Goal: Answer question/provide support: Answer question/provide support

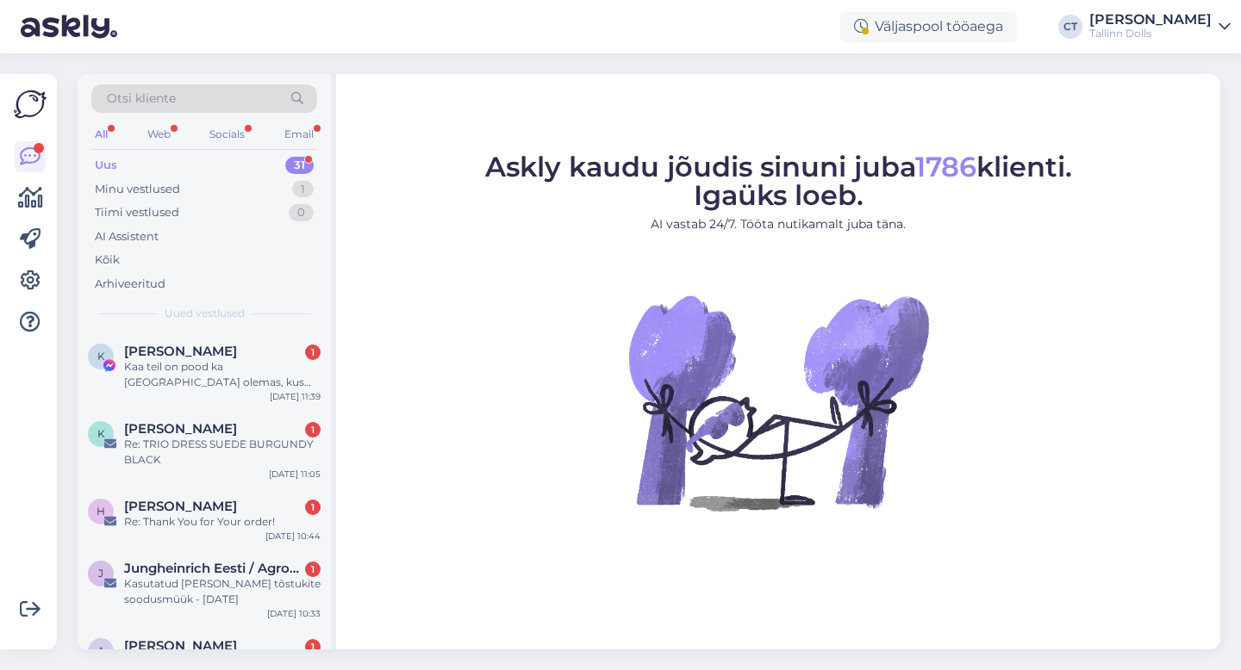
click at [141, 166] on div "Uus 31" at bounding box center [204, 165] width 226 height 24
click at [238, 393] on div "K [PERSON_NAME] 1 Kaa teil on pood ka [GEOGRAPHIC_DATA] olemas, kus saaks riide…" at bounding box center [204, 371] width 253 height 78
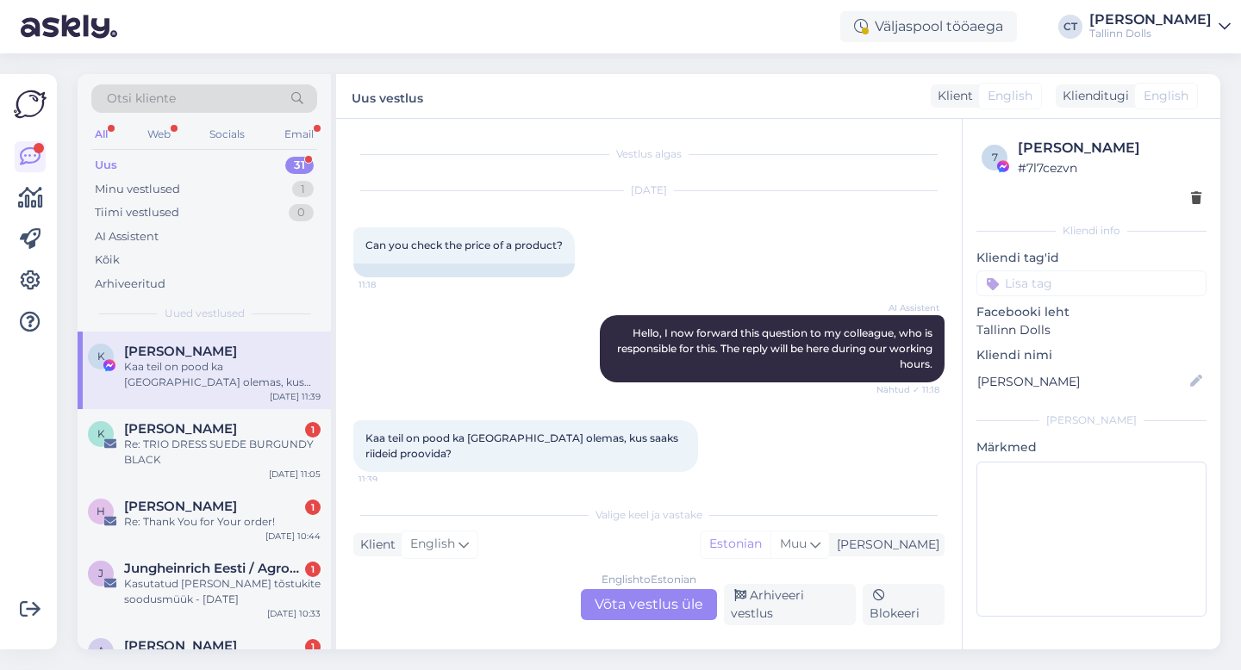
click at [643, 607] on div "English to Estonian Võta vestlus üle" at bounding box center [649, 604] width 136 height 31
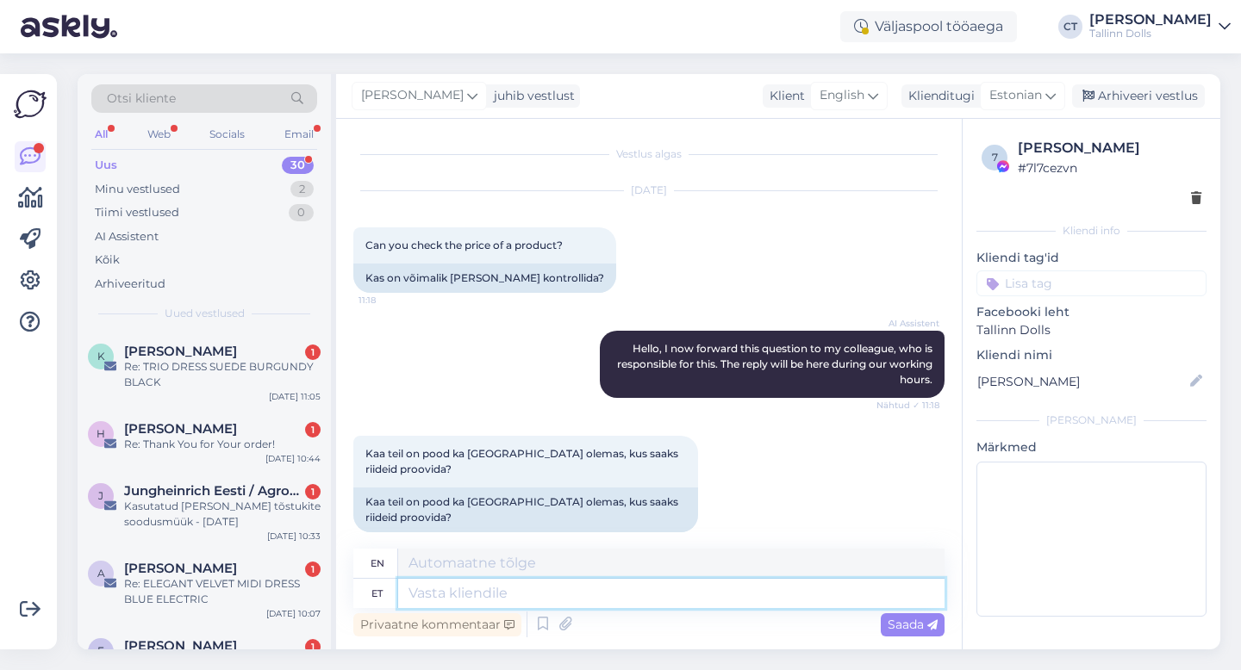
click at [679, 586] on textarea at bounding box center [671, 593] width 546 height 29
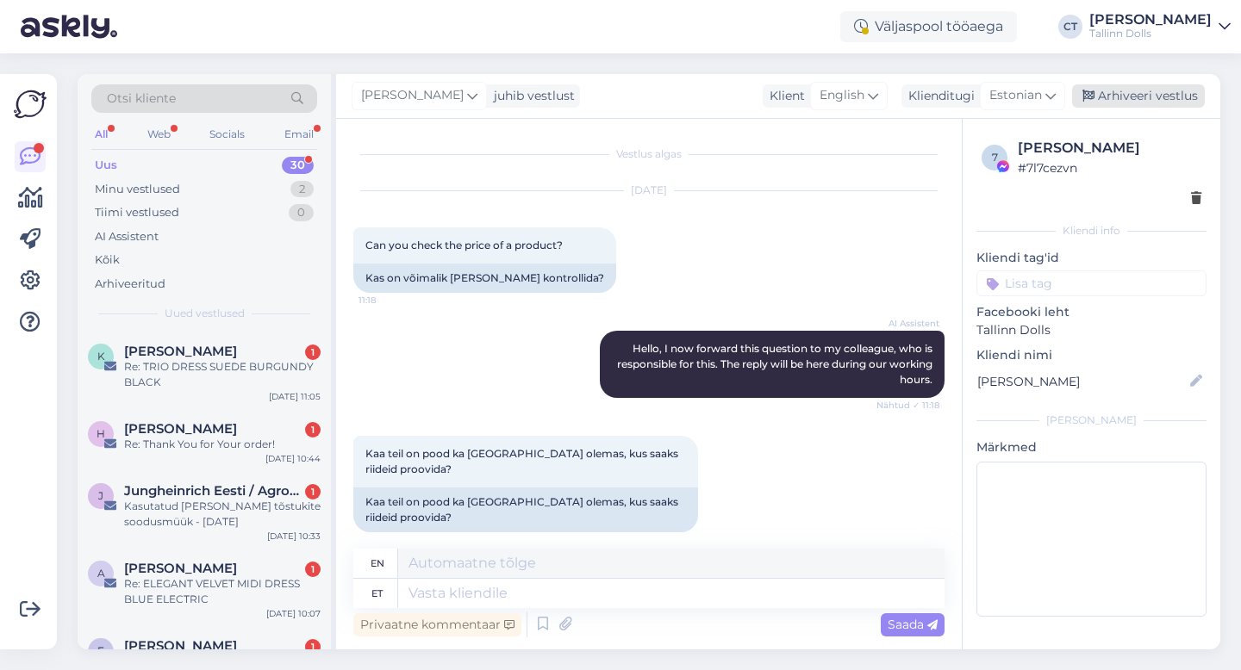
click at [1136, 98] on div "Arhiveeri vestlus" at bounding box center [1138, 95] width 133 height 23
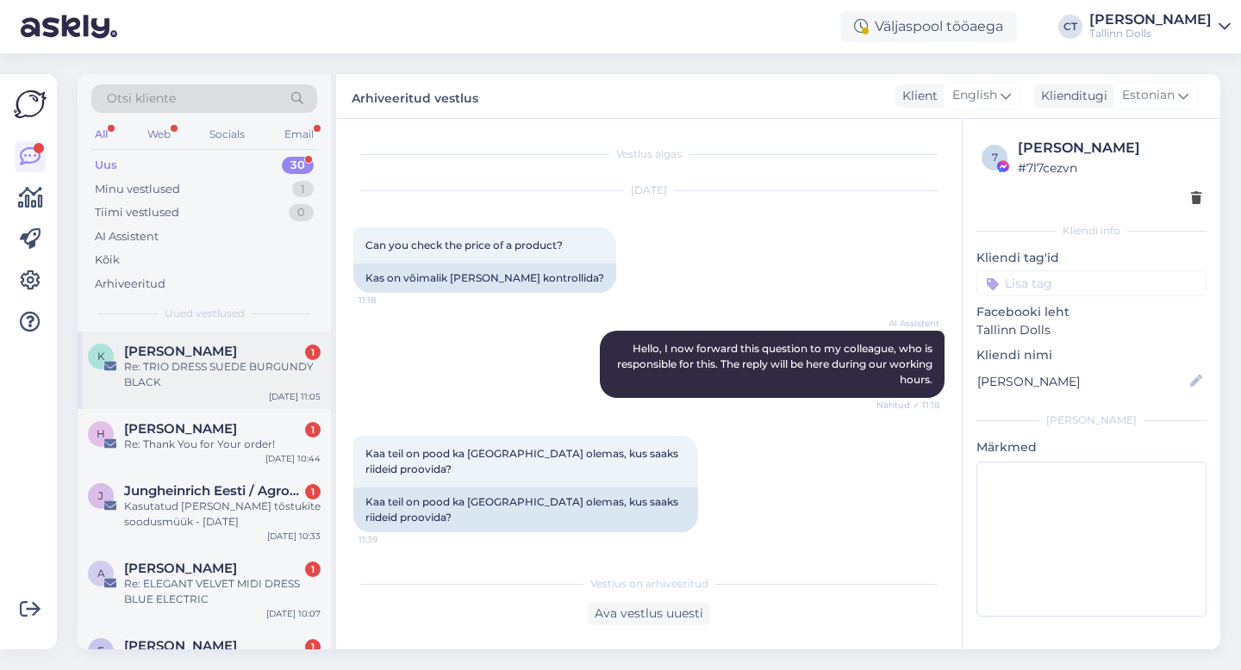
click at [225, 370] on div "Re: TRIO DRESS SUEDE BURGUNDY BLACK" at bounding box center [222, 374] width 196 height 31
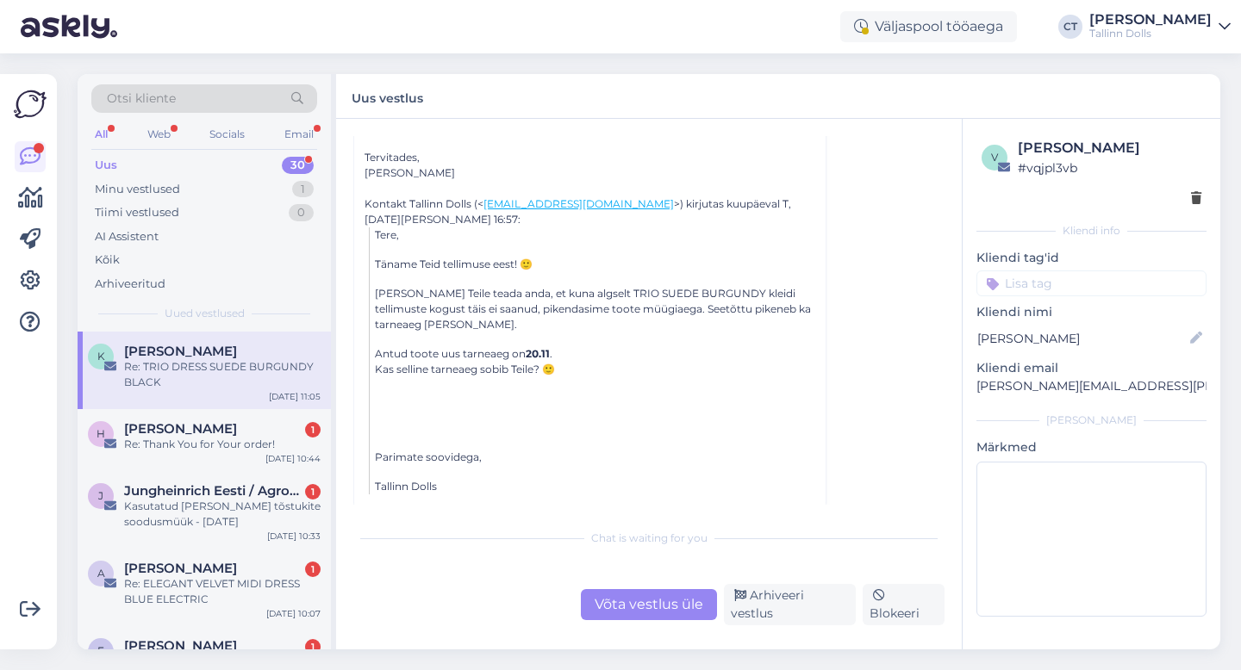
scroll to position [194, 0]
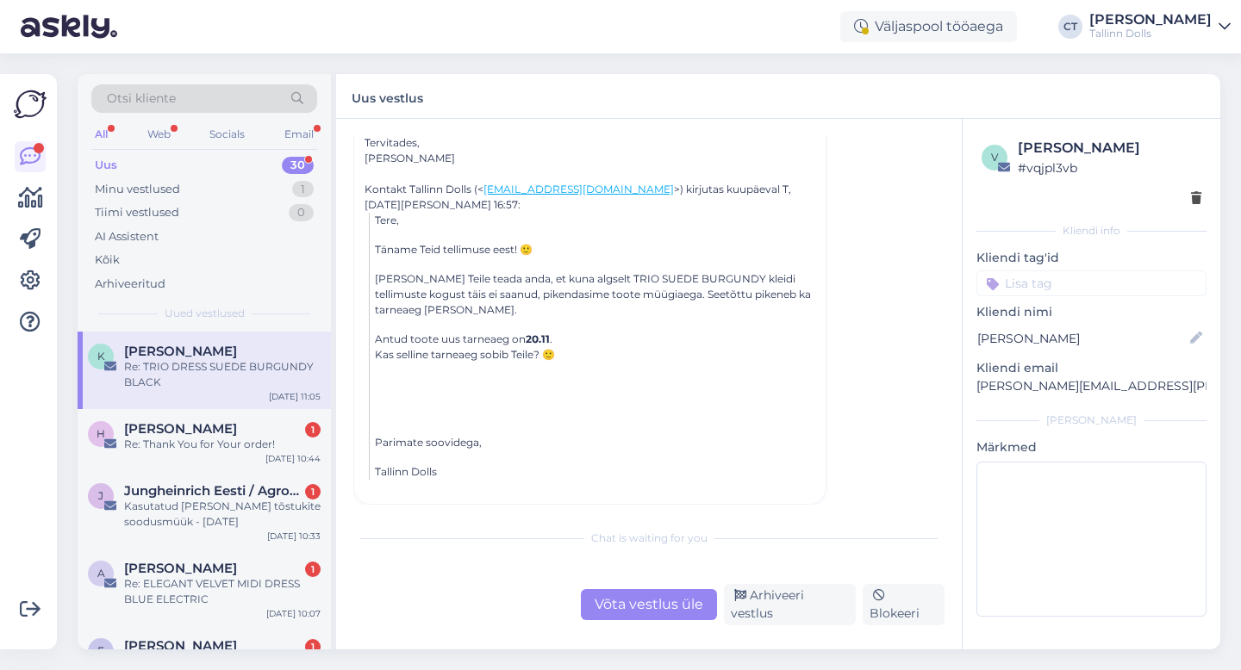
click at [626, 610] on div "Võta vestlus üle" at bounding box center [649, 604] width 136 height 31
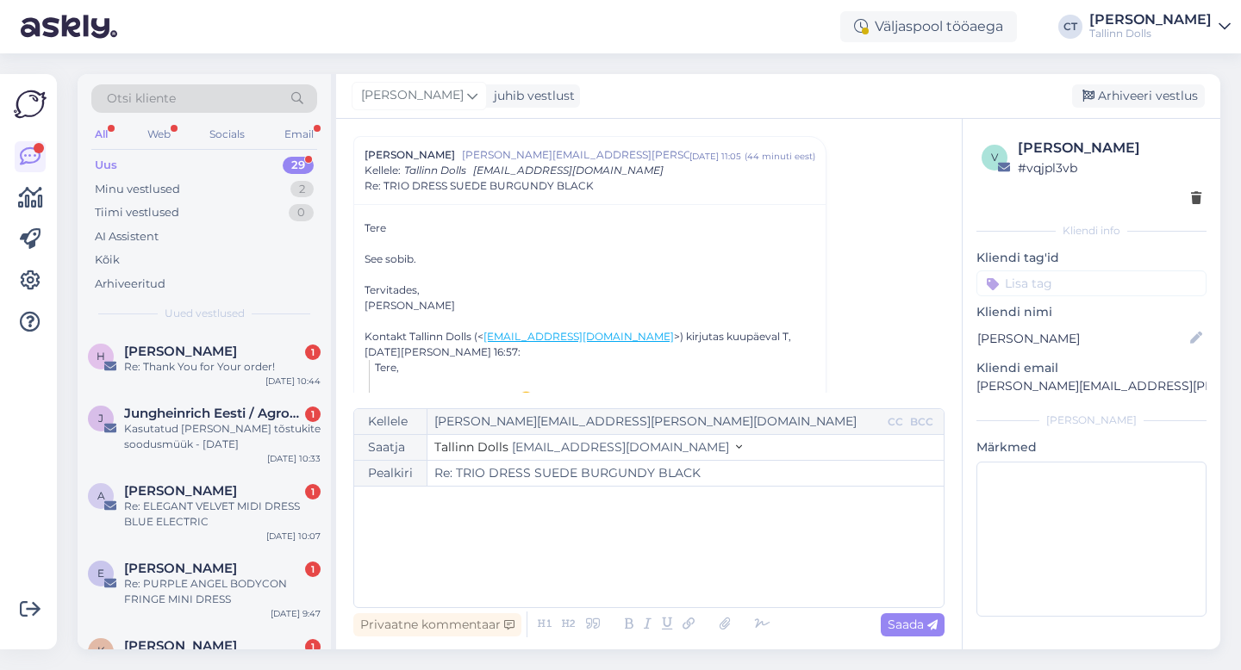
click at [678, 551] on div "﻿" at bounding box center [649, 546] width 572 height 103
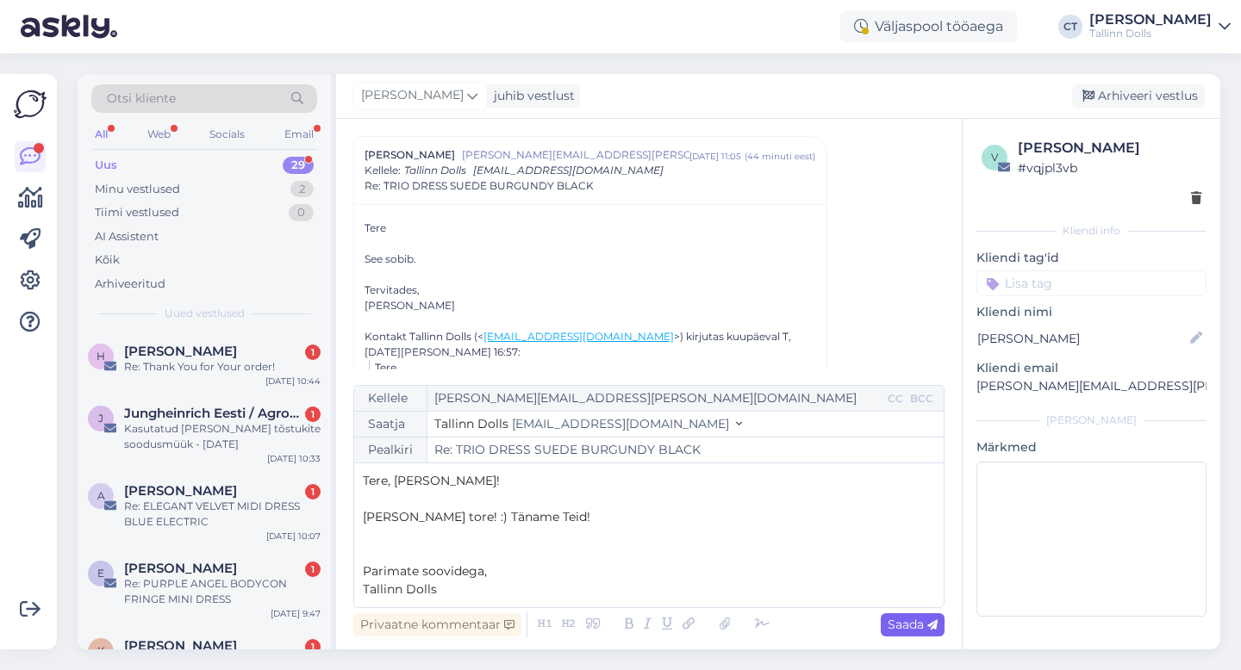
click at [924, 625] on span "Saada" at bounding box center [912, 625] width 50 height 16
type input "Re: Re: TRIO DRESS SUEDE BURGUNDY BLACK"
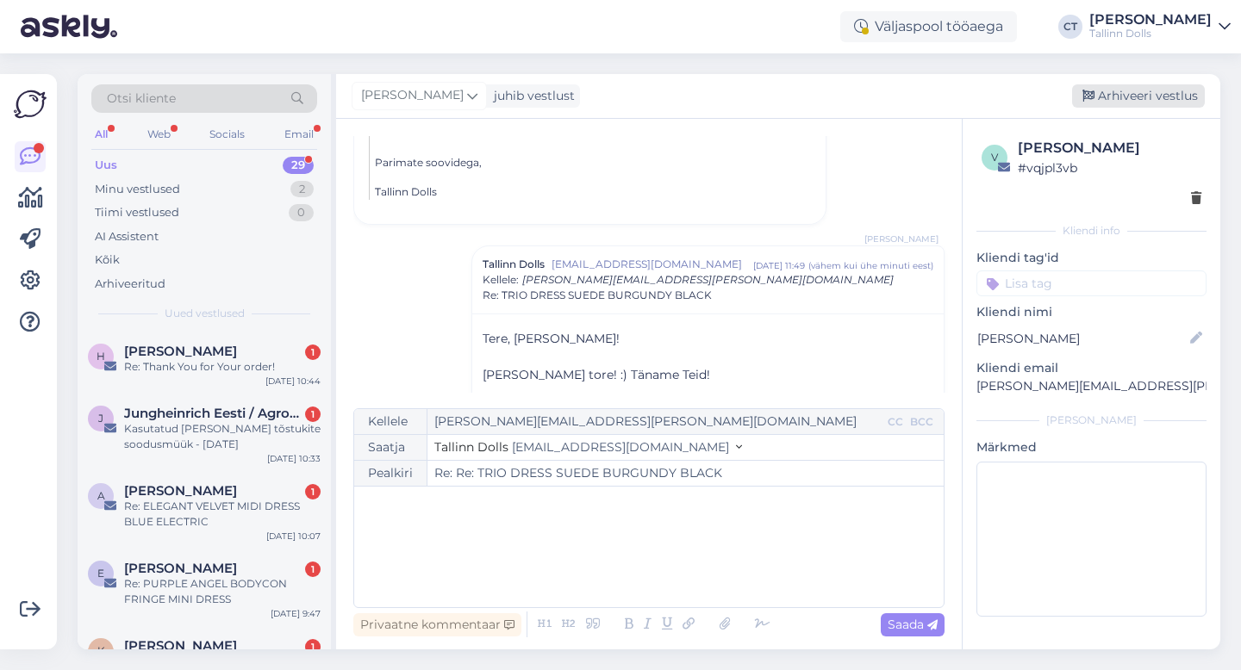
click at [1136, 103] on div "Arhiveeri vestlus" at bounding box center [1138, 95] width 133 height 23
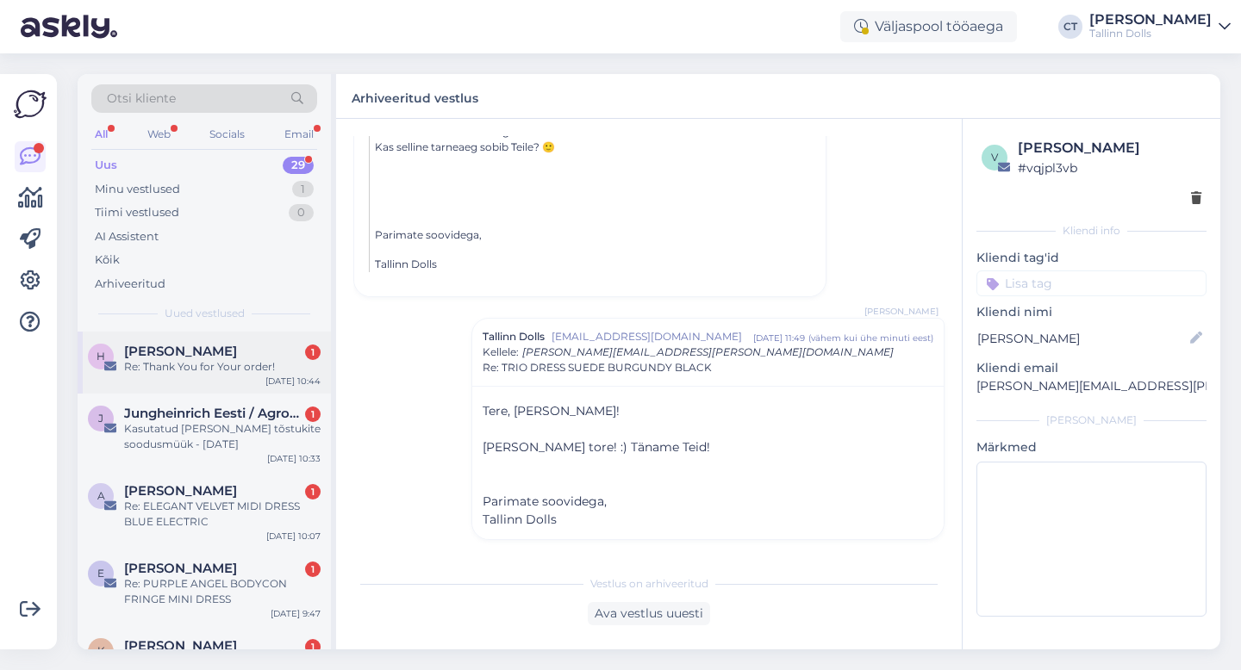
click at [221, 366] on div "Re: Thank You for Your order!" at bounding box center [222, 367] width 196 height 16
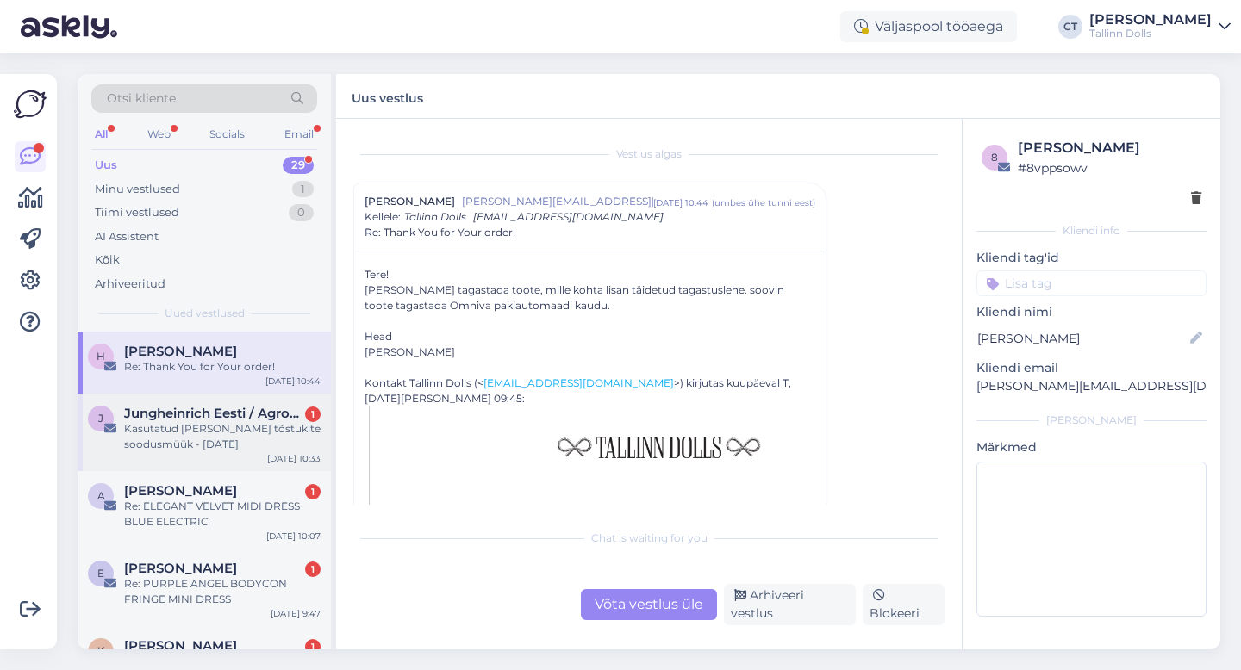
click at [234, 448] on div "Kasutatud [PERSON_NAME] tõstukite soodusmüük - [DATE]" at bounding box center [222, 436] width 196 height 31
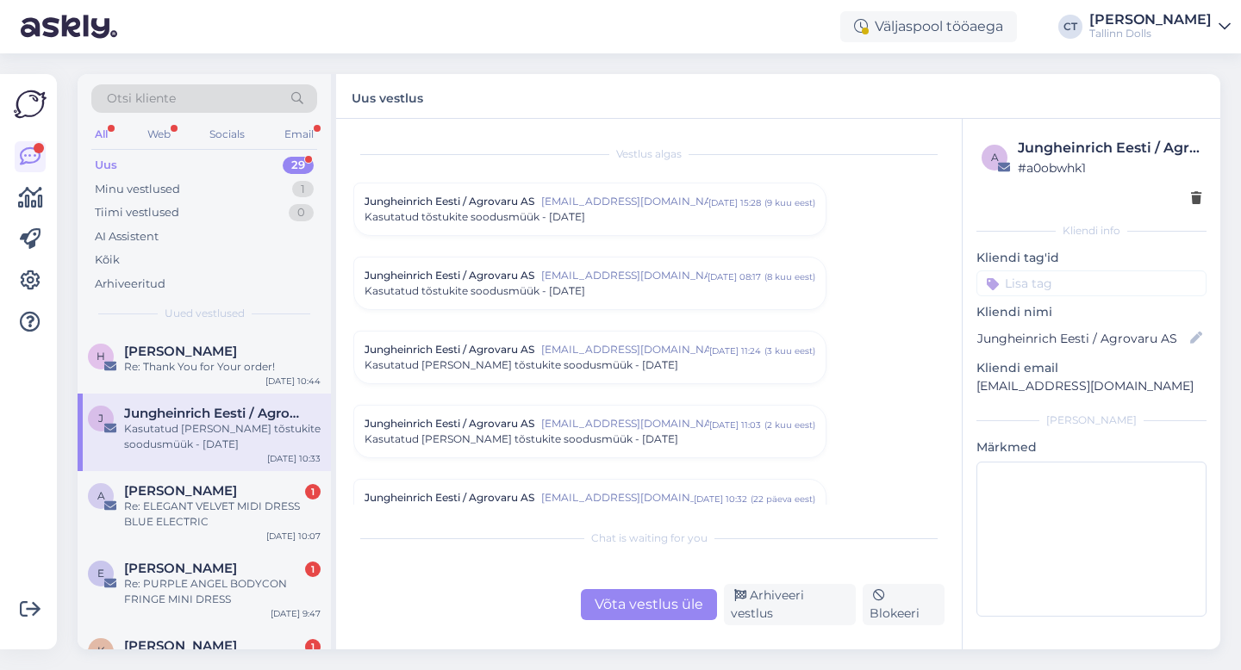
scroll to position [162, 0]
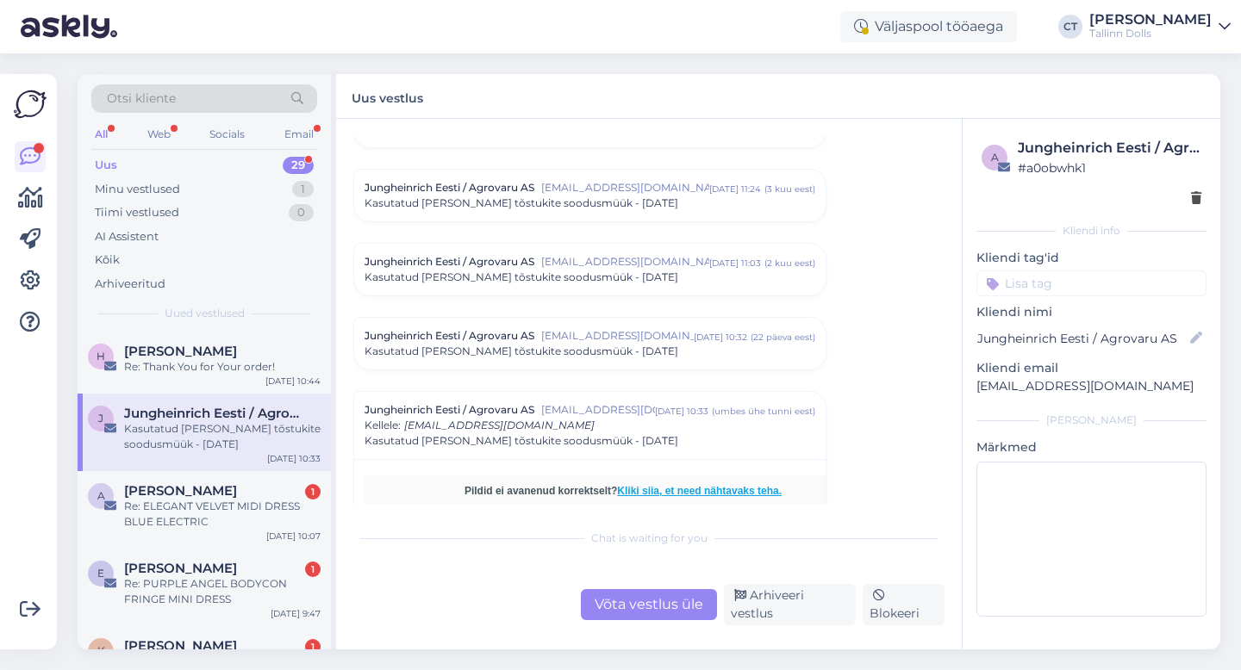
click at [767, 611] on div "Arhiveeri vestlus" at bounding box center [790, 604] width 132 height 41
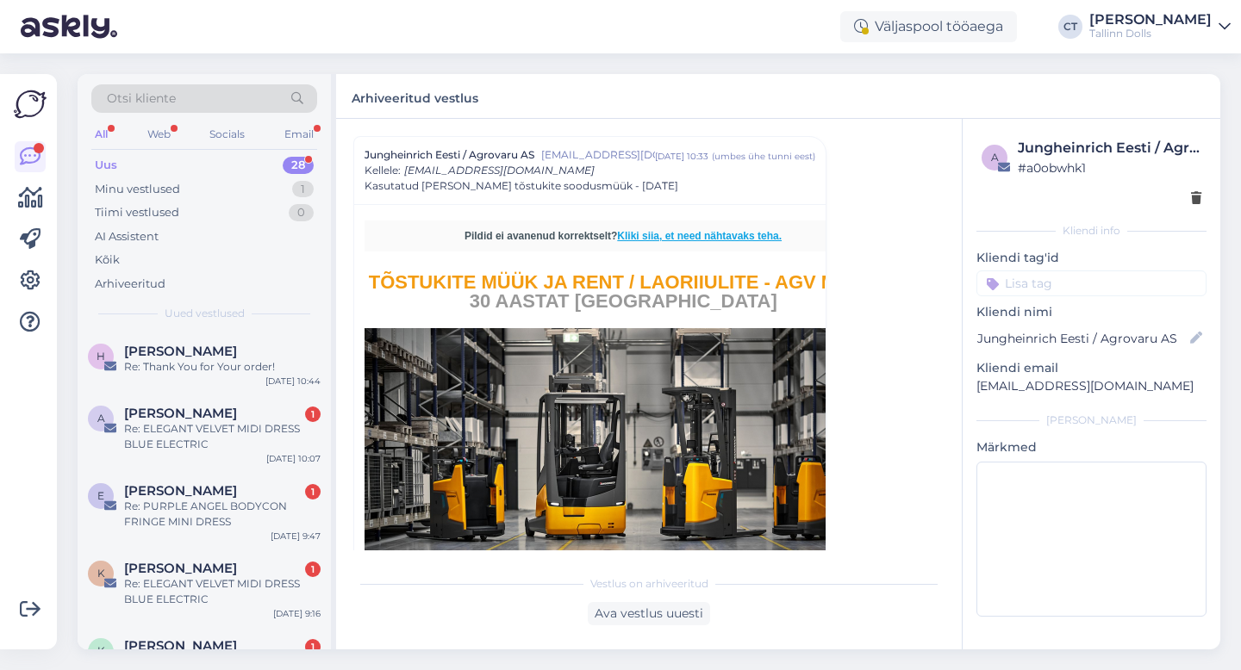
click at [217, 355] on div "[PERSON_NAME]" at bounding box center [222, 352] width 196 height 16
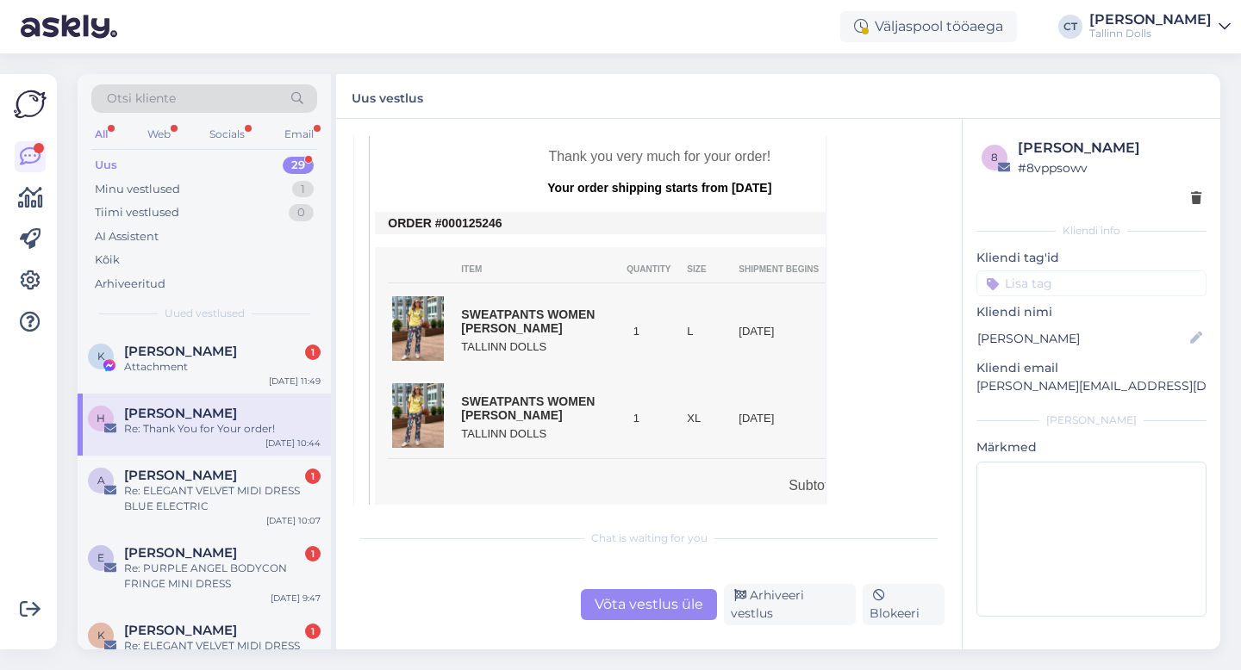
scroll to position [395, 0]
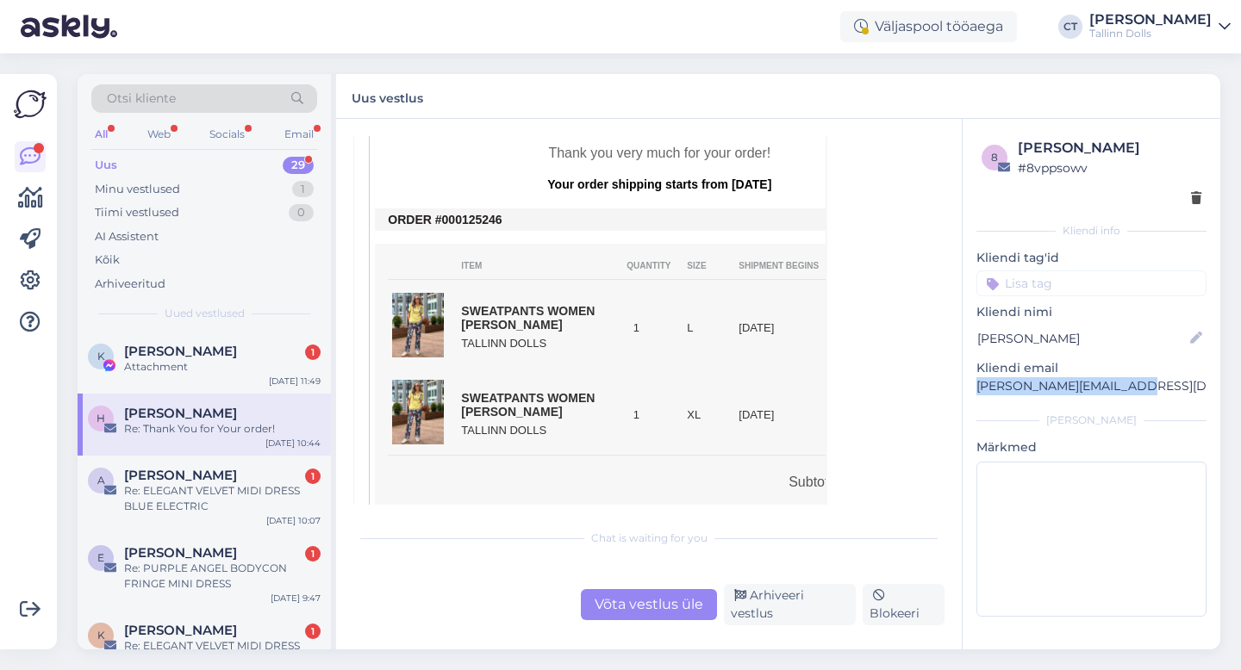
drag, startPoint x: 1141, startPoint y: 386, endPoint x: 978, endPoint y: 389, distance: 162.9
click at [978, 389] on p "[PERSON_NAME][EMAIL_ADDRESS][DOMAIN_NAME]" at bounding box center [1091, 386] width 230 height 18
copy p "[PERSON_NAME][EMAIL_ADDRESS][DOMAIN_NAME]"
click at [673, 605] on div "Võta vestlus üle" at bounding box center [649, 604] width 136 height 31
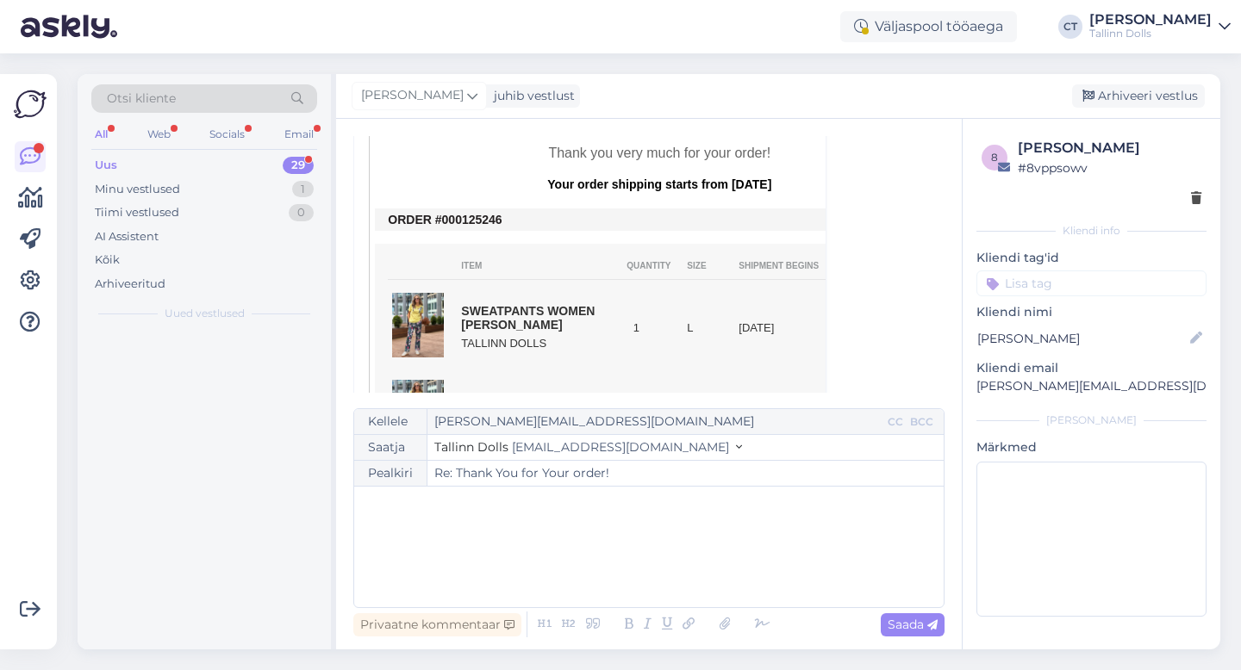
scroll to position [47, 0]
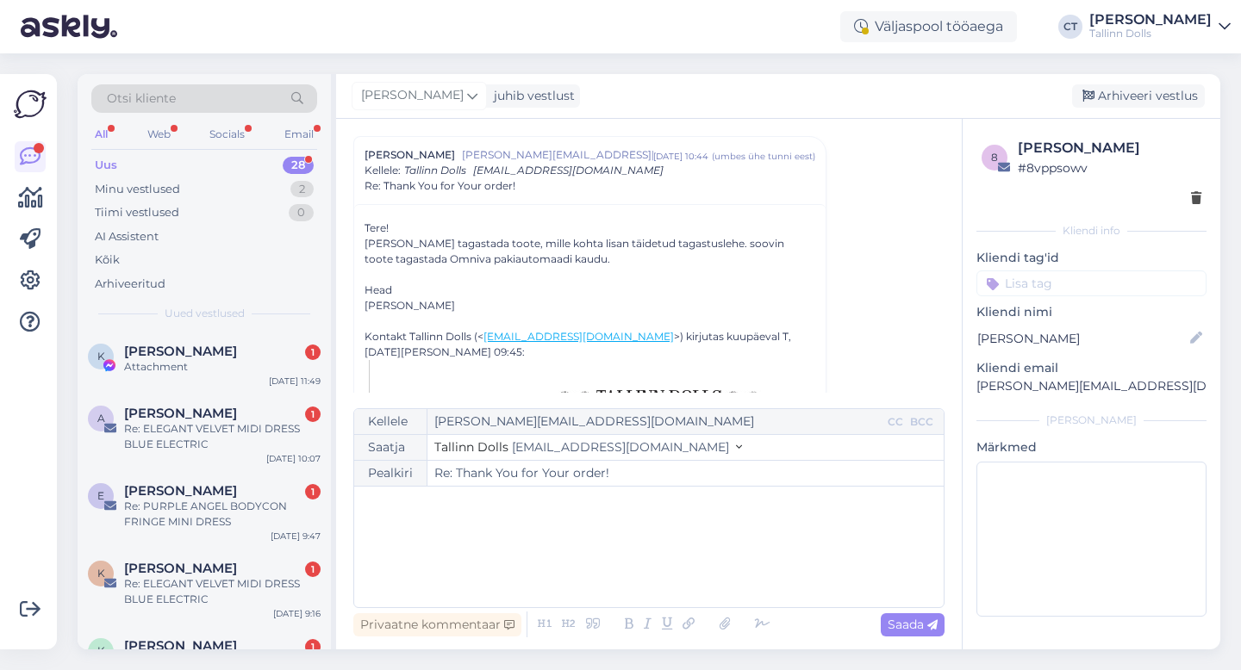
click at [687, 551] on div "﻿" at bounding box center [649, 546] width 572 height 103
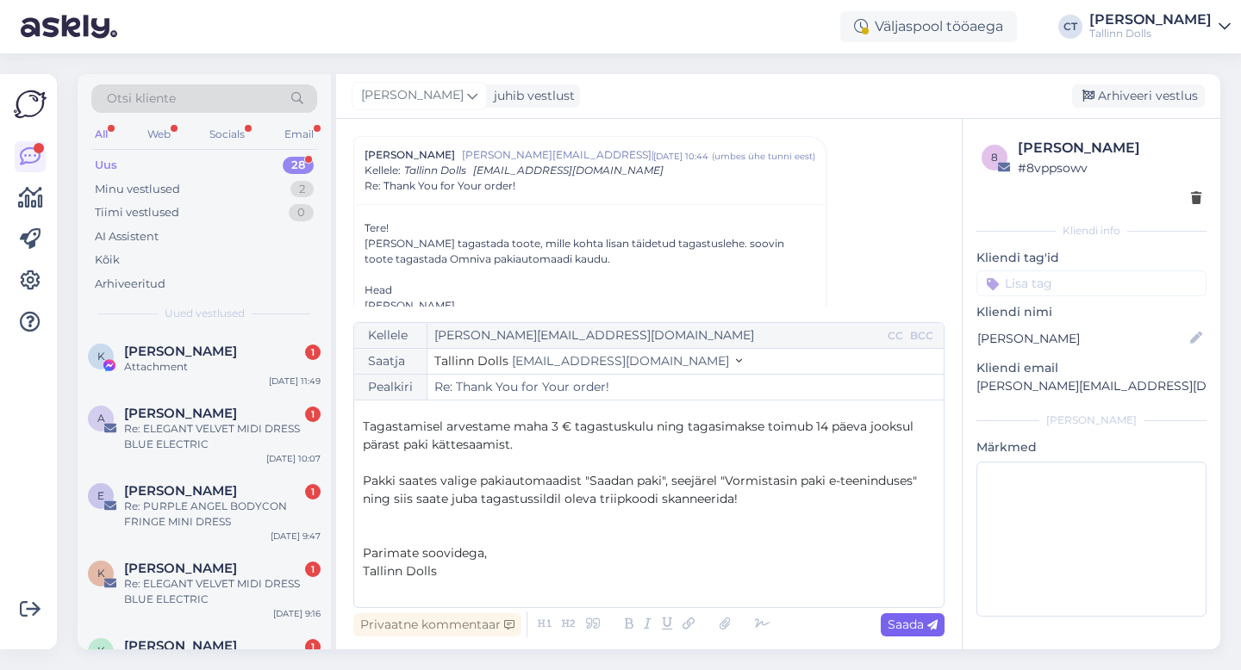
click at [933, 632] on span "Saada" at bounding box center [912, 625] width 50 height 16
type input "Re: Re: Thank You for Your order!"
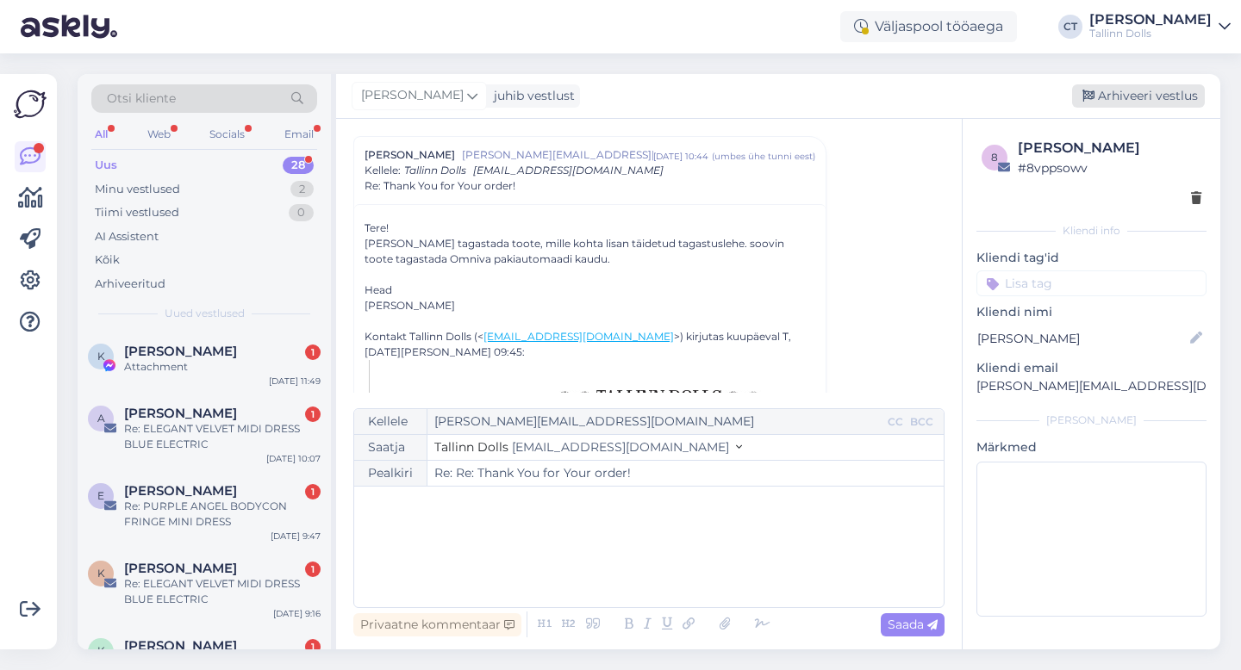
scroll to position [0, 0]
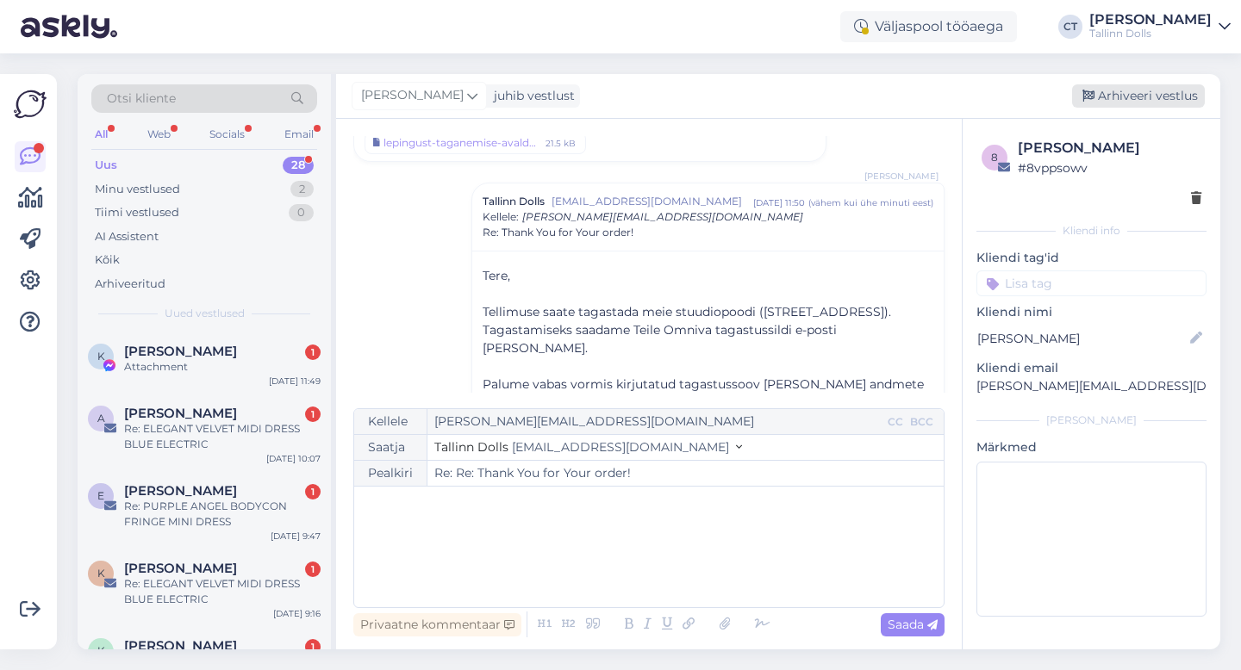
click at [1165, 98] on div "Arhiveeri vestlus" at bounding box center [1138, 95] width 133 height 23
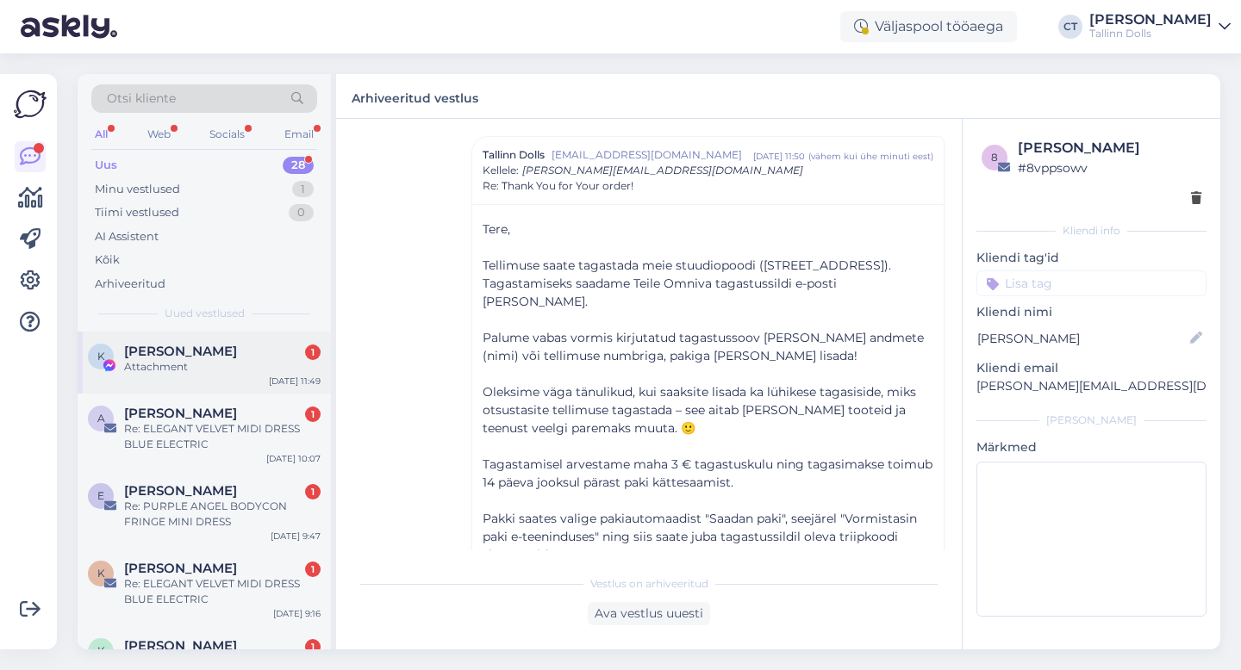
click at [210, 361] on div "Attachment" at bounding box center [222, 367] width 196 height 16
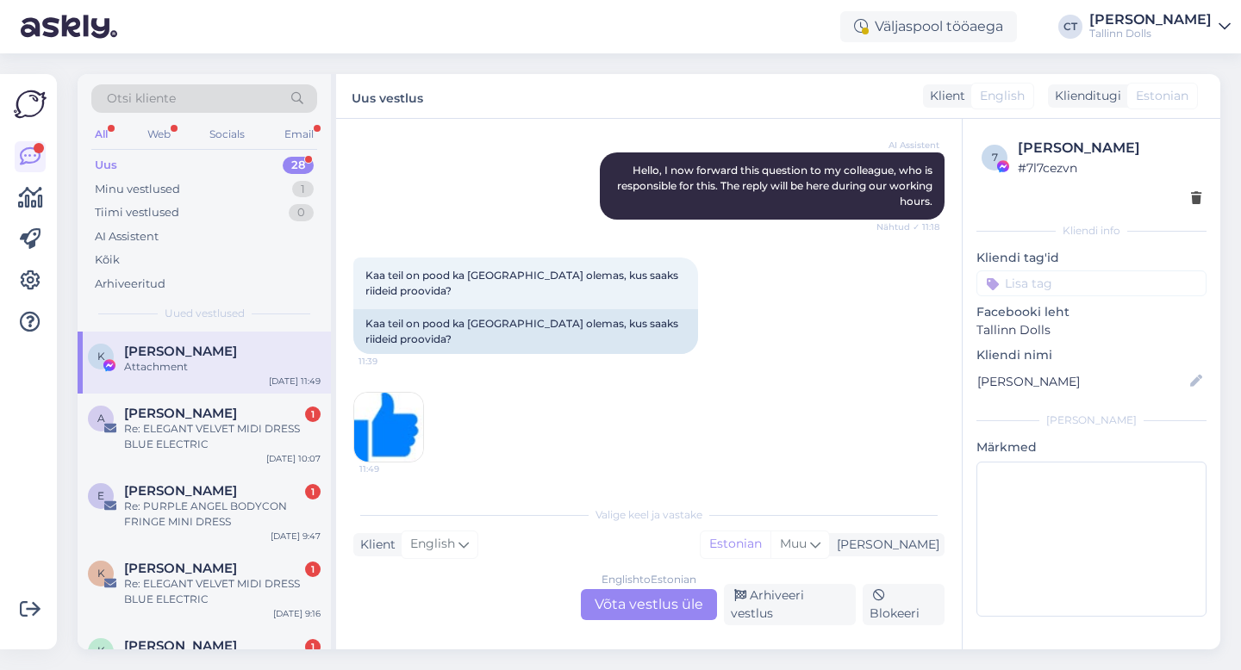
scroll to position [168, 0]
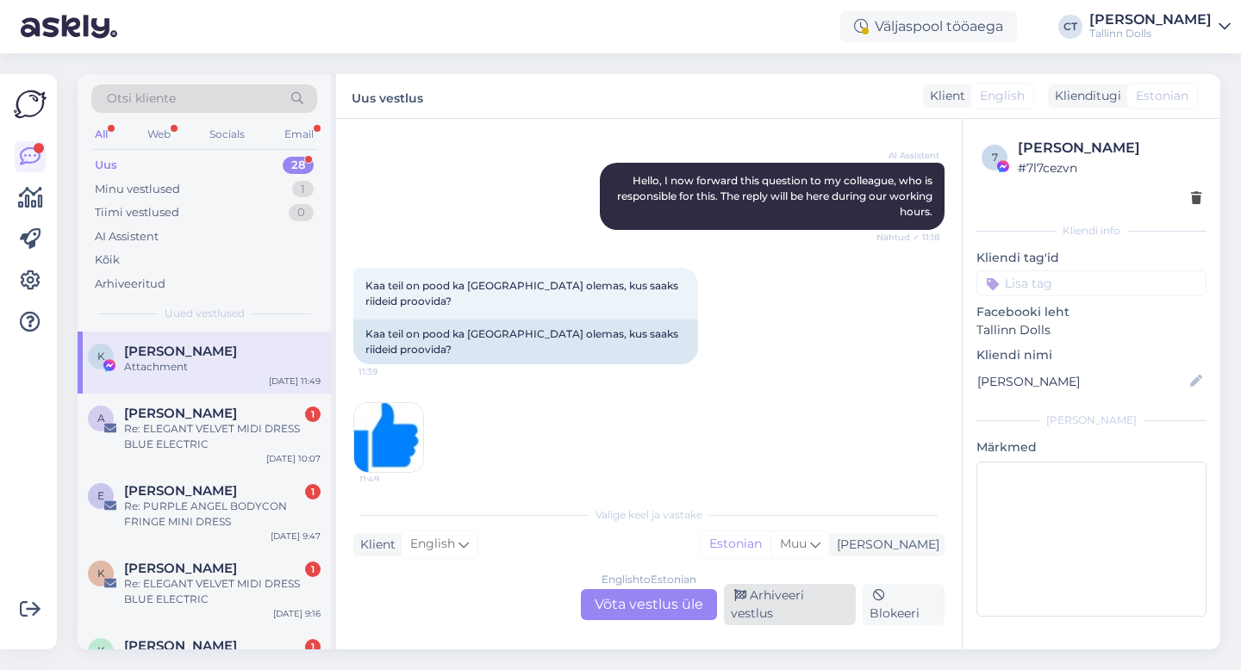
click at [781, 619] on div "Arhiveeri vestlus" at bounding box center [790, 604] width 132 height 41
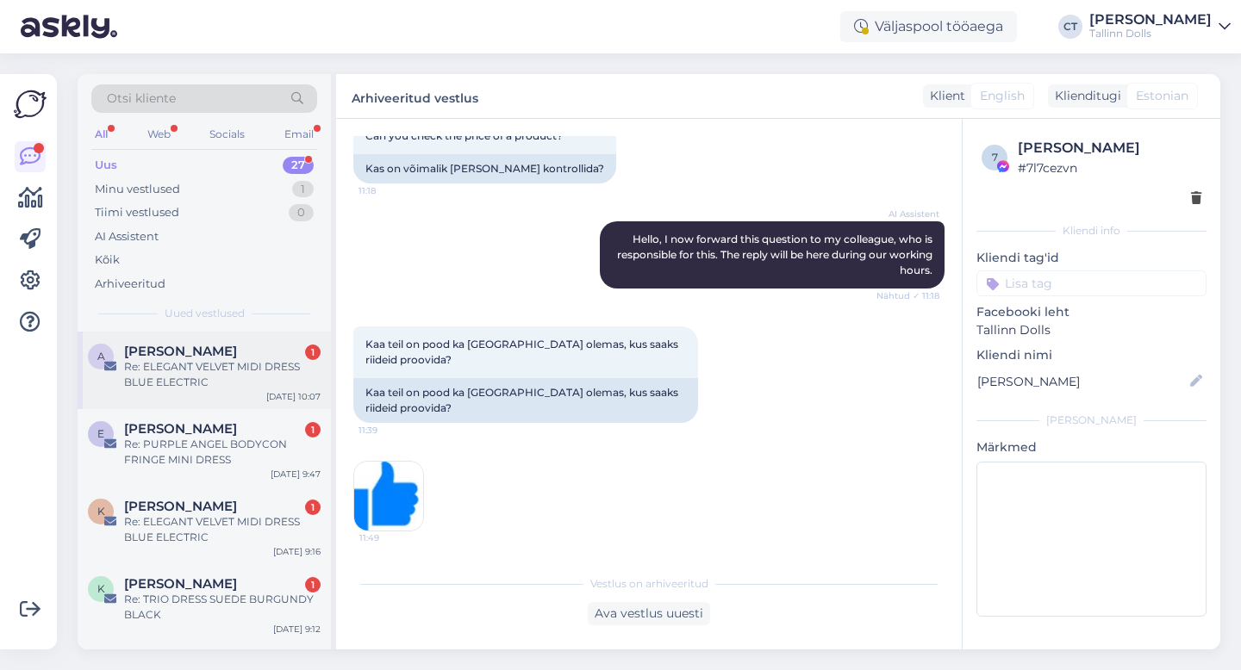
click at [264, 364] on div "Re: ELEGANT VELVET MIDI DRESS BLUE ELECTRIC" at bounding box center [222, 374] width 196 height 31
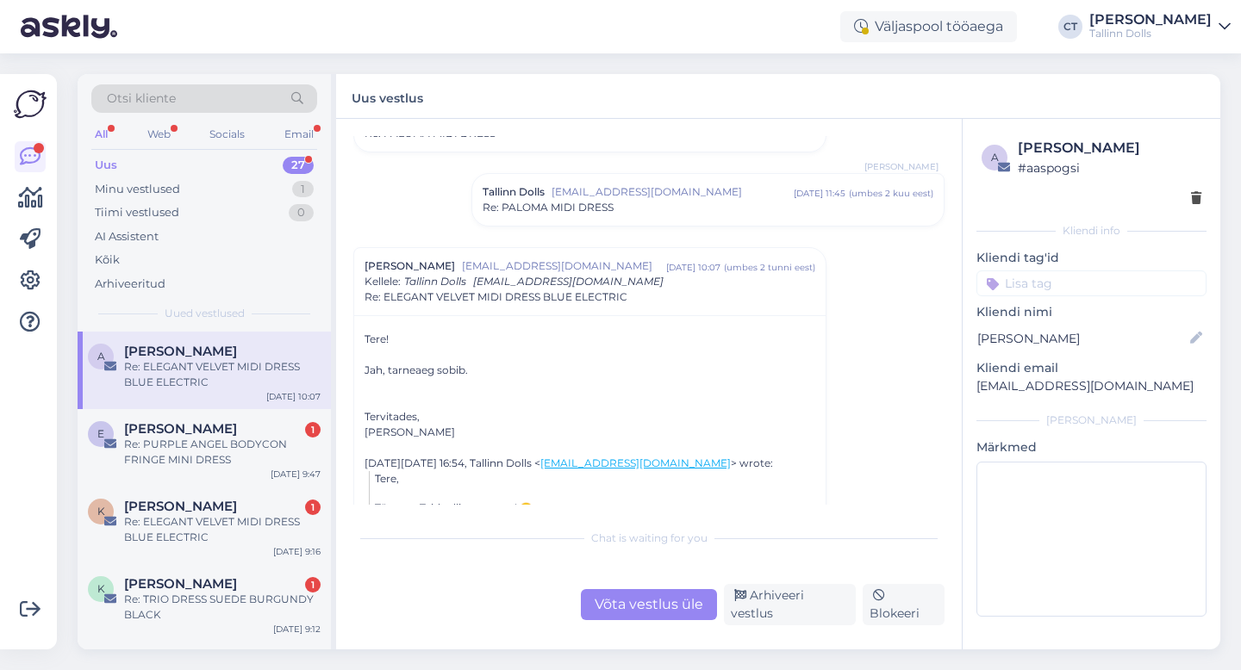
click at [636, 607] on div "Võta vestlus üle" at bounding box center [649, 604] width 136 height 31
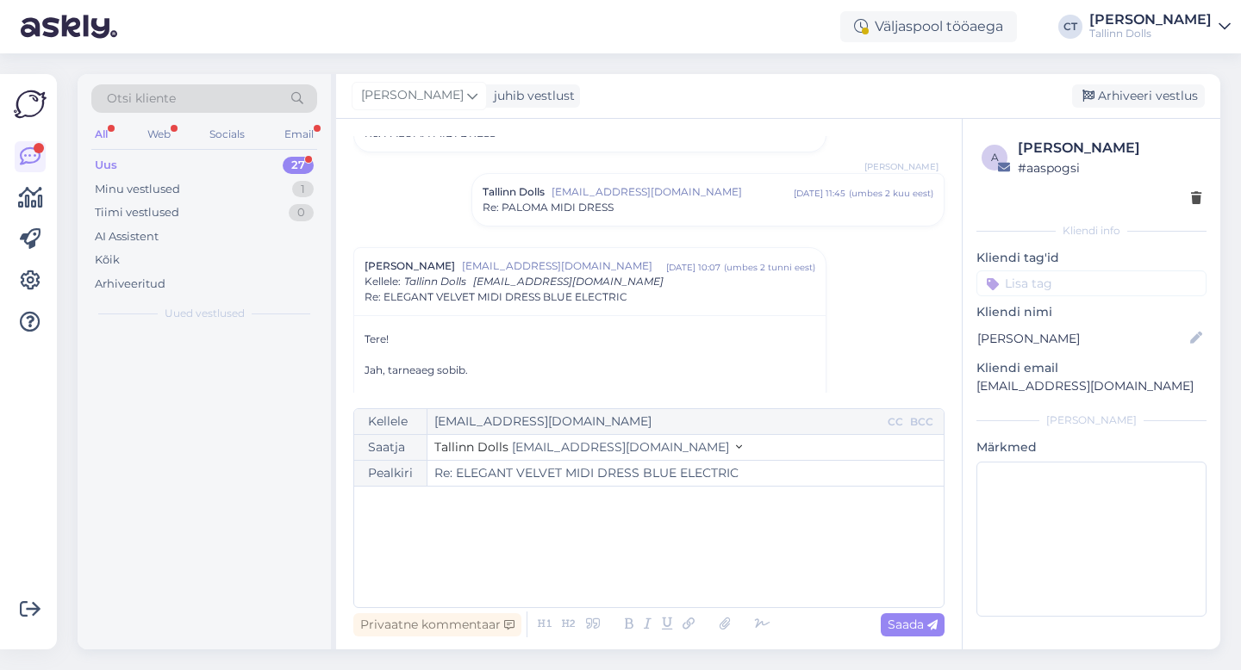
scroll to position [343, 0]
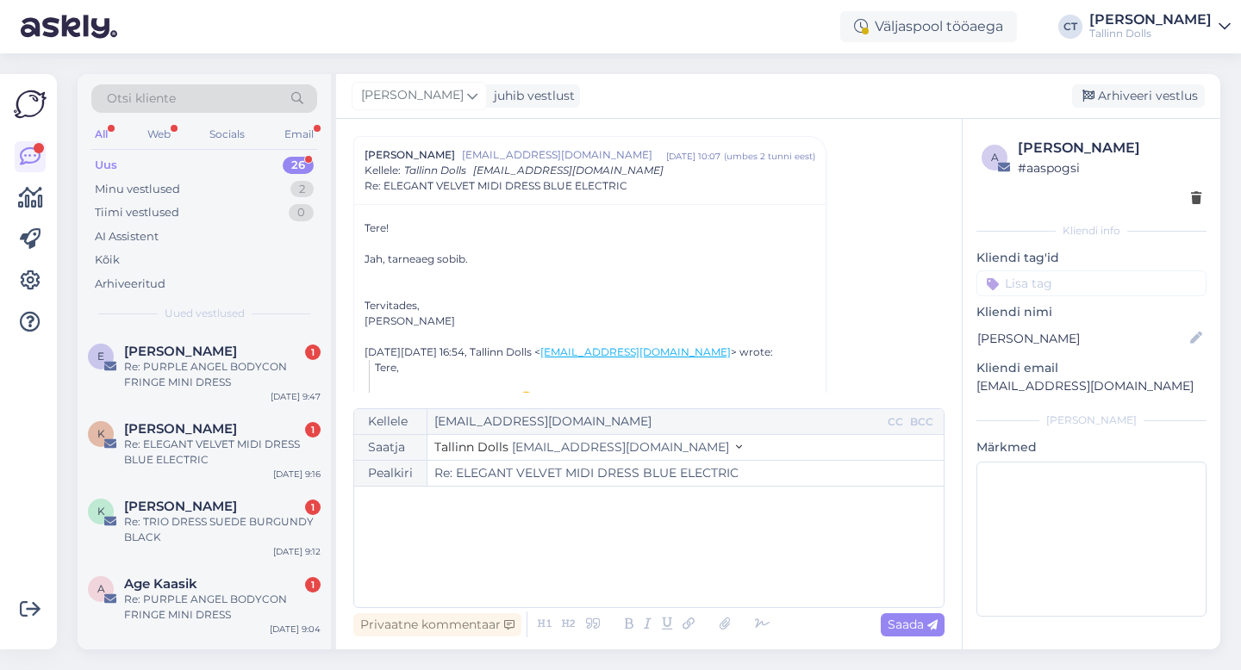
click at [658, 560] on div "﻿" at bounding box center [649, 546] width 572 height 103
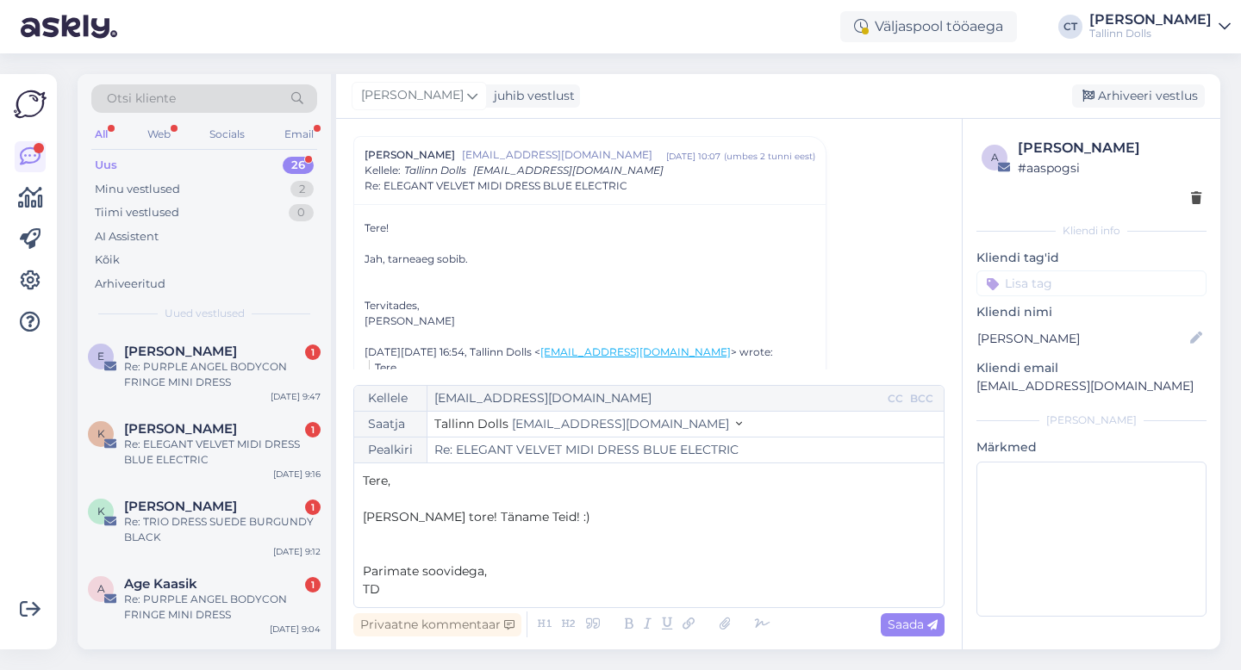
click at [930, 610] on div "Privaatne kommentaar Saada" at bounding box center [648, 624] width 591 height 33
click at [930, 623] on icon at bounding box center [932, 625] width 10 height 10
type input "Re: Re: ELEGANT VELVET MIDI DRESS BLUE ELECTRIC"
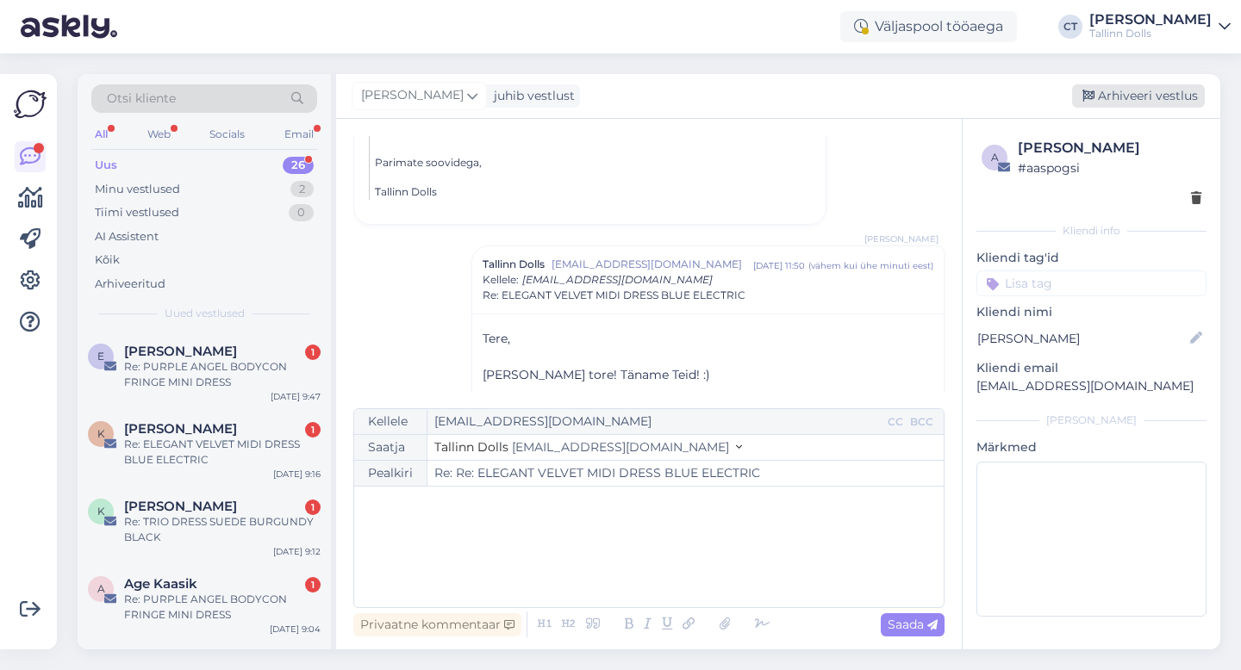
click at [1164, 89] on div "Arhiveeri vestlus" at bounding box center [1138, 95] width 133 height 23
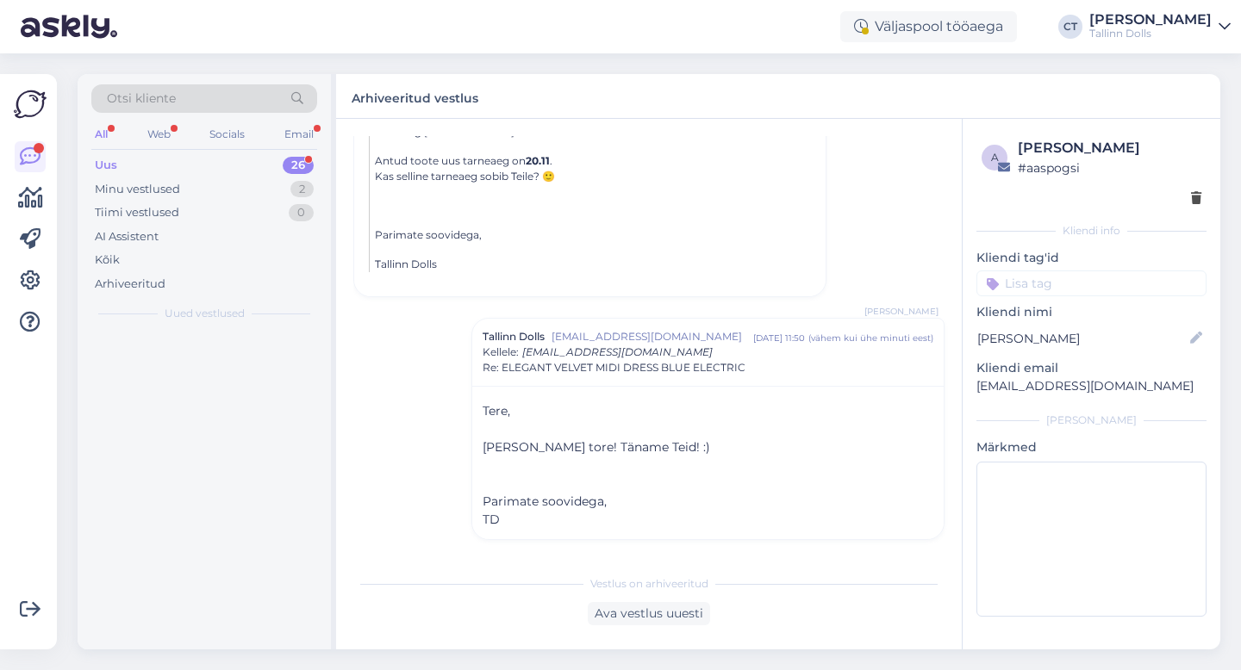
scroll to position [669, 0]
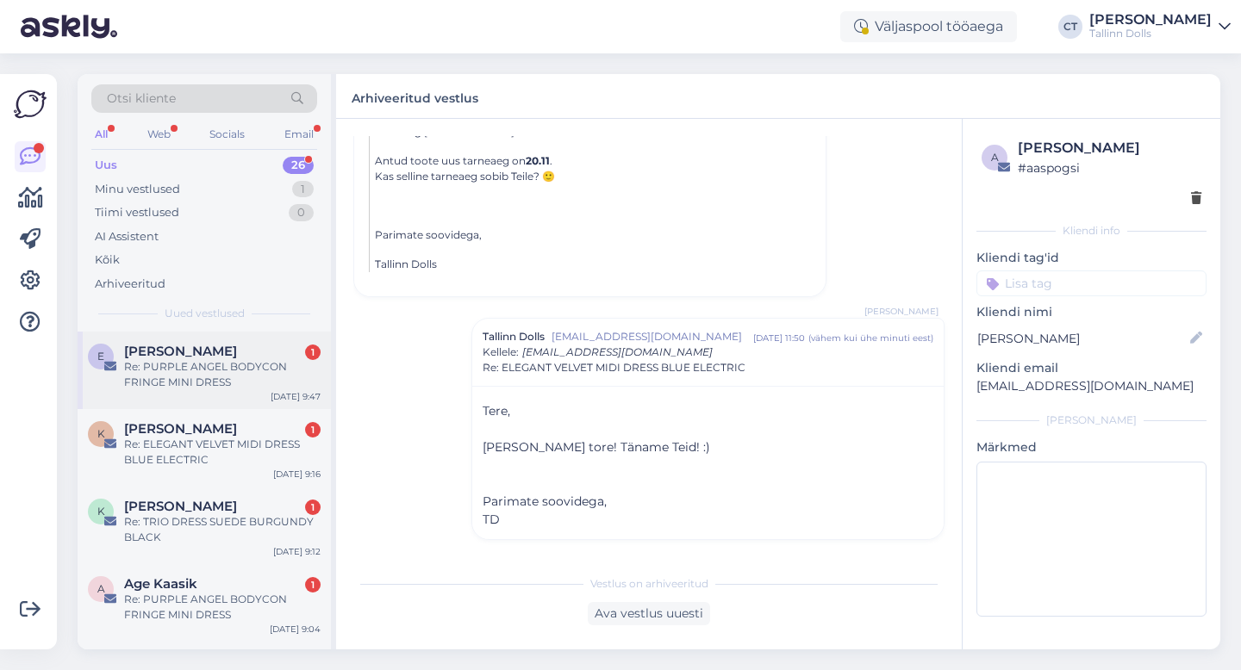
click at [171, 393] on div "E [PERSON_NAME] 1 Re: PURPLE ANGEL BODYCON FRINGE MINI DRESS [DATE] 9:47" at bounding box center [204, 371] width 253 height 78
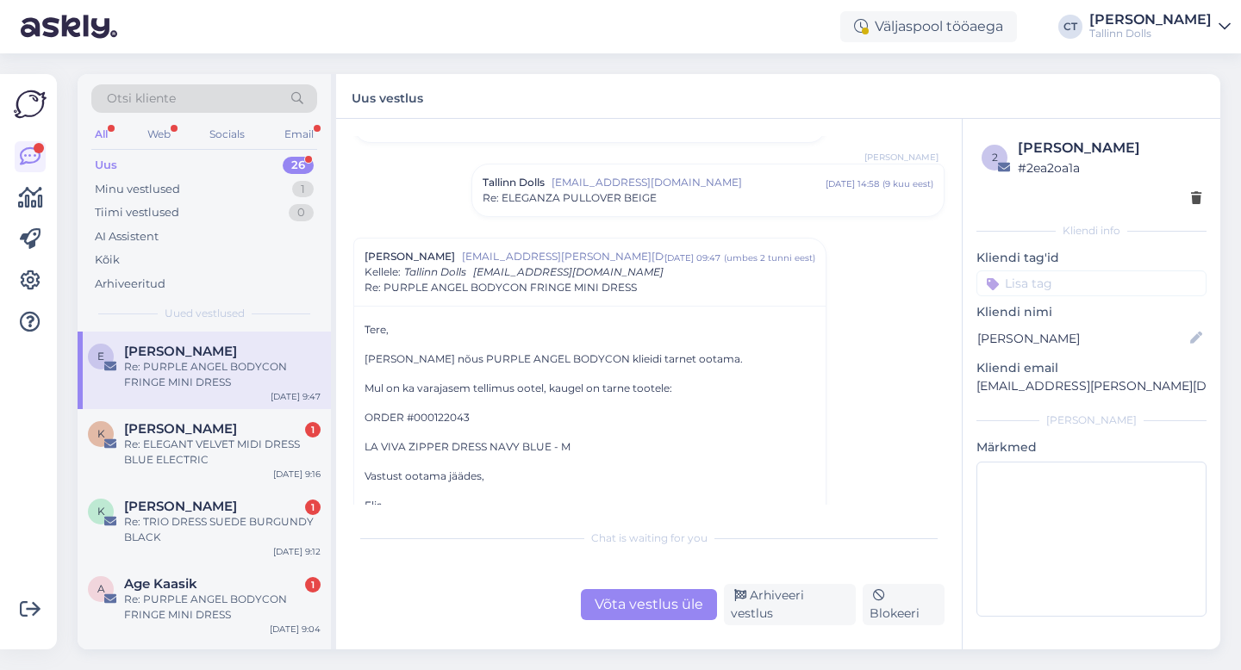
scroll to position [95, 0]
click at [628, 605] on div "Võta vestlus üle" at bounding box center [649, 604] width 136 height 31
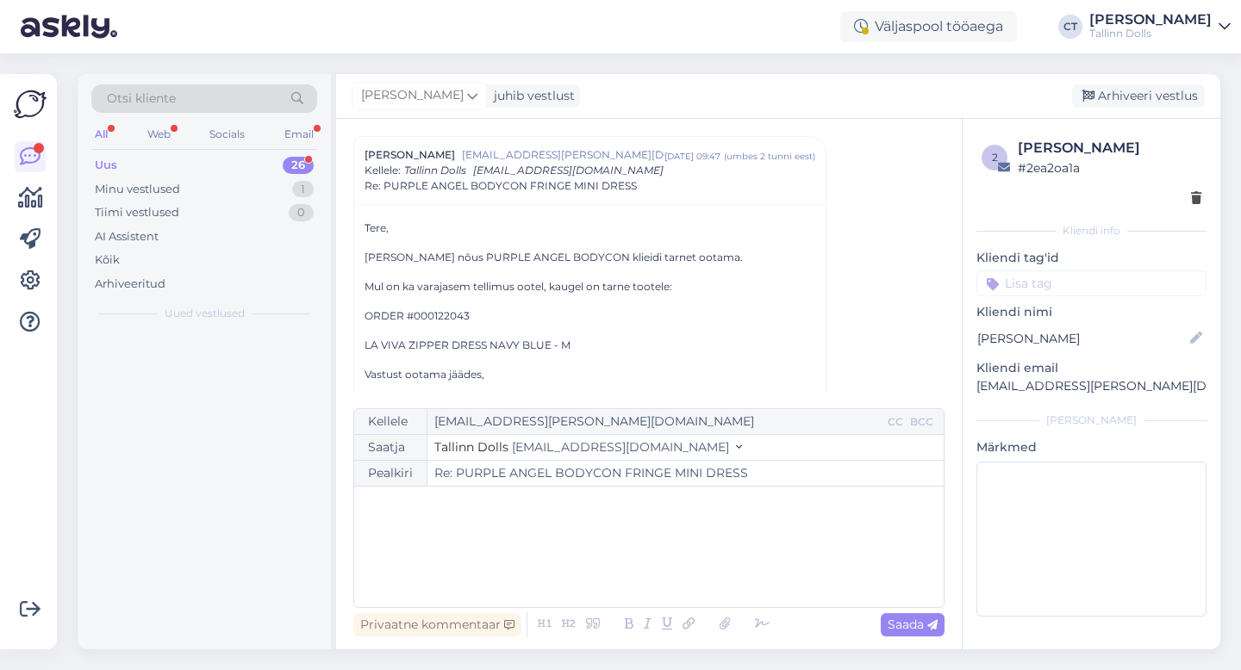
click at [634, 572] on div "﻿" at bounding box center [649, 546] width 572 height 103
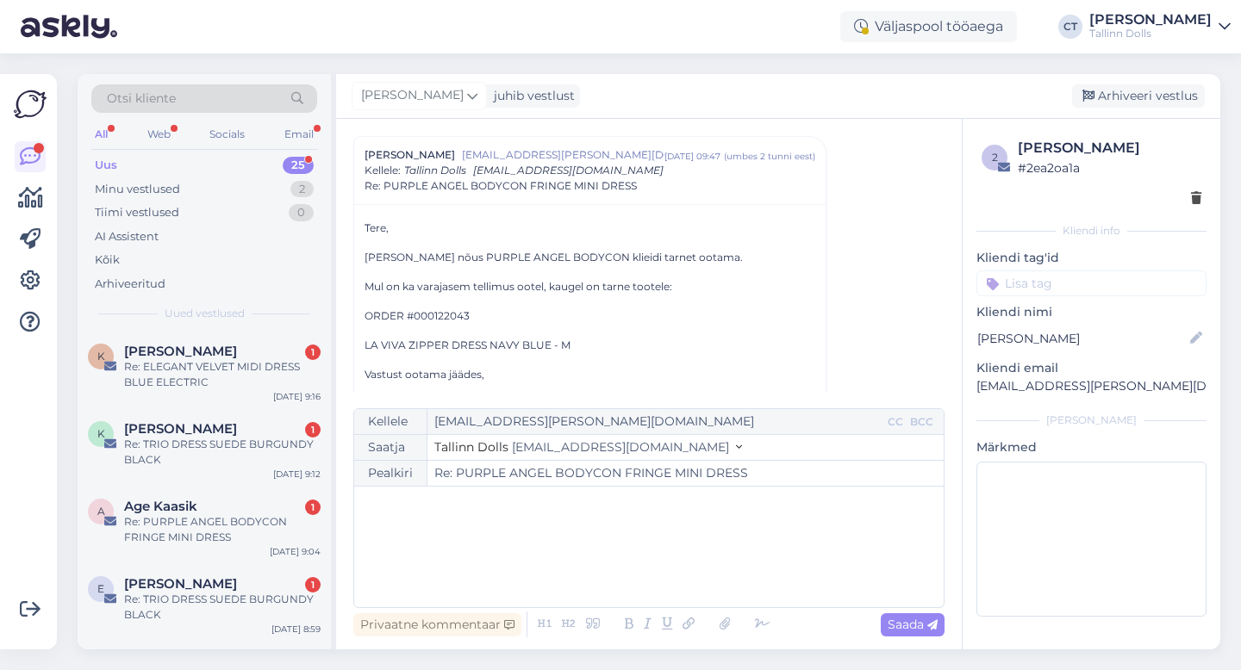
click at [509, 551] on div "﻿" at bounding box center [649, 546] width 572 height 103
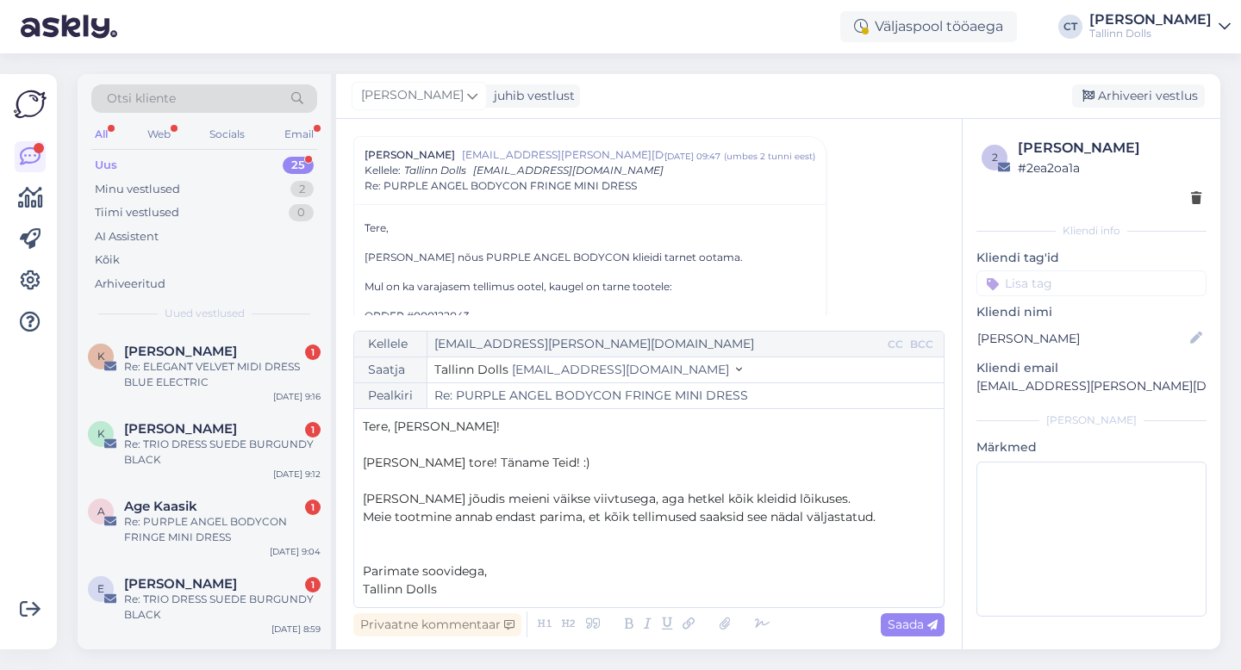
click at [368, 500] on span "[PERSON_NAME] jõudis meieni väikse viivtusega, aga hetkel kõik kleidid lõikuses." at bounding box center [607, 499] width 488 height 16
click at [891, 620] on span "Saada" at bounding box center [912, 625] width 50 height 16
type input "Re: Re: PURPLE ANGEL BODYCON FRINGE MINI DRESS"
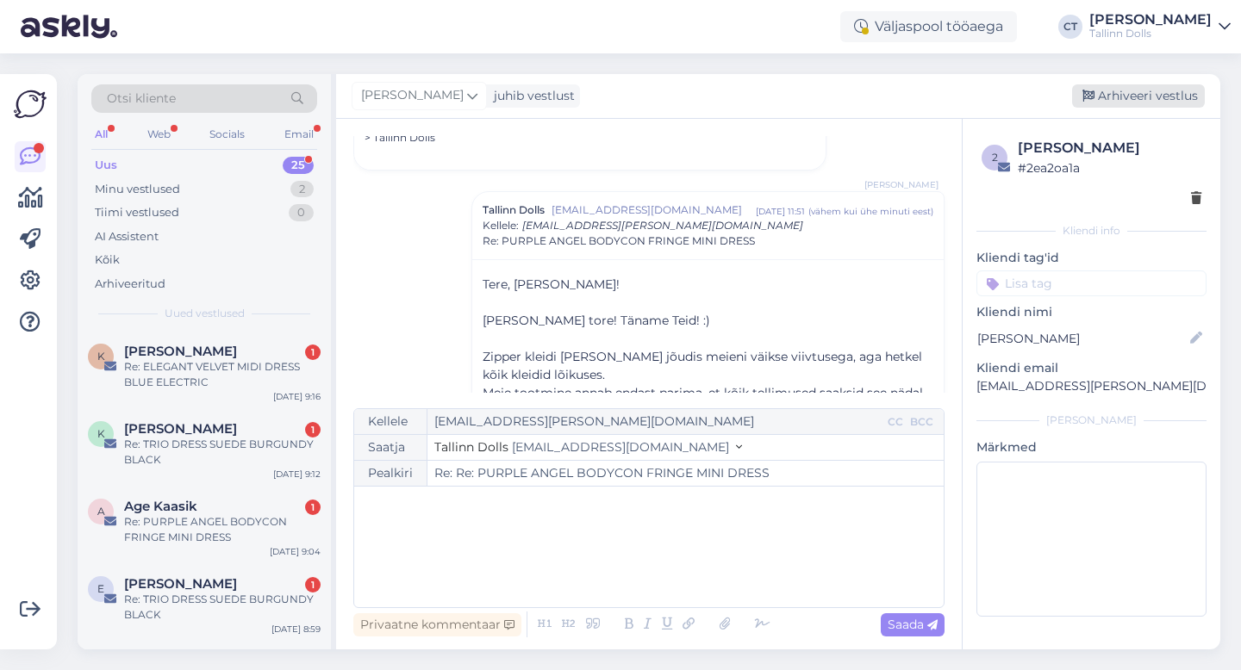
click at [1115, 94] on div "Arhiveeri vestlus" at bounding box center [1138, 95] width 133 height 23
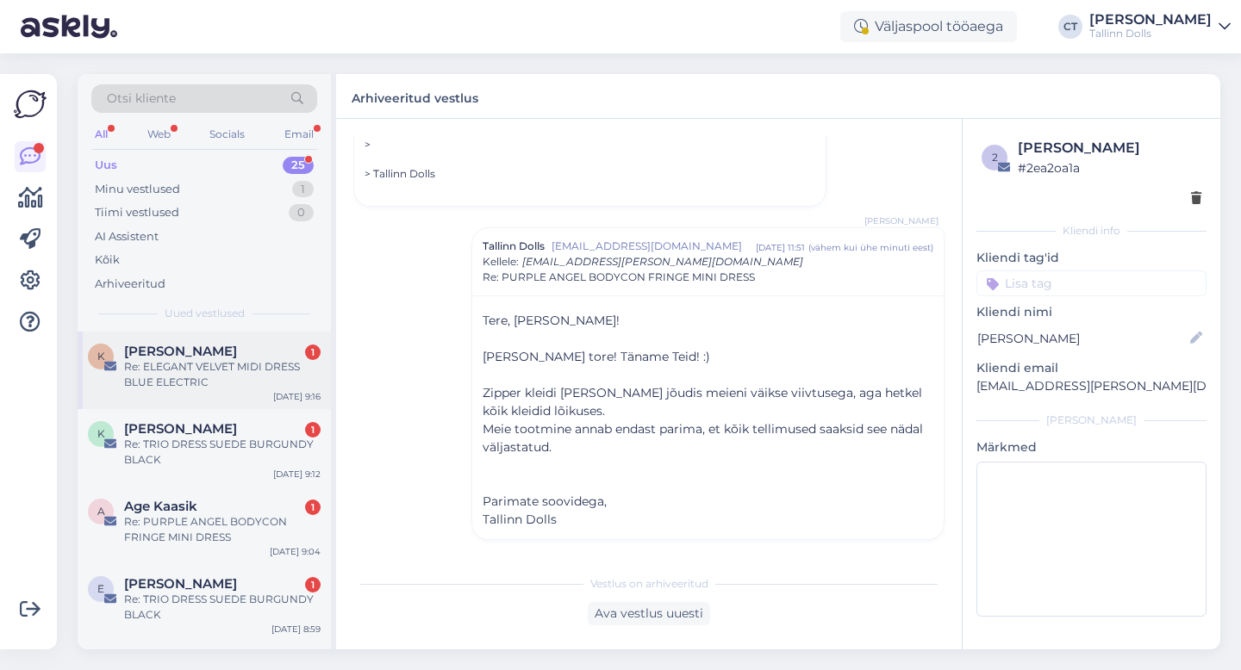
click at [234, 395] on div "K [PERSON_NAME] 1 Re: ELEGANT VELVET MIDI DRESS BLUE ELECTRIC [DATE] 9:16" at bounding box center [204, 371] width 253 height 78
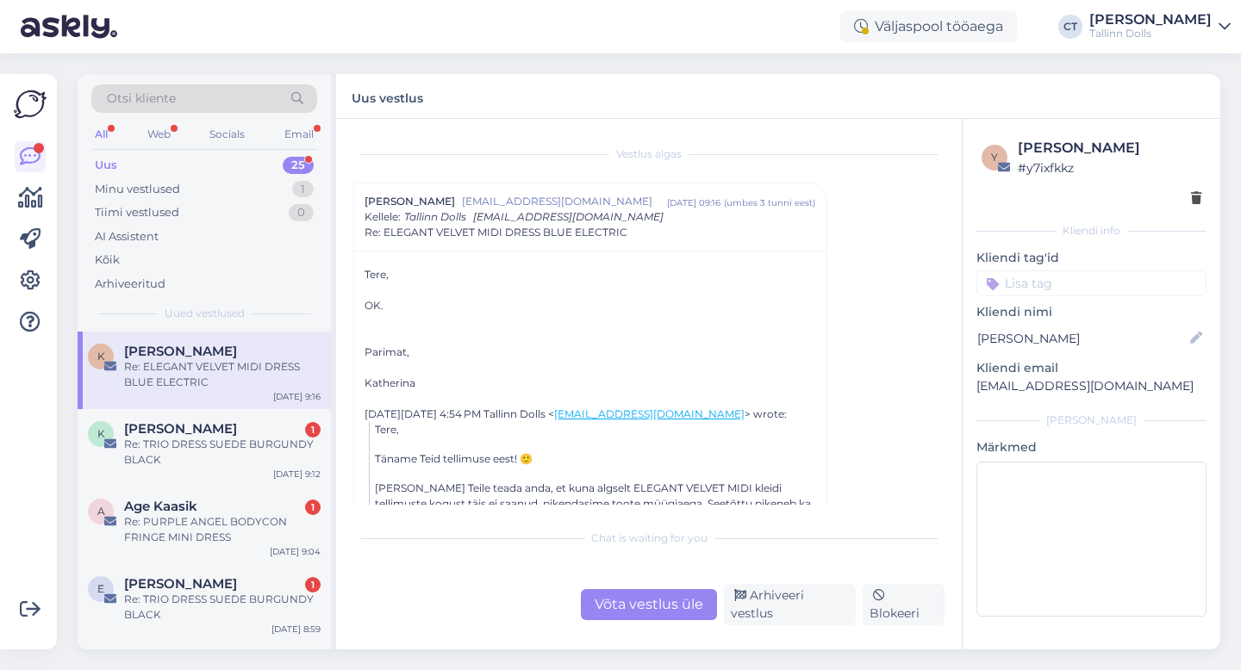
scroll to position [48, 0]
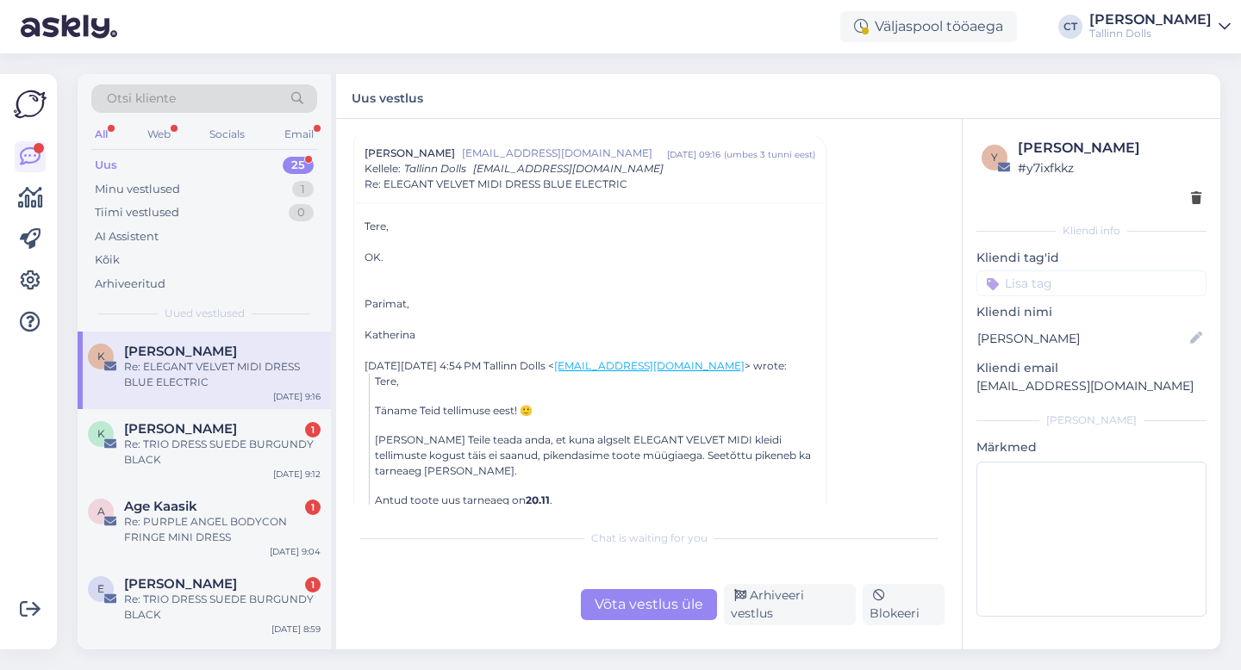
click at [655, 603] on div "Võta vestlus üle" at bounding box center [649, 604] width 136 height 31
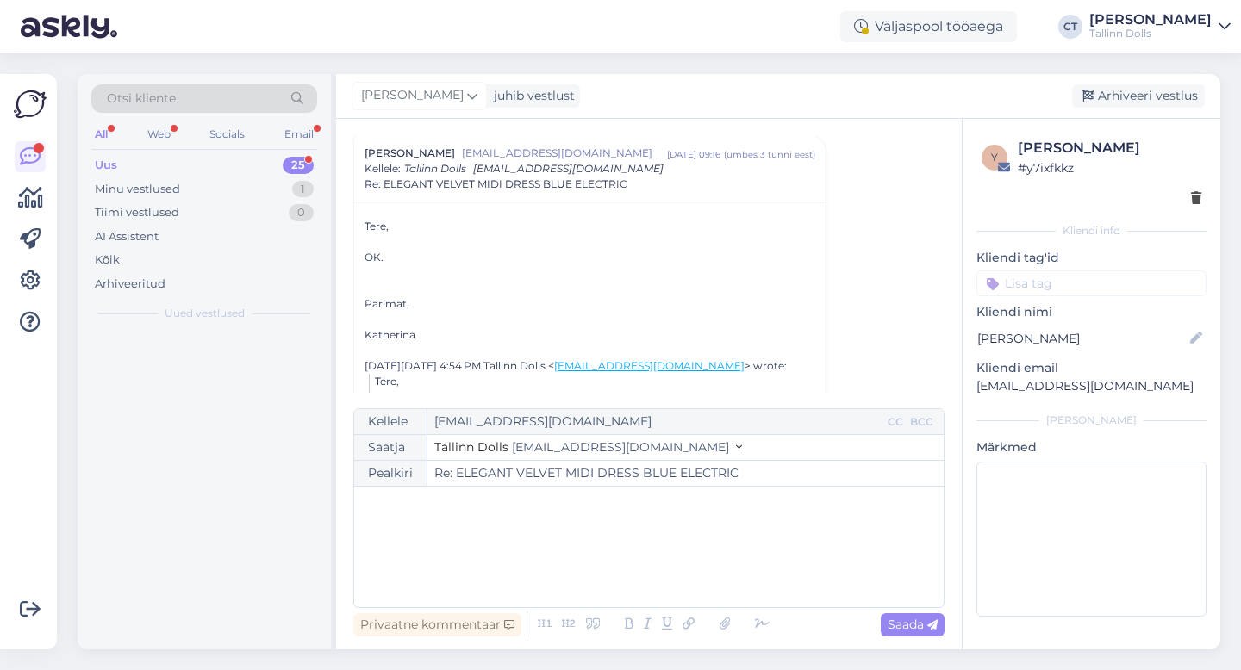
scroll to position [47, 0]
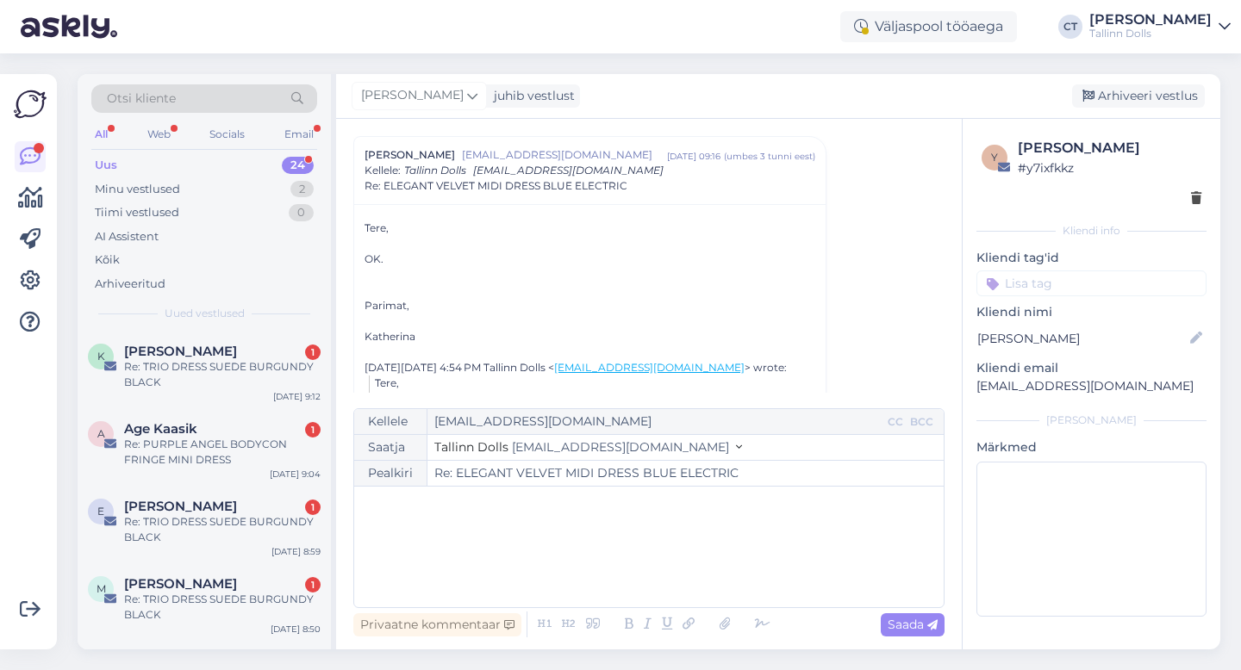
click at [1143, 81] on div "[PERSON_NAME] juhib vestlust [GEOGRAPHIC_DATA] vestlus" at bounding box center [778, 96] width 884 height 45
click at [1144, 95] on div "Arhiveeri vestlus" at bounding box center [1138, 95] width 133 height 23
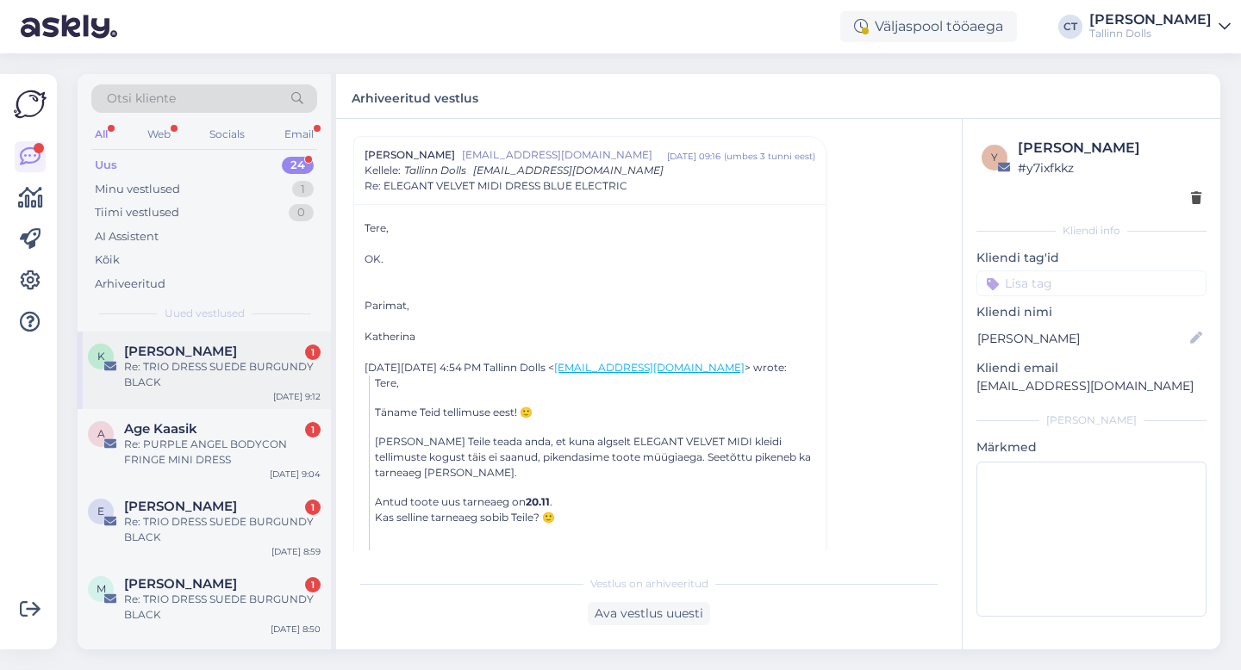
click at [184, 366] on div "Re: TRIO DRESS SUEDE BURGUNDY BLACK" at bounding box center [222, 374] width 196 height 31
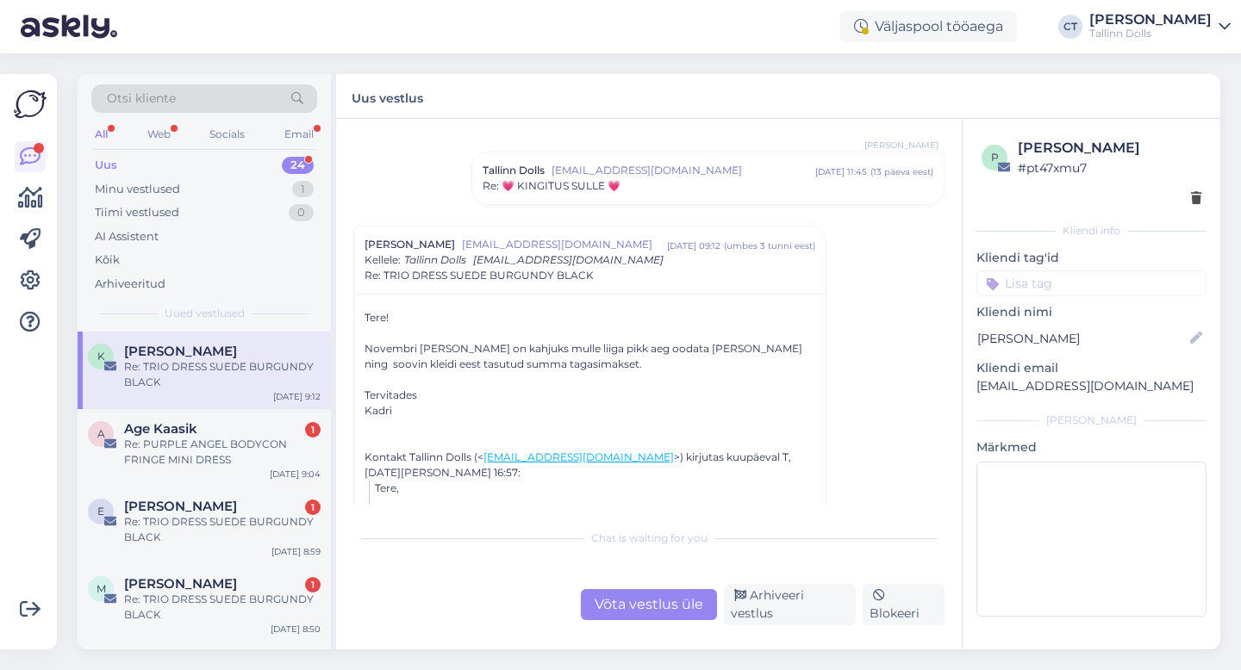
click at [639, 601] on div "Võta vestlus üle" at bounding box center [649, 604] width 136 height 31
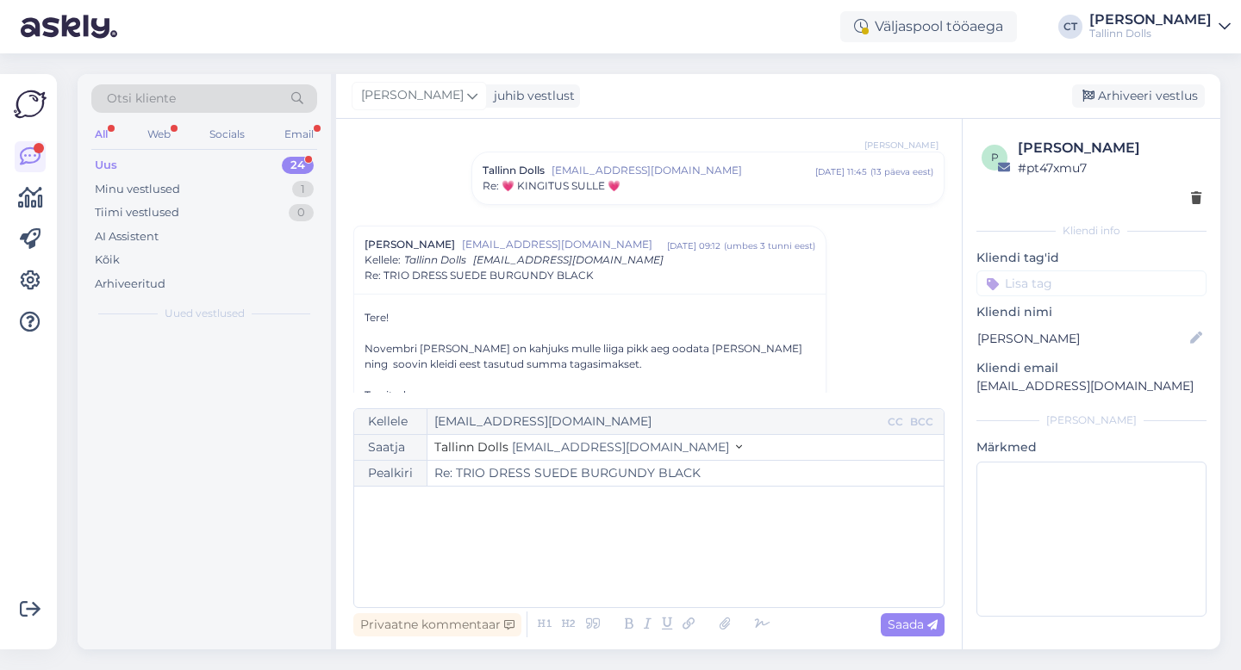
scroll to position [676, 0]
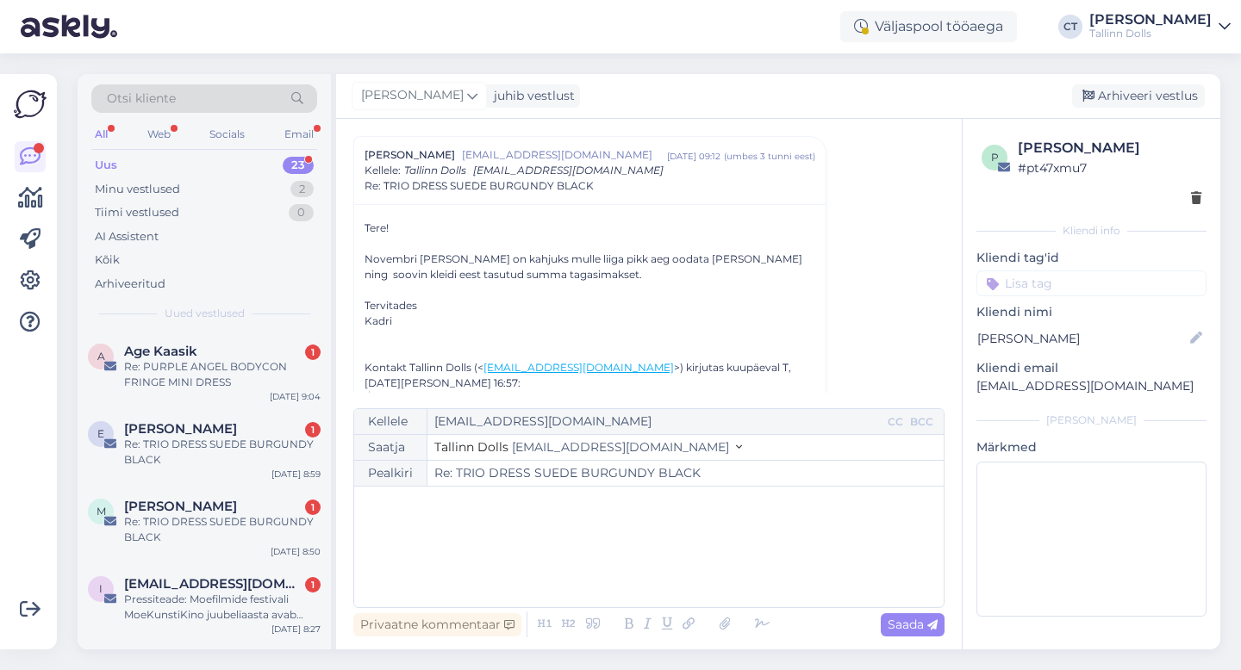
click at [667, 563] on div "﻿" at bounding box center [649, 546] width 572 height 103
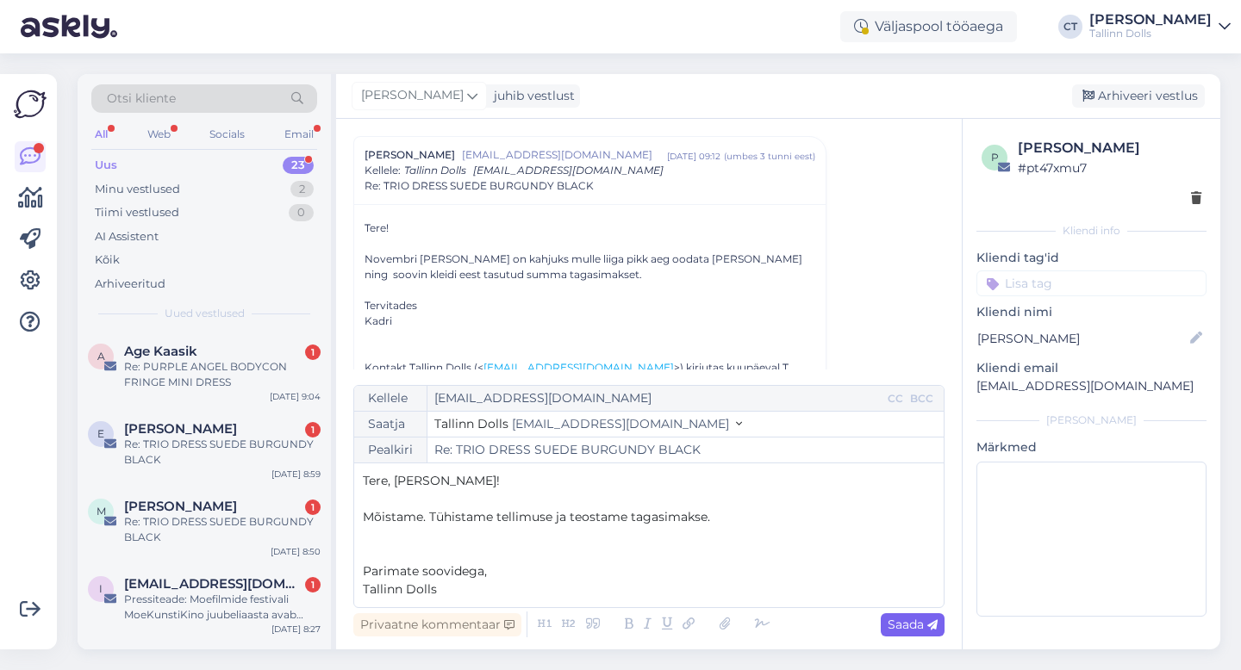
click at [924, 624] on span "Saada" at bounding box center [912, 625] width 50 height 16
type input "Re: Re: TRIO DRESS SUEDE BURGUNDY BLACK"
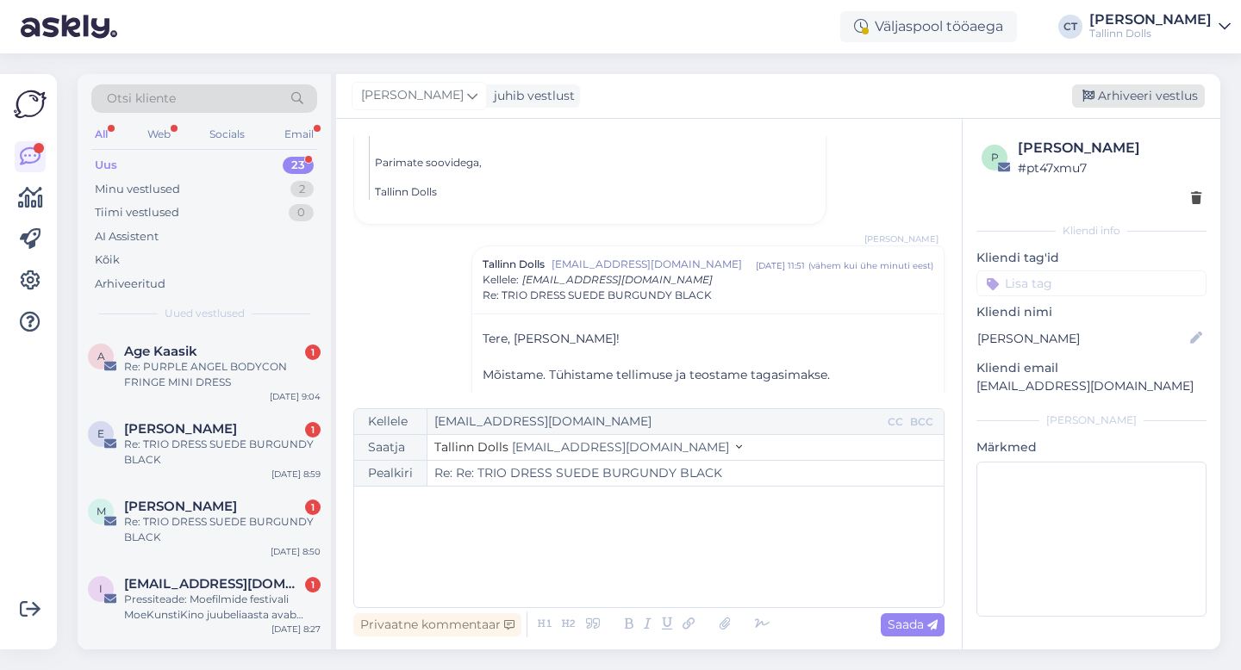
click at [1139, 96] on div "Arhiveeri vestlus" at bounding box center [1138, 95] width 133 height 23
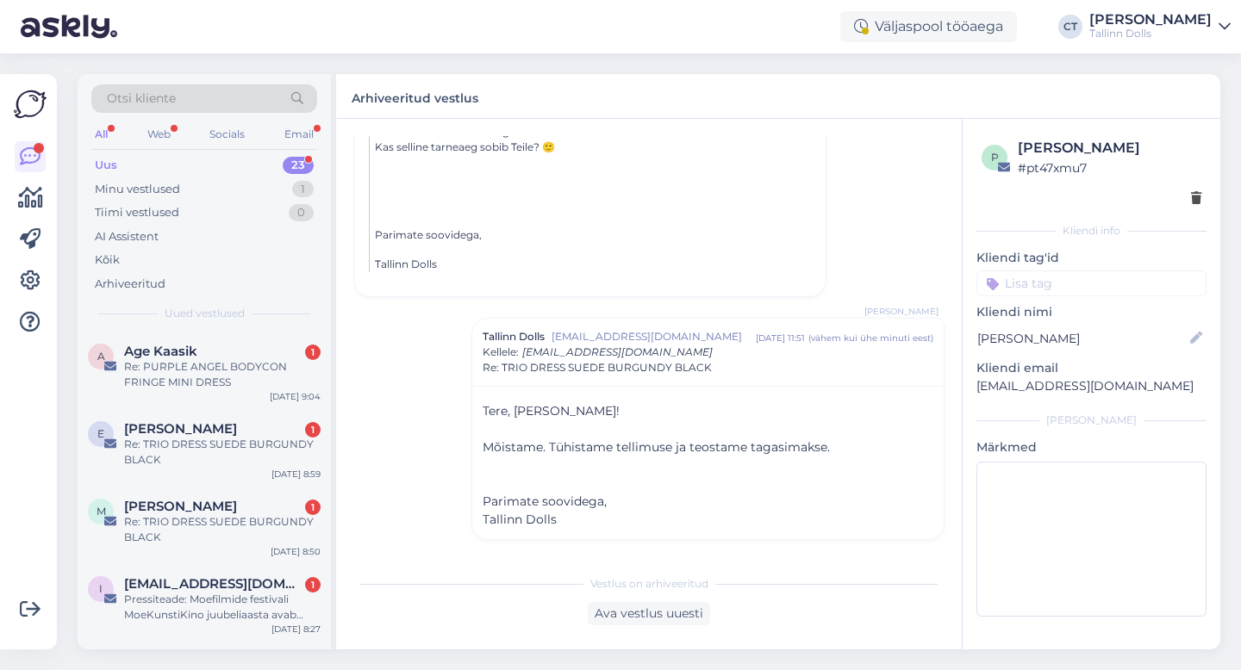
scroll to position [1047, 0]
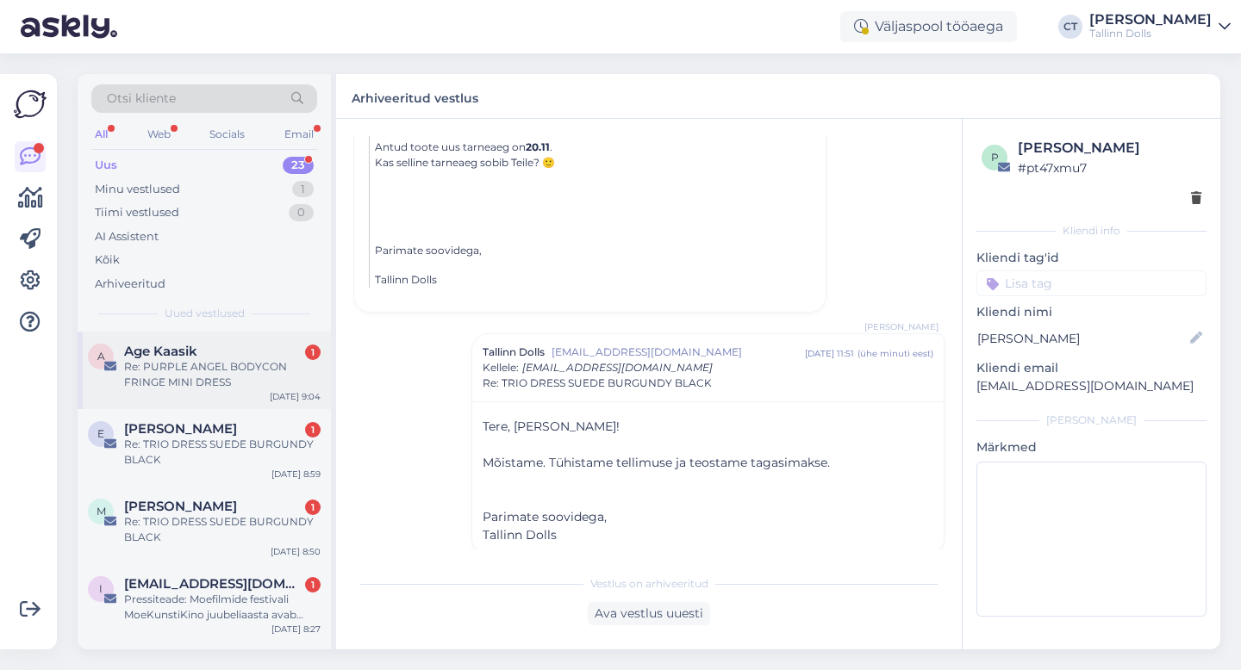
click at [198, 344] on div "Age Kaasik 1" at bounding box center [222, 352] width 196 height 16
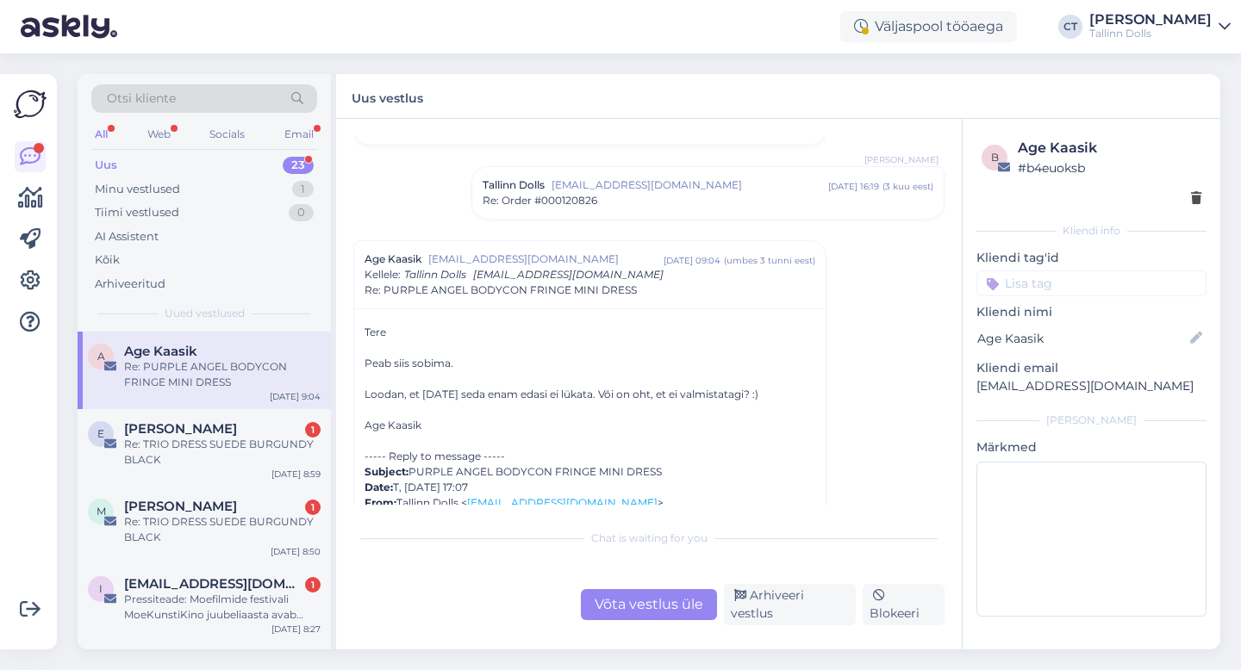
scroll to position [644, 0]
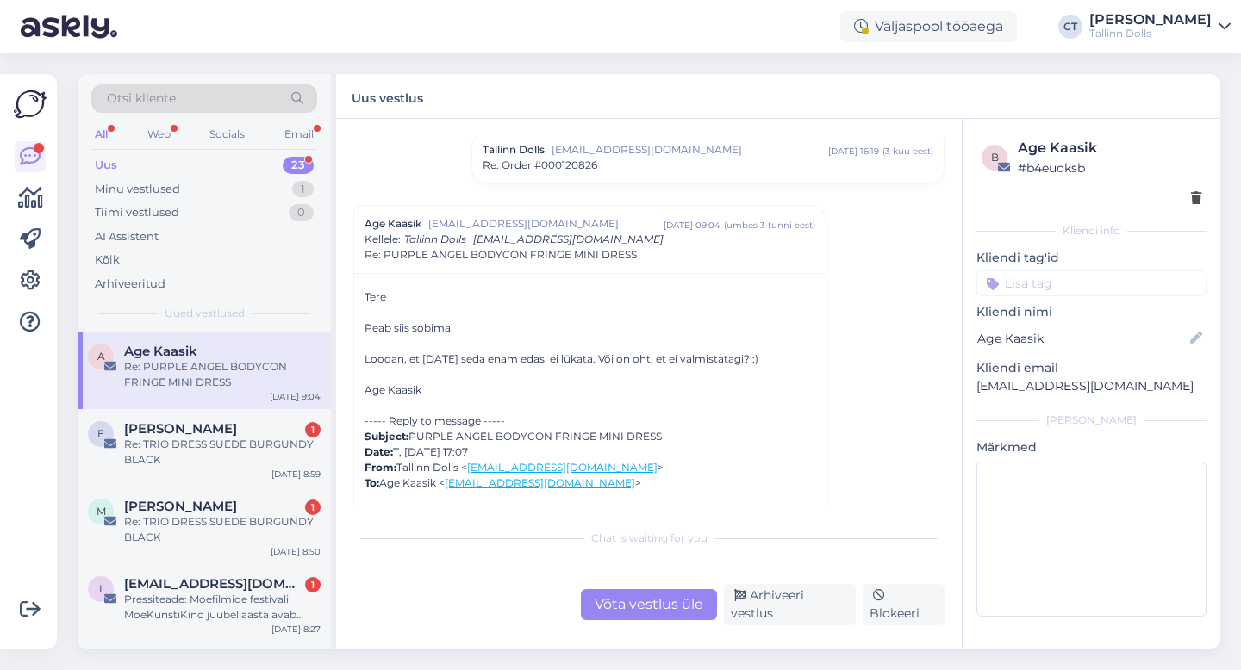
click at [661, 620] on div "Võta vestlus üle" at bounding box center [649, 604] width 136 height 31
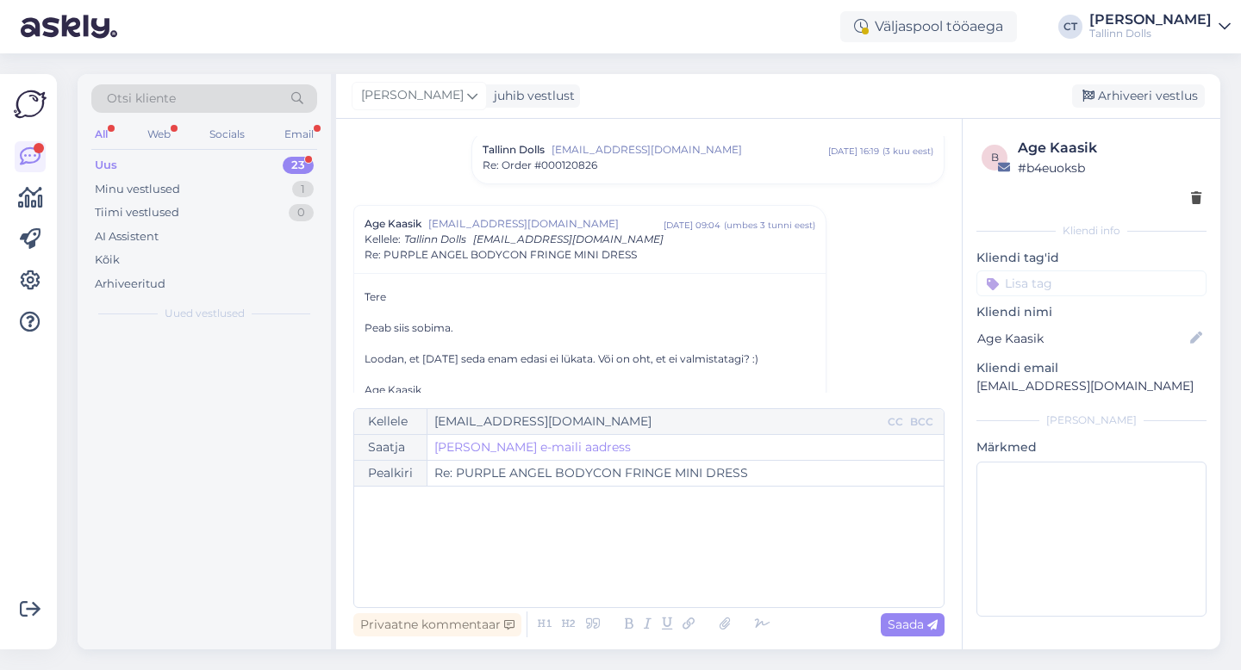
scroll to position [713, 0]
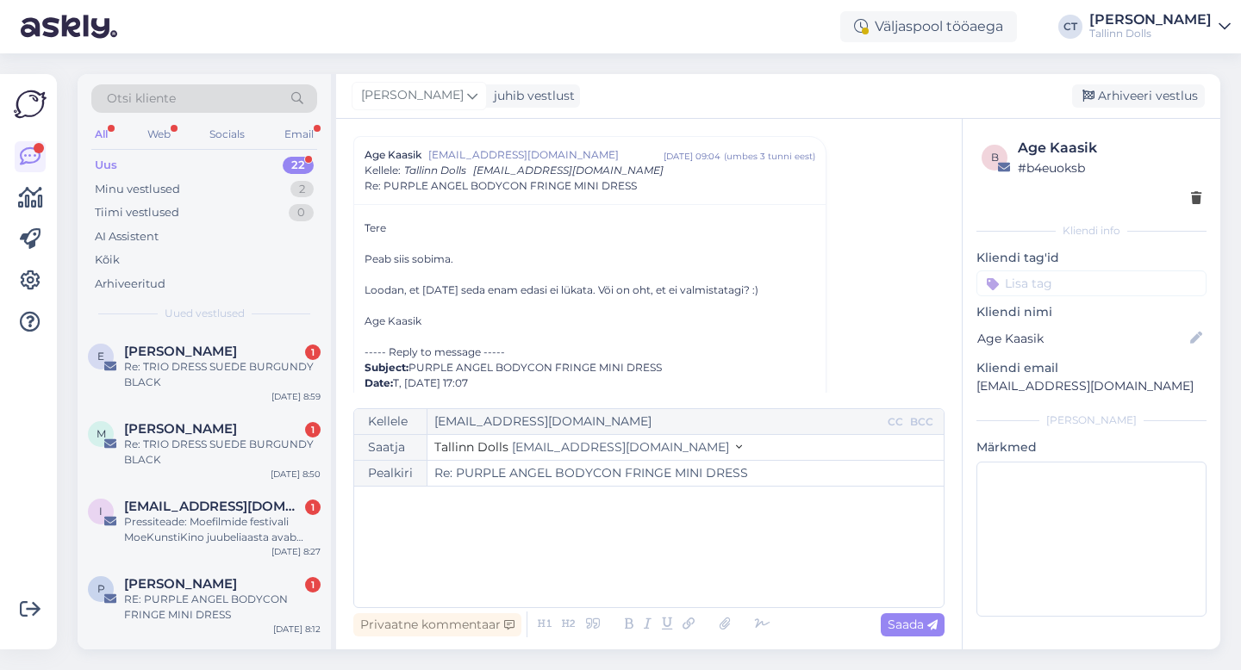
click at [683, 582] on div "﻿" at bounding box center [649, 546] width 572 height 103
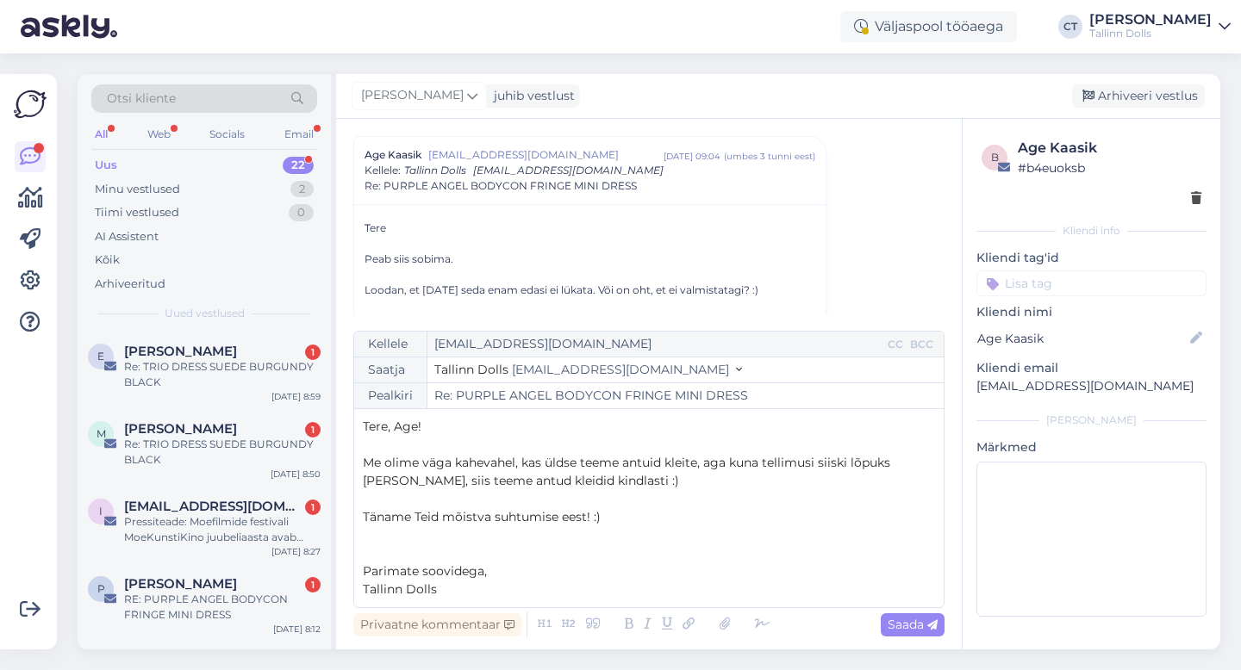
click at [893, 639] on div "Privaatne kommentaar Saada" at bounding box center [648, 624] width 591 height 33
click at [903, 635] on div "Saada" at bounding box center [913, 624] width 64 height 23
type input "Re: Re: PURPLE ANGEL BODYCON FRINGE MINI DRESS"
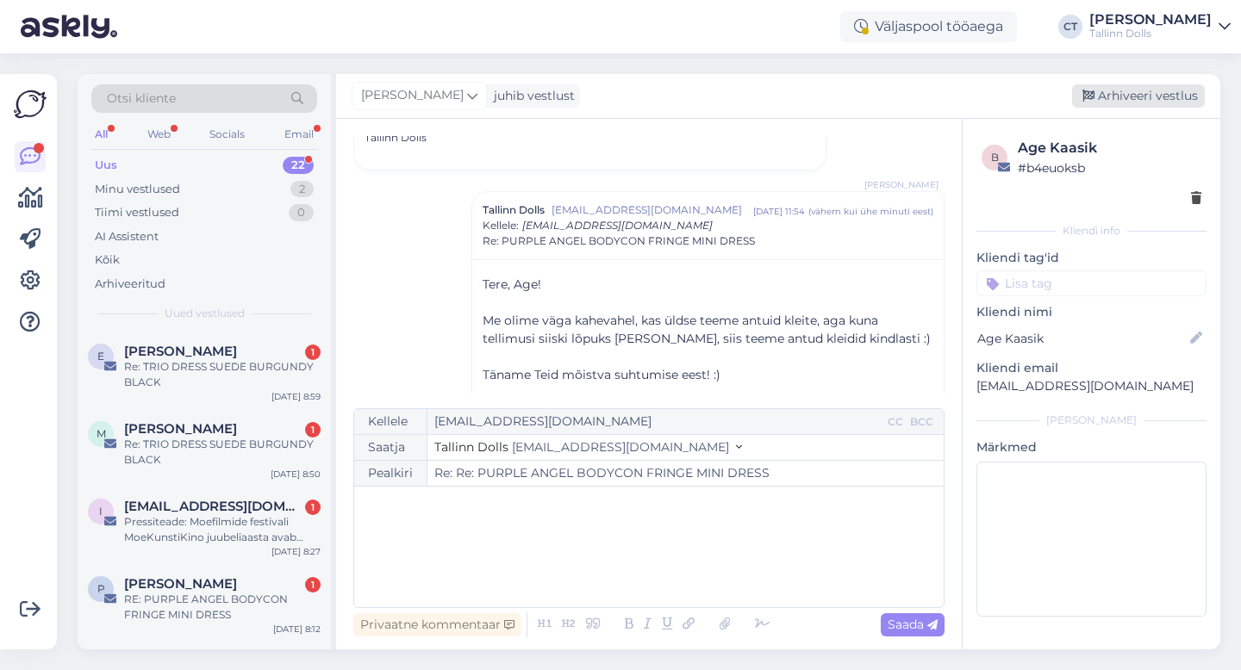
click at [1144, 103] on div "Arhiveeri vestlus" at bounding box center [1138, 95] width 133 height 23
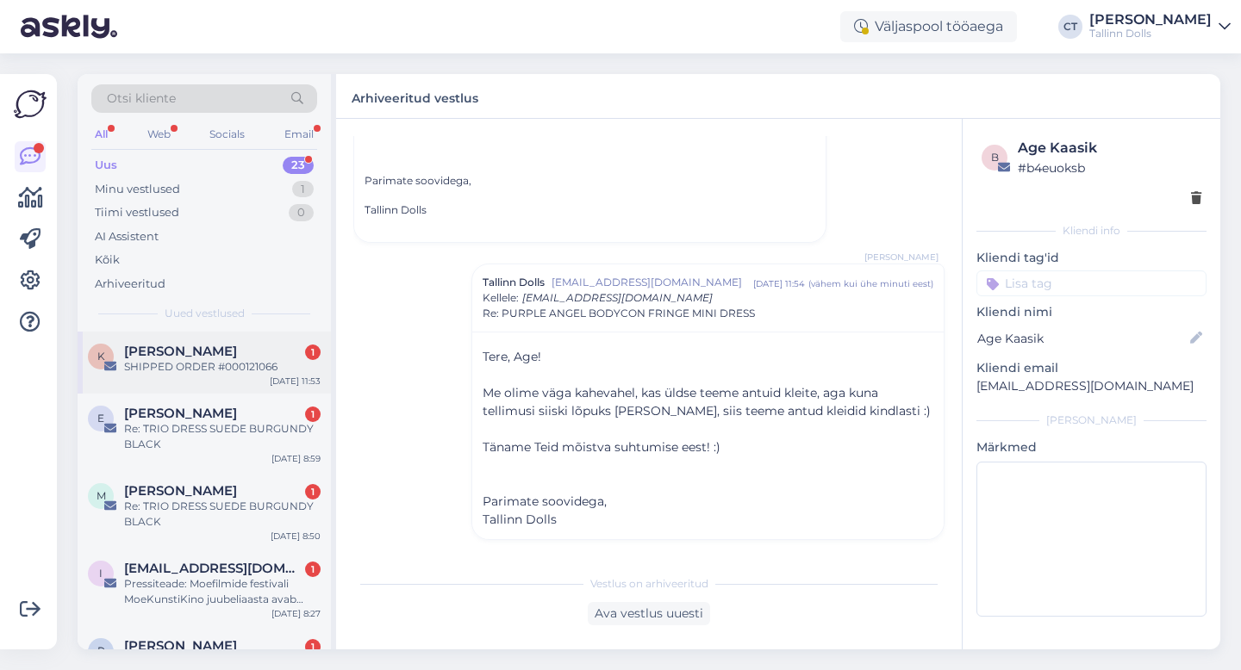
click at [196, 387] on div "K [PERSON_NAME] 1 SHIPPED ORDER #000121066 [DATE] 11:53" at bounding box center [204, 363] width 253 height 62
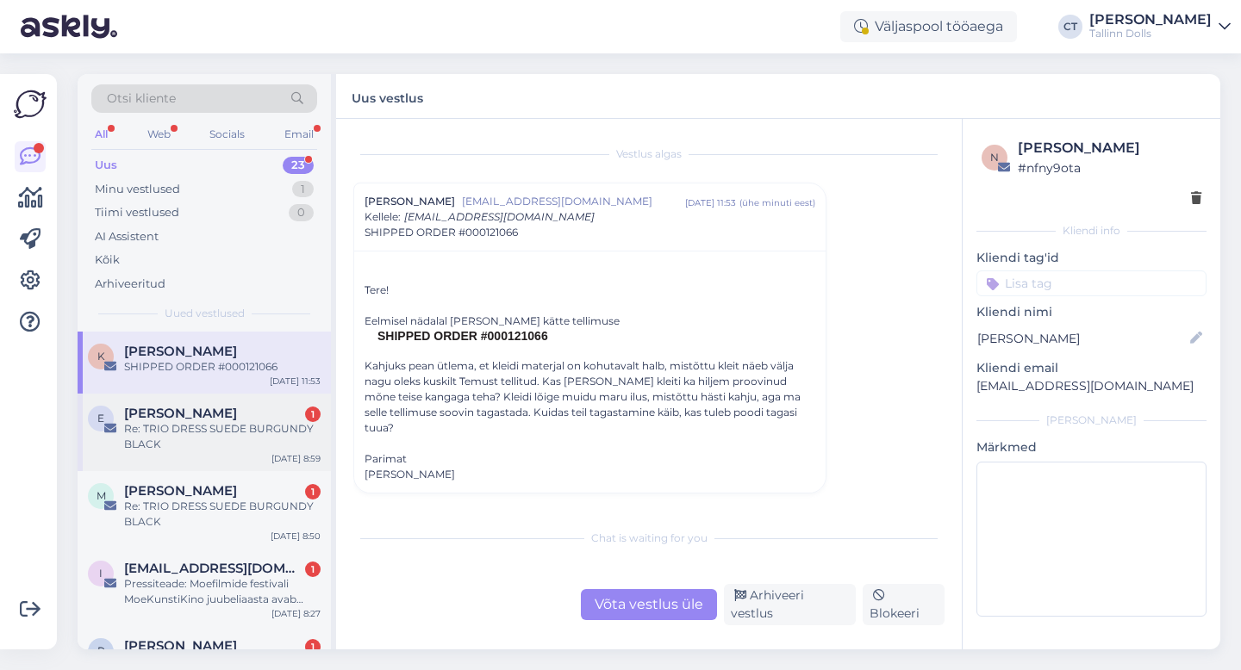
click at [232, 434] on div "Re: TRIO DRESS SUEDE BURGUNDY BLACK" at bounding box center [222, 436] width 196 height 31
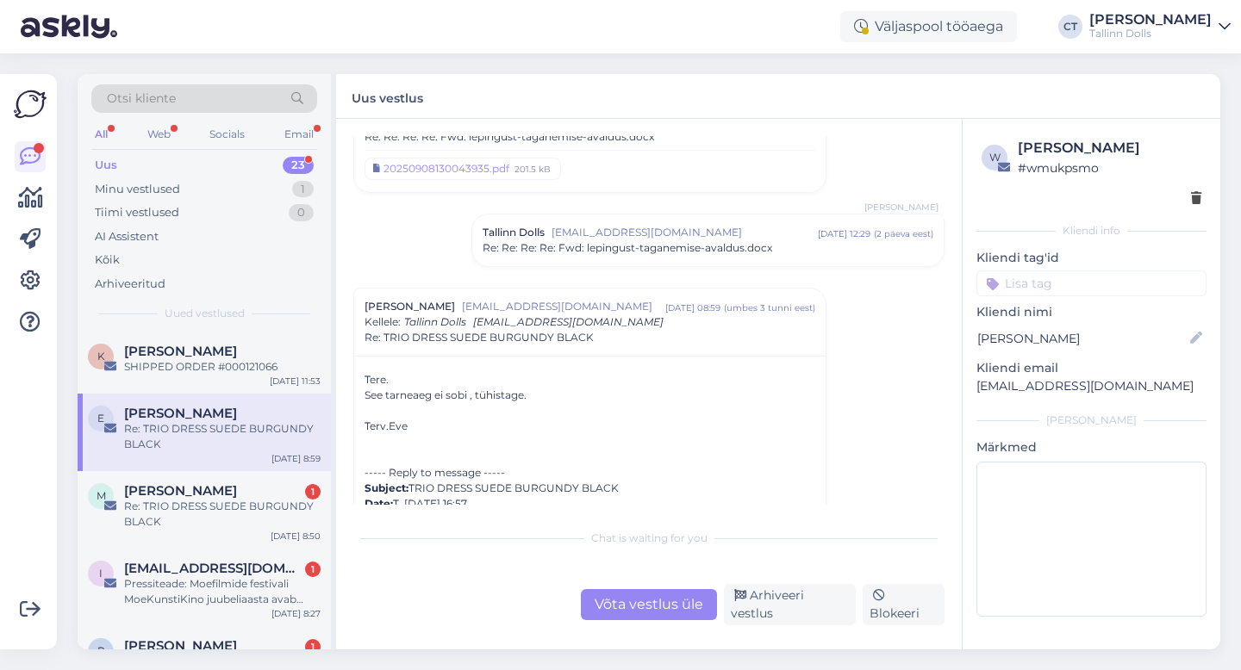
scroll to position [1712, 0]
click at [626, 615] on div "Võta vestlus üle" at bounding box center [649, 604] width 136 height 31
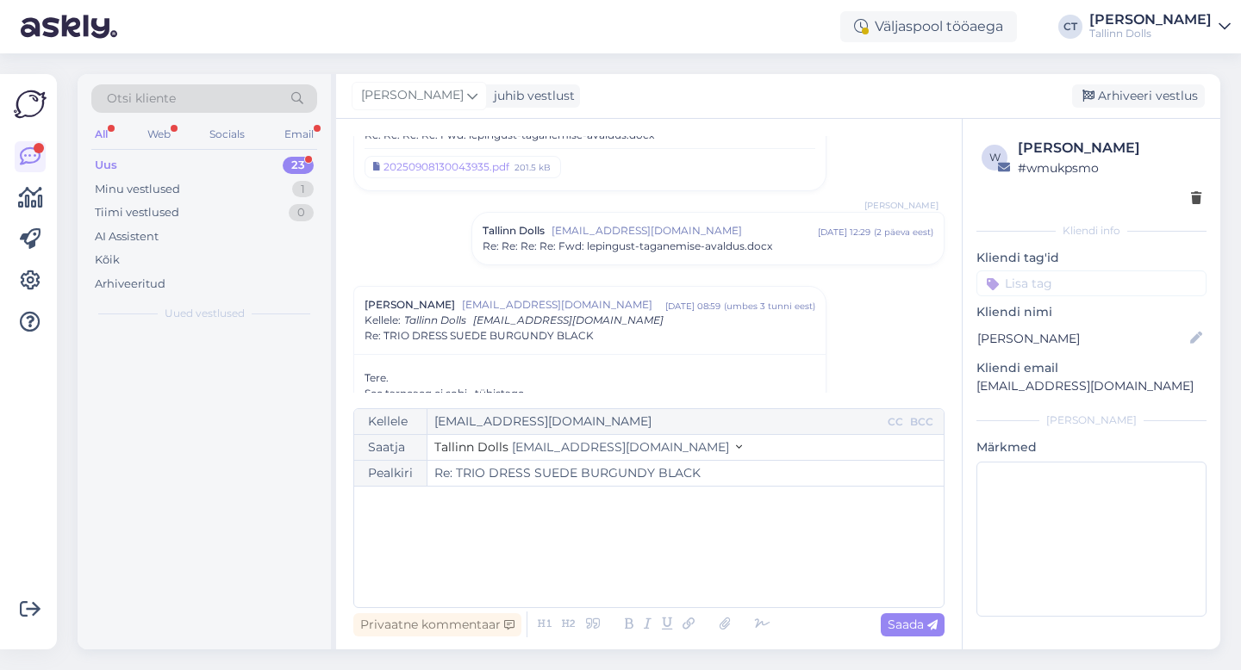
scroll to position [1862, 0]
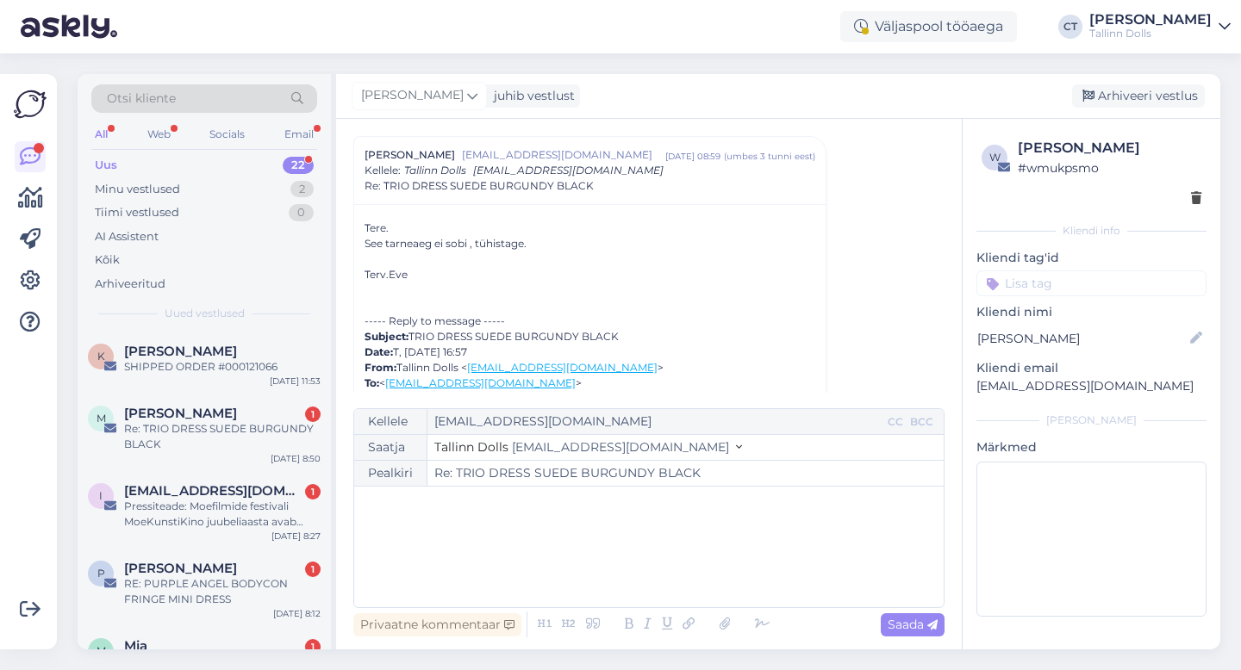
click at [626, 594] on div "﻿" at bounding box center [649, 546] width 572 height 103
click at [462, 551] on div "﻿" at bounding box center [649, 546] width 572 height 103
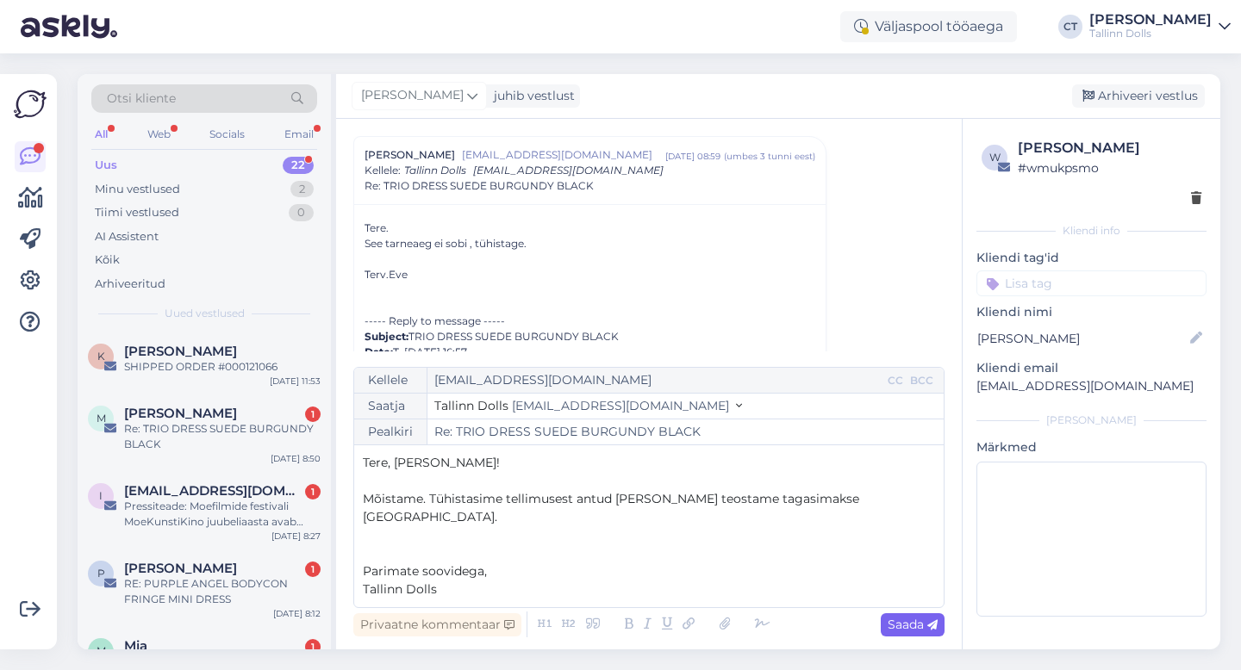
click at [882, 626] on div "Saada" at bounding box center [913, 624] width 64 height 23
type input "Re: TRIO DRESS SUEDE BURGUNDY BLACK"
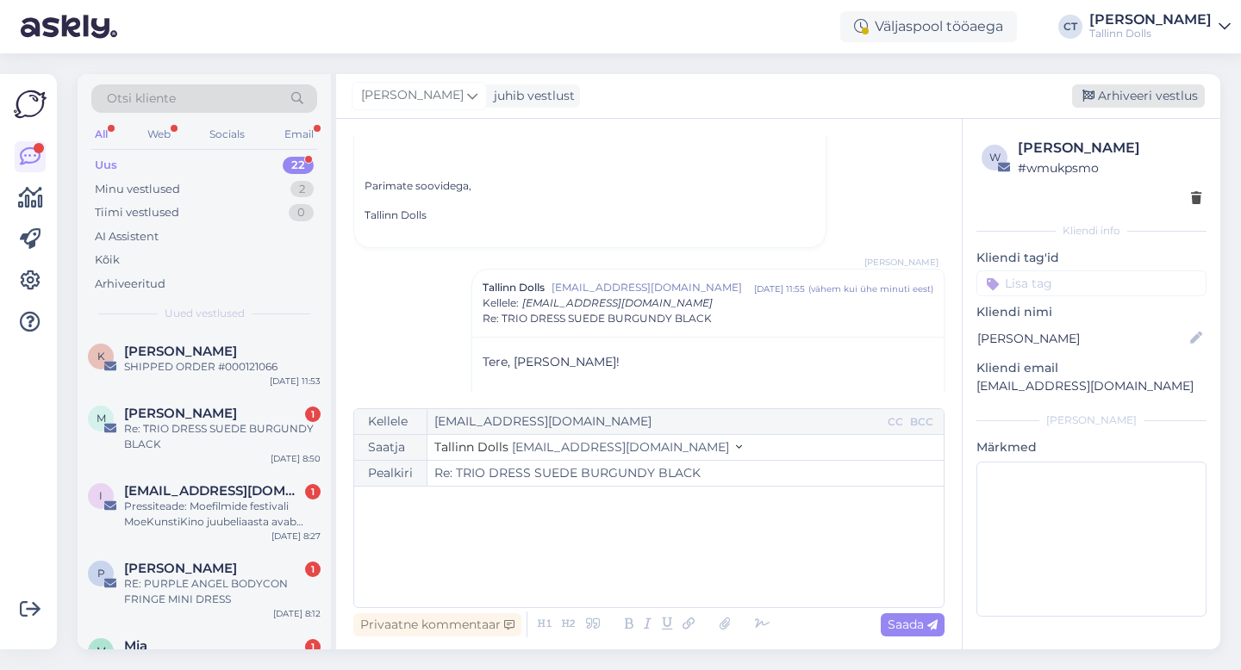
click at [1148, 91] on div "Arhiveeri vestlus" at bounding box center [1138, 95] width 133 height 23
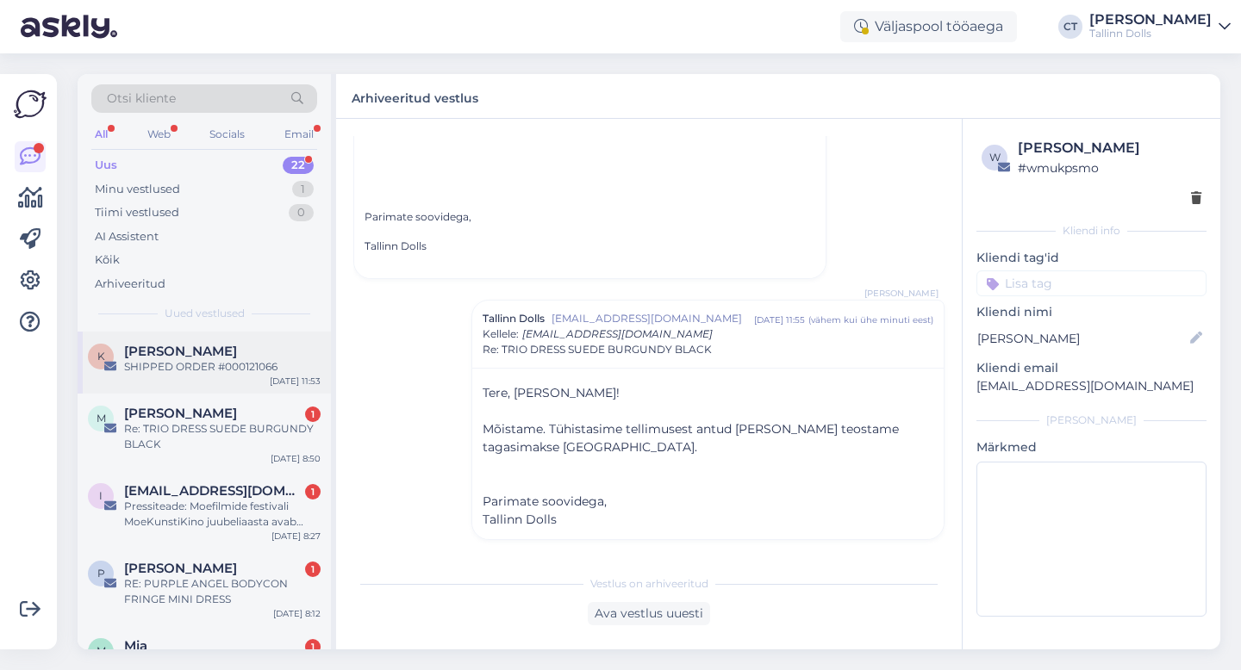
click at [154, 362] on div "SHIPPED ORDER #000121066" at bounding box center [222, 367] width 196 height 16
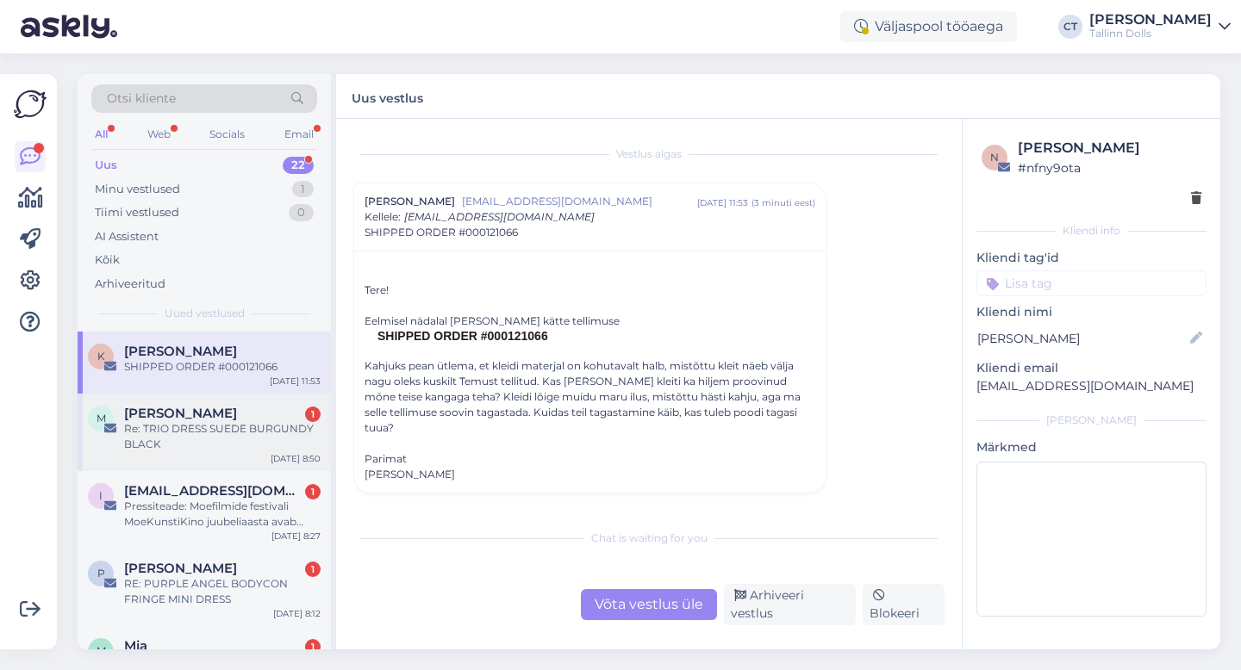
click at [169, 433] on div "Re: TRIO DRESS SUEDE BURGUNDY BLACK" at bounding box center [222, 436] width 196 height 31
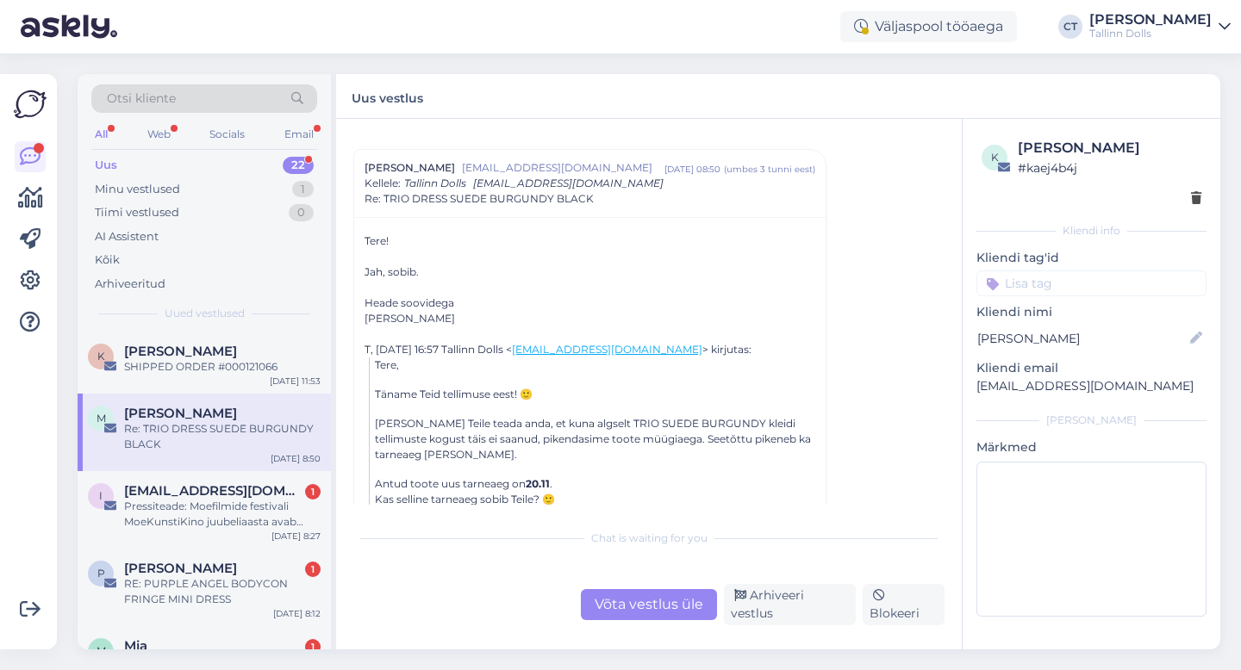
scroll to position [39, 0]
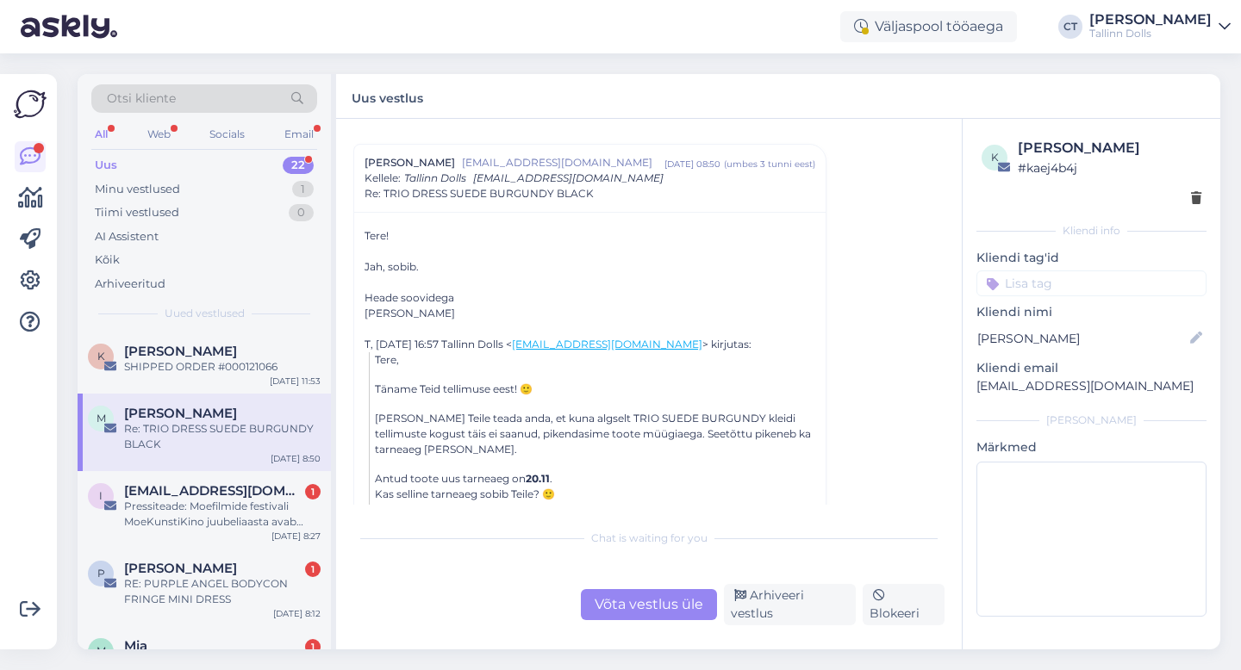
click at [677, 615] on div "Võta vestlus üle" at bounding box center [649, 604] width 136 height 31
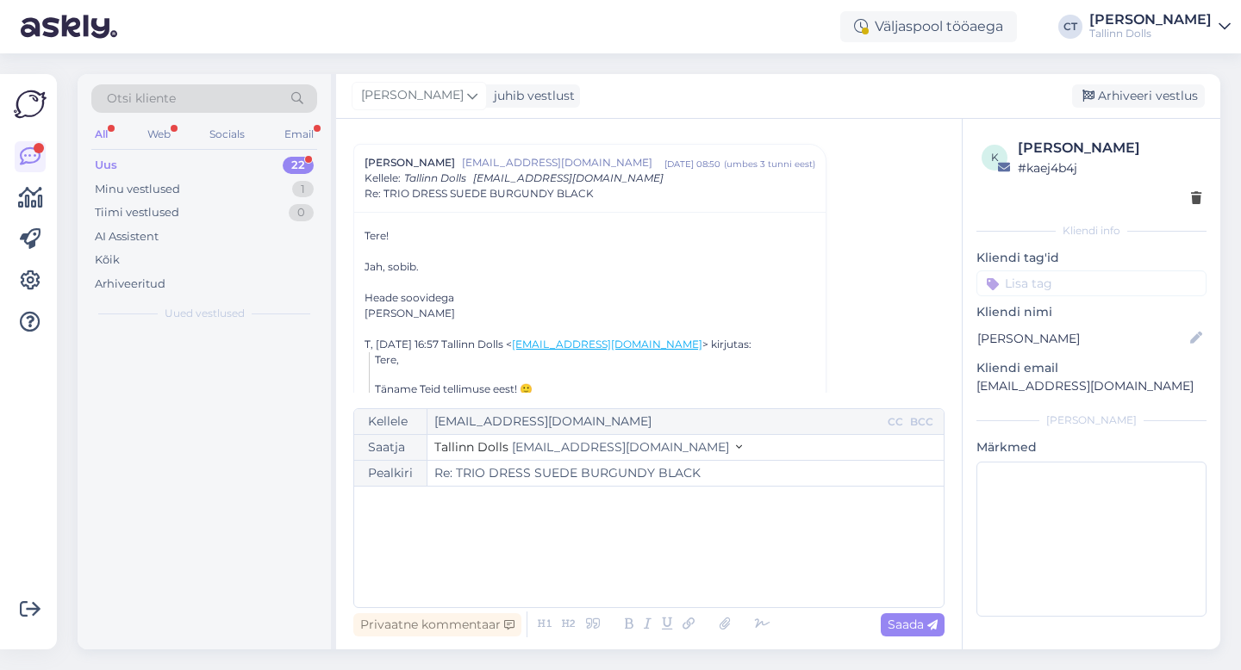
scroll to position [47, 0]
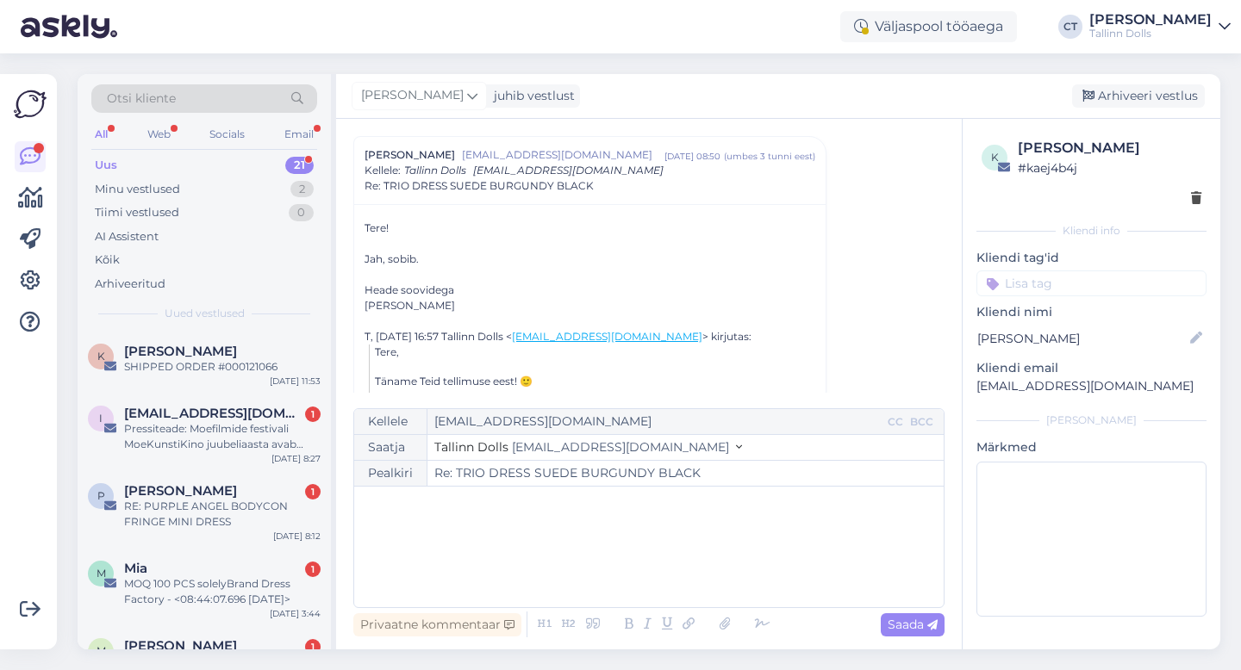
click at [707, 559] on div "﻿" at bounding box center [649, 546] width 572 height 103
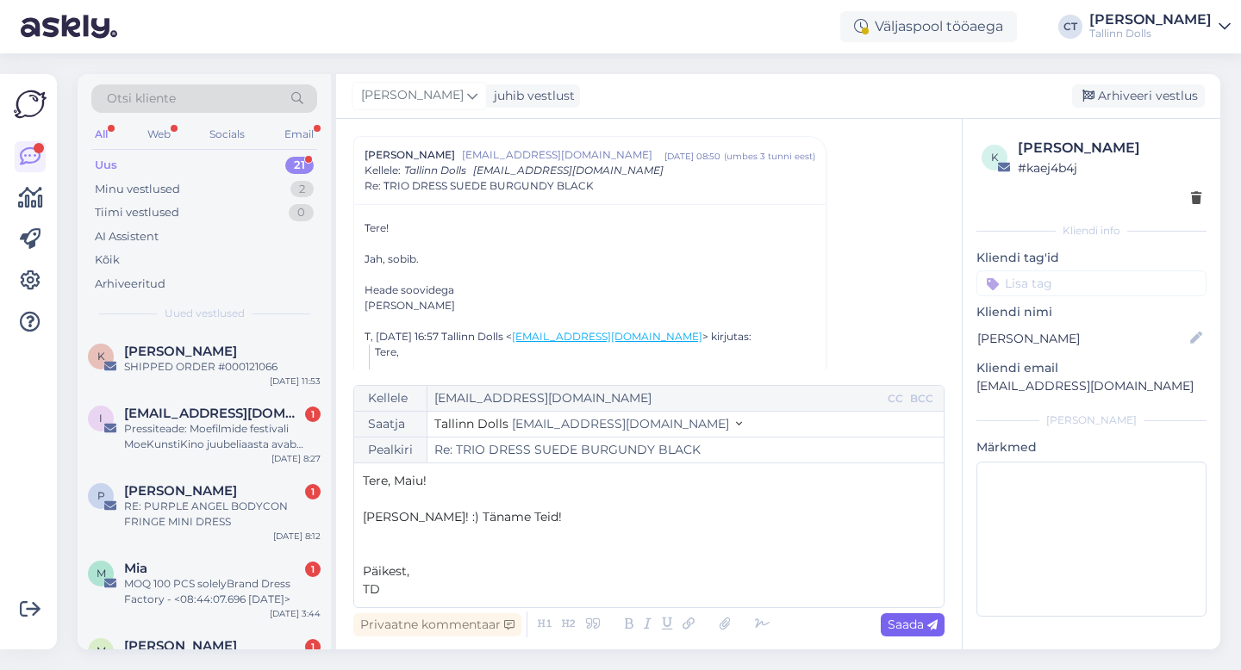
click at [881, 619] on div "Saada" at bounding box center [913, 624] width 64 height 23
type input "Re: TRIO DRESS SUEDE BURGUNDY BLACK"
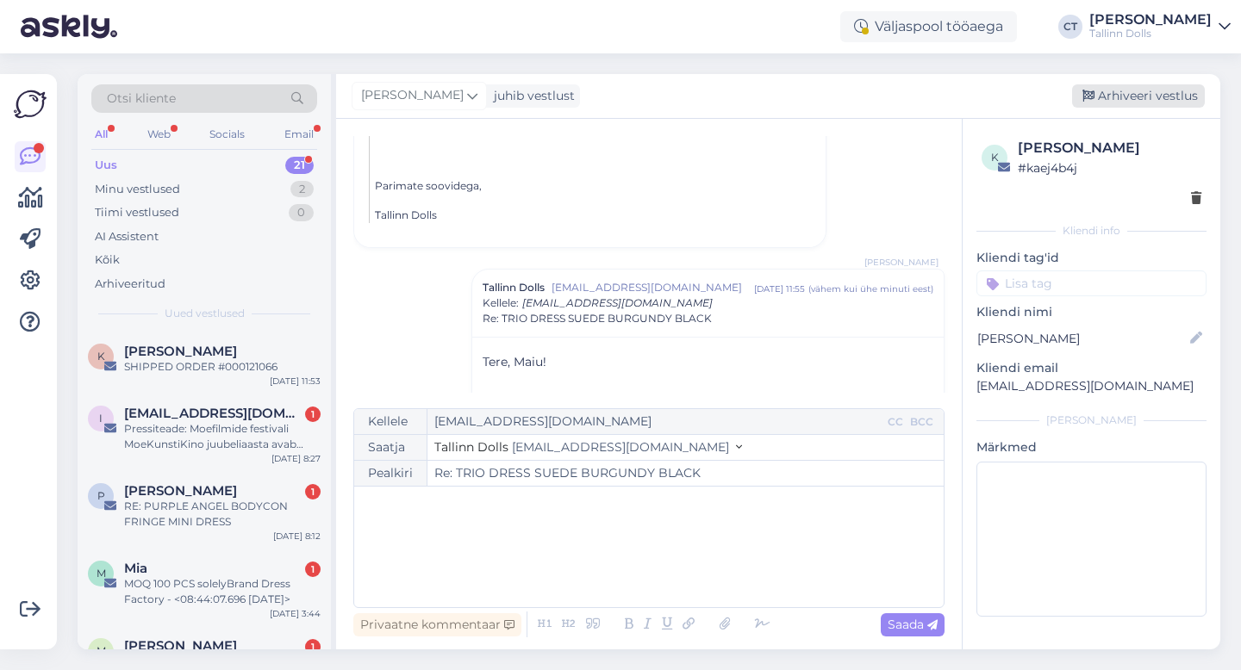
click at [1152, 99] on div "Arhiveeri vestlus" at bounding box center [1138, 95] width 133 height 23
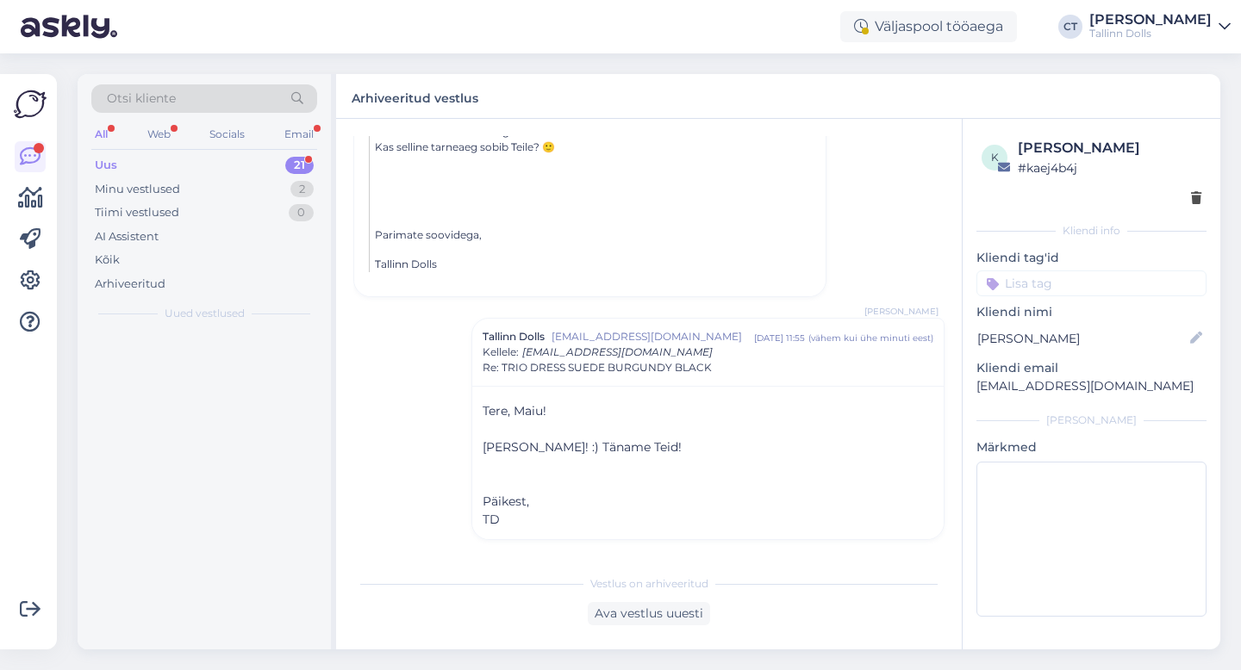
scroll to position [386, 0]
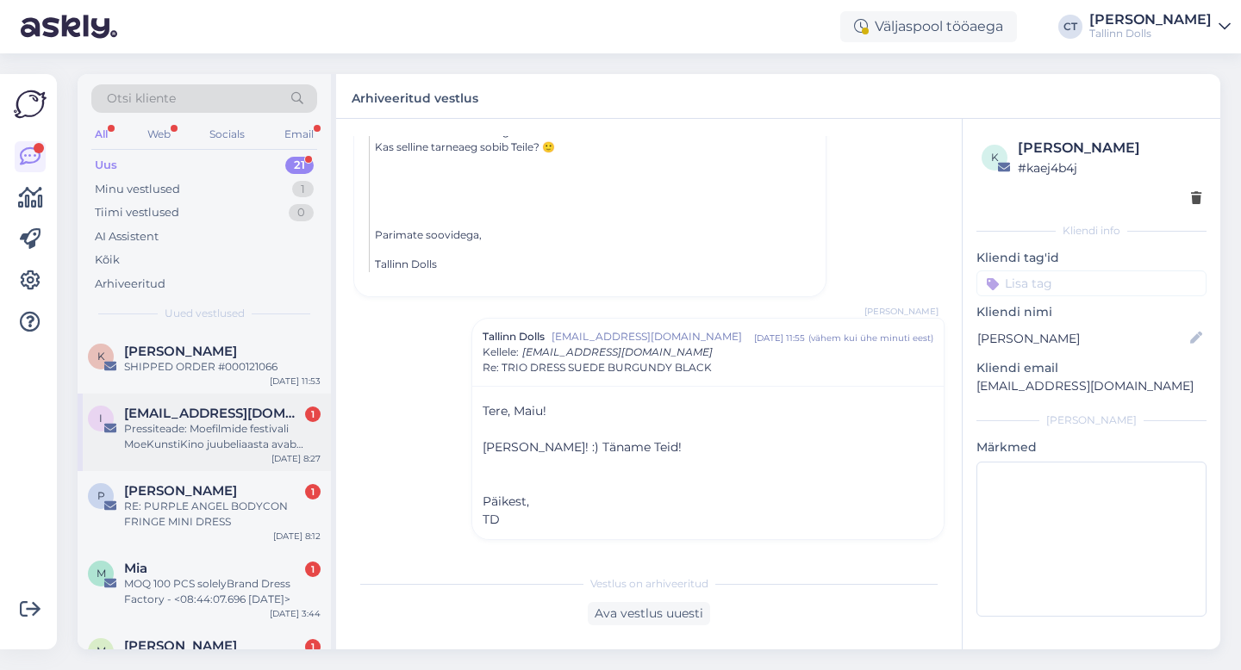
click at [201, 442] on div "Pressiteade: Moefilmide festivali MoeKunstiKino juubeliaasta avab kodumaine moe…" at bounding box center [222, 436] width 196 height 31
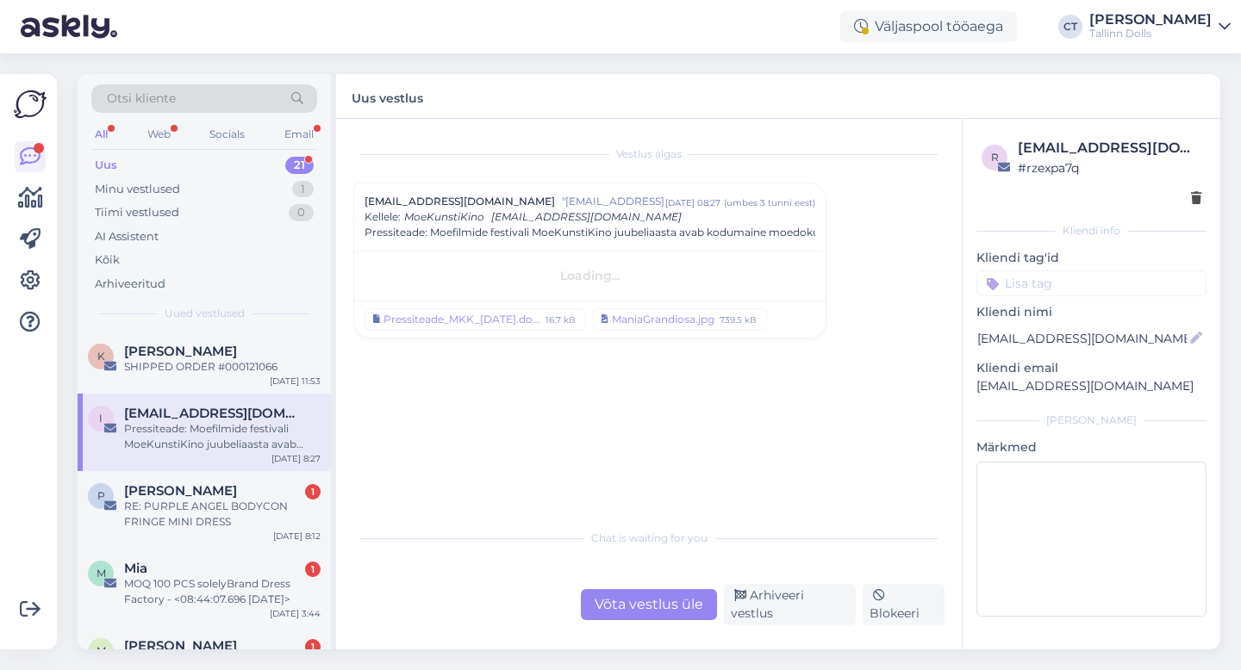
scroll to position [0, 0]
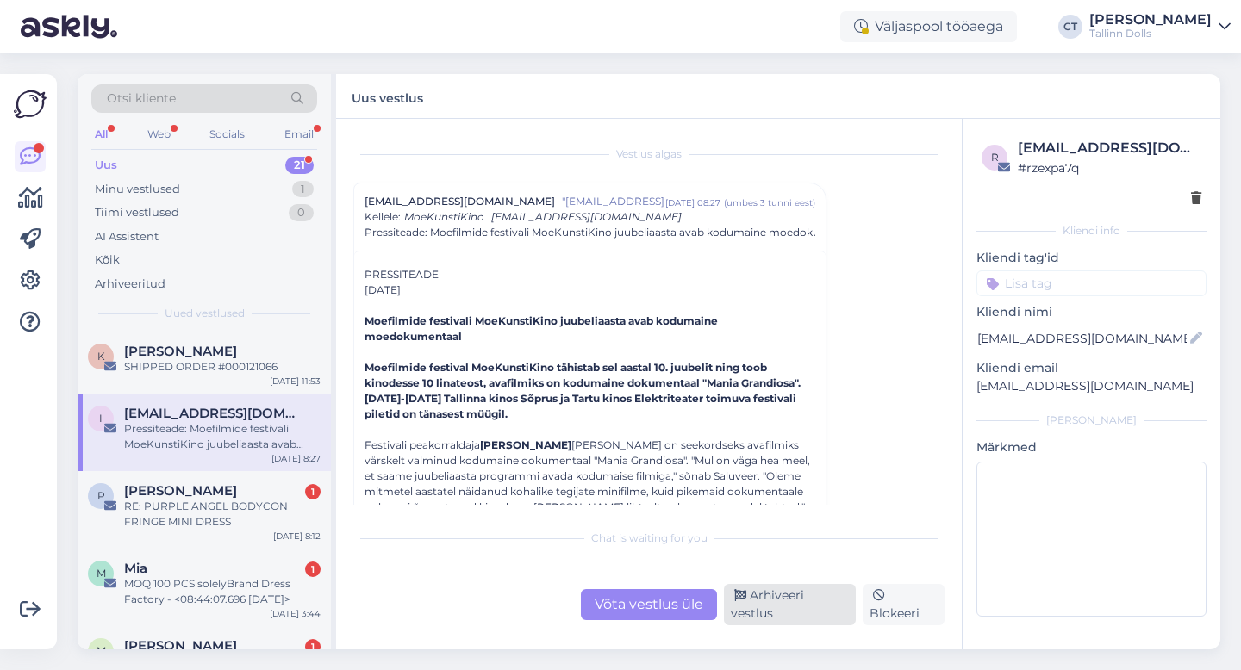
click at [811, 613] on div "Arhiveeri vestlus" at bounding box center [790, 604] width 132 height 41
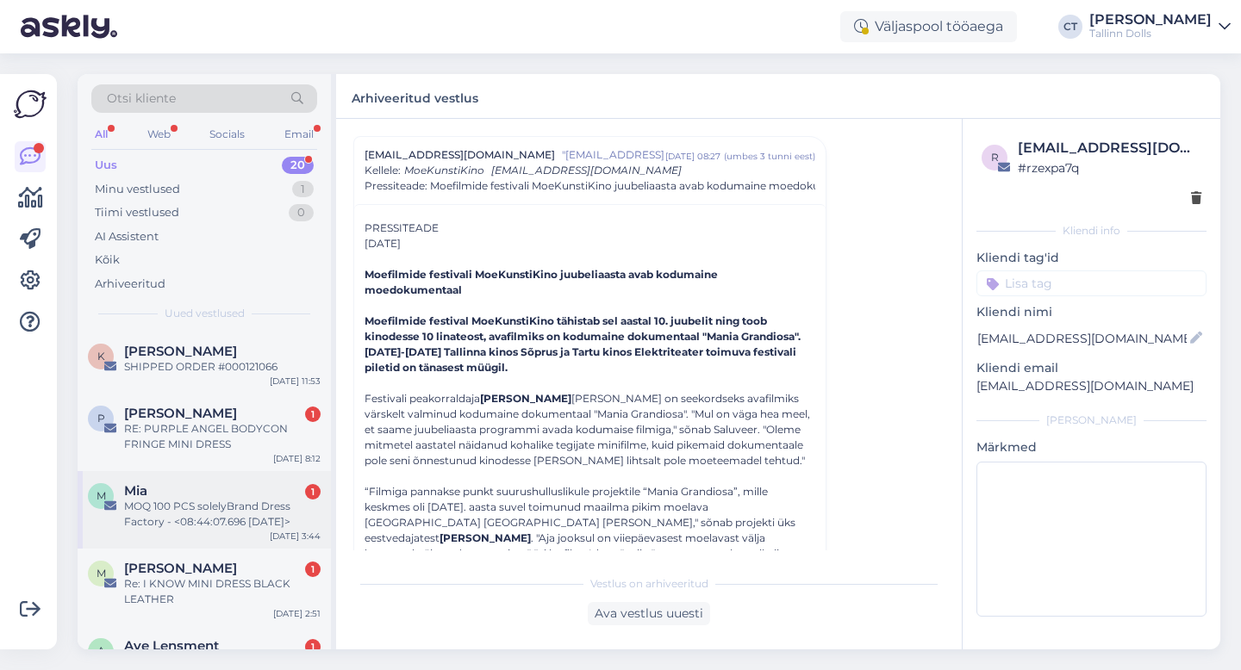
click at [227, 520] on div "MOQ 100 PCS solelyBrand Dress Factory - <08:44:07.696 [DATE]>" at bounding box center [222, 514] width 196 height 31
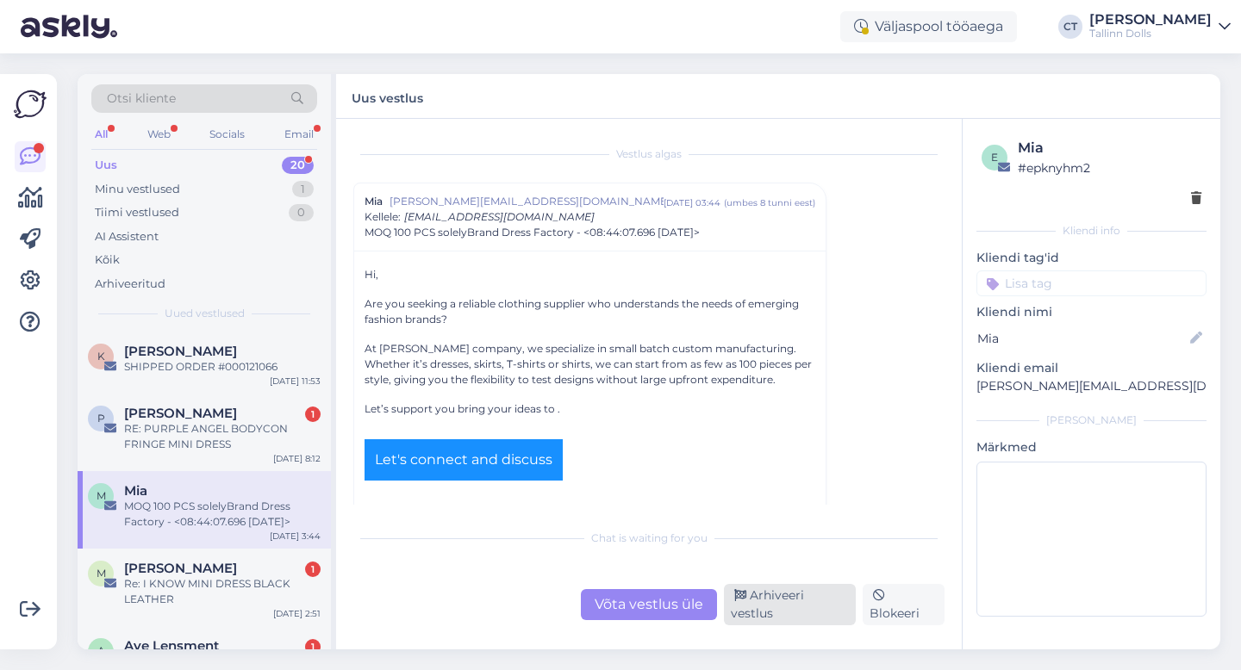
click at [805, 607] on div "Arhiveeri vestlus" at bounding box center [790, 604] width 132 height 41
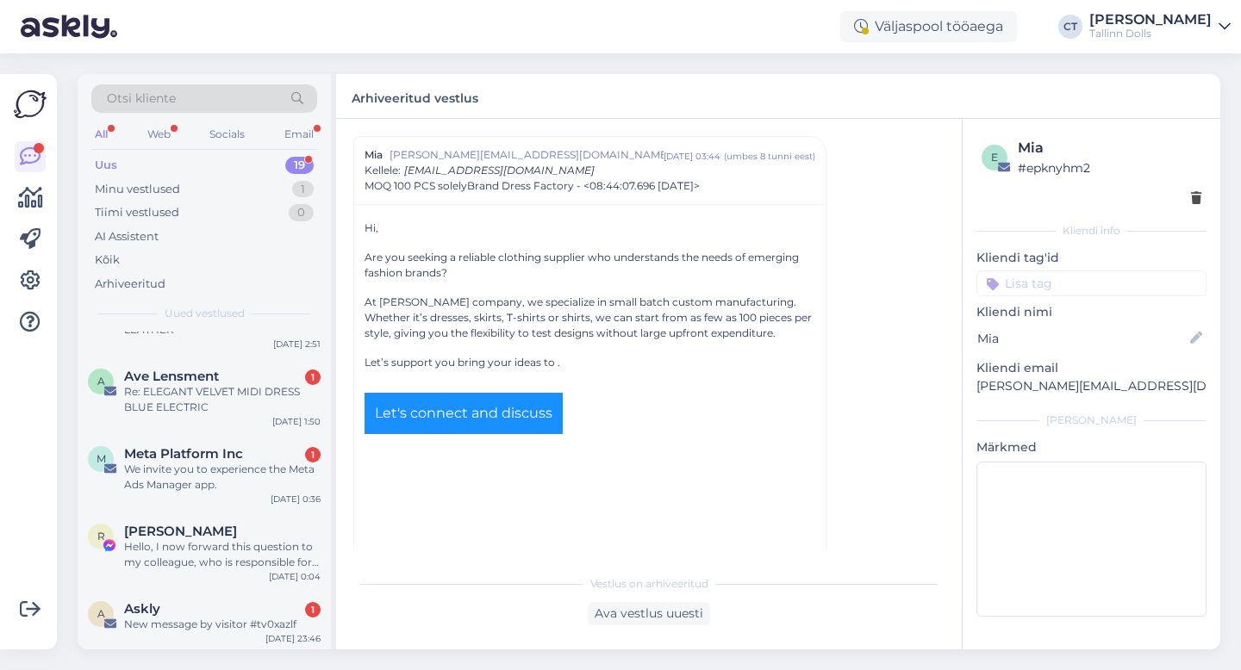
scroll to position [201, 0]
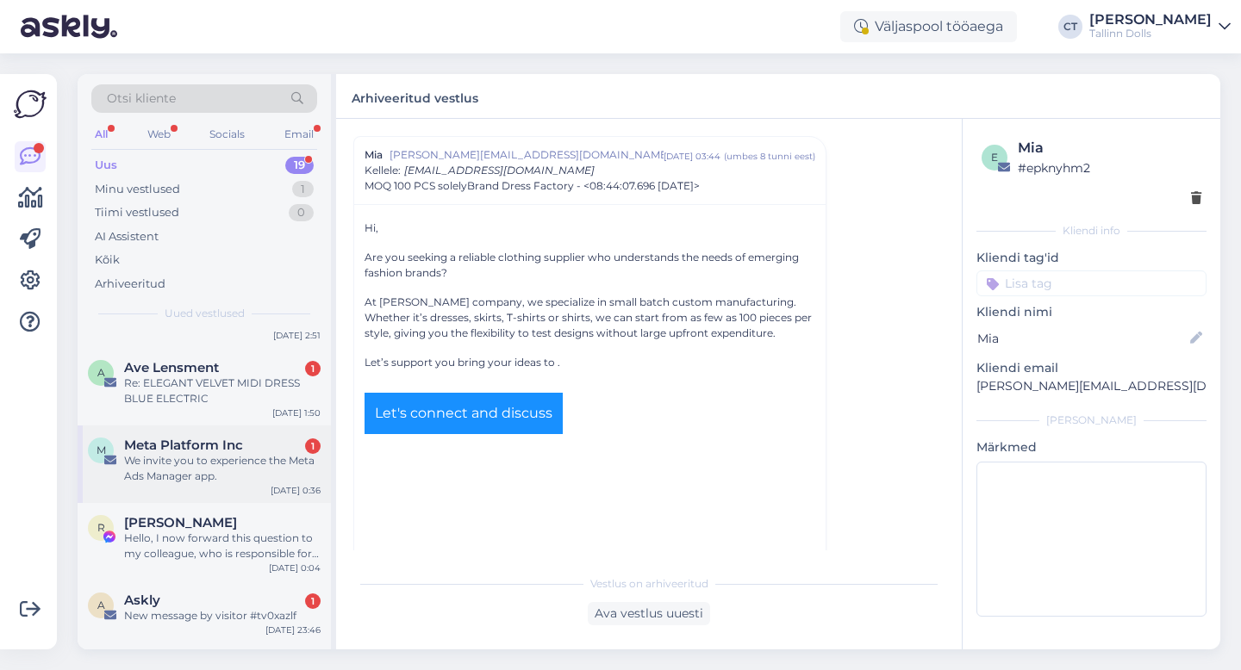
click at [267, 467] on div "We invite you to experience the Meta Ads Manager app." at bounding box center [222, 468] width 196 height 31
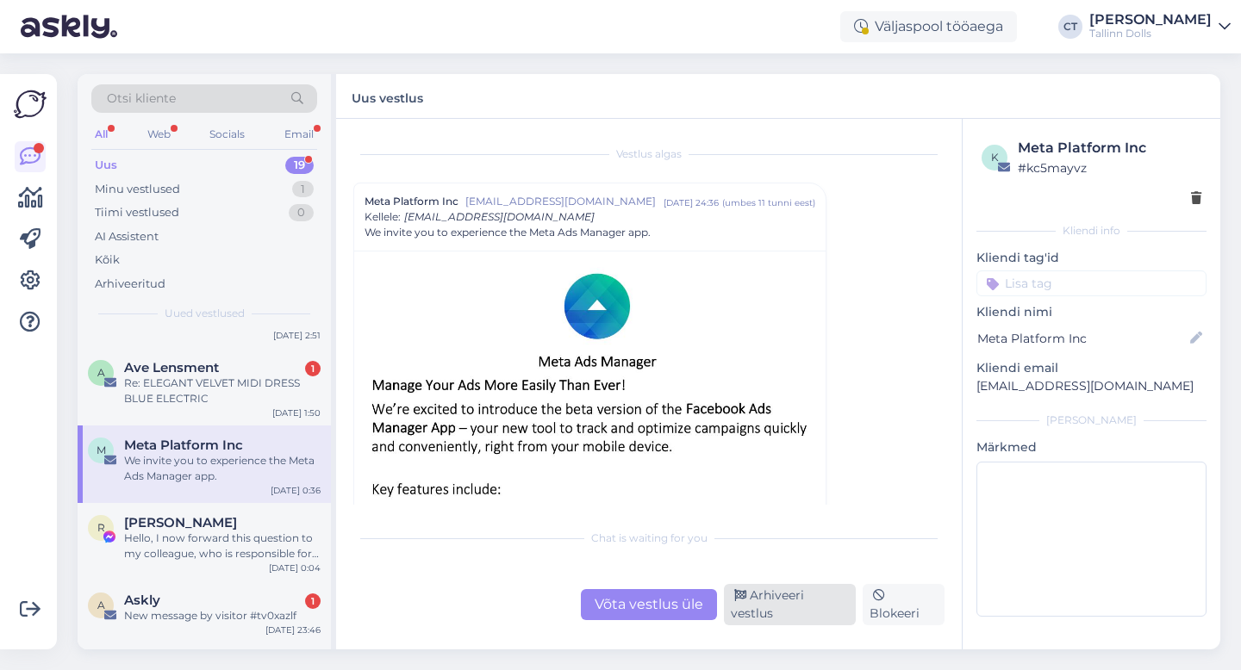
click at [794, 612] on div "Arhiveeri vestlus" at bounding box center [790, 604] width 132 height 41
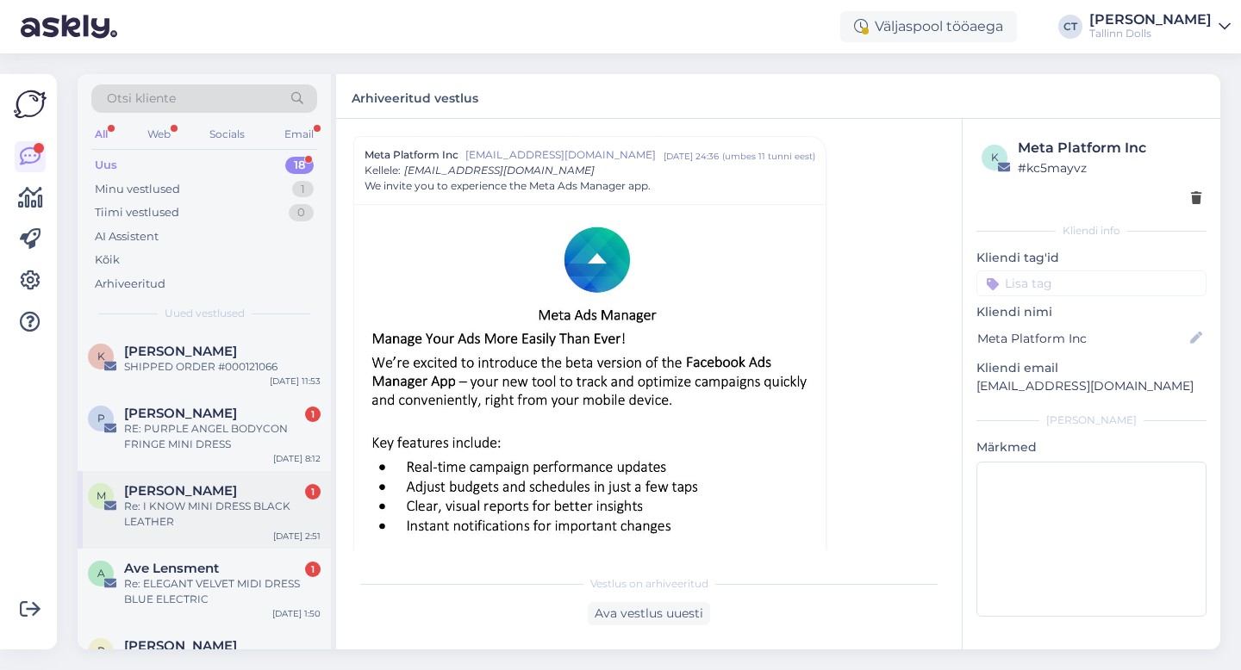
scroll to position [224, 0]
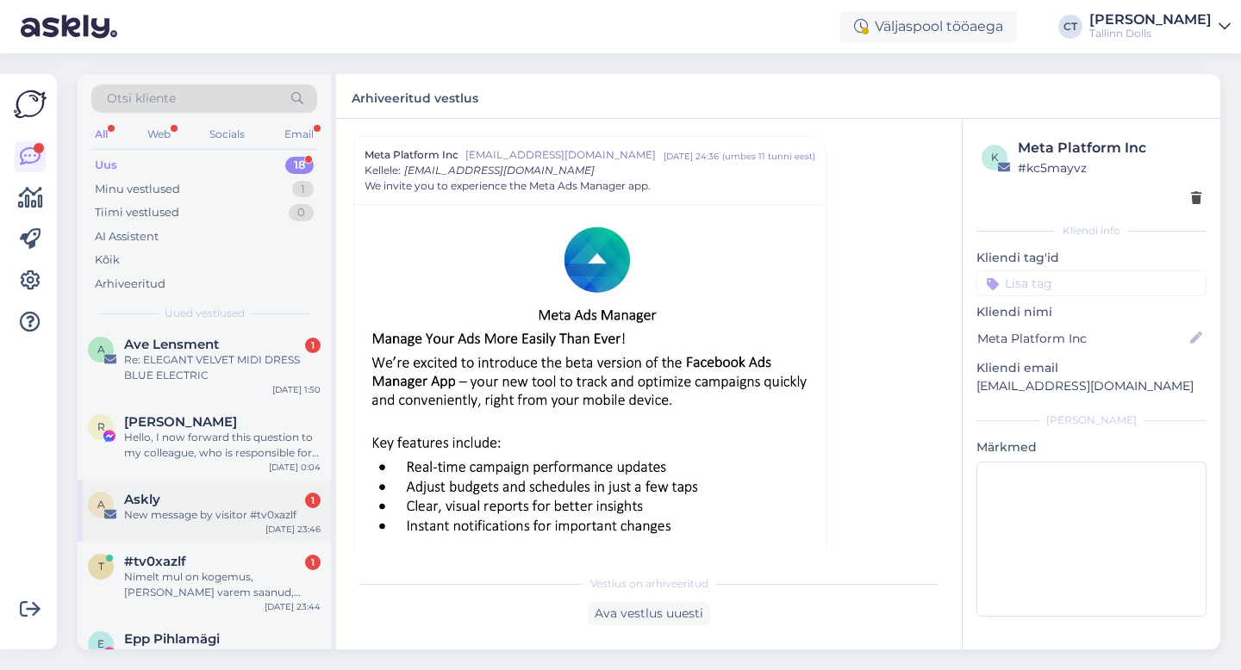
click at [247, 518] on div "New message by visitor #tv0xazlf" at bounding box center [222, 515] width 196 height 16
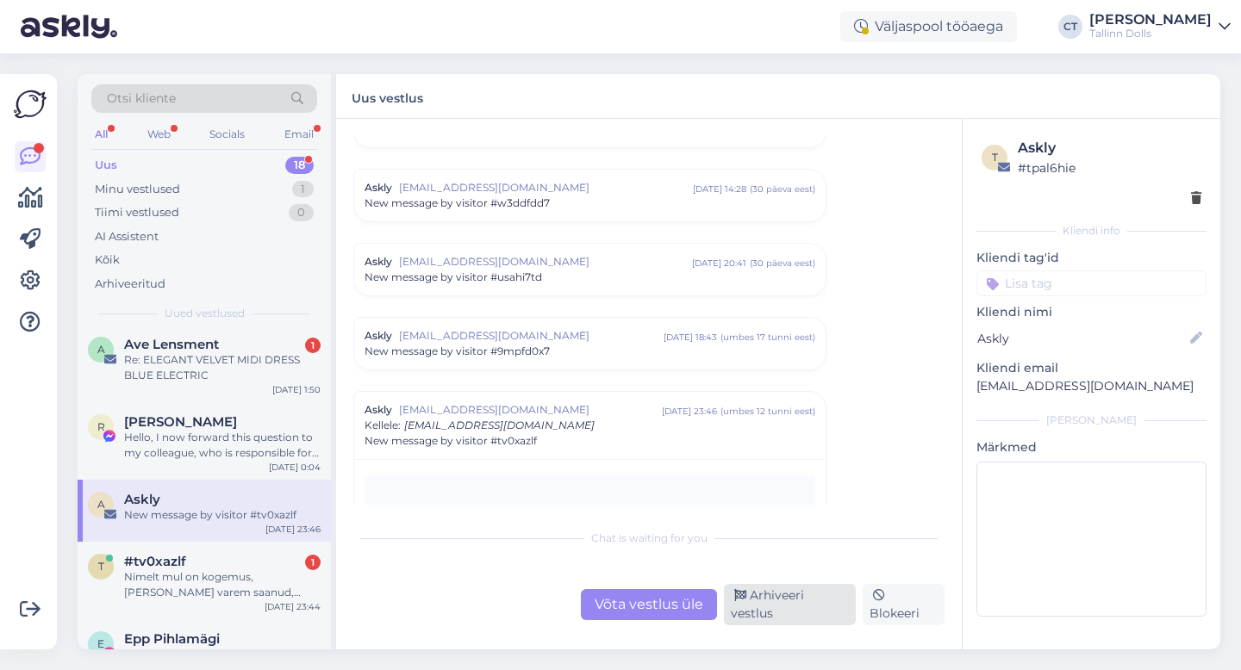
click at [792, 608] on div "Arhiveeri vestlus" at bounding box center [790, 604] width 132 height 41
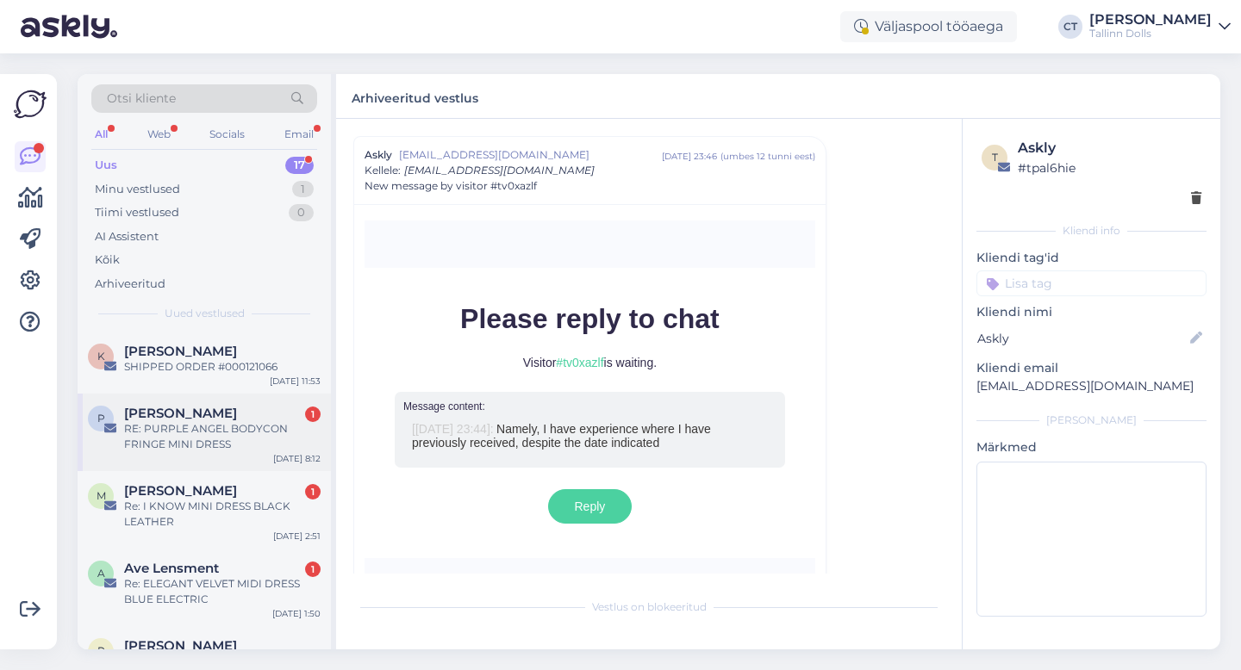
click at [271, 429] on div "RE: PURPLE ANGEL BODYCON FRINGE MINI DRESS" at bounding box center [222, 436] width 196 height 31
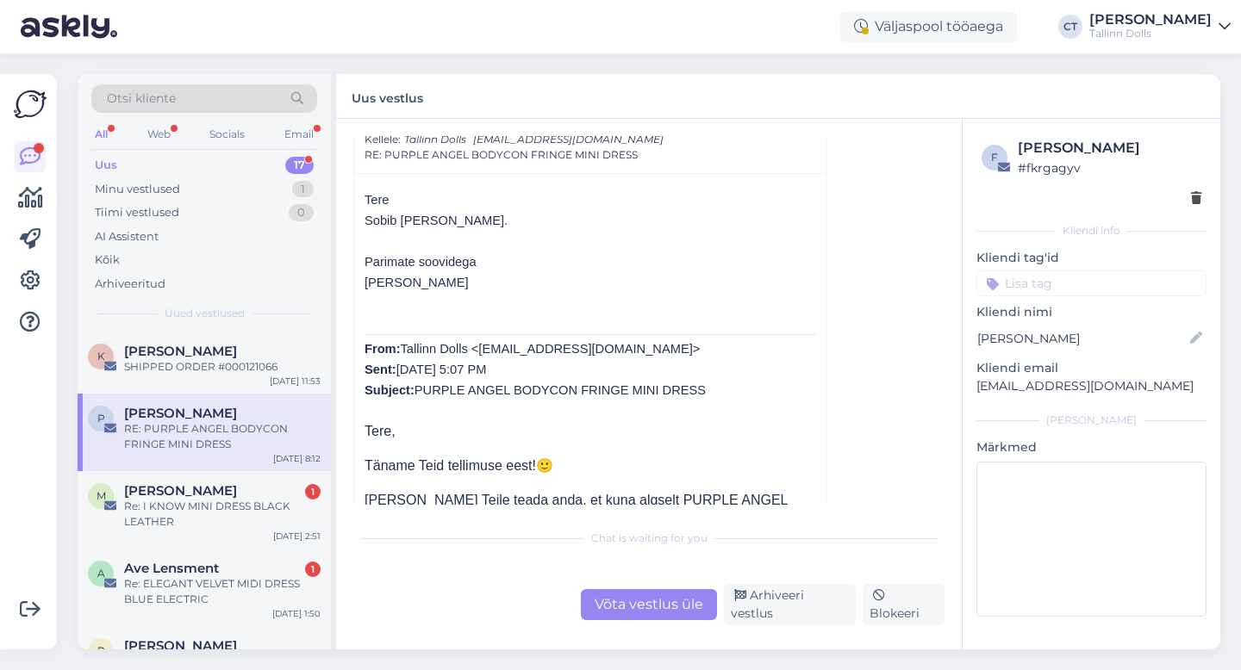
click at [650, 620] on div "Võta vestlus üle" at bounding box center [649, 604] width 136 height 31
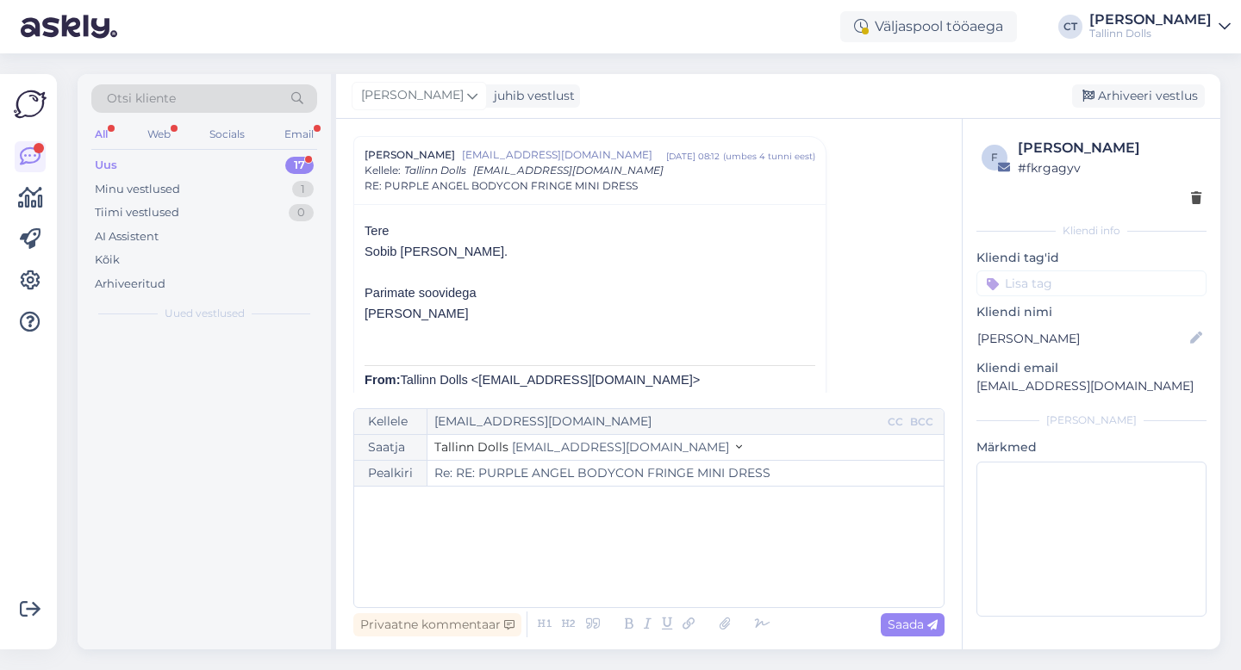
click at [672, 576] on div "﻿" at bounding box center [649, 546] width 572 height 103
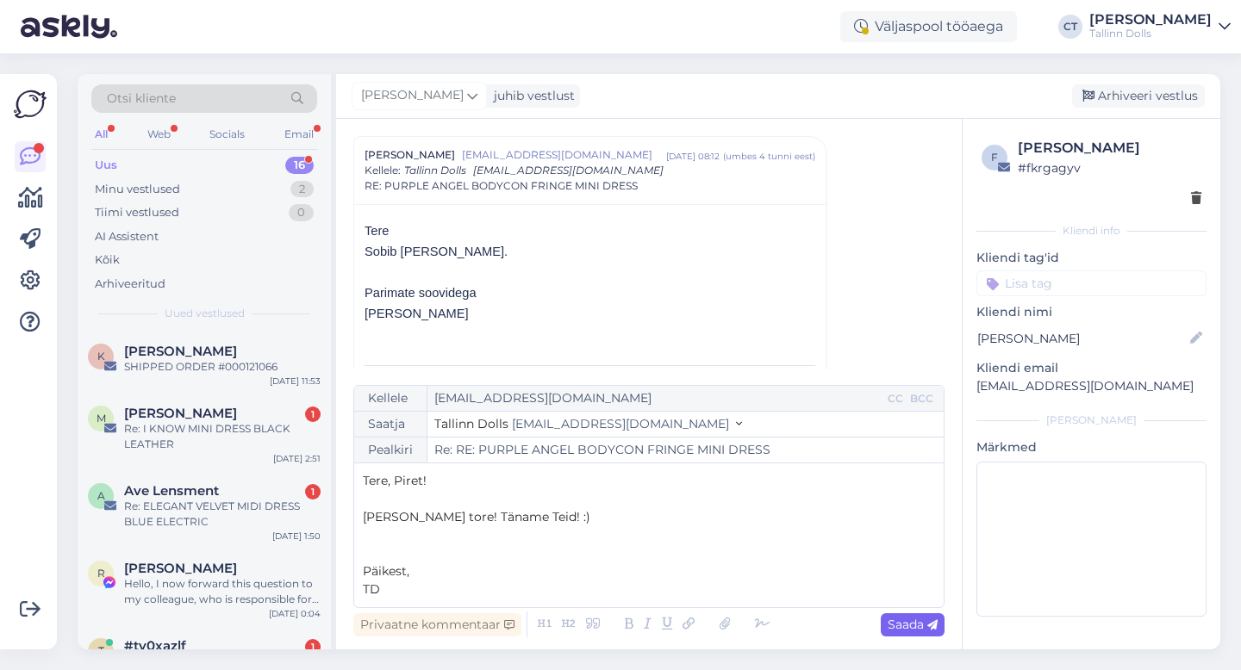
click at [931, 627] on icon at bounding box center [932, 625] width 10 height 10
type input "Re: Re: RE: PURPLE ANGEL BODYCON FRINGE MINI DRESS"
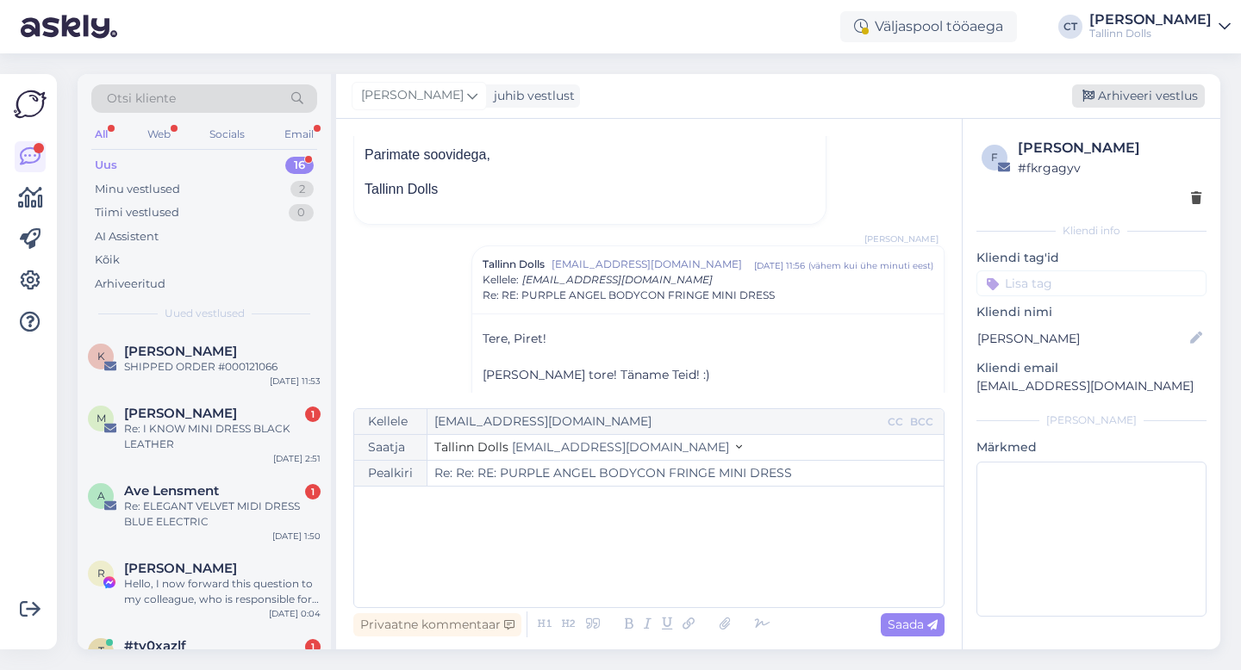
click at [1135, 102] on div "Arhiveeri vestlus" at bounding box center [1138, 95] width 133 height 23
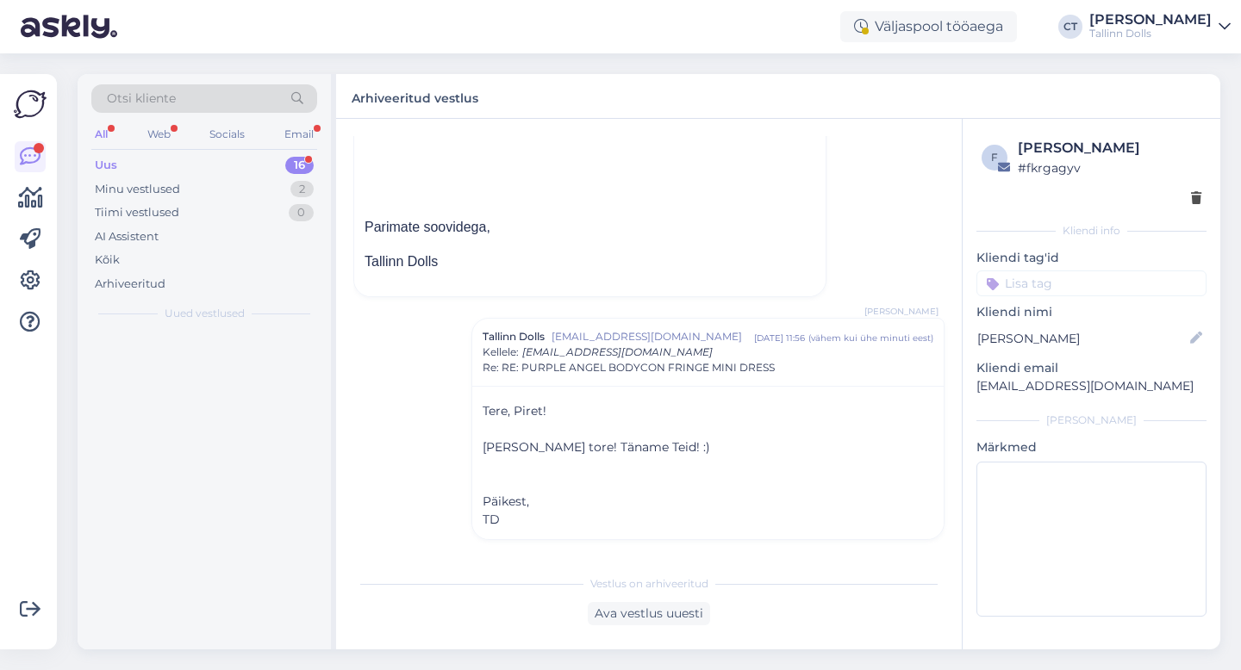
scroll to position [551, 0]
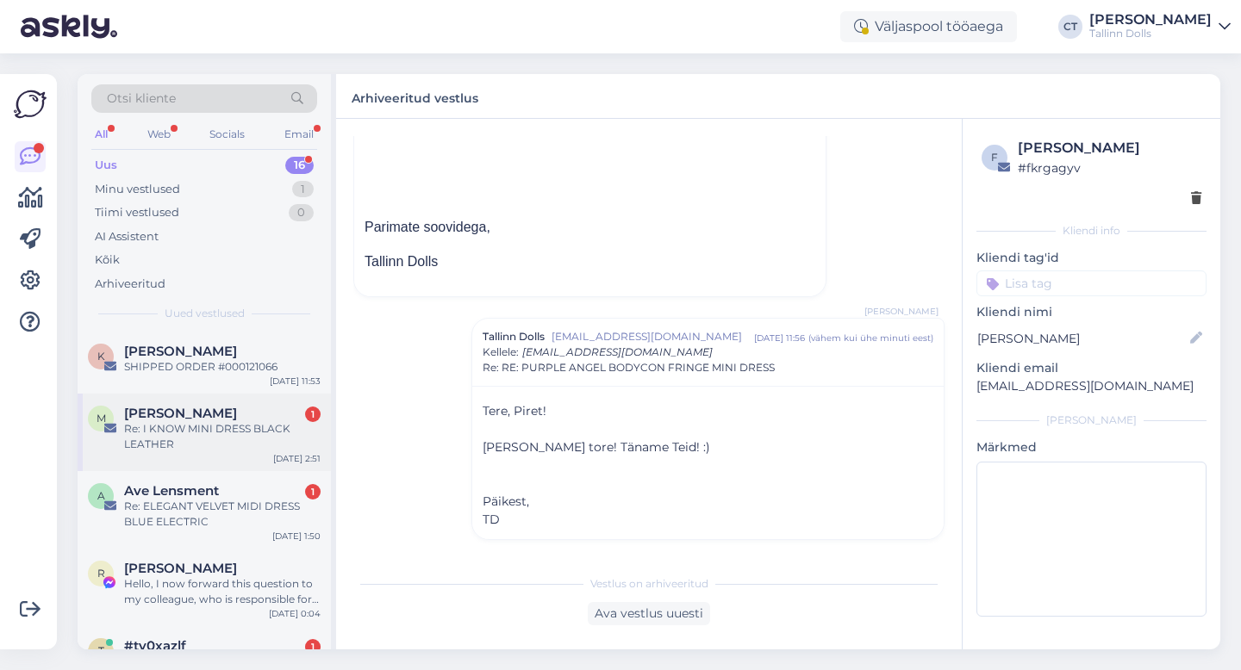
click at [206, 436] on div "Re: I KNOW MINI DRESS BLACK LEATHER" at bounding box center [222, 436] width 196 height 31
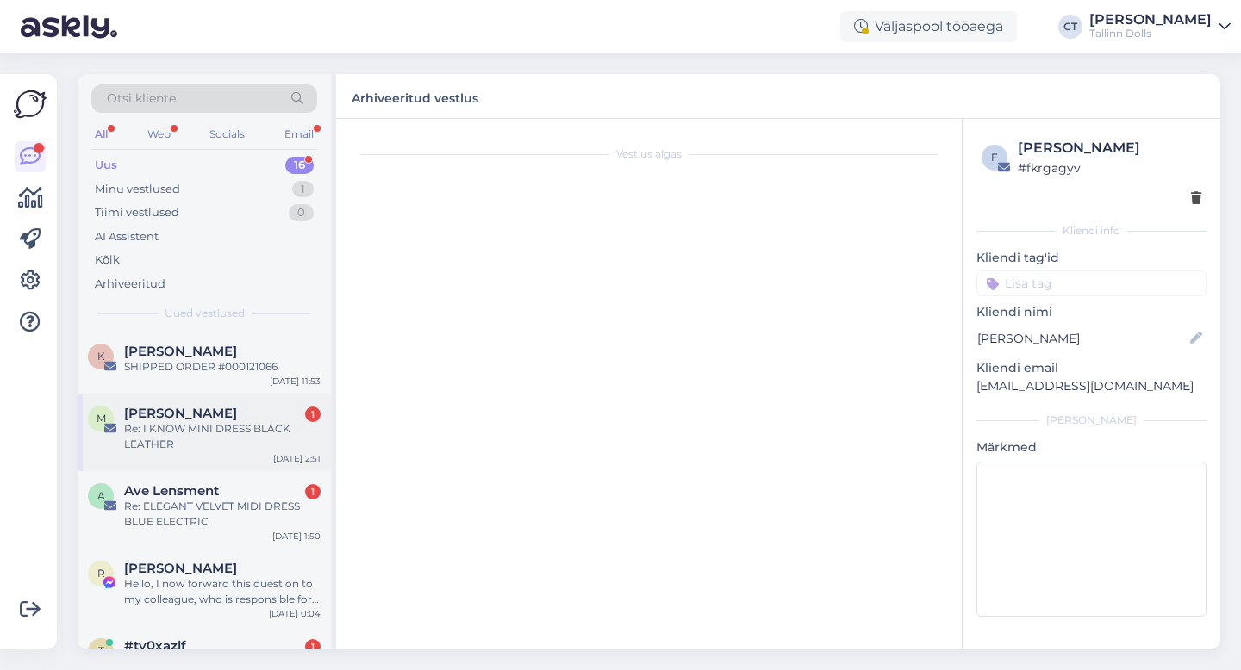
scroll to position [0, 0]
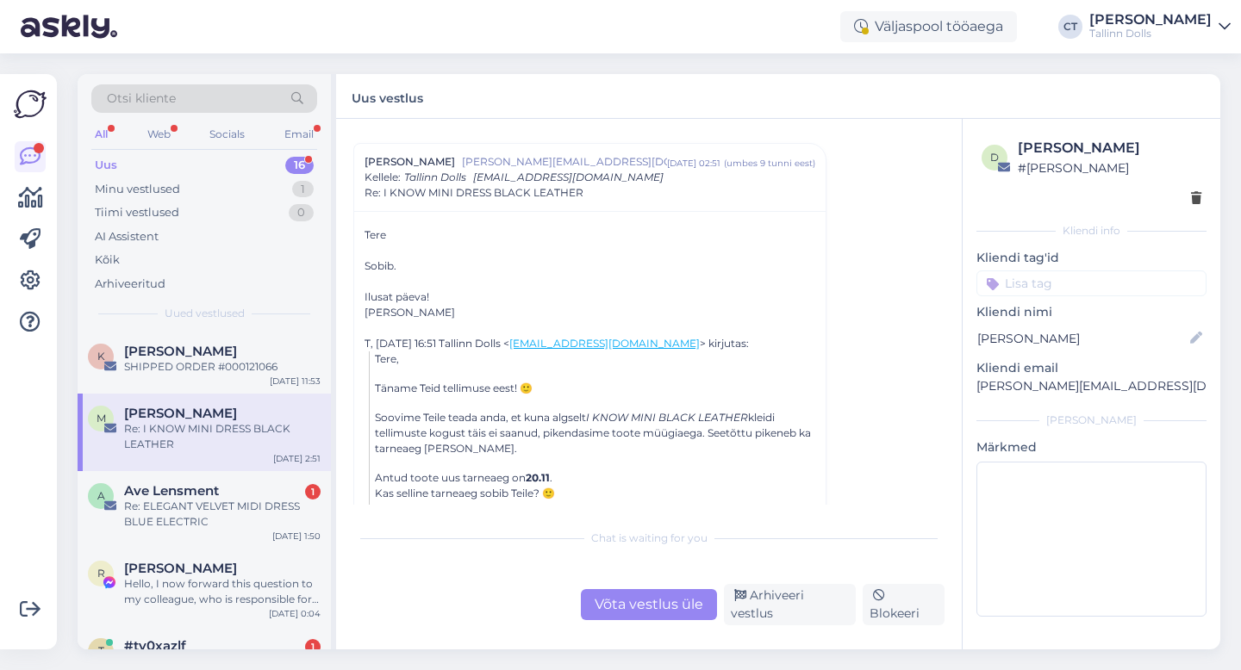
click at [666, 610] on div "Võta vestlus üle" at bounding box center [649, 604] width 136 height 31
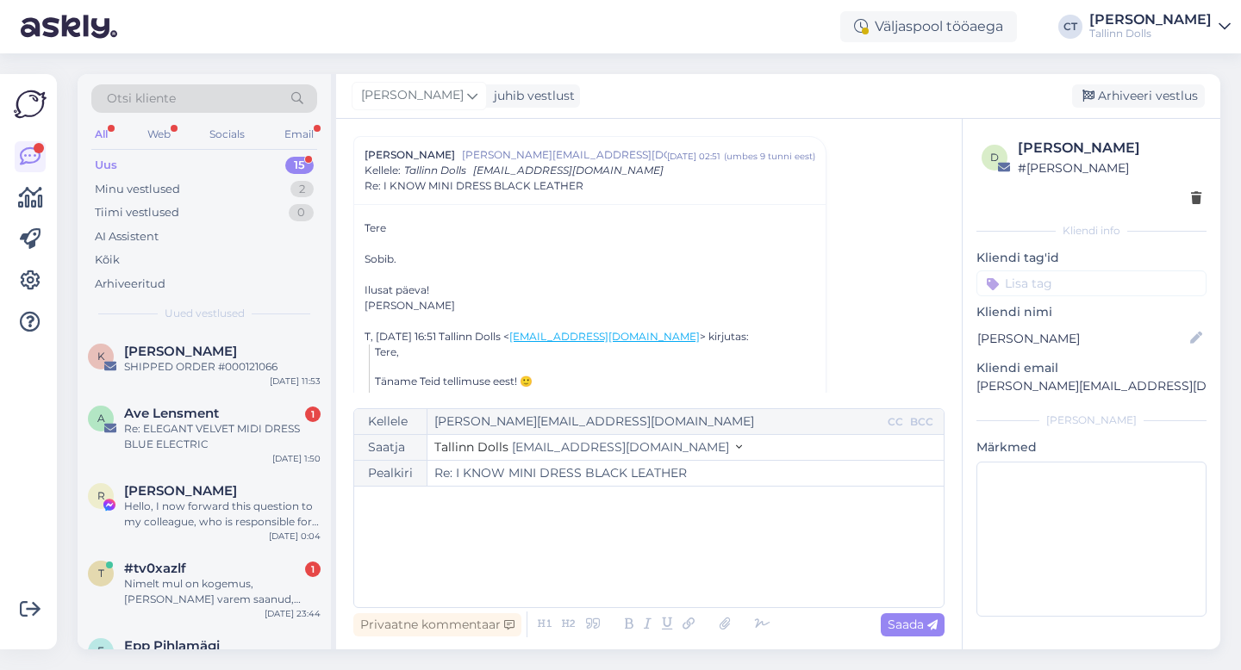
click at [701, 554] on div "﻿" at bounding box center [649, 546] width 572 height 103
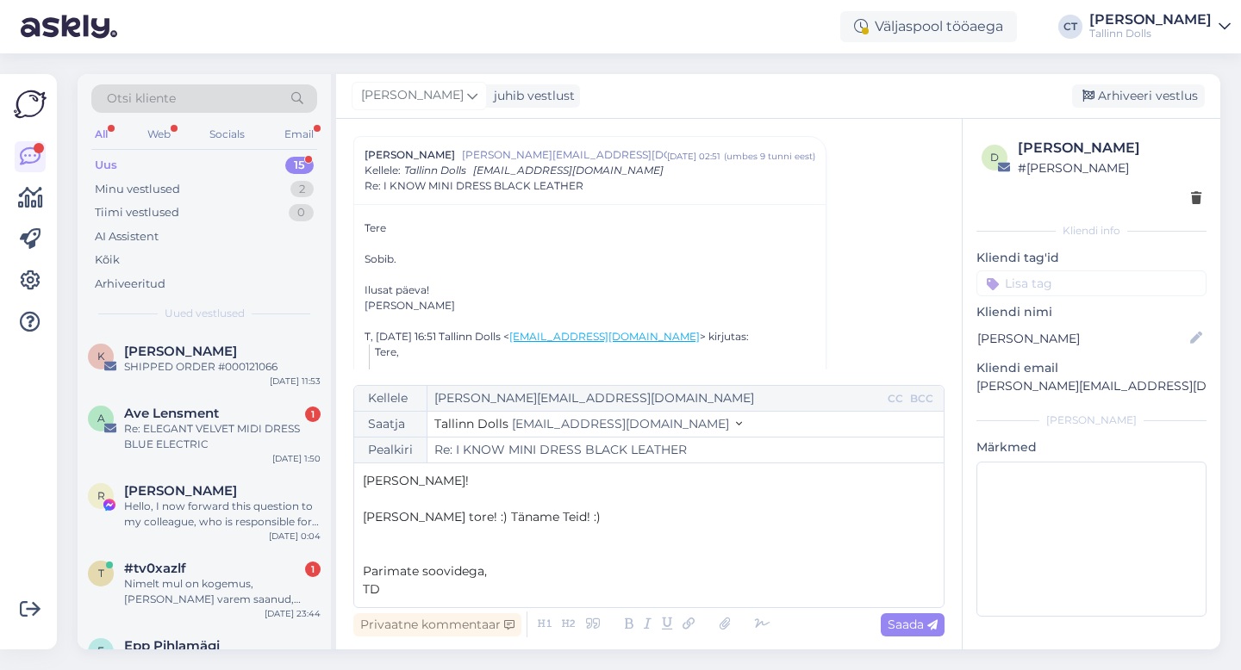
click at [953, 624] on div "Vestlus [PERSON_NAME] [PERSON_NAME][EMAIL_ADDRESS][DOMAIN_NAME] [DATE] 02:51 ( …" at bounding box center [649, 384] width 626 height 531
click at [924, 625] on span "Saada" at bounding box center [912, 625] width 50 height 16
type input "Re: Re: I KNOW MINI DRESS BLACK LEATHER"
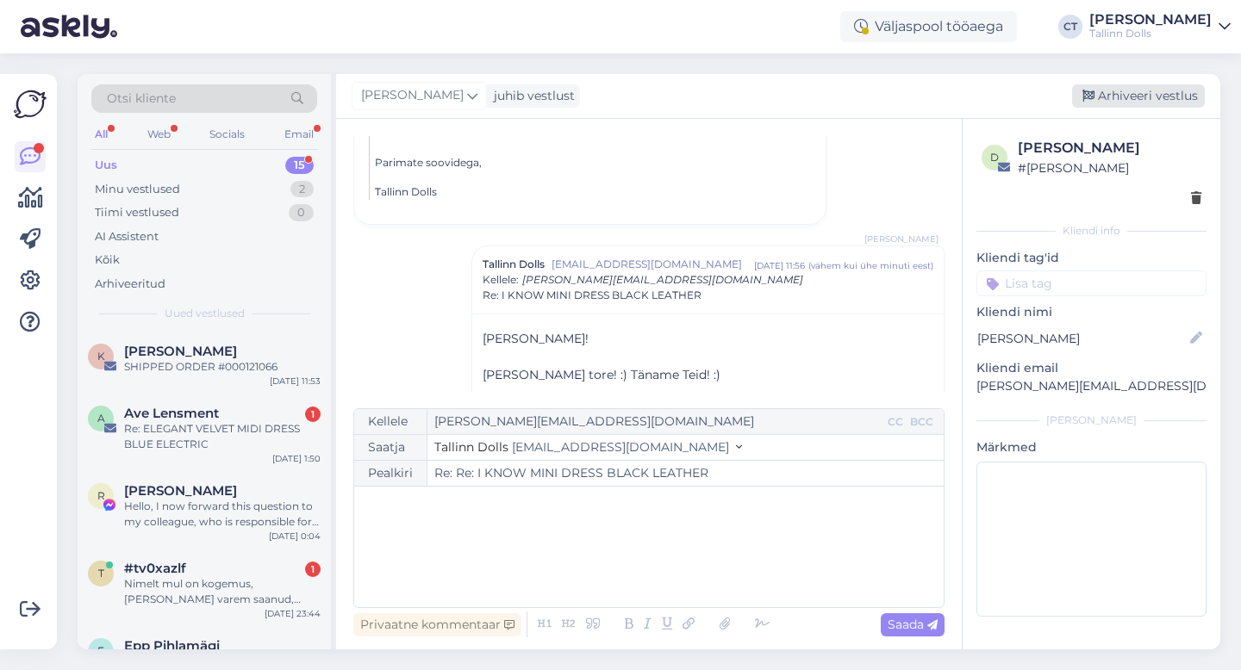
click at [1146, 99] on div "Arhiveeri vestlus" at bounding box center [1138, 95] width 133 height 23
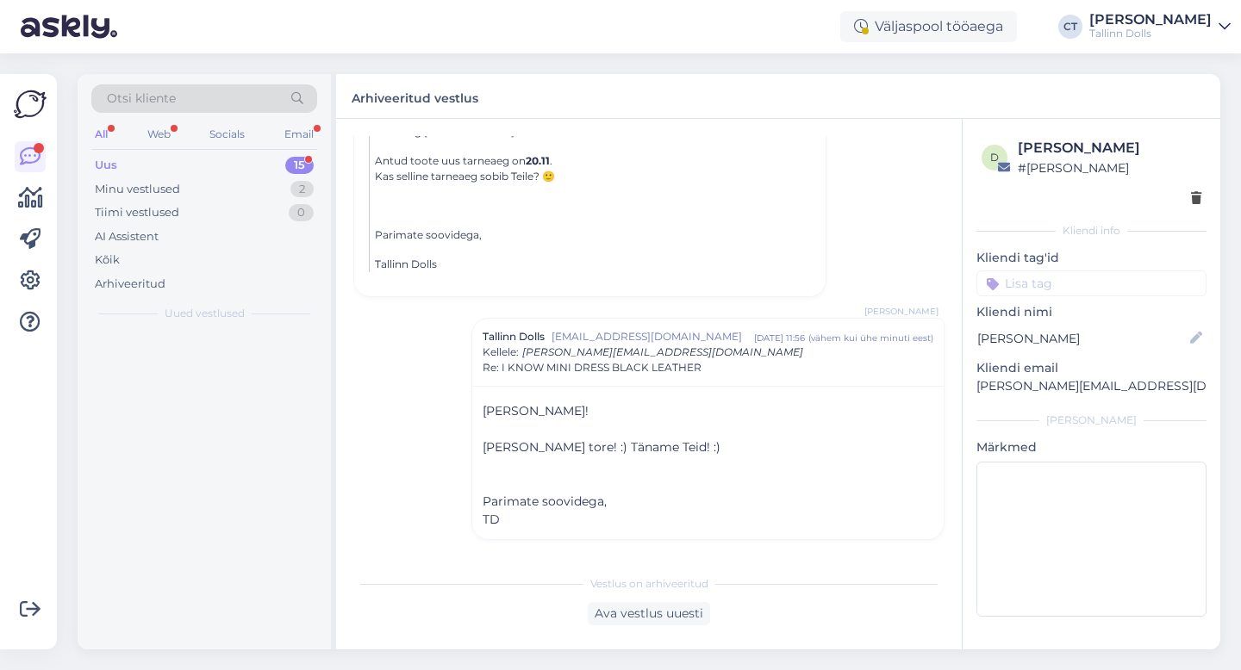
scroll to position [357, 0]
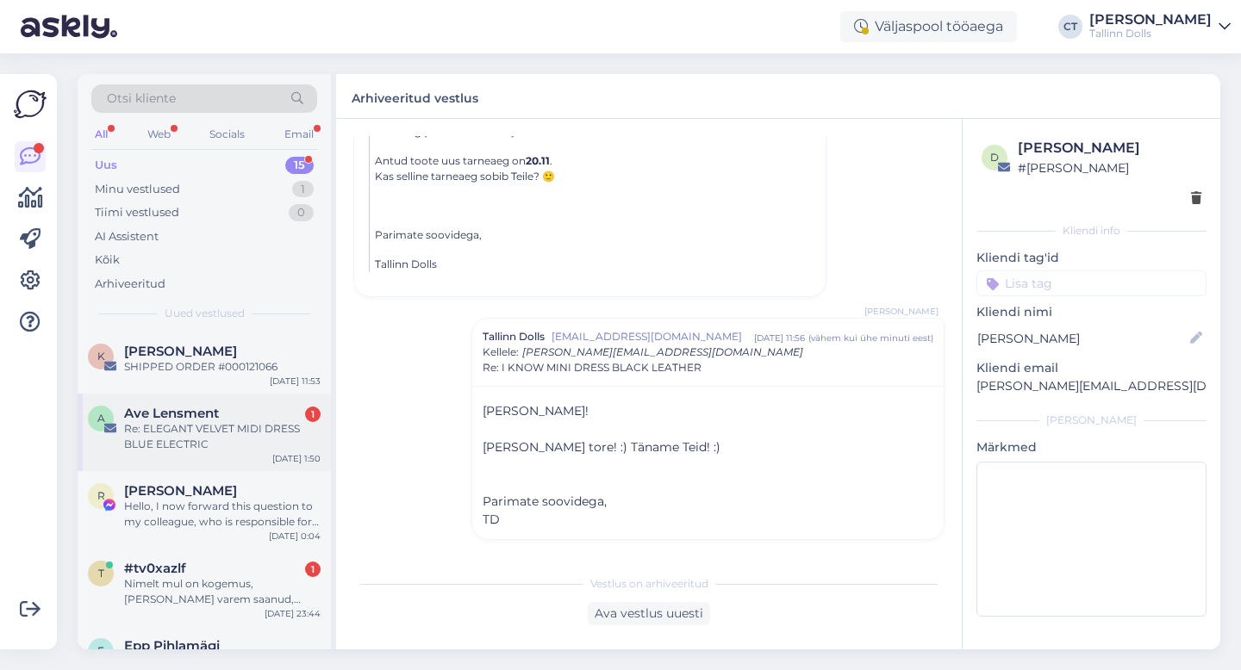
click at [208, 456] on div "A Ave Lensment 1 Re: ELEGANT VELVET MIDI DRESS BLUE ELECTRIC [DATE] 1:50" at bounding box center [204, 433] width 253 height 78
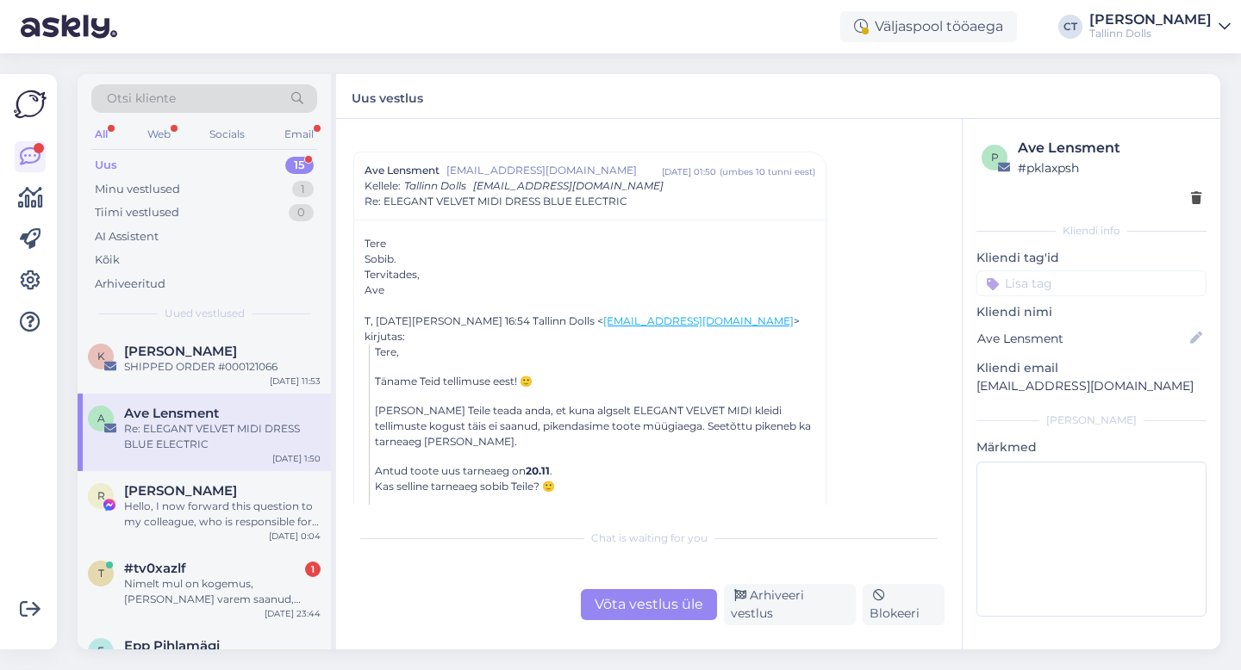
click at [639, 605] on div "Võta vestlus üle" at bounding box center [649, 604] width 136 height 31
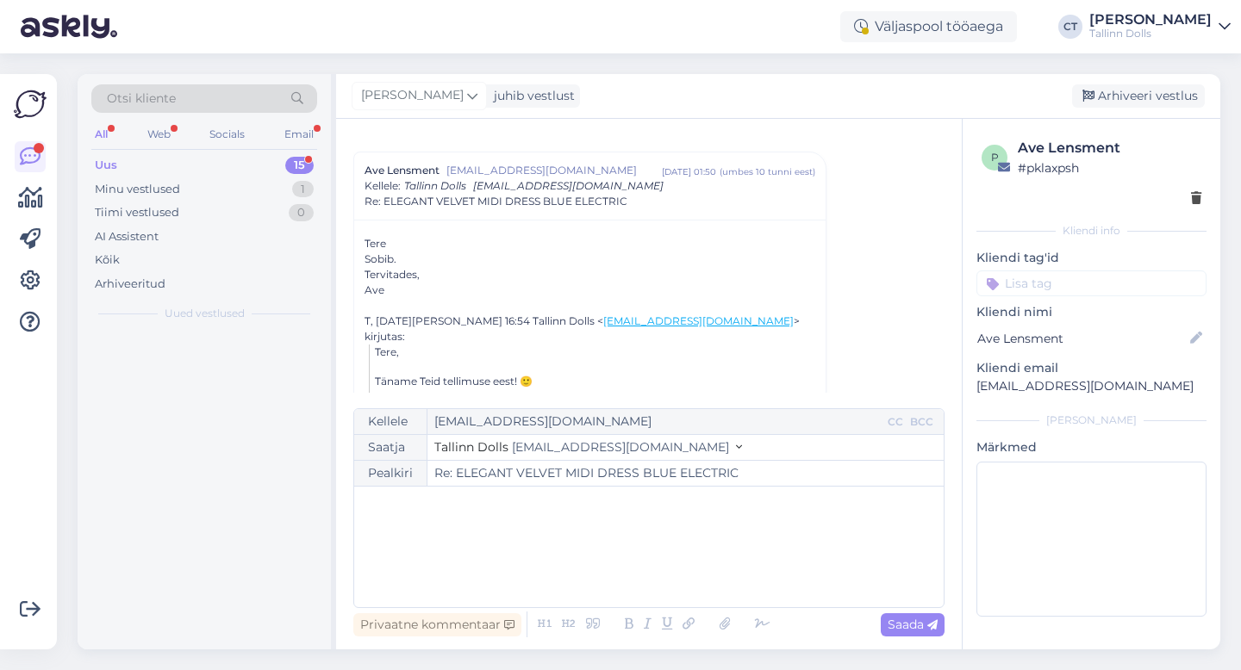
scroll to position [47, 0]
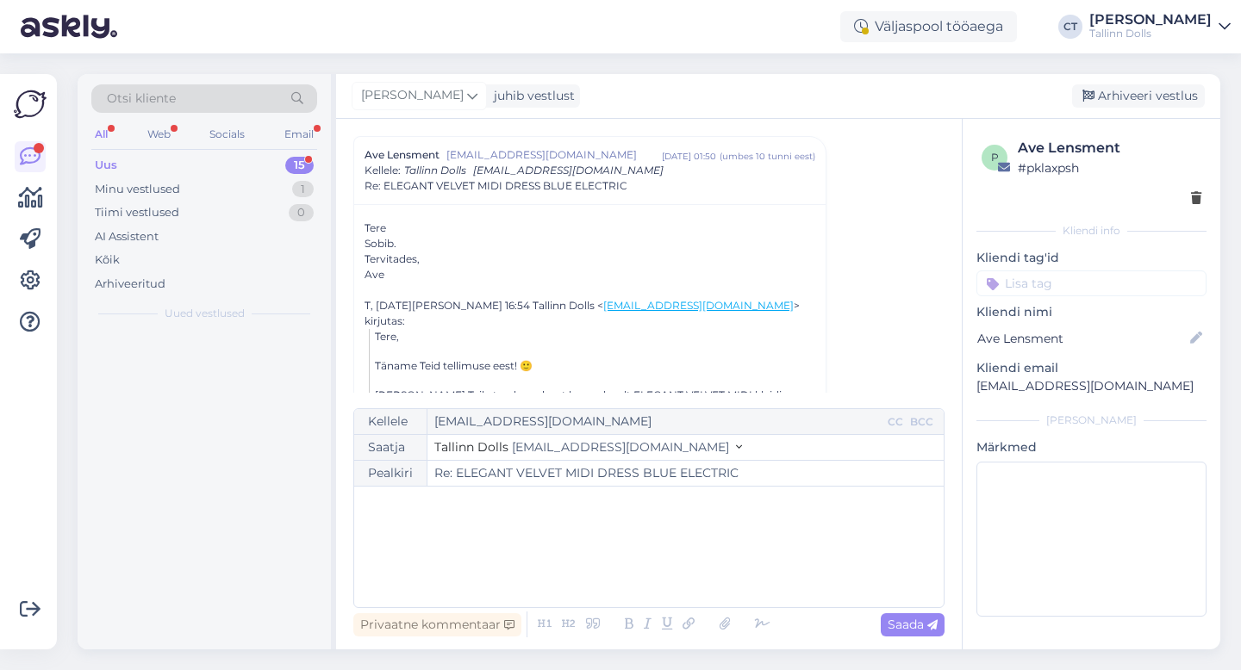
click at [659, 557] on div "﻿" at bounding box center [649, 546] width 572 height 103
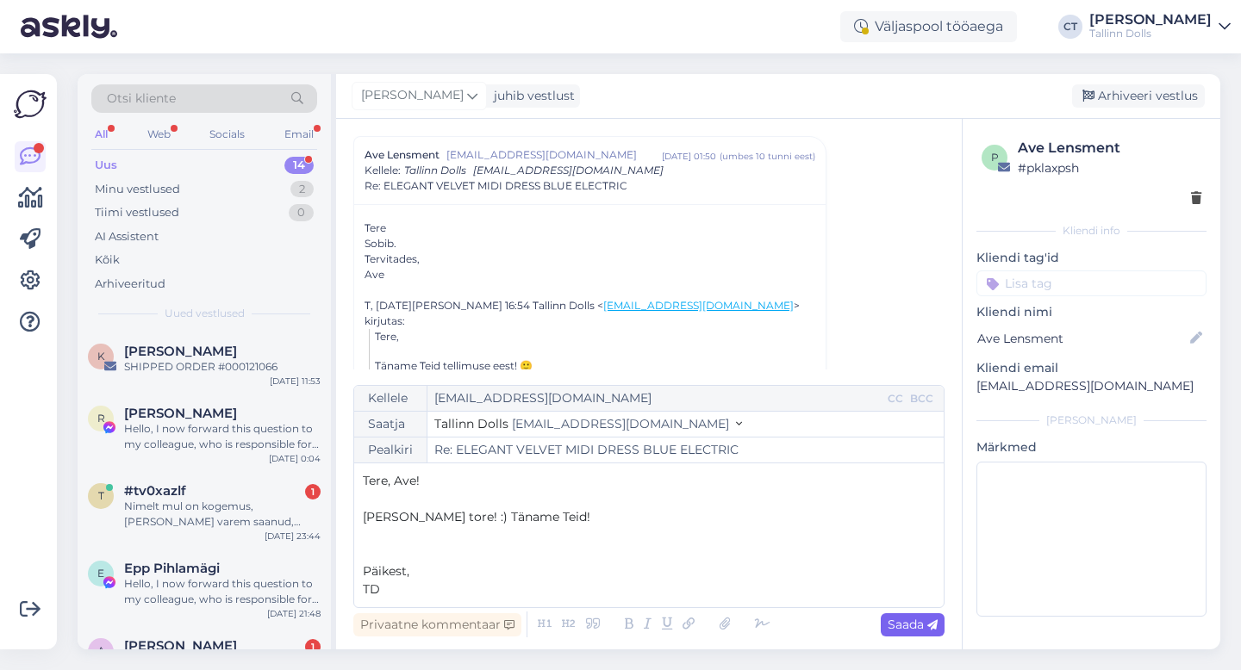
click at [924, 620] on span "Saada" at bounding box center [912, 625] width 50 height 16
type input "Re: ELEGANT VELVET MIDI DRESS BLUE ELECTRIC"
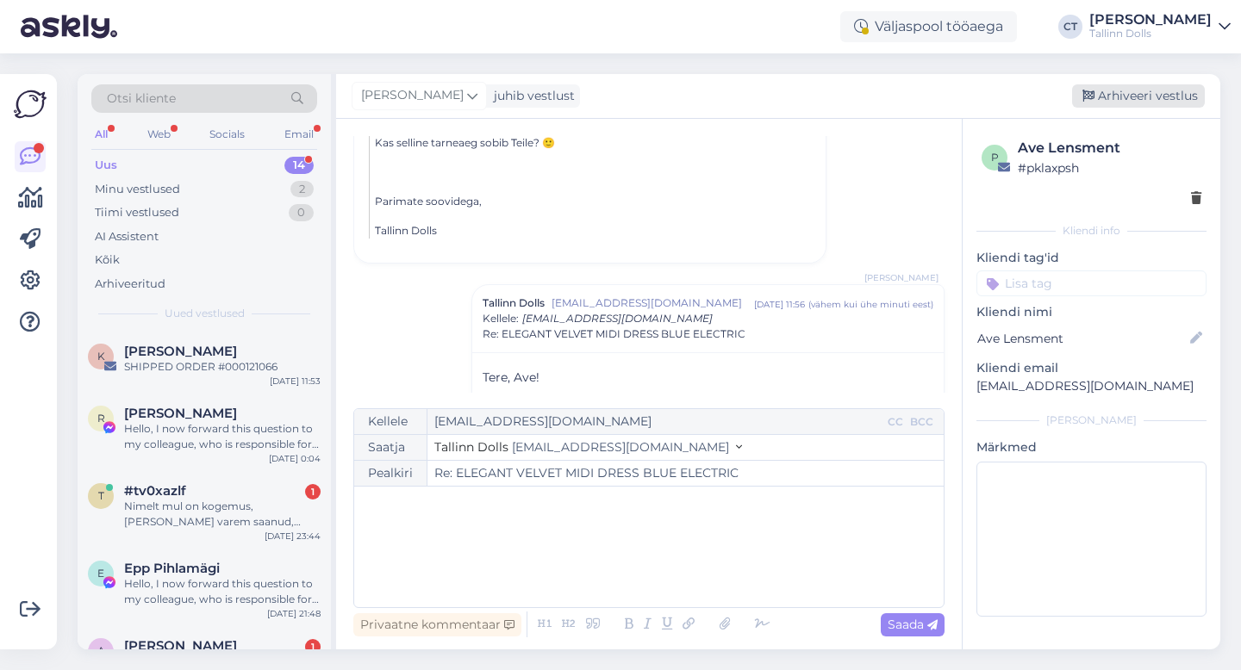
click at [1128, 101] on div "Arhiveeri vestlus" at bounding box center [1138, 95] width 133 height 23
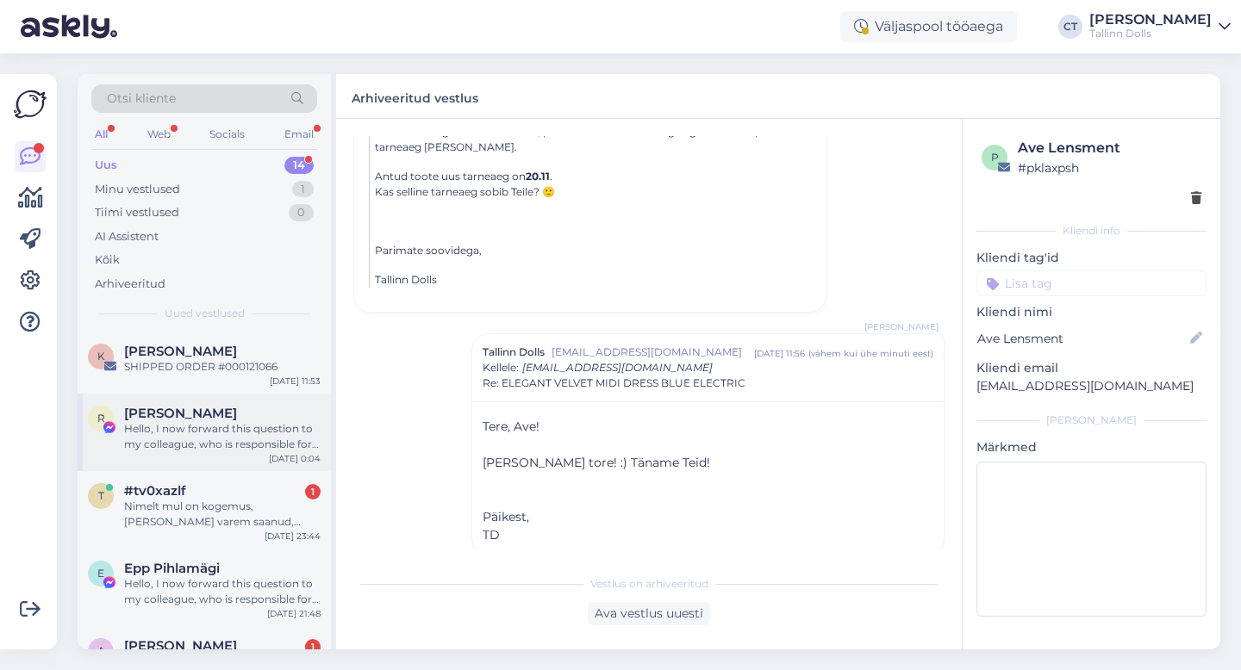
click at [198, 455] on div "[PERSON_NAME] Hello, I now forward this question to my colleague, who is respon…" at bounding box center [204, 433] width 253 height 78
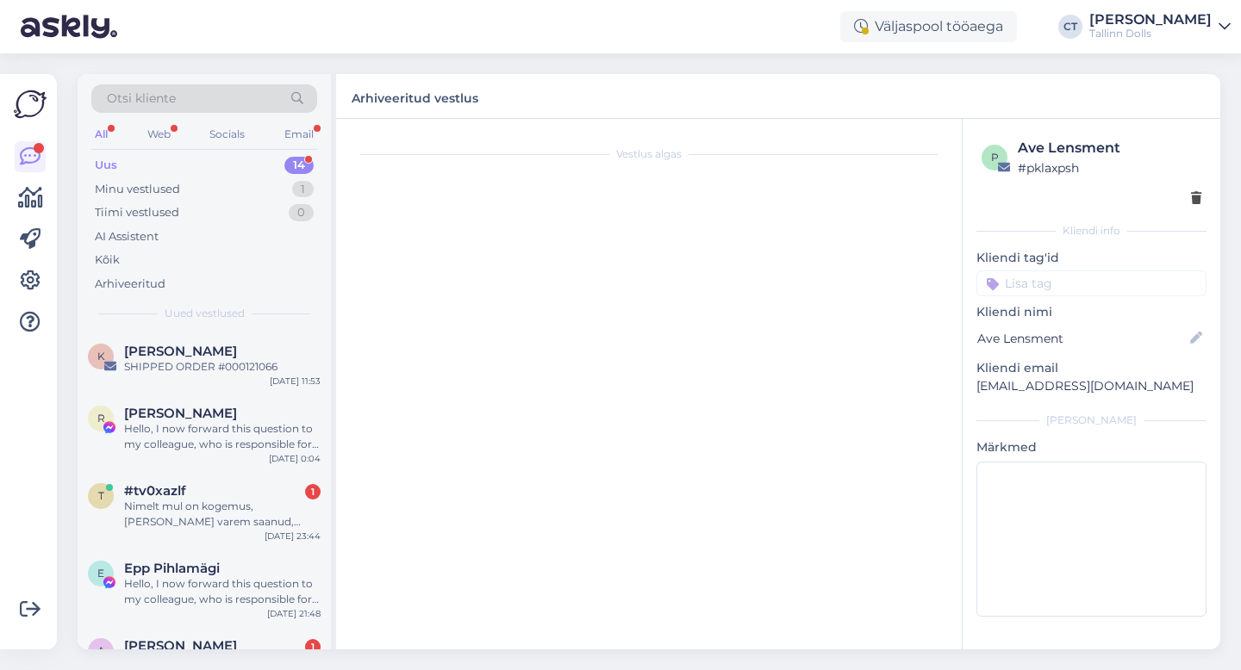
scroll to position [0, 0]
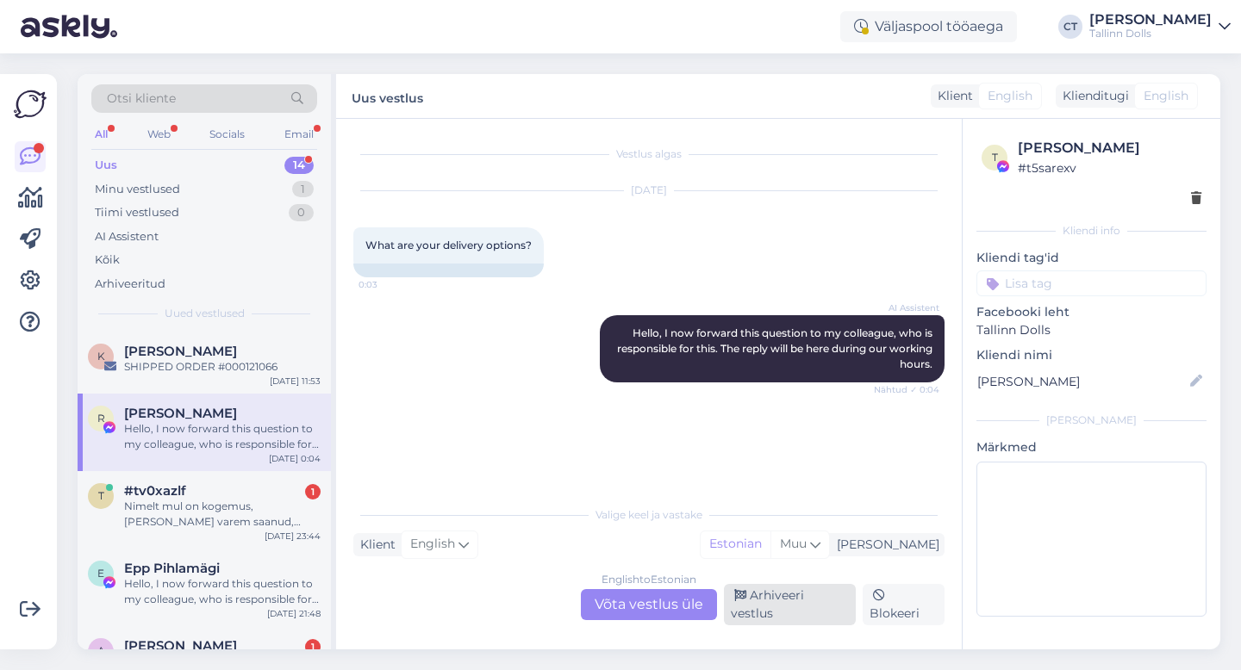
click at [789, 614] on div "Arhiveeri vestlus" at bounding box center [790, 604] width 132 height 41
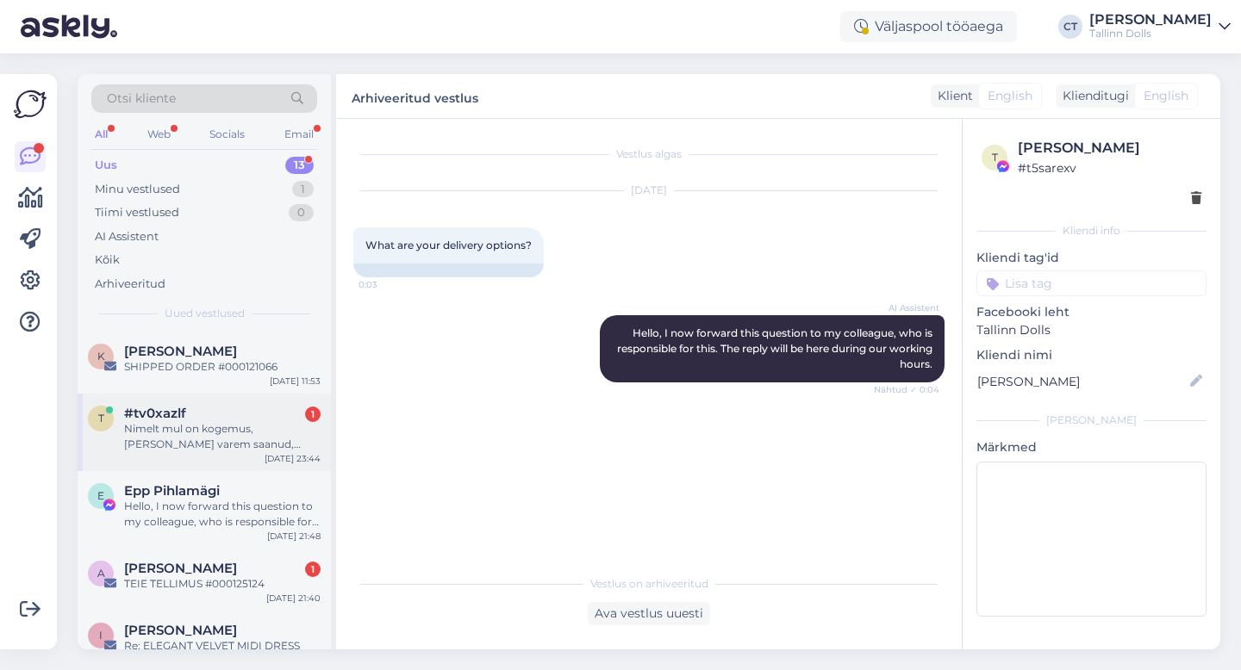
click at [251, 418] on div "#tv0xazlf 1" at bounding box center [222, 414] width 196 height 16
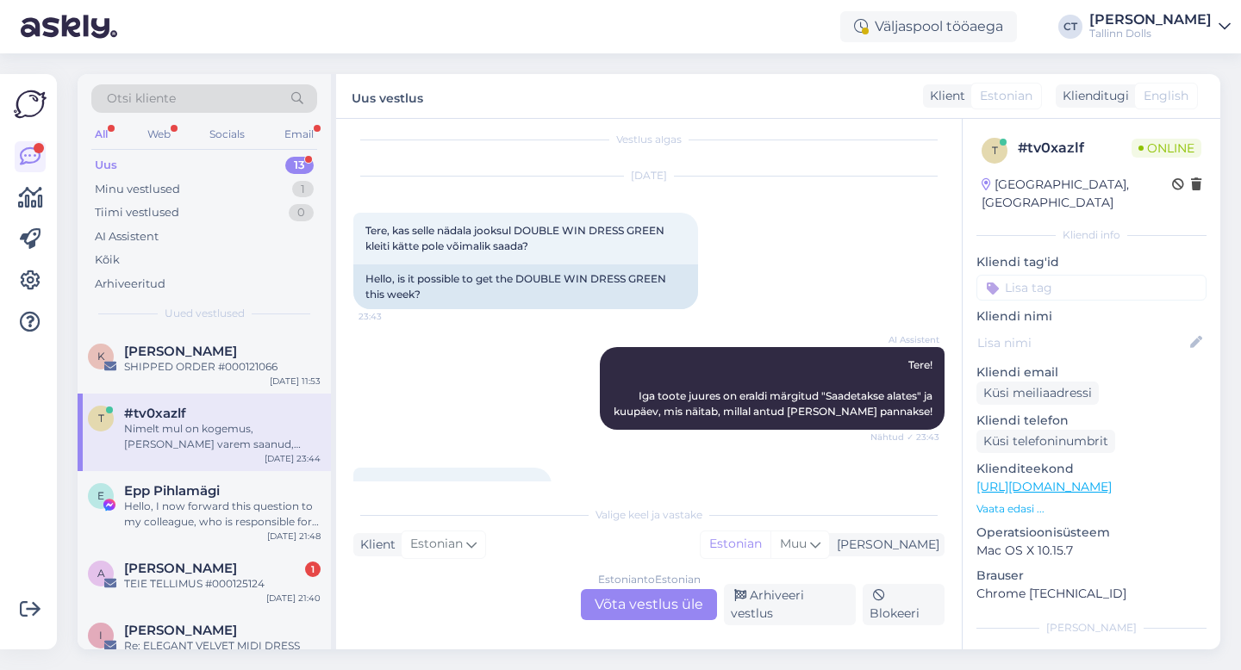
scroll to position [10, 0]
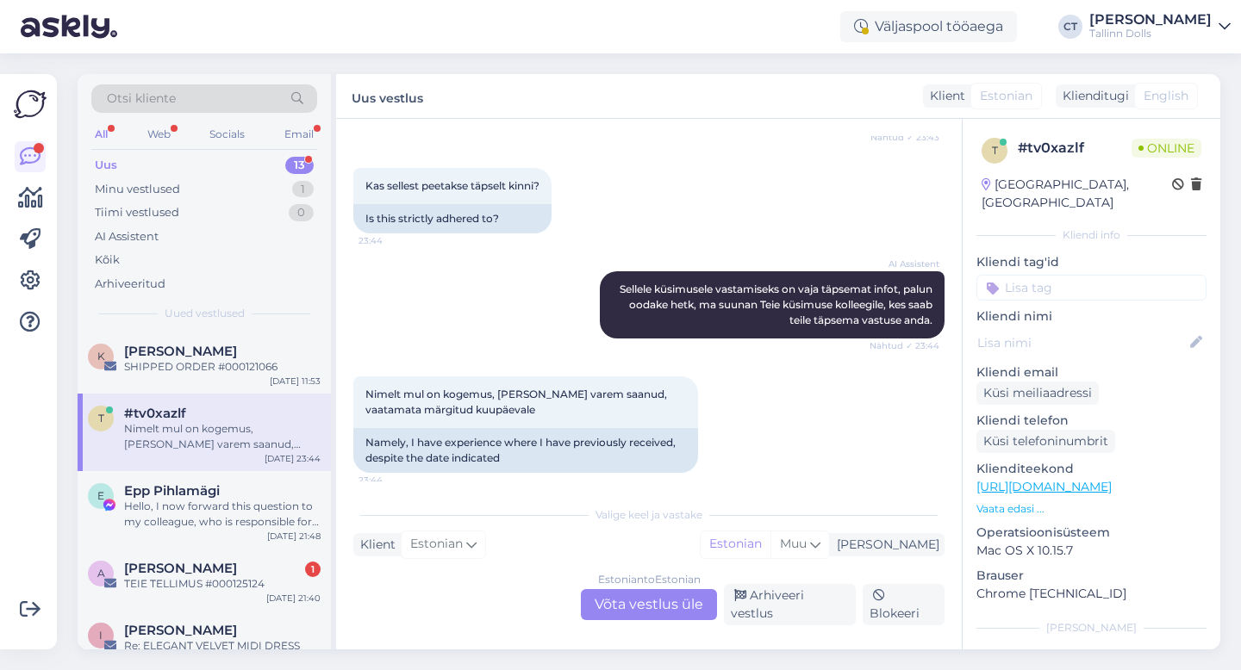
click at [634, 609] on div "Estonian to Estonian Võta vestlus üle" at bounding box center [649, 604] width 136 height 31
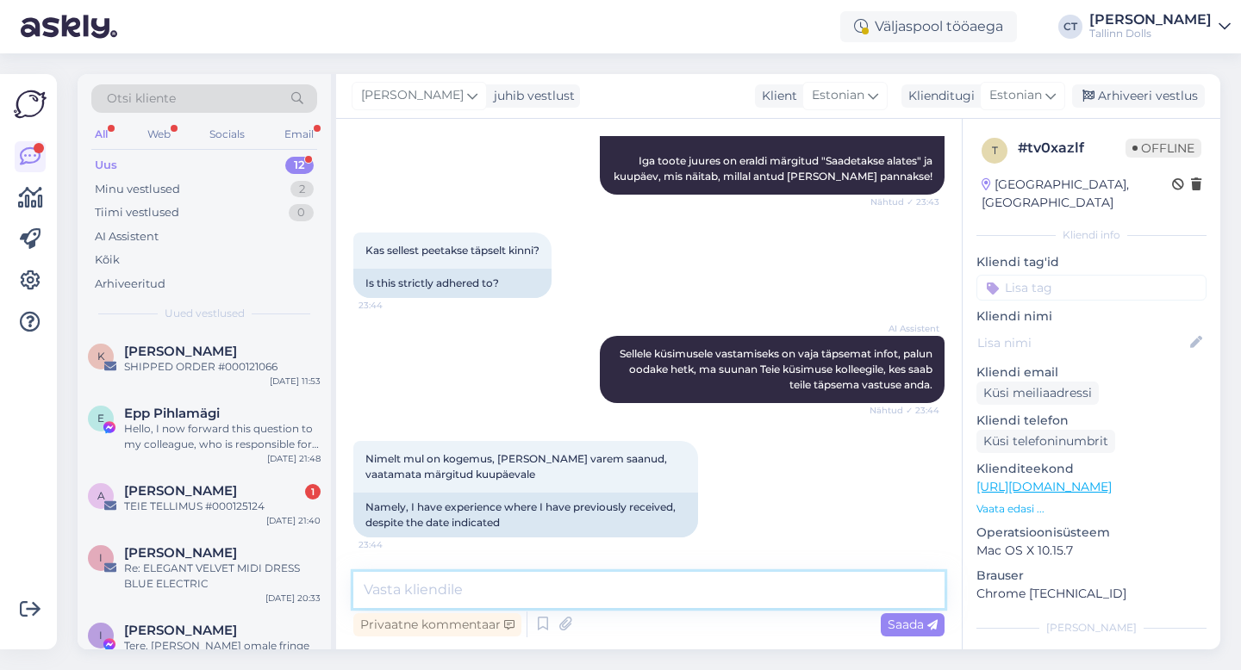
click at [647, 595] on textarea at bounding box center [648, 590] width 591 height 36
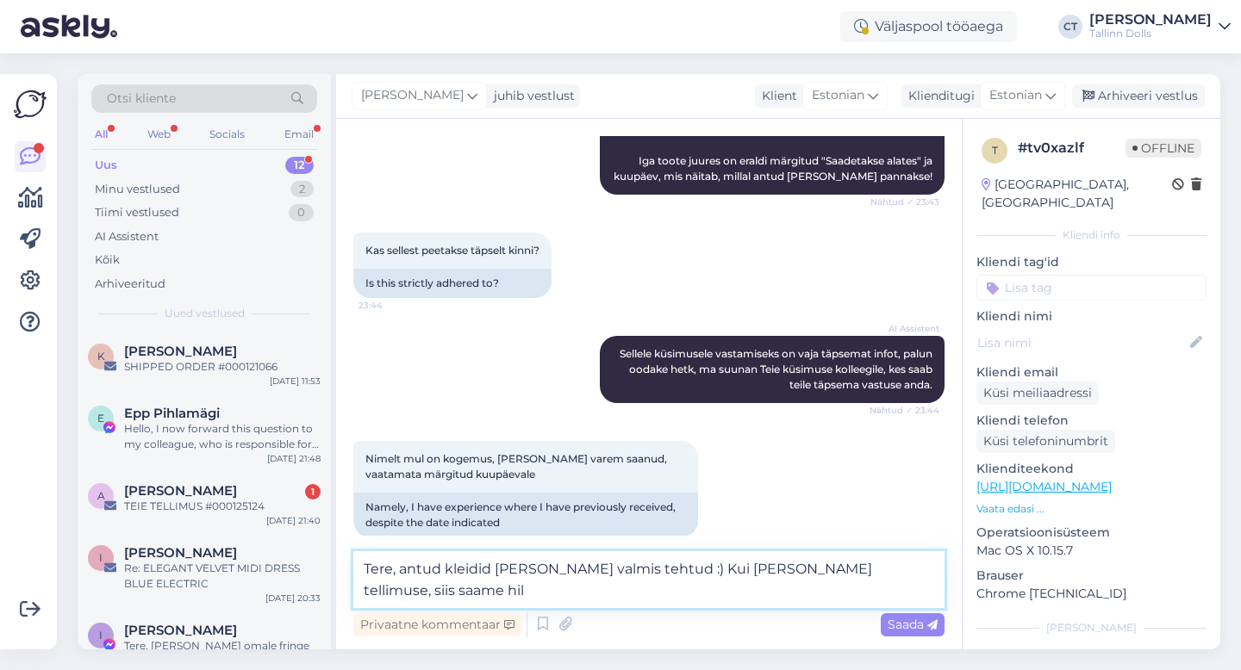
scroll to position [271, 0]
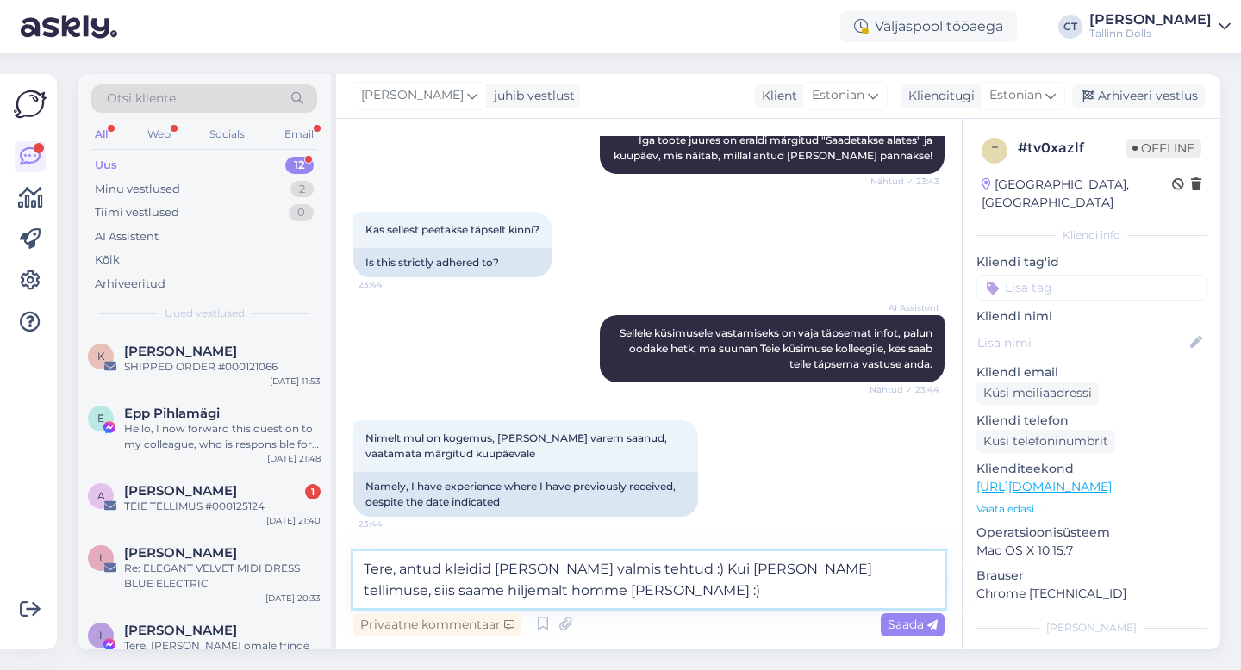
type textarea "Tere, antud kleidid [PERSON_NAME] valmis tehtud :) Kui [PERSON_NAME] tellimuse,…"
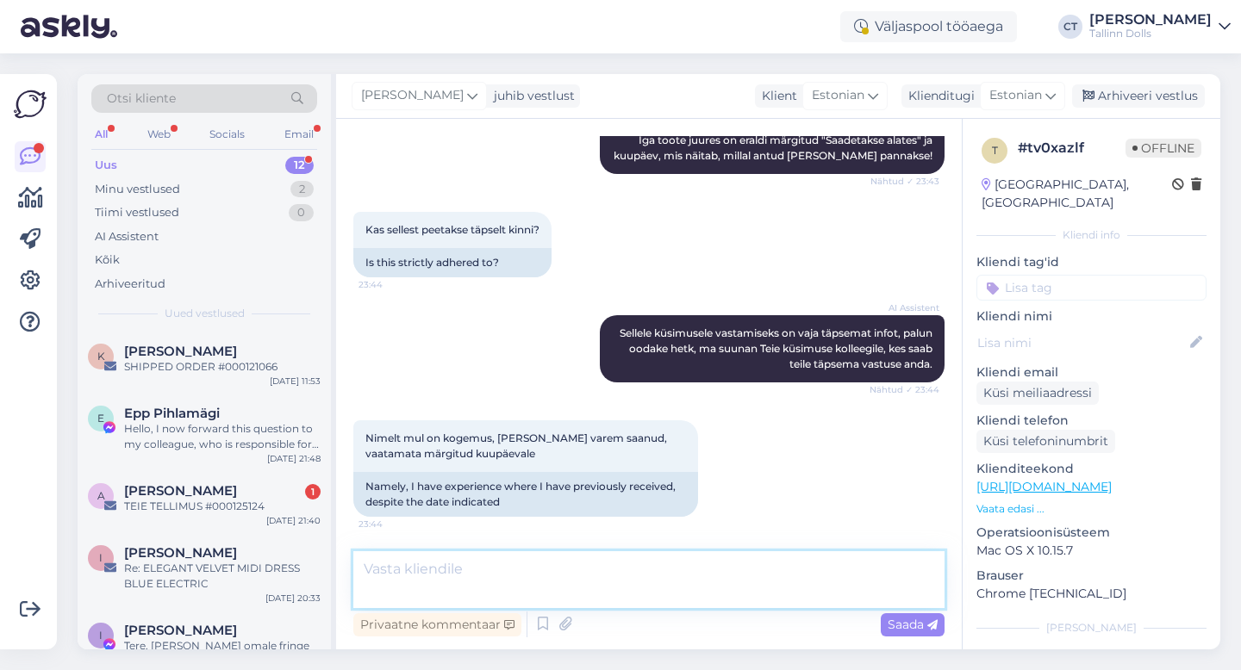
scroll to position [376, 0]
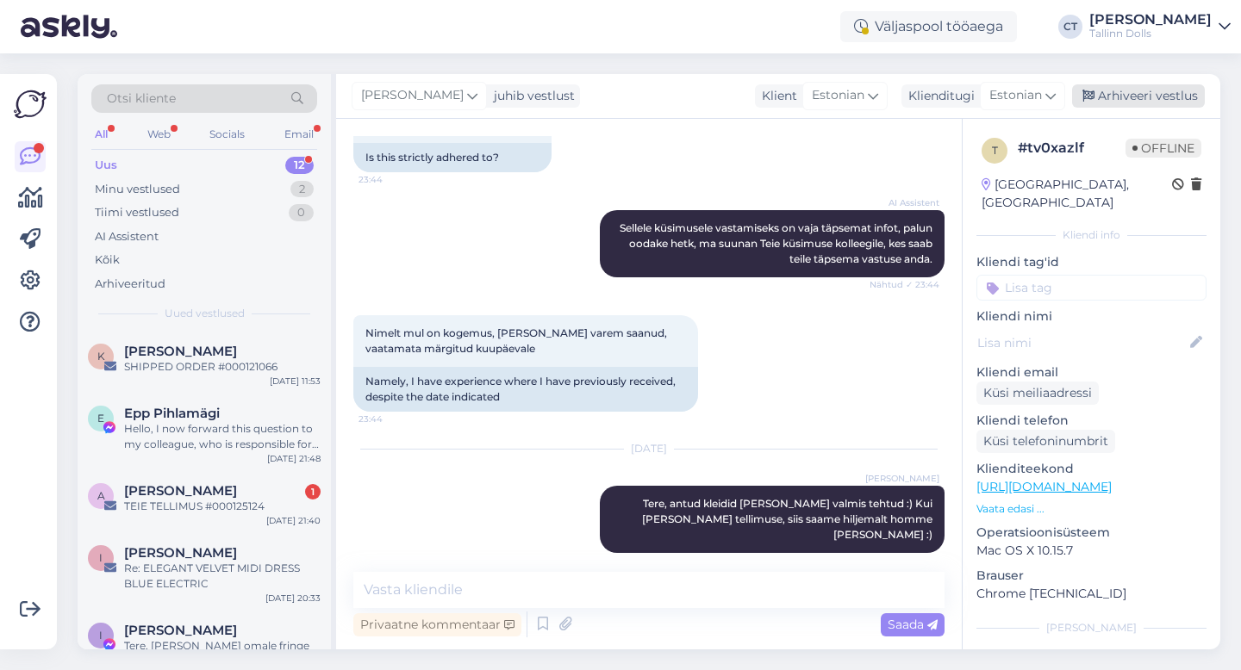
click at [1153, 107] on div "Arhiveeri vestlus" at bounding box center [1138, 95] width 133 height 23
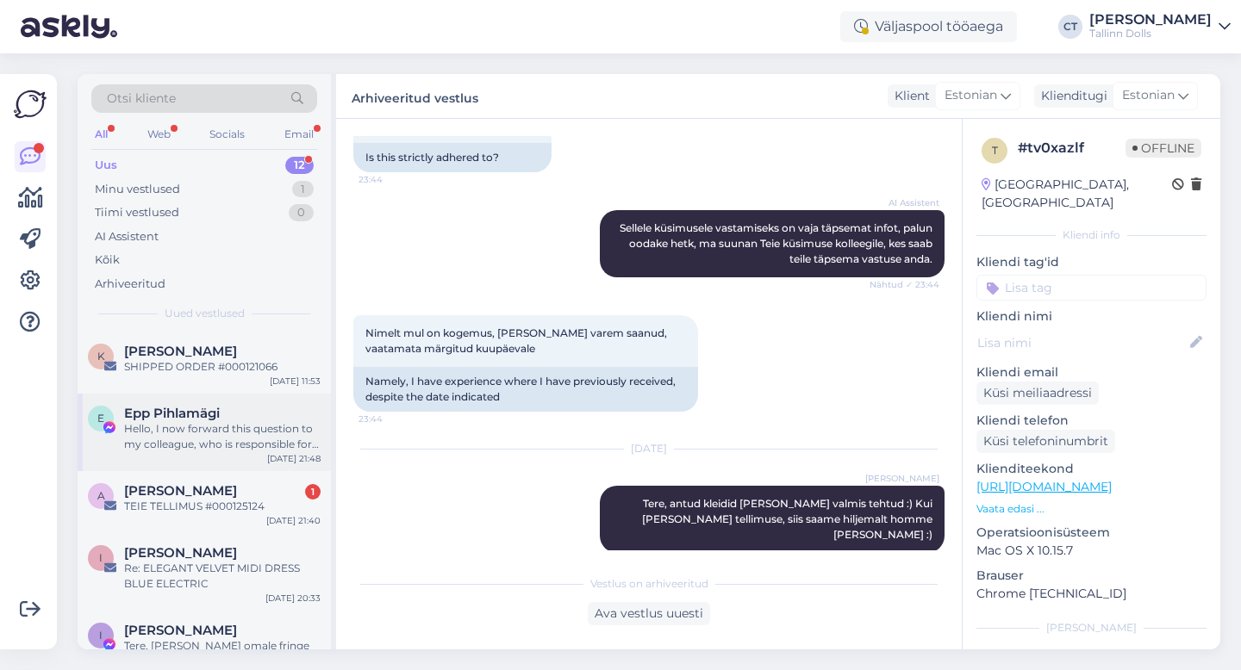
click at [227, 441] on div "Hello, I now forward this question to my colleague, who is responsible for this…" at bounding box center [222, 436] width 196 height 31
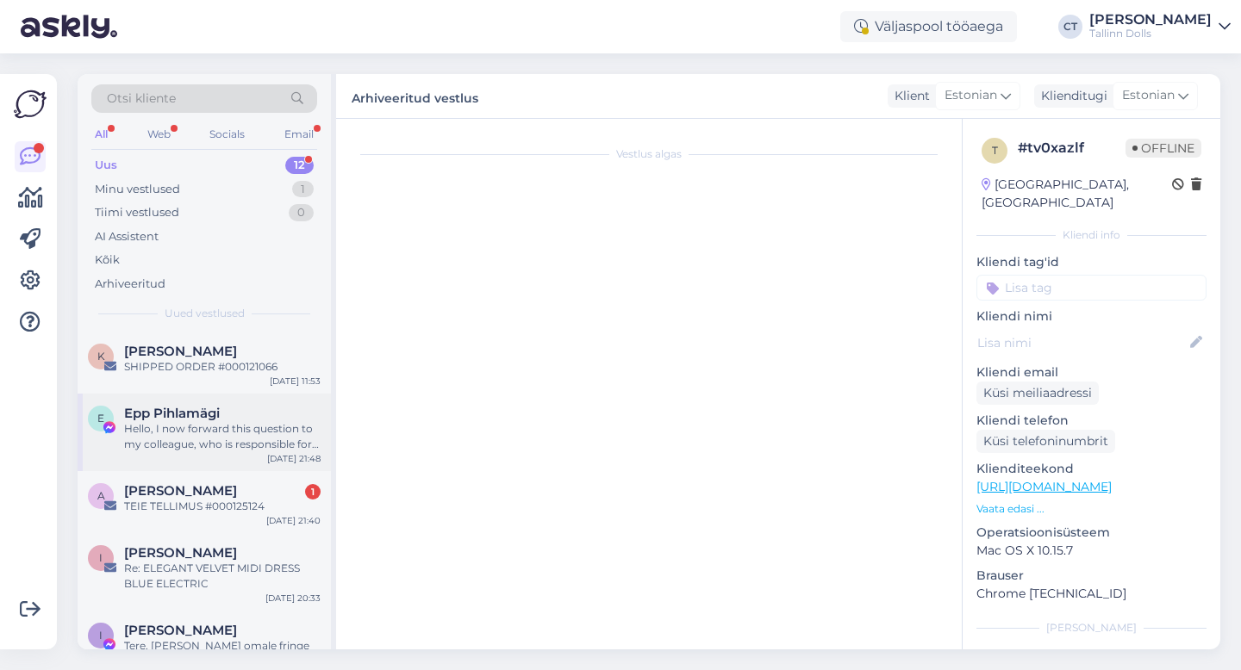
scroll to position [0, 0]
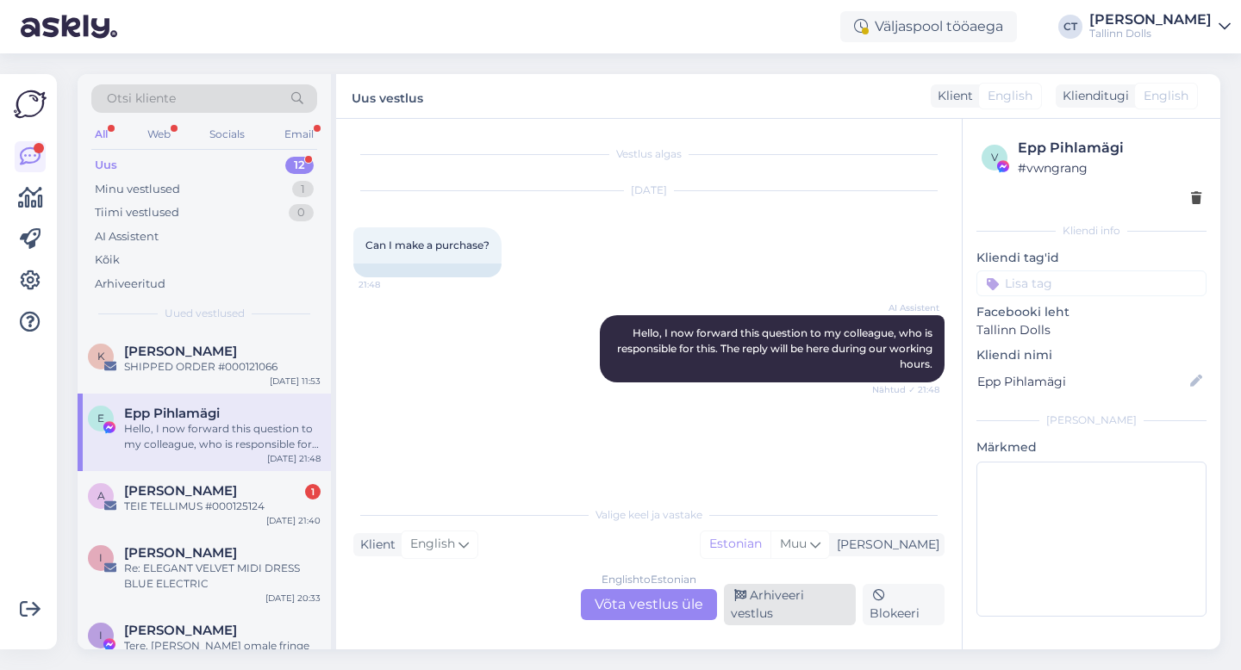
click at [775, 603] on div "Arhiveeri vestlus" at bounding box center [790, 604] width 132 height 41
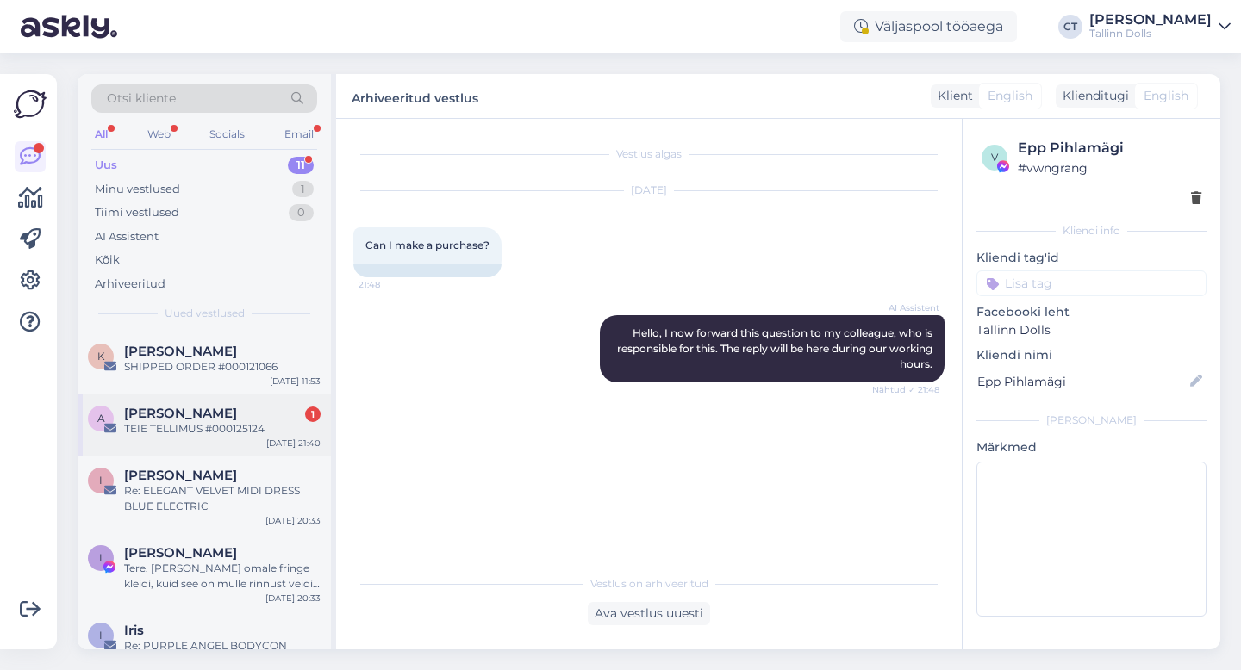
click at [192, 414] on span "[PERSON_NAME]" at bounding box center [180, 414] width 113 height 16
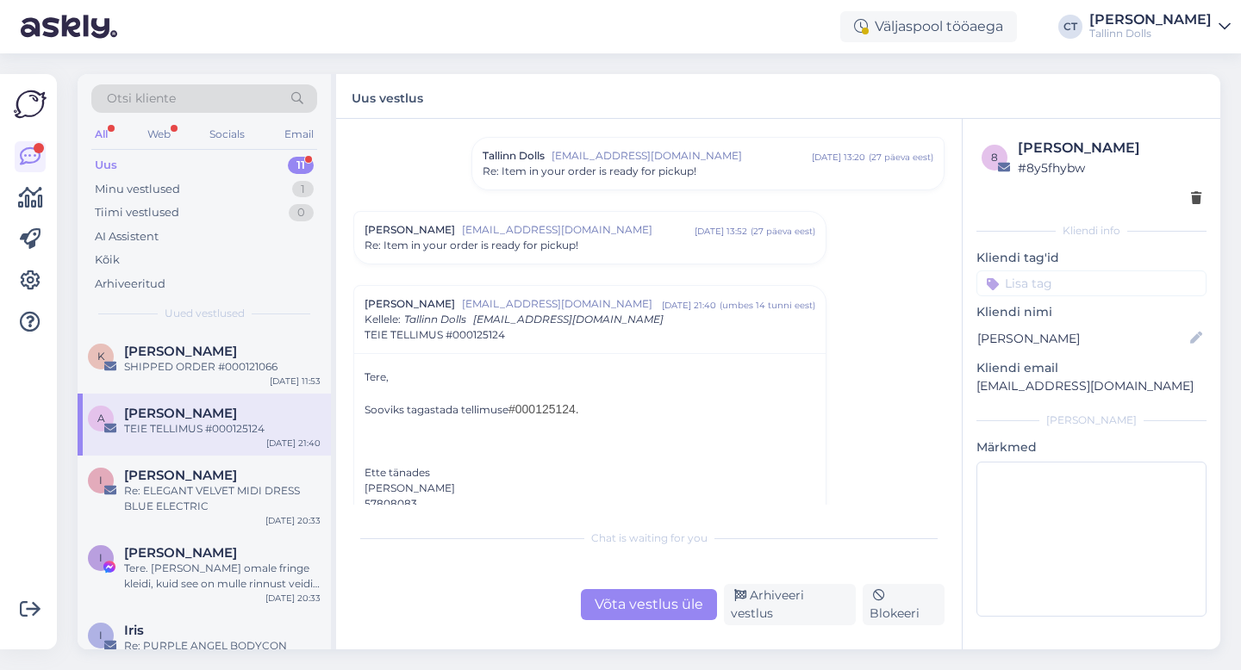
scroll to position [138, 0]
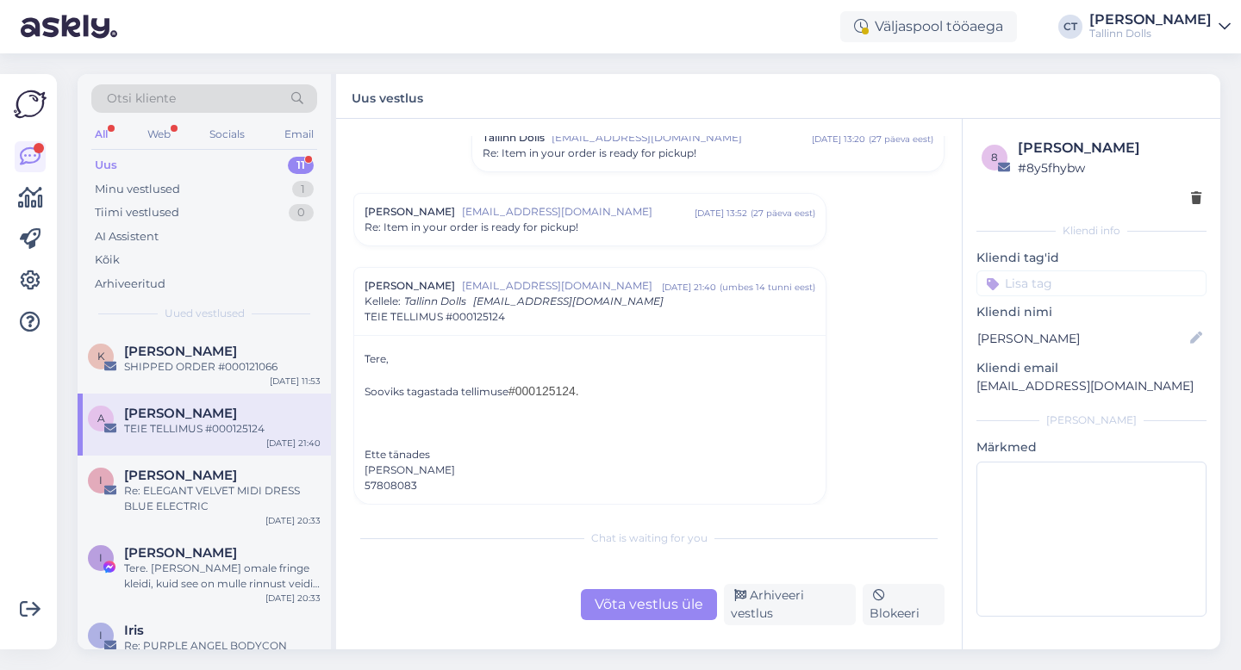
click at [558, 215] on span "[EMAIL_ADDRESS][DOMAIN_NAME]" at bounding box center [578, 212] width 233 height 16
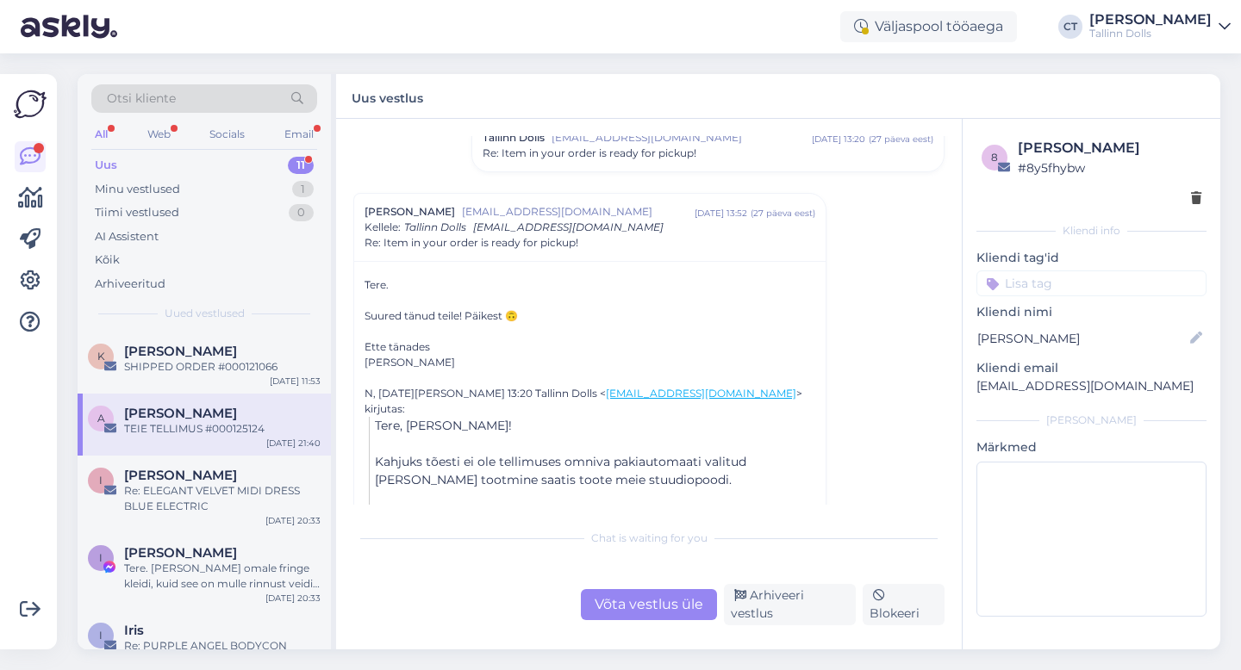
scroll to position [215, 0]
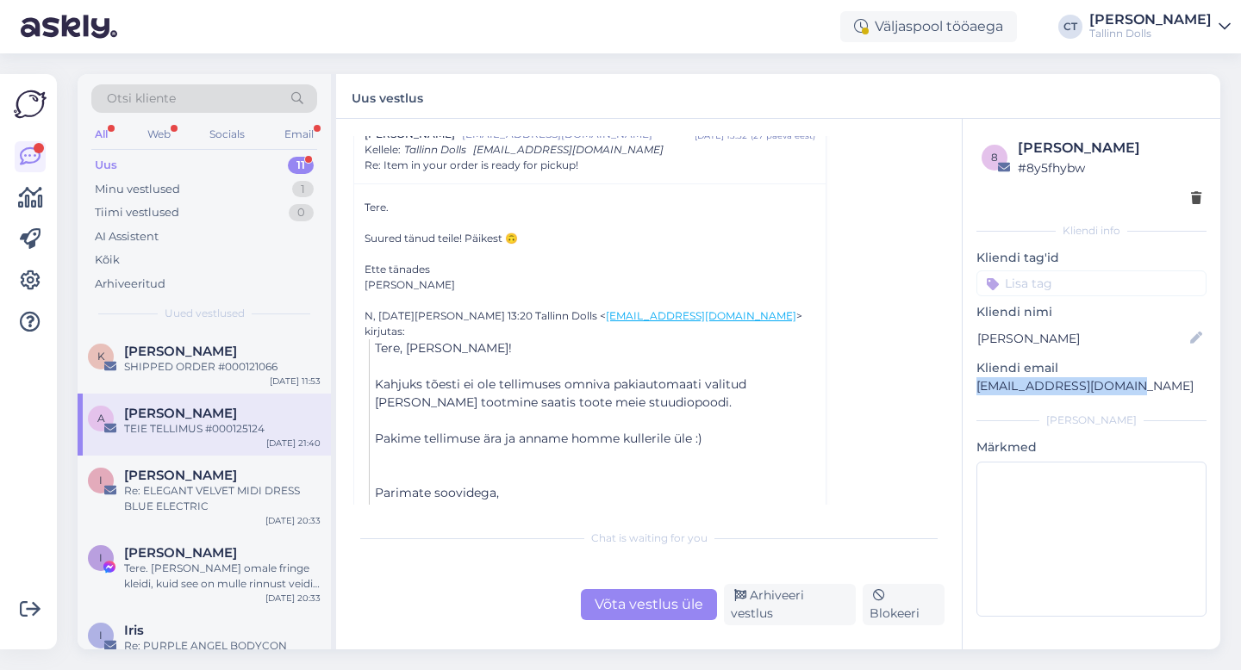
drag, startPoint x: 1138, startPoint y: 388, endPoint x: 977, endPoint y: 383, distance: 161.2
click at [977, 383] on p "[EMAIL_ADDRESS][DOMAIN_NAME]" at bounding box center [1091, 386] width 230 height 18
copy p "[EMAIL_ADDRESS][DOMAIN_NAME]"
click at [609, 612] on div "Võta vestlus üle" at bounding box center [649, 604] width 136 height 31
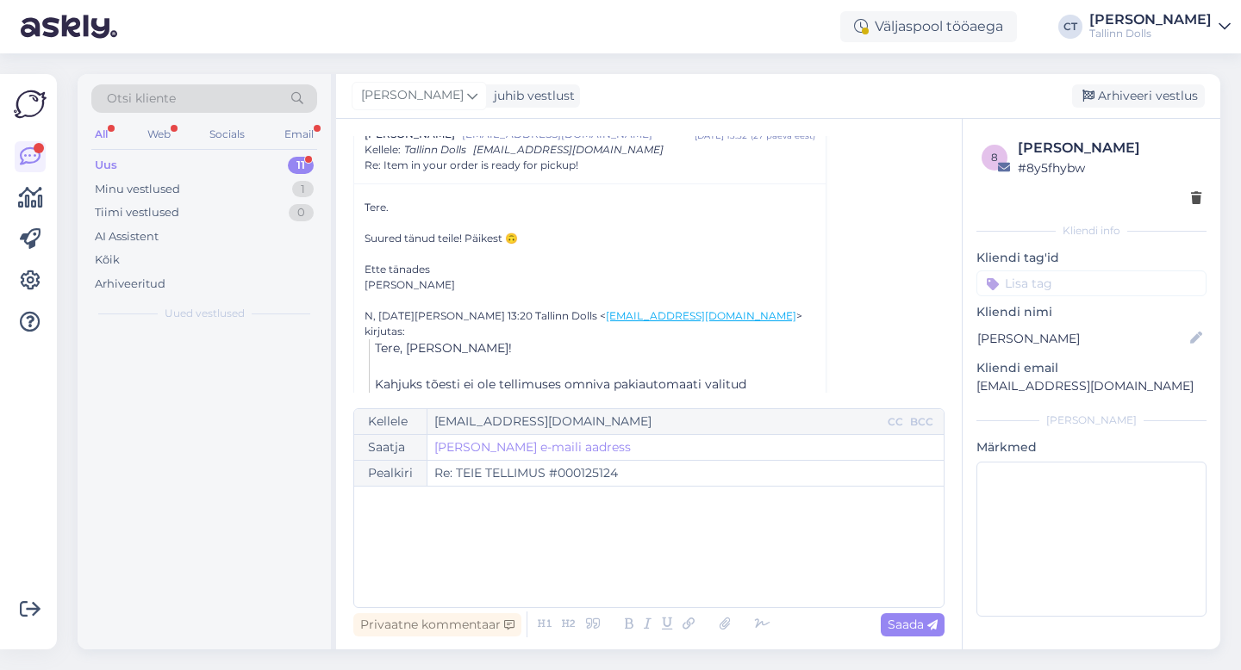
scroll to position [607, 0]
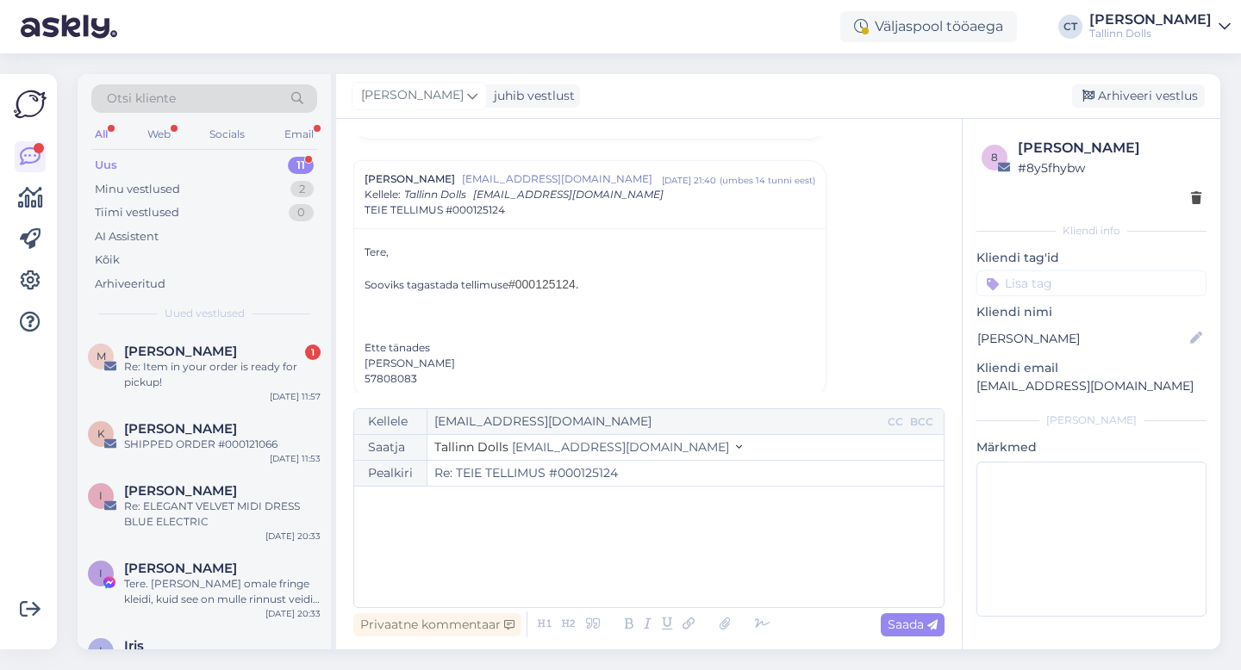
click at [639, 563] on div "﻿" at bounding box center [649, 546] width 572 height 103
click at [495, 570] on div "﻿" at bounding box center [649, 546] width 572 height 103
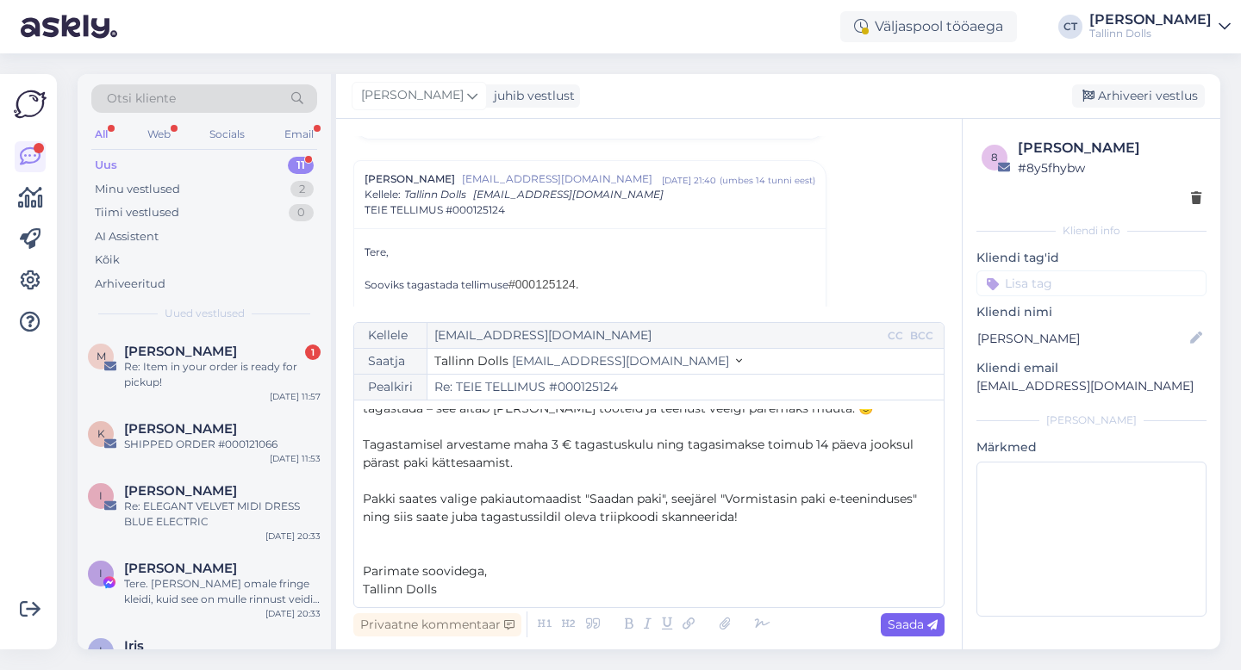
click at [931, 630] on icon at bounding box center [932, 625] width 10 height 10
type input "Re: Re: TEIE TELLIMUS #000125124"
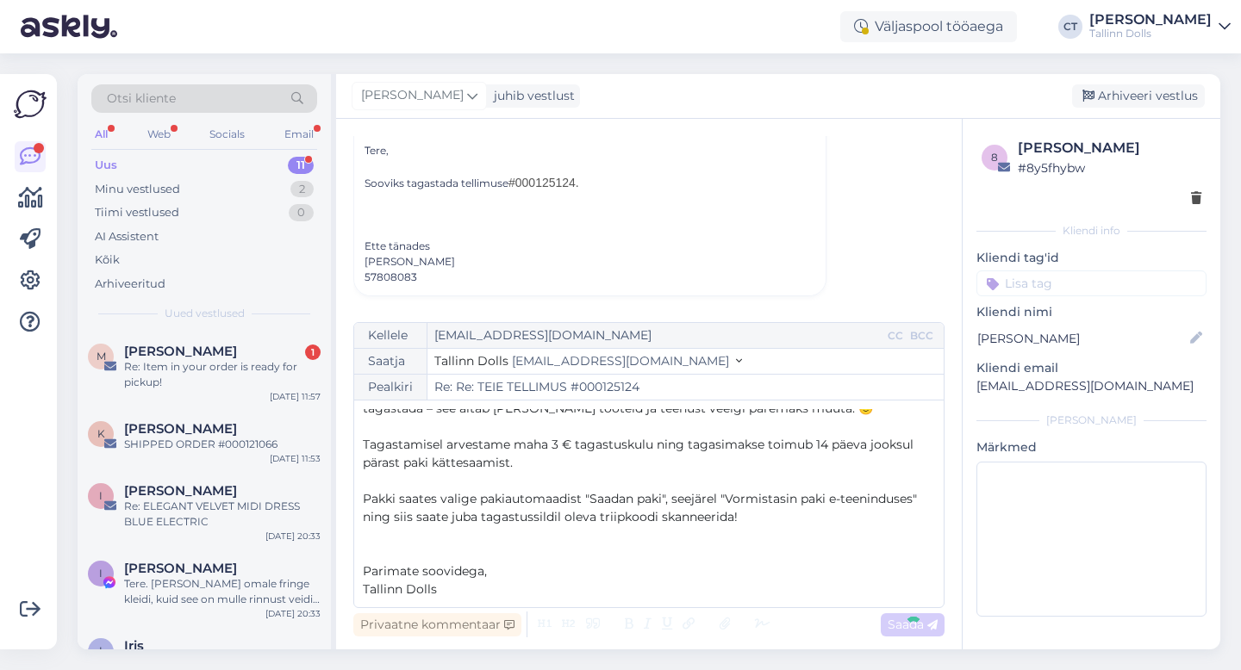
scroll to position [0, 0]
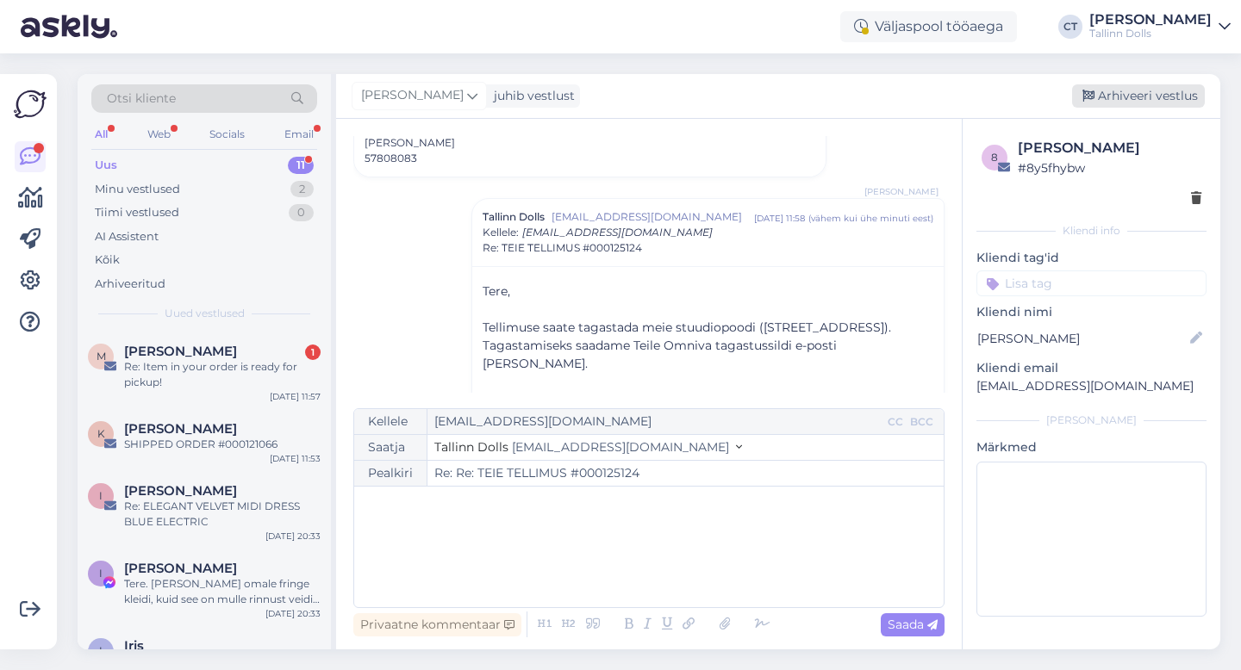
click at [1144, 90] on div "Arhiveeri vestlus" at bounding box center [1138, 95] width 133 height 23
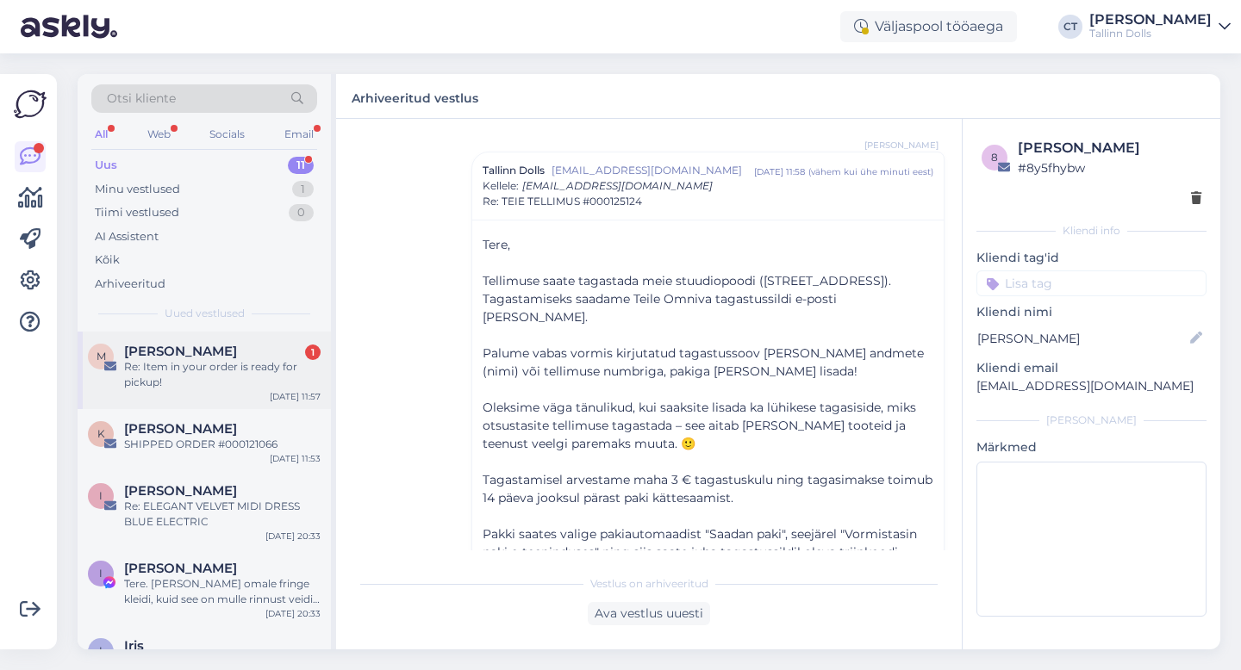
click at [209, 381] on div "Re: Item in your order is ready for pickup!" at bounding box center [222, 374] width 196 height 31
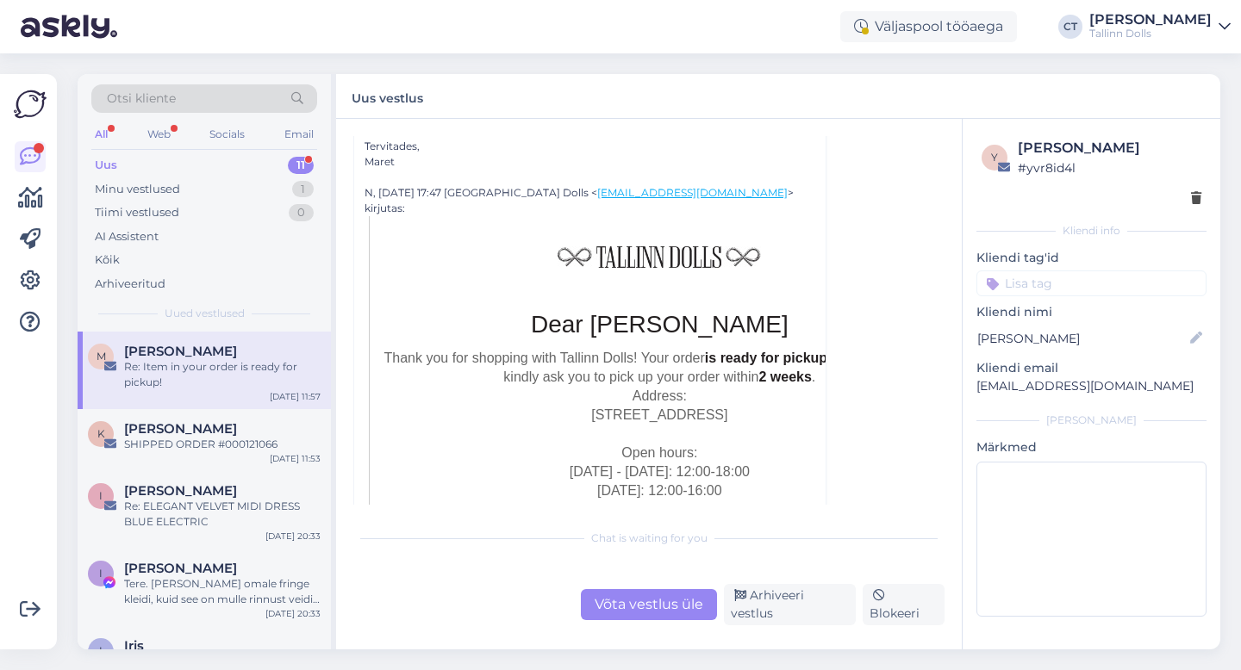
scroll to position [323, 0]
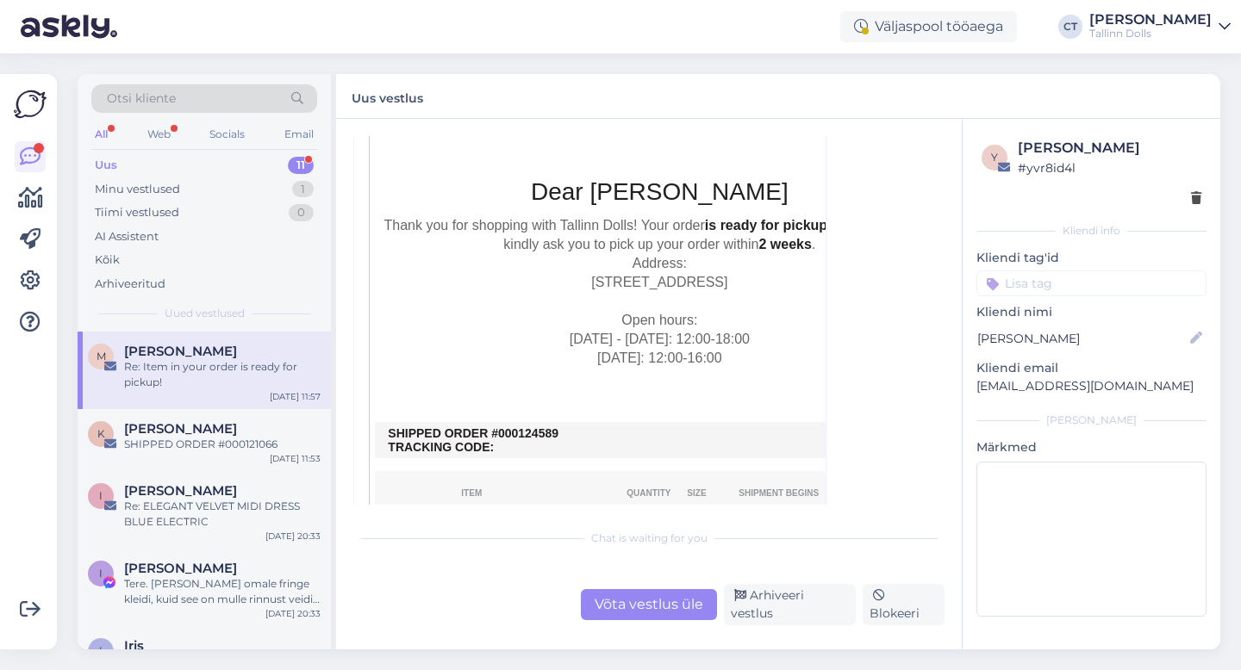
click at [645, 612] on div "Võta vestlus üle" at bounding box center [649, 604] width 136 height 31
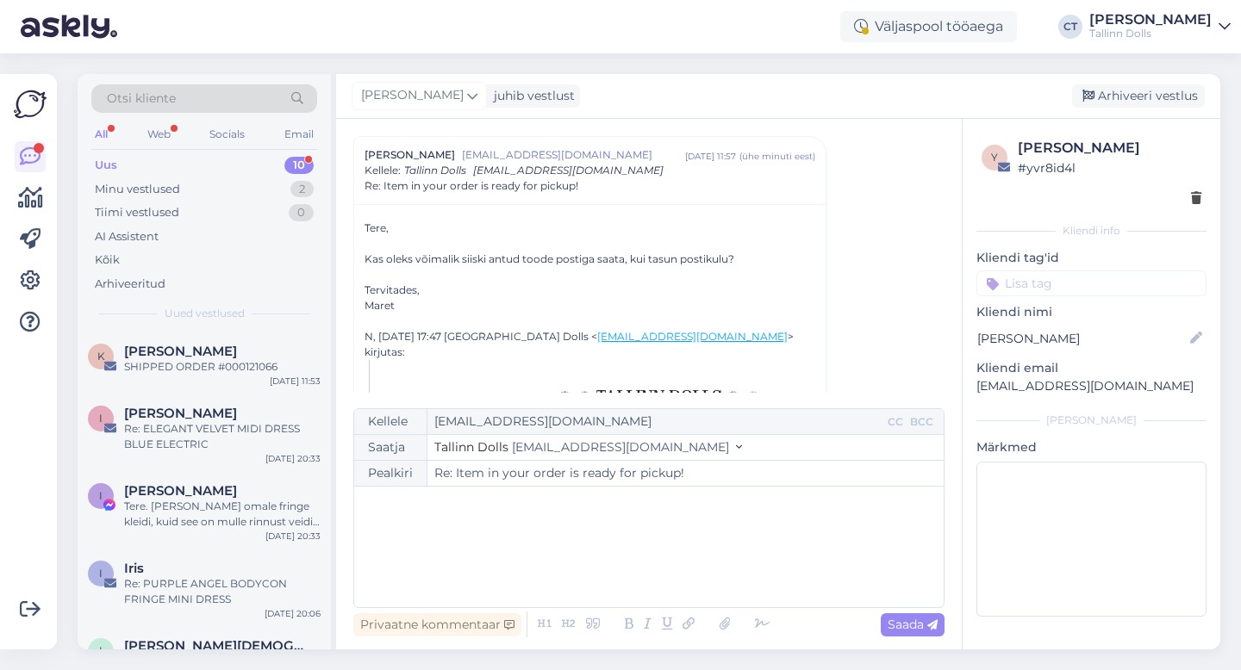
click at [654, 572] on div "﻿" at bounding box center [649, 546] width 572 height 103
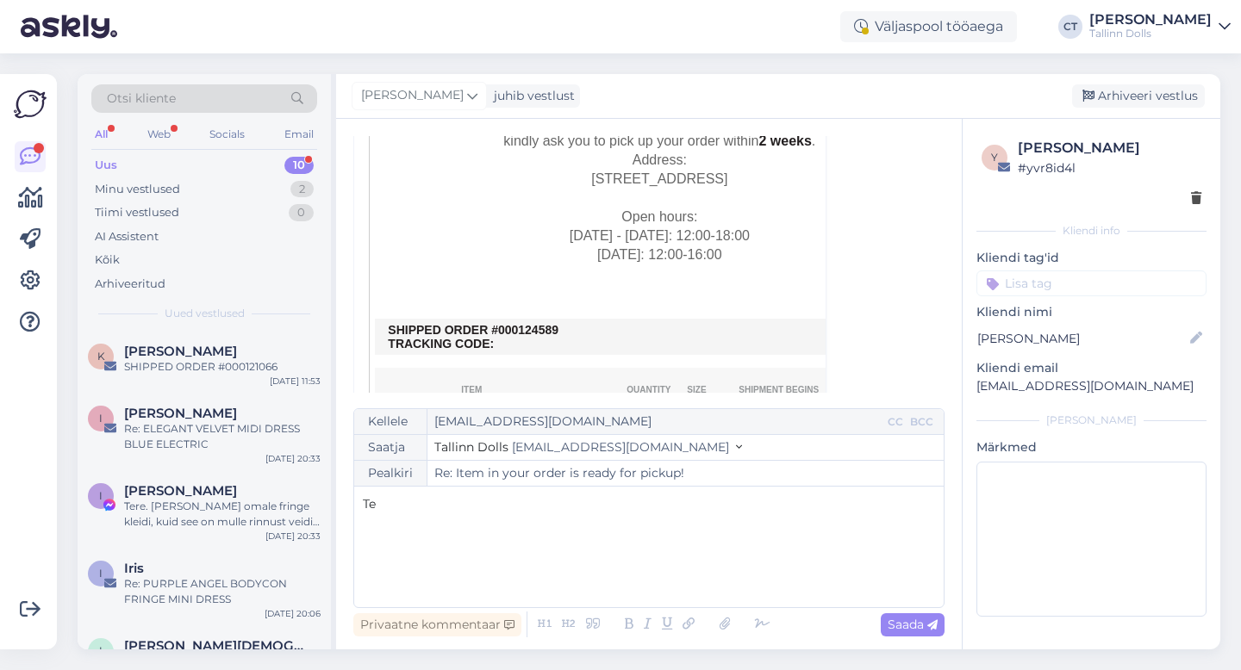
scroll to position [446, 0]
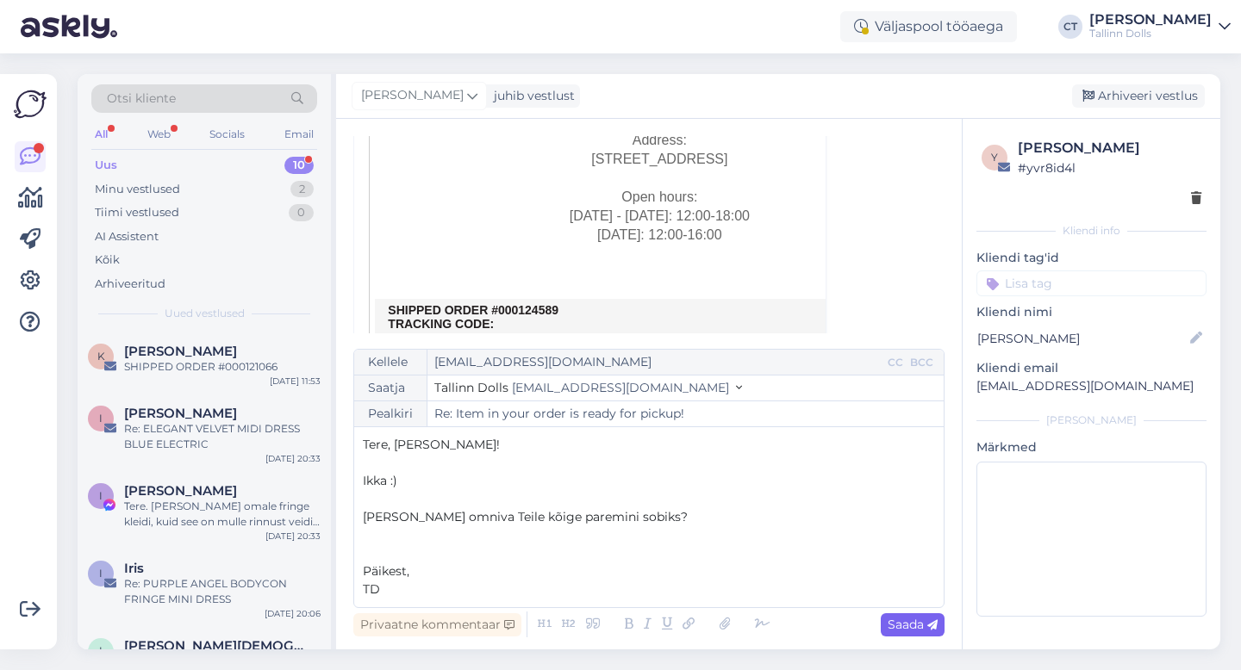
click at [908, 617] on span "Saada" at bounding box center [912, 625] width 50 height 16
type input "Re: Re: Item in your order is ready for pickup!"
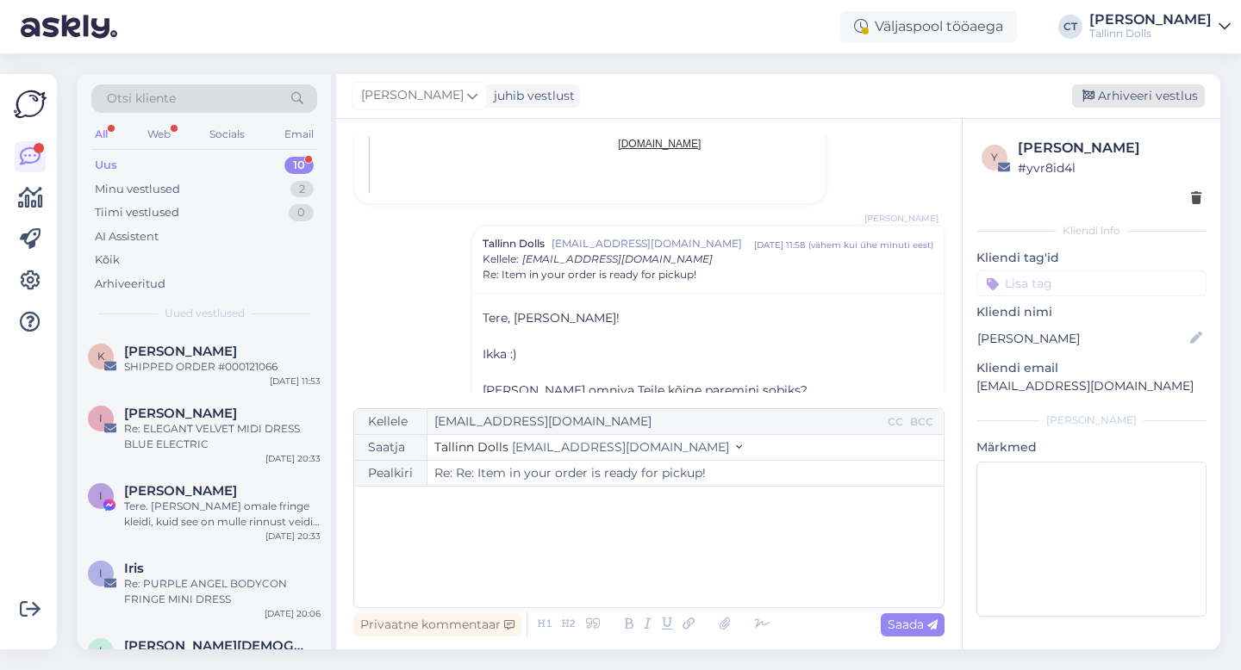
click at [1117, 92] on div "Arhiveeri vestlus" at bounding box center [1138, 95] width 133 height 23
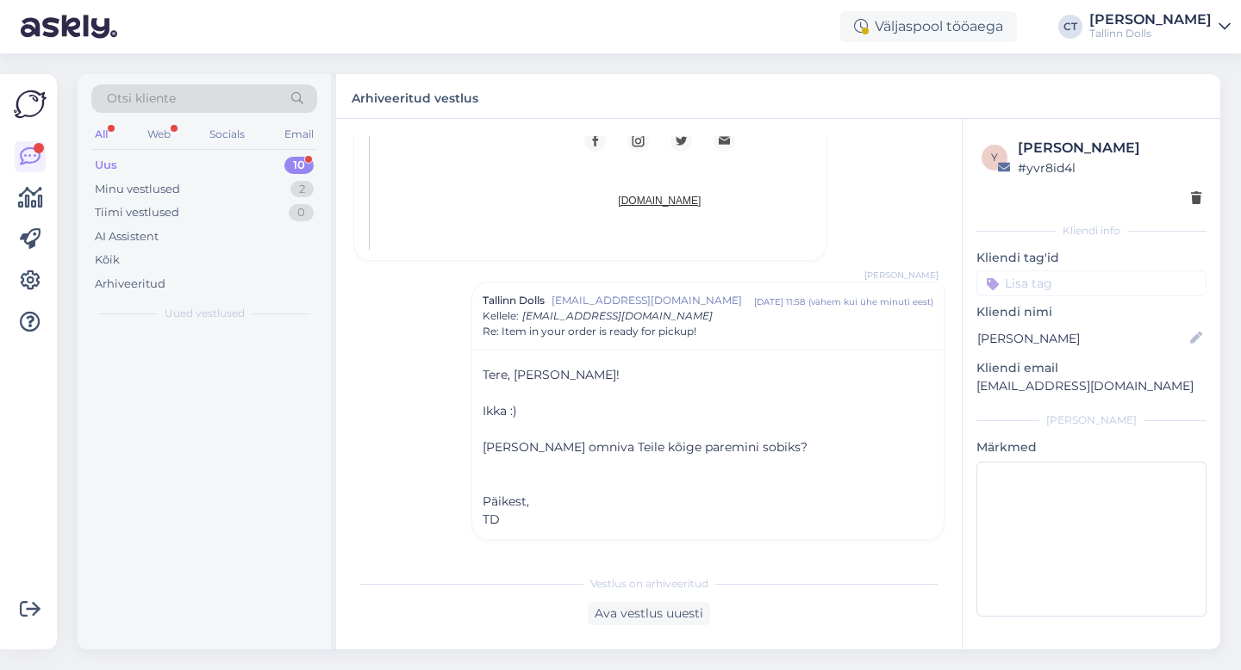
scroll to position [1115, 0]
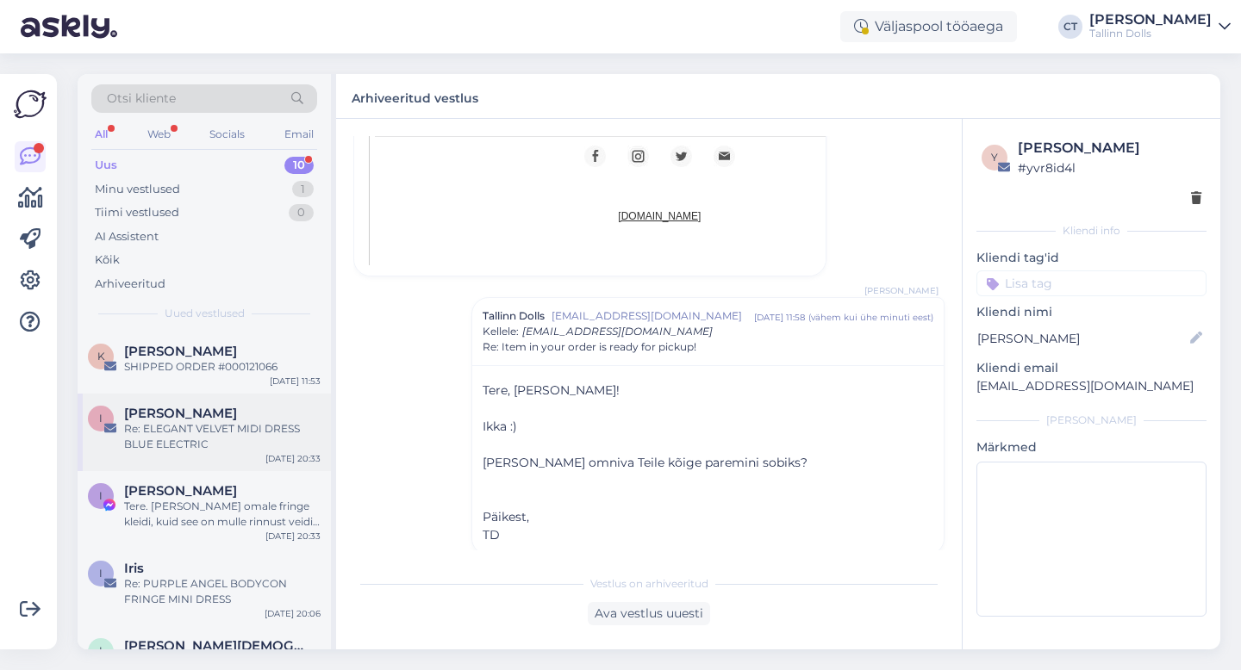
click at [213, 433] on div "Re: ELEGANT VELVET MIDI DRESS BLUE ELECTRIC" at bounding box center [222, 436] width 196 height 31
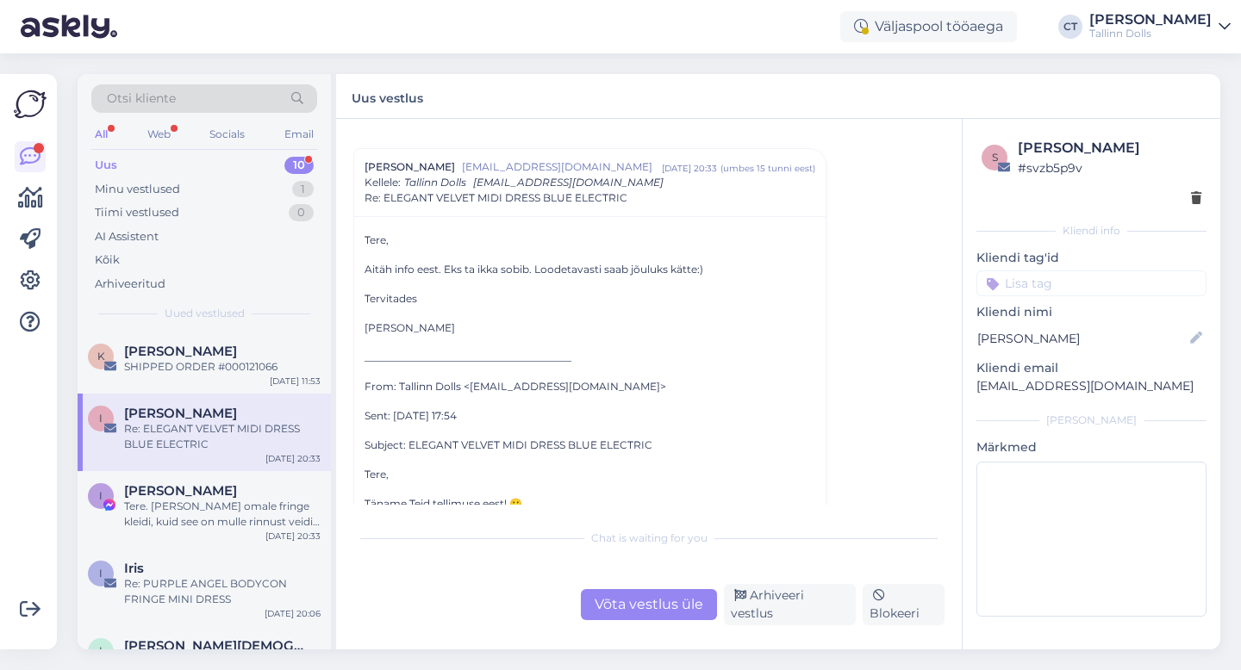
click at [652, 605] on div "Võta vestlus üle" at bounding box center [649, 604] width 136 height 31
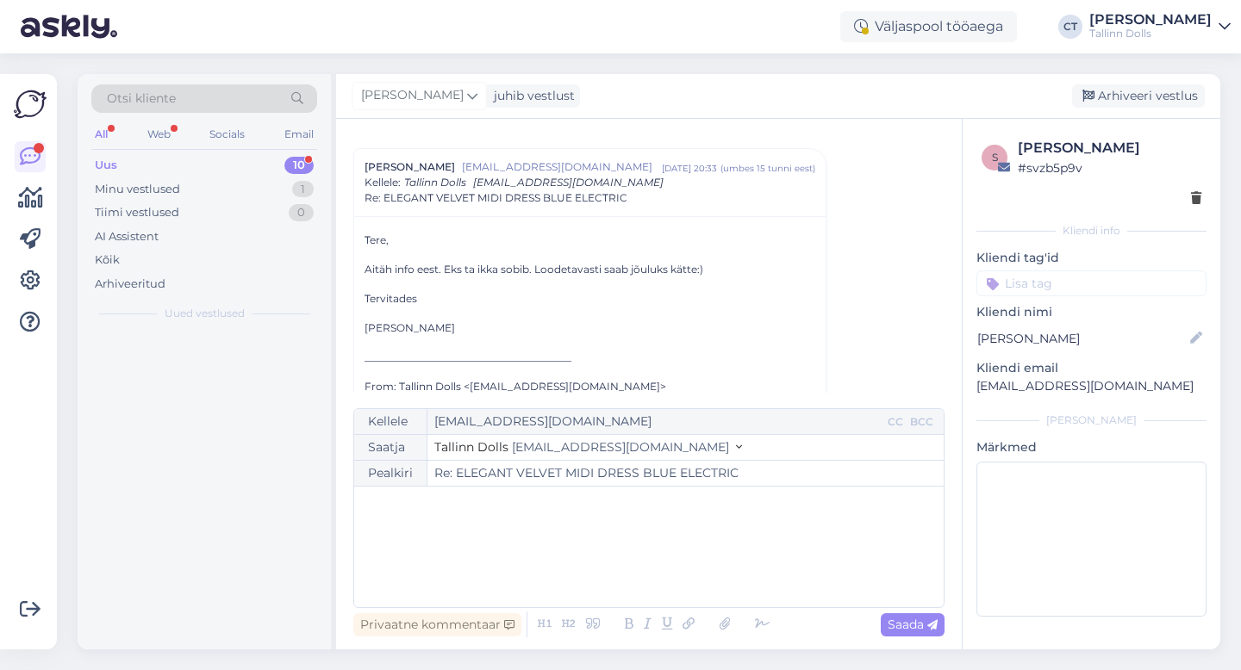
scroll to position [47, 0]
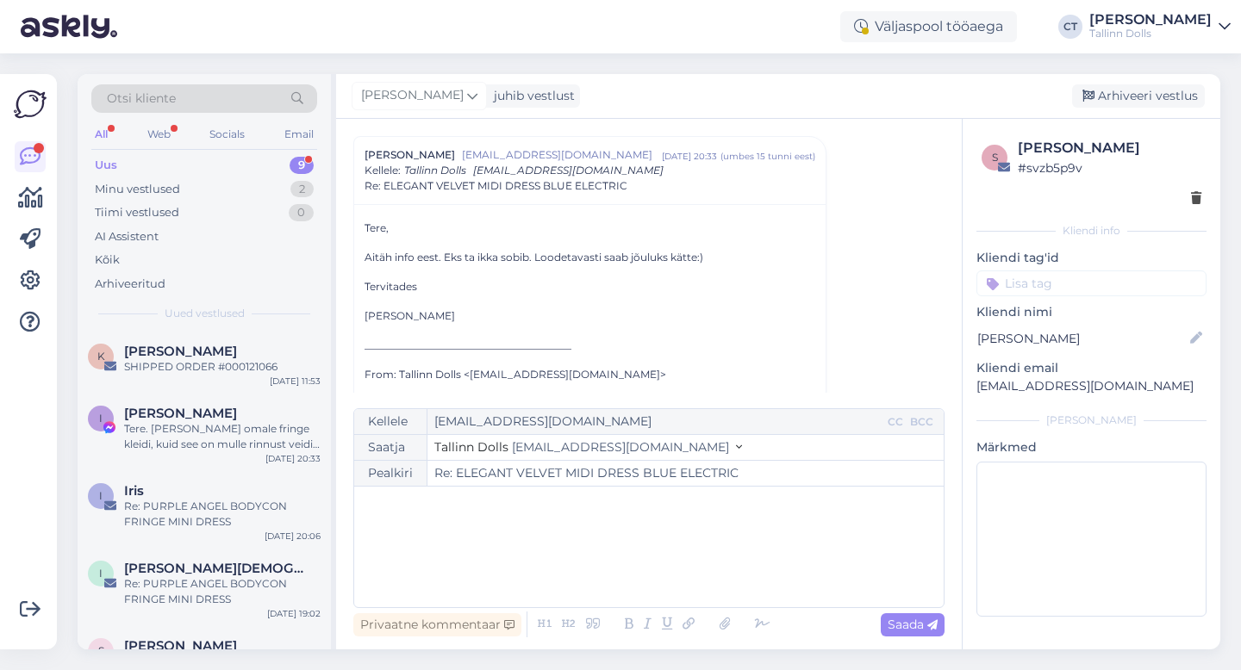
click at [685, 570] on div "﻿" at bounding box center [649, 546] width 572 height 103
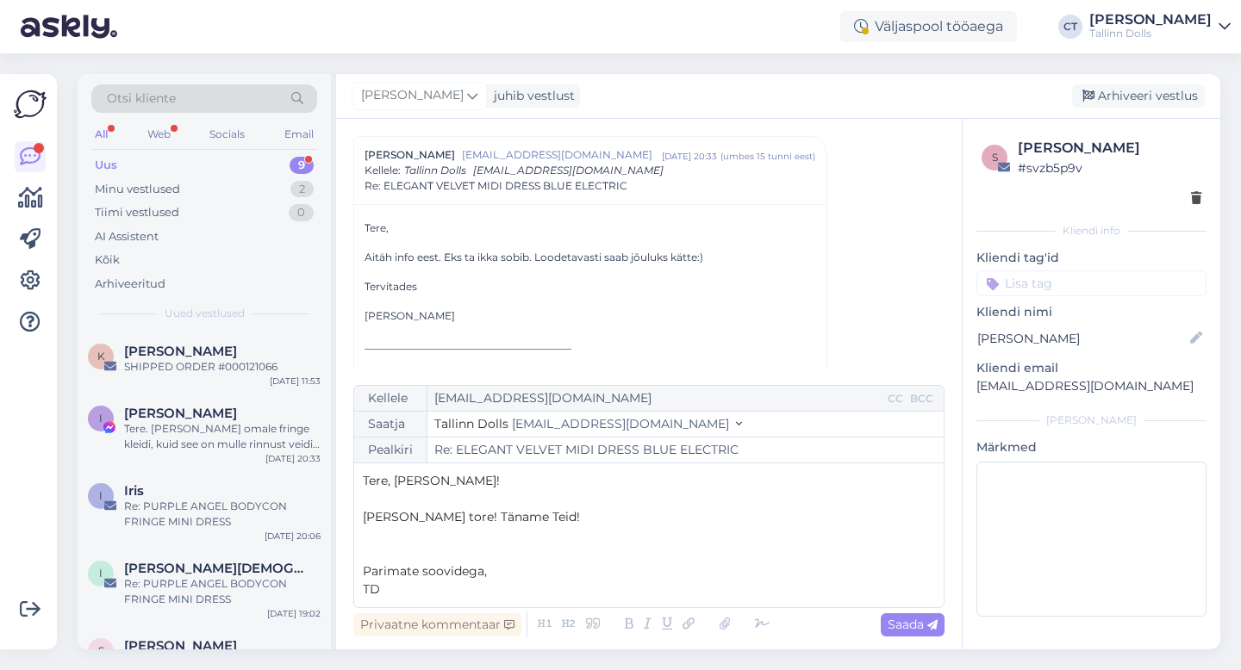
click at [622, 528] on p "﻿" at bounding box center [649, 535] width 572 height 18
click at [594, 511] on p "[PERSON_NAME] tore! Täname Teid!" at bounding box center [649, 517] width 572 height 18
click at [887, 623] on span "Saada" at bounding box center [912, 625] width 50 height 16
type input "Re: Re: ELEGANT VELVET MIDI DRESS BLUE ELECTRIC"
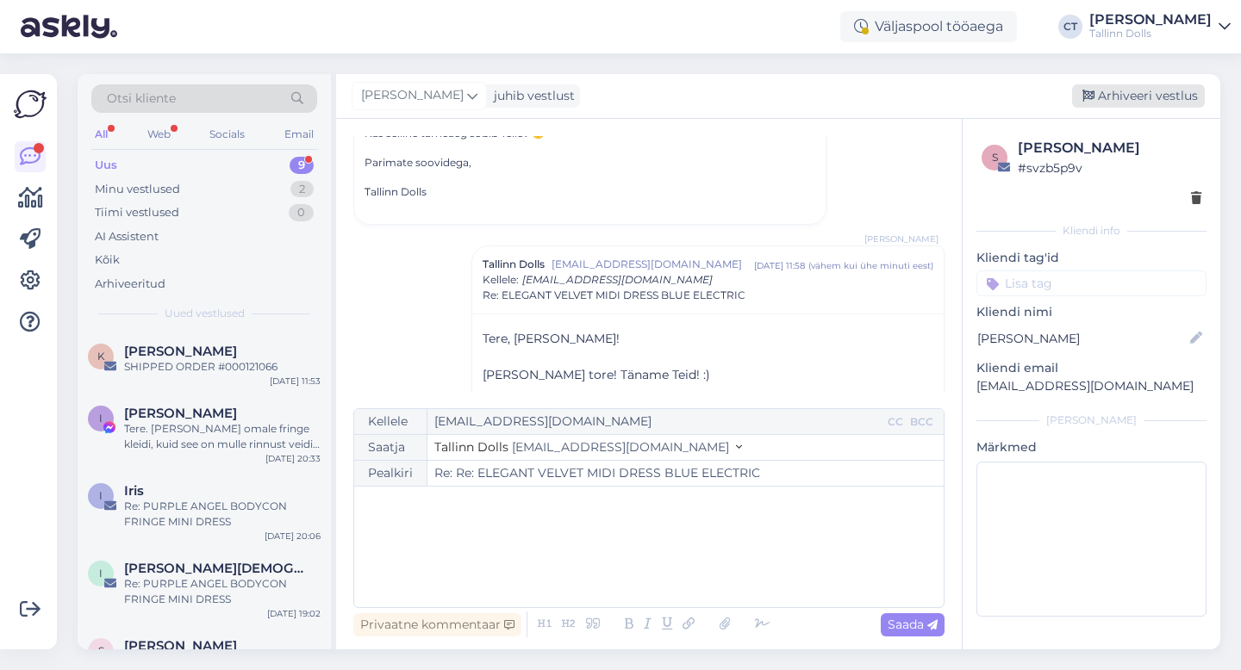
click at [1119, 85] on div "Arhiveeri vestlus" at bounding box center [1138, 95] width 133 height 23
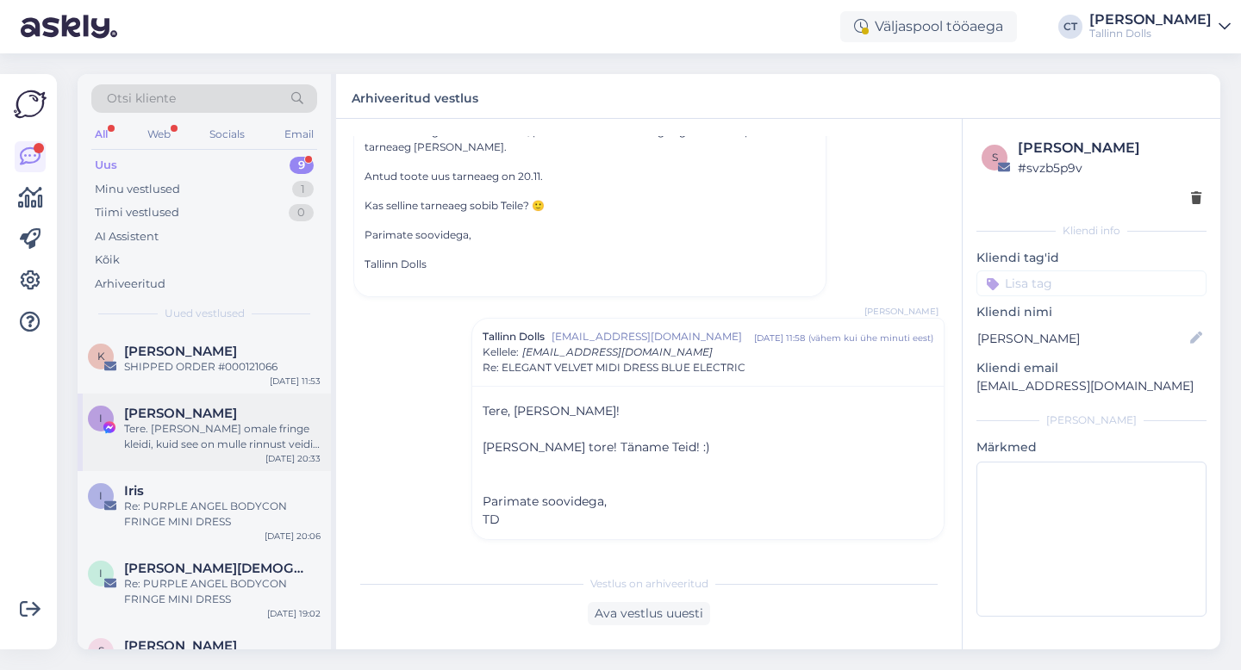
click at [190, 461] on div "I [PERSON_NAME]. [PERSON_NAME] omale fringe kleidi, kuid see on mulle rinnust v…" at bounding box center [204, 433] width 253 height 78
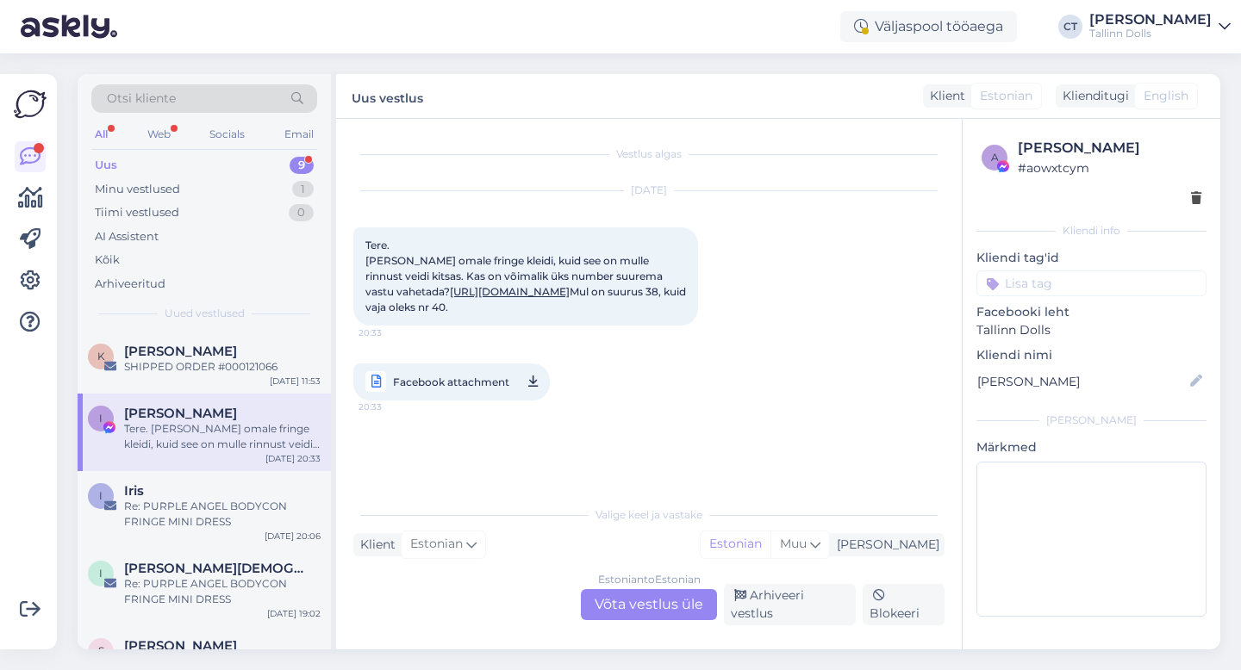
click at [639, 613] on div "Estonian to Estonian Võta vestlus üle" at bounding box center [649, 604] width 136 height 31
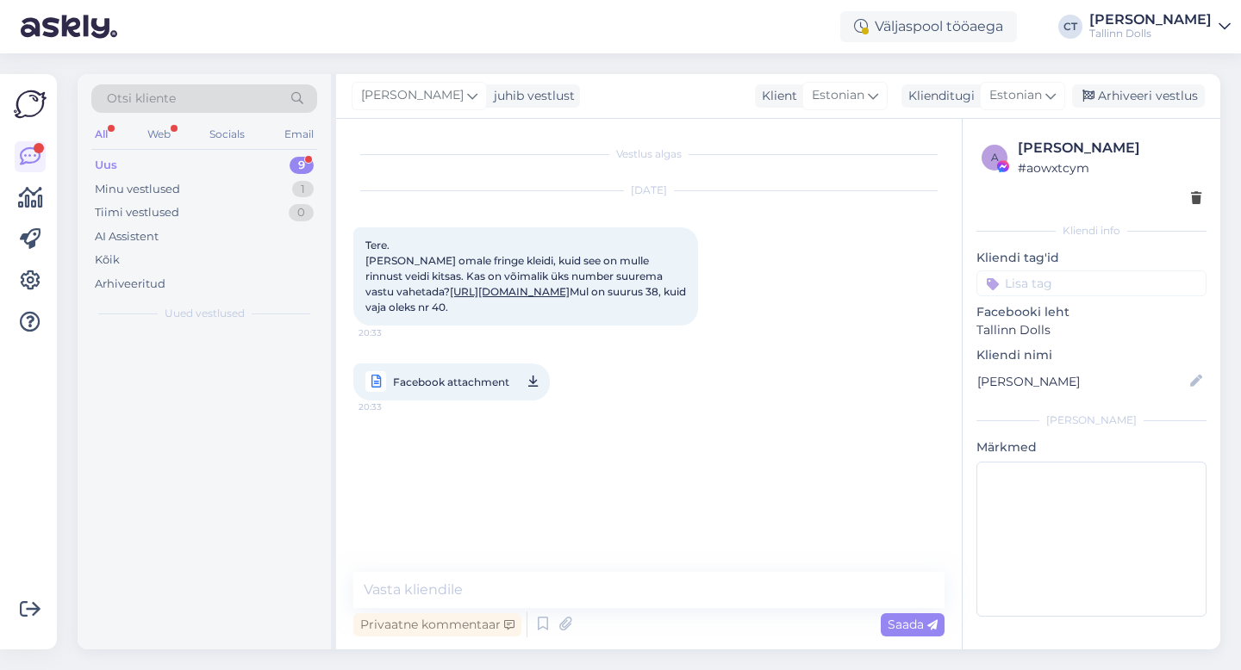
scroll to position [0, 0]
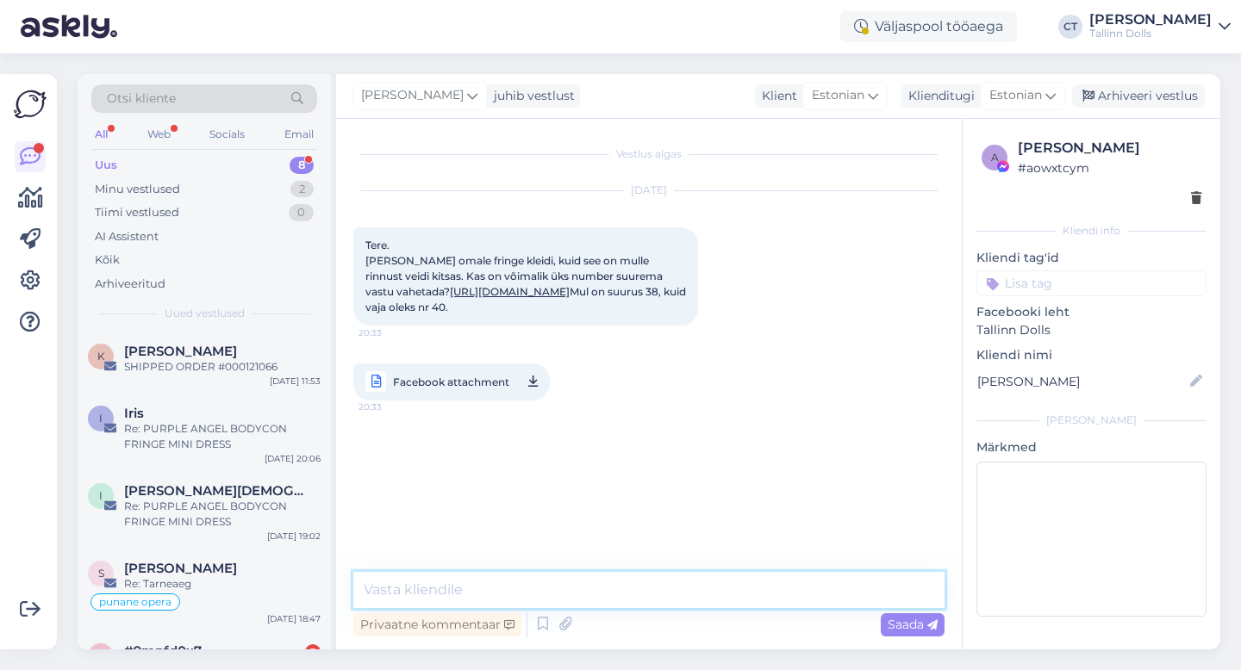
click at [656, 582] on textarea at bounding box center [648, 590] width 591 height 36
click at [554, 589] on textarea at bounding box center [648, 590] width 591 height 36
click at [576, 587] on textarea at bounding box center [648, 590] width 591 height 36
paste textarea "Tere, Tellimuse saate tagastada meie stuudiopoodi ([STREET_ADDRESS]). Vahetamis…"
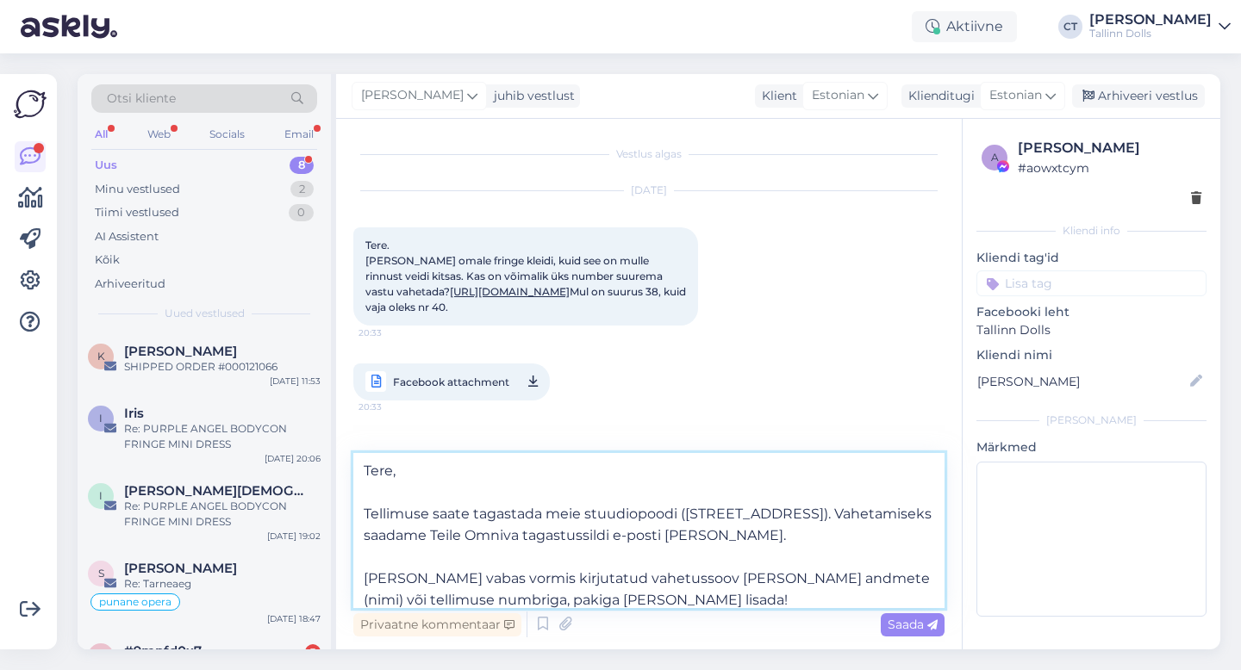
scroll to position [215, 0]
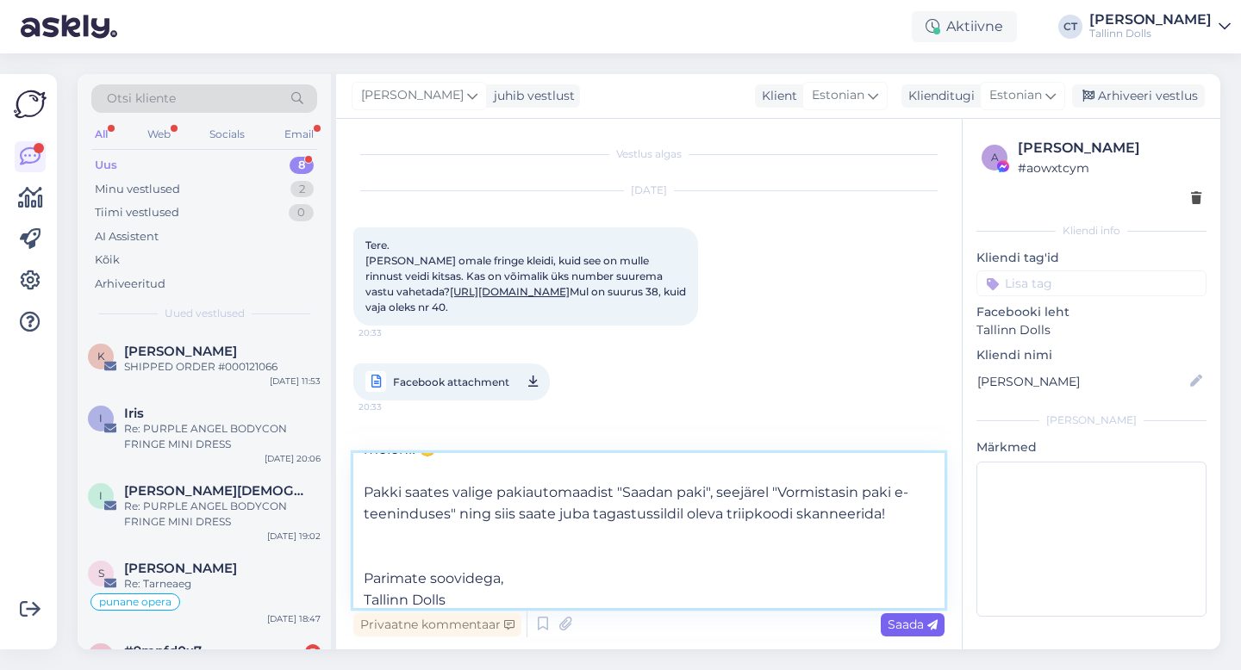
type textarea "Tere, Tellimuse saate tagastada meie stuudiopoodi ([STREET_ADDRESS]). Vahetamis…"
click at [913, 629] on span "Saada" at bounding box center [912, 625] width 50 height 16
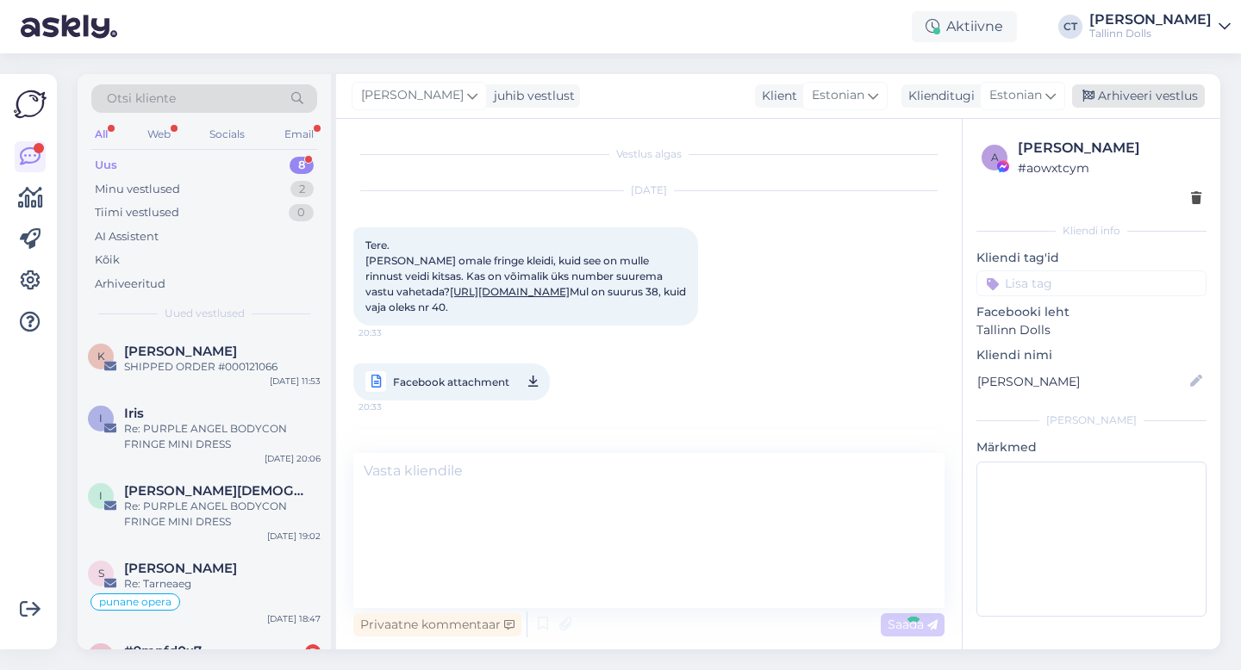
scroll to position [0, 0]
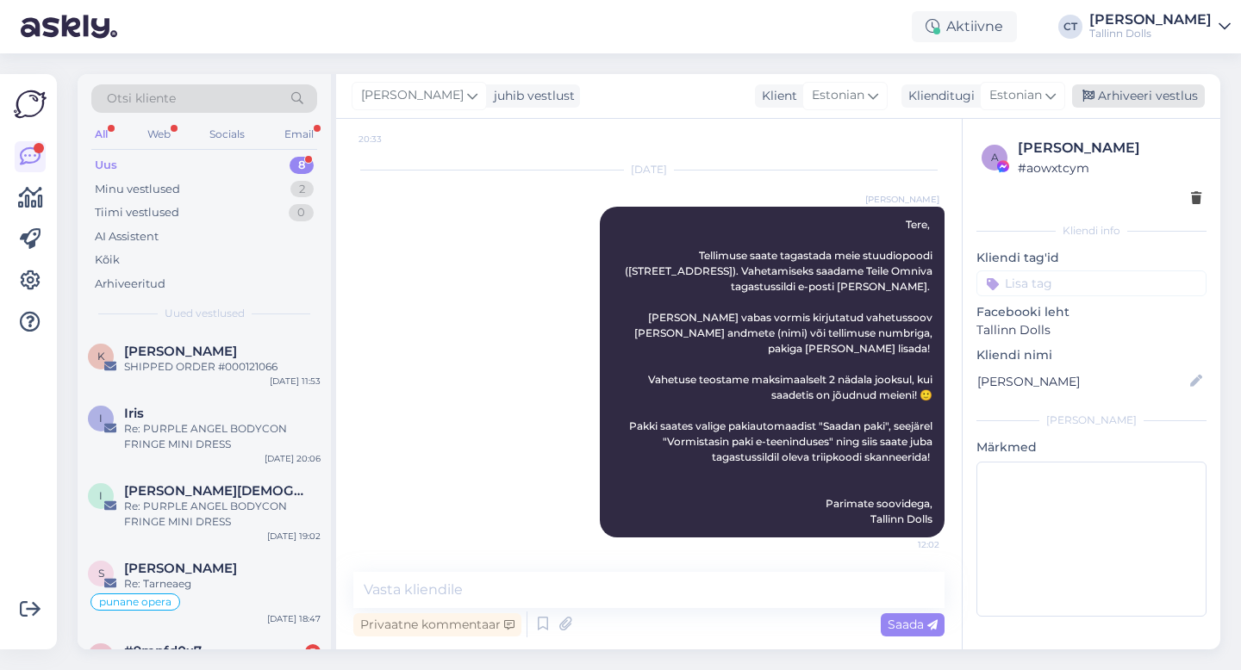
click at [1143, 92] on div "Arhiveeri vestlus" at bounding box center [1138, 95] width 133 height 23
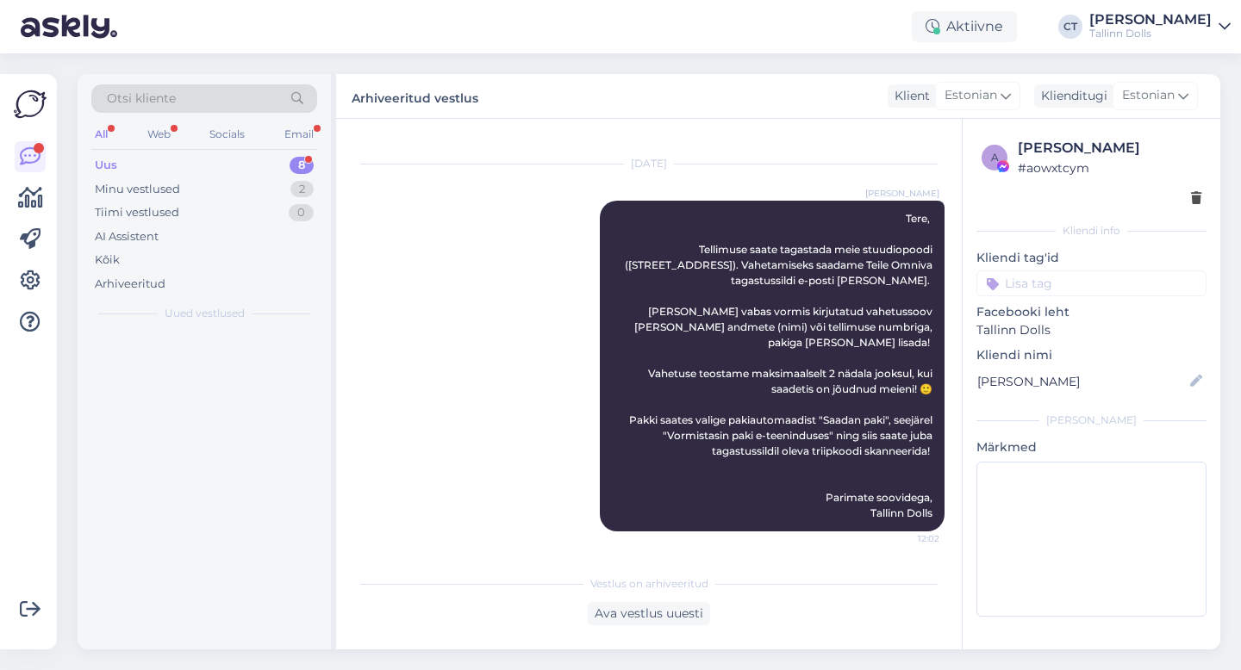
scroll to position [352, 0]
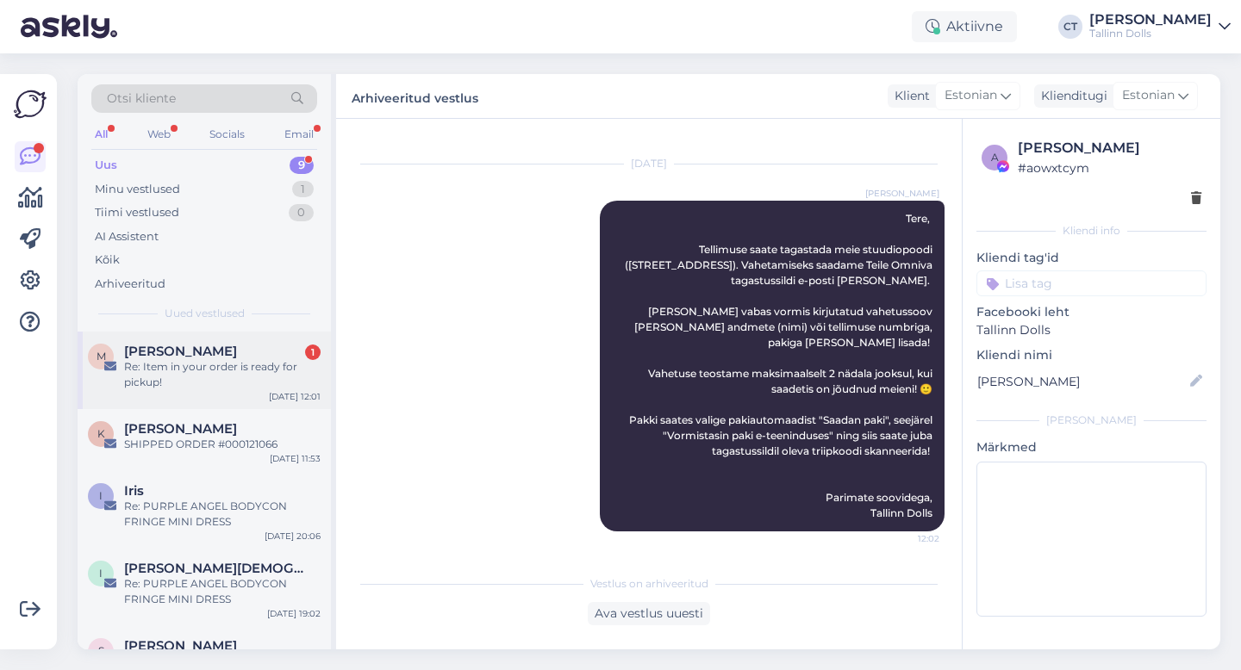
click at [243, 379] on div "Re: Item in your order is ready for pickup!" at bounding box center [222, 374] width 196 height 31
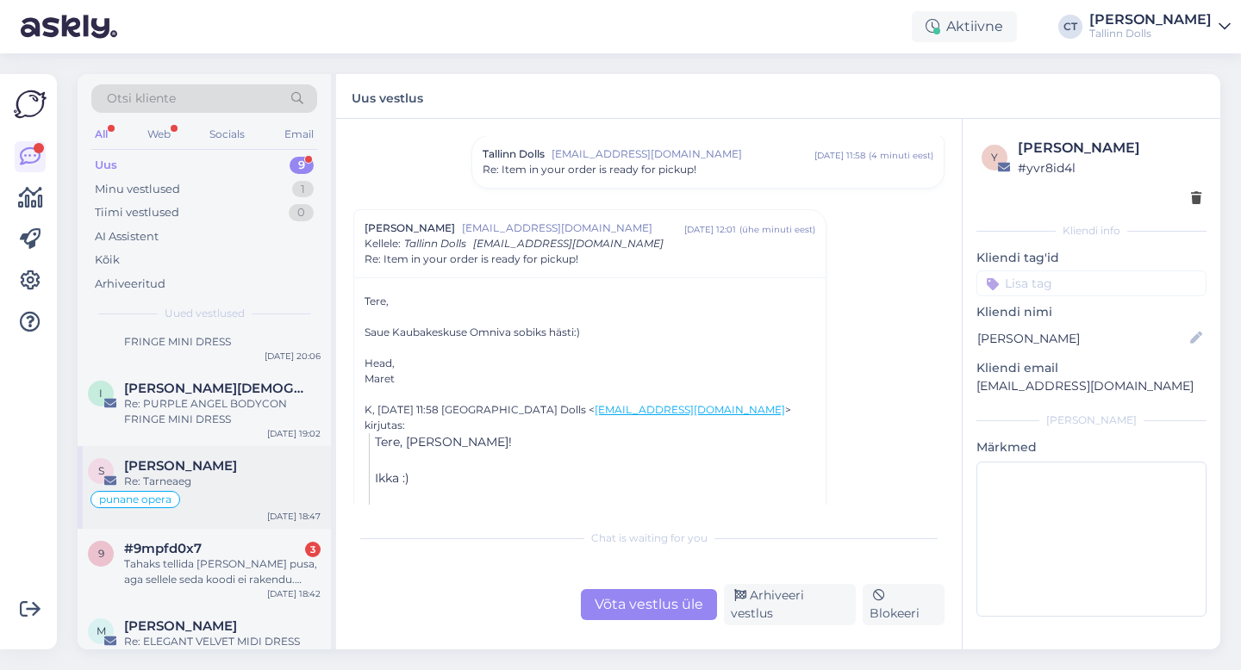
scroll to position [189, 0]
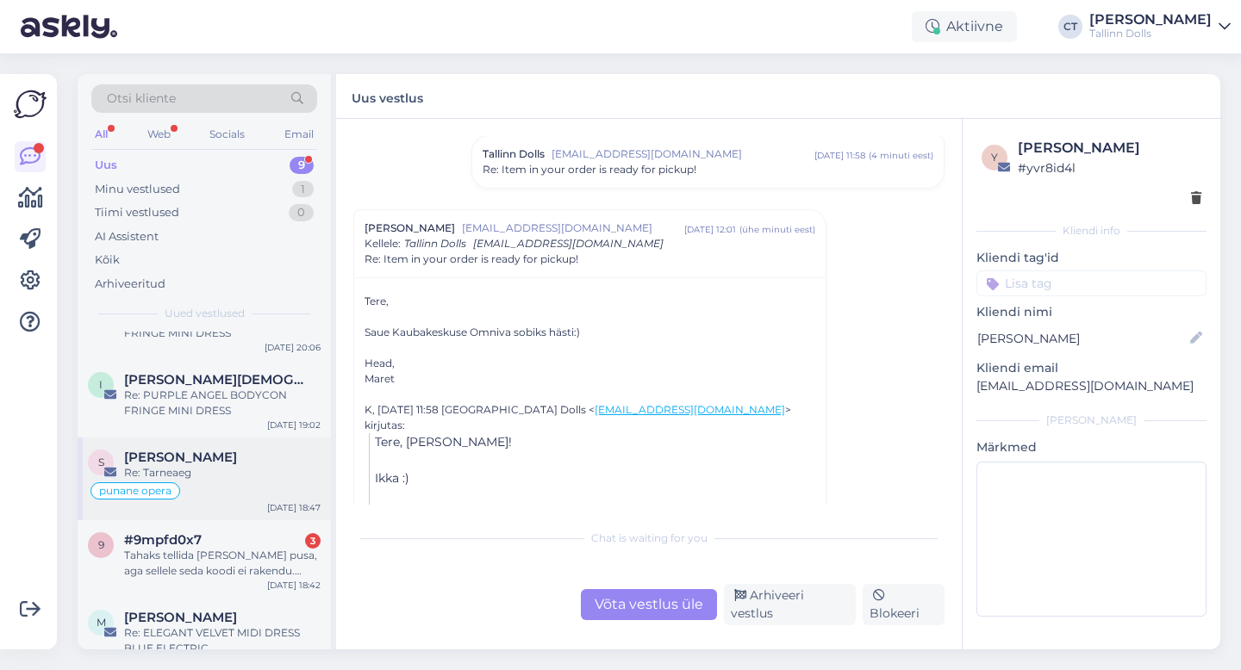
click at [217, 562] on div "Tahaks tellida [PERSON_NAME] pusa, aga sellele seda koodi ei rakendu. [PERSON_N…" at bounding box center [222, 563] width 196 height 31
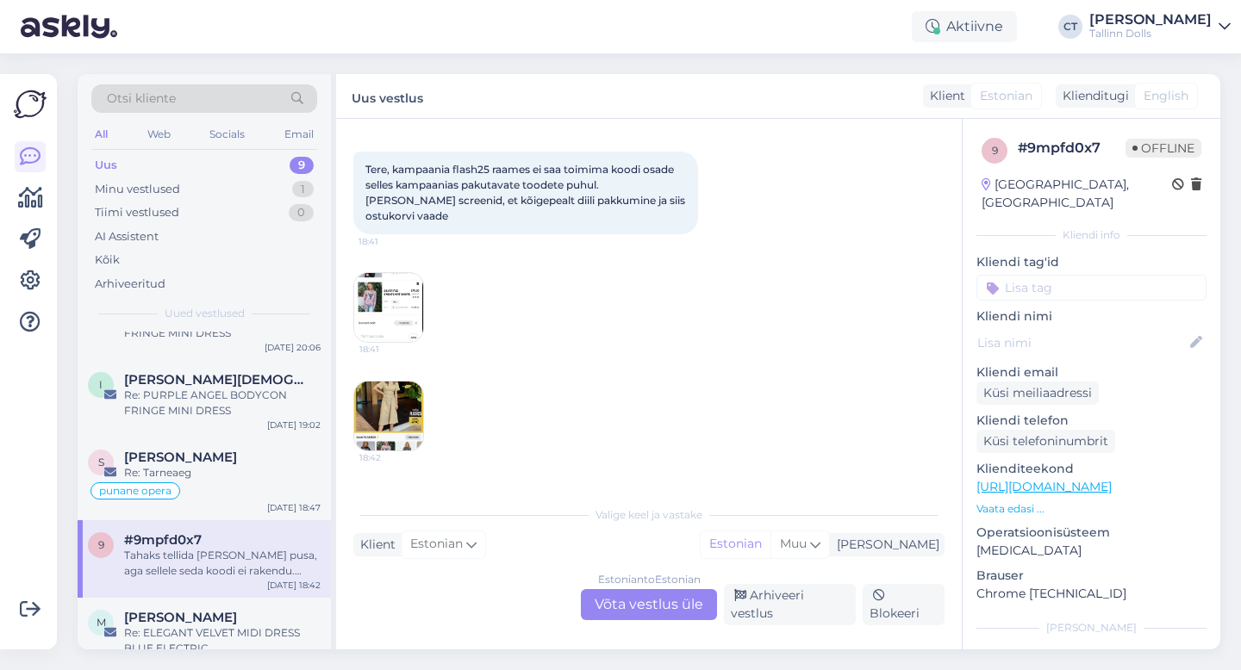
scroll to position [92, 0]
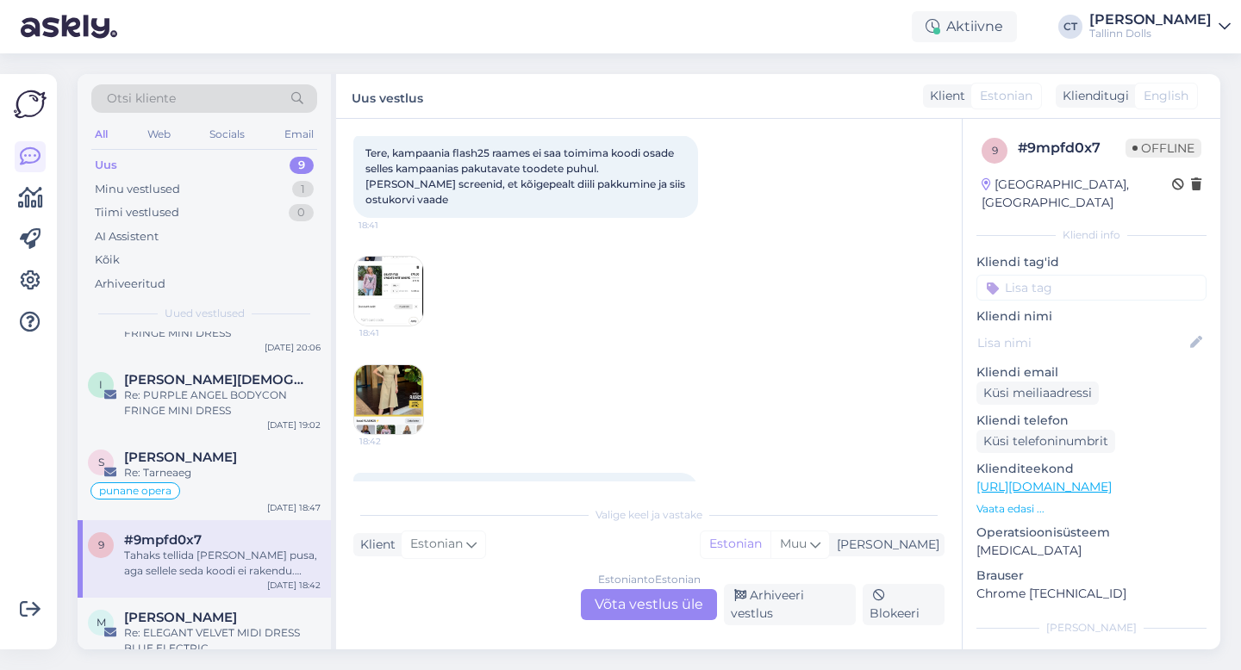
click at [399, 289] on img at bounding box center [388, 291] width 69 height 69
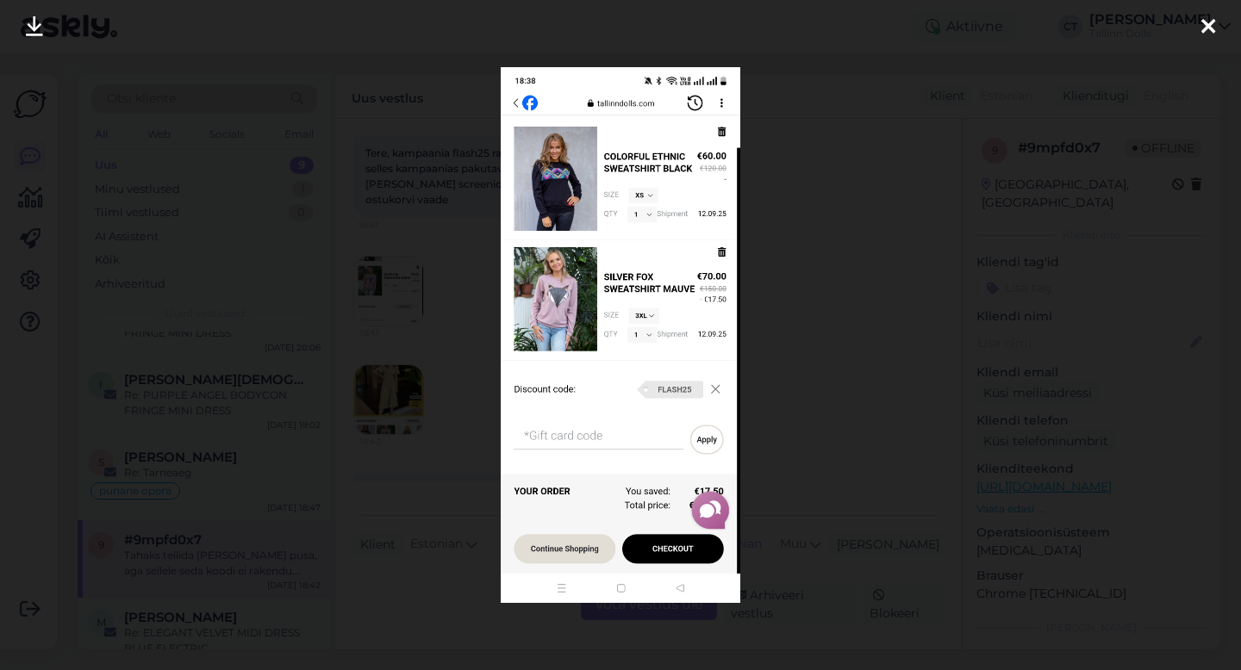
click at [1204, 27] on icon at bounding box center [1208, 27] width 14 height 22
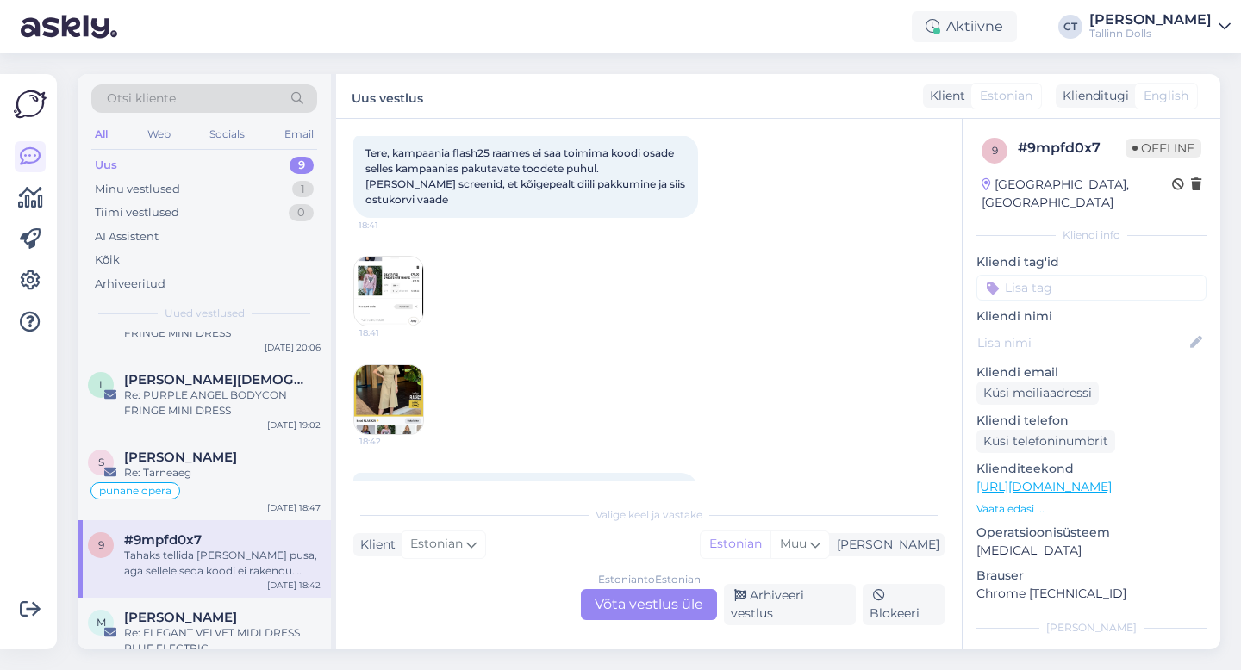
scroll to position [144, 0]
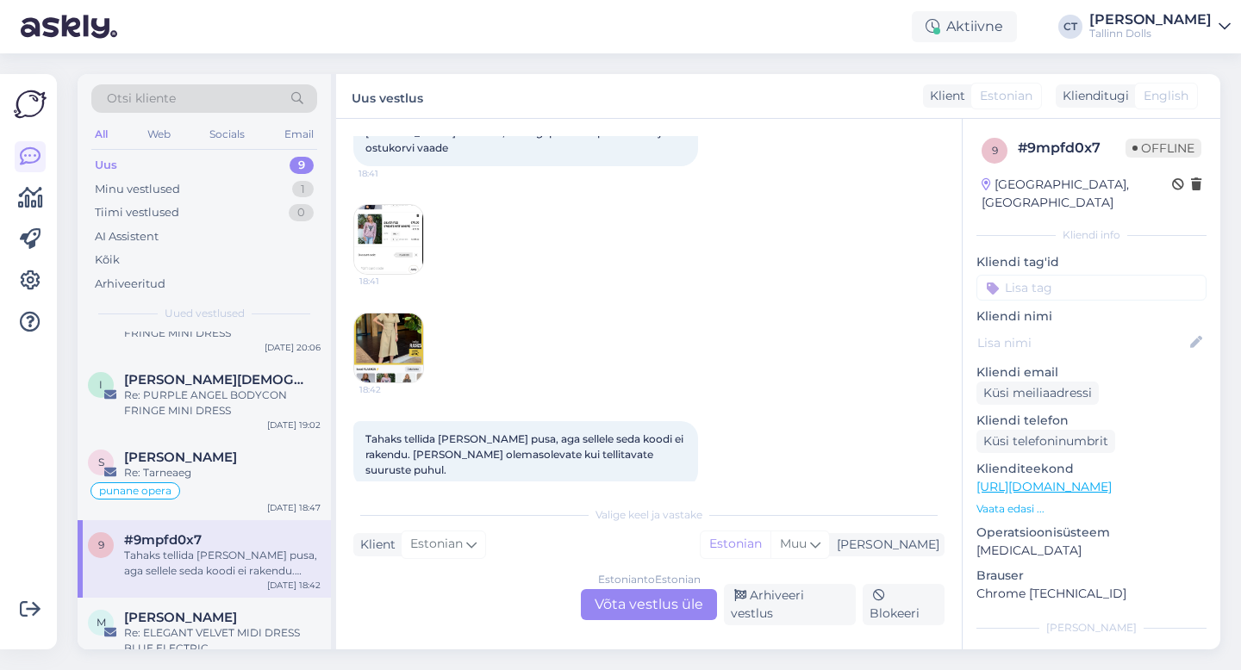
click at [375, 357] on img at bounding box center [388, 348] width 69 height 69
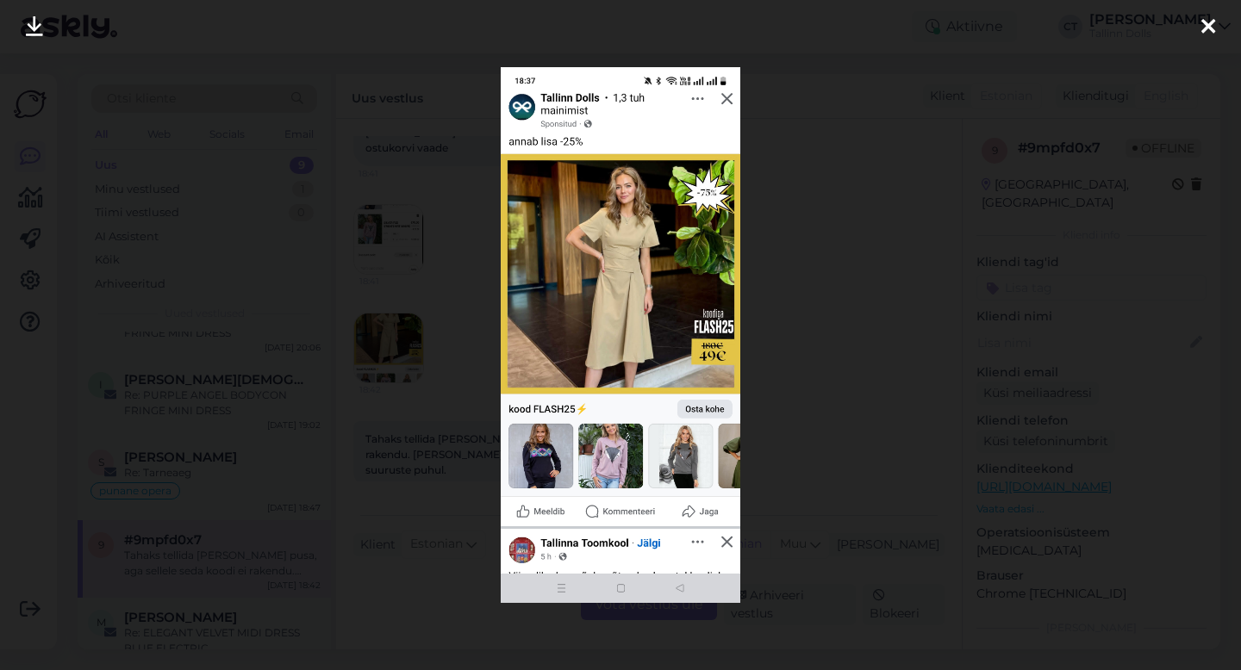
click at [1215, 21] on div at bounding box center [1208, 27] width 34 height 54
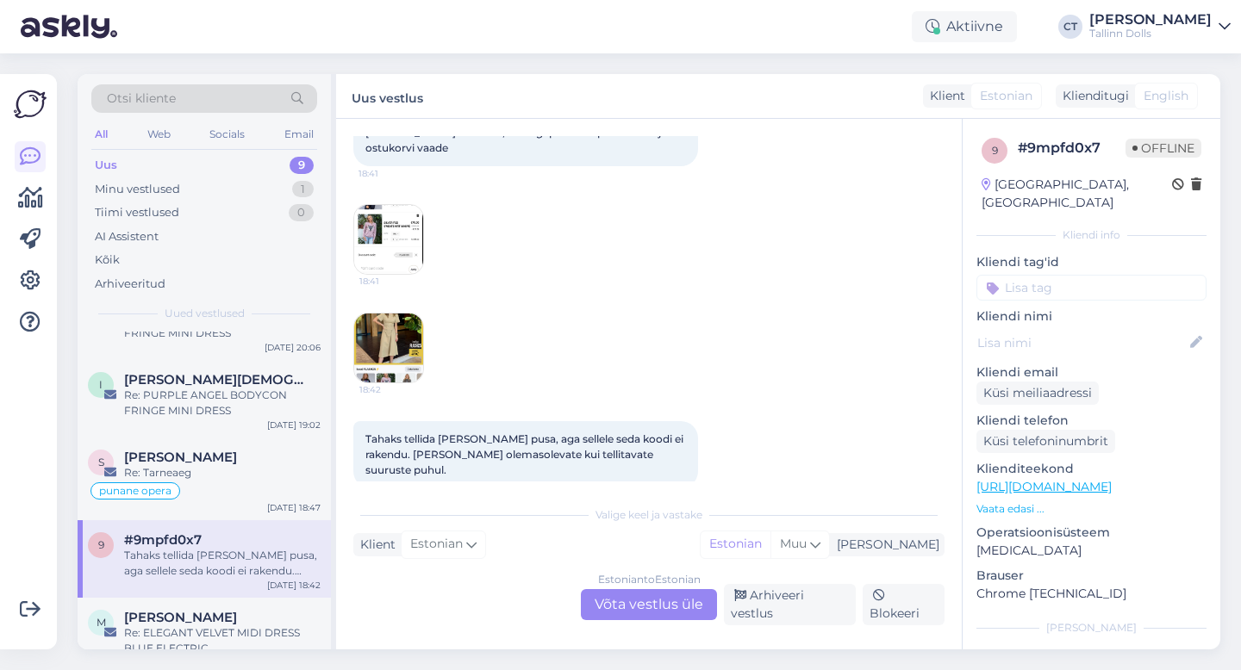
click at [635, 599] on div "Estonian to Estonian Võta vestlus üle" at bounding box center [649, 604] width 136 height 31
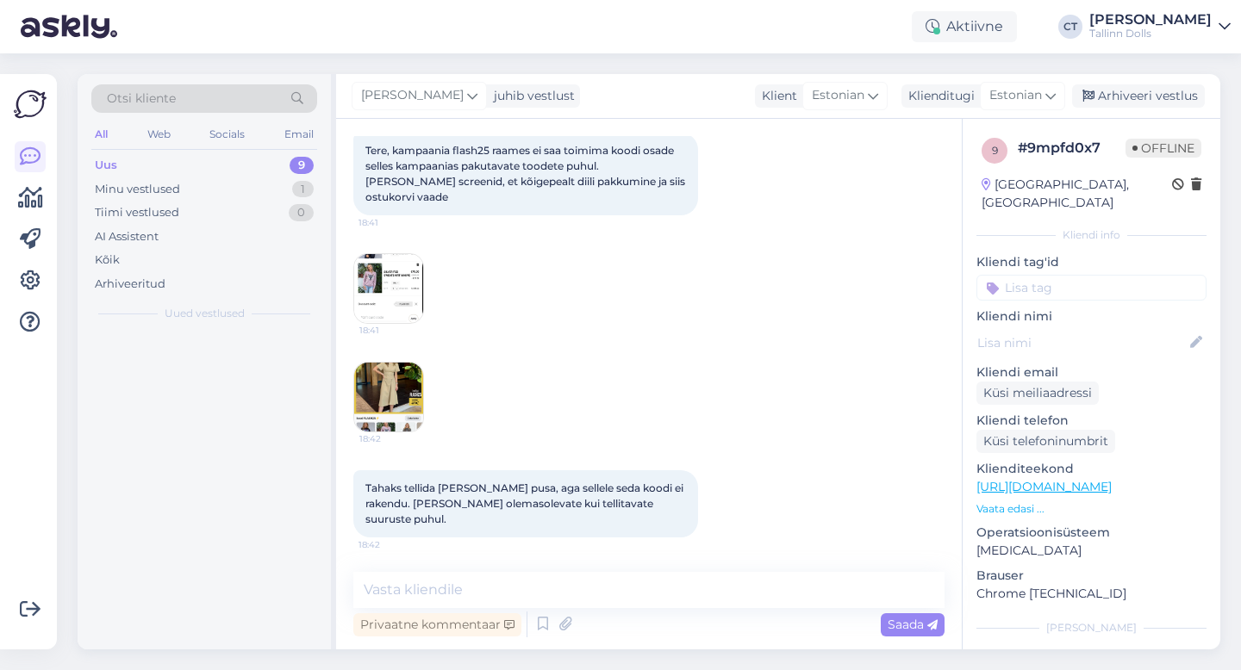
scroll to position [0, 0]
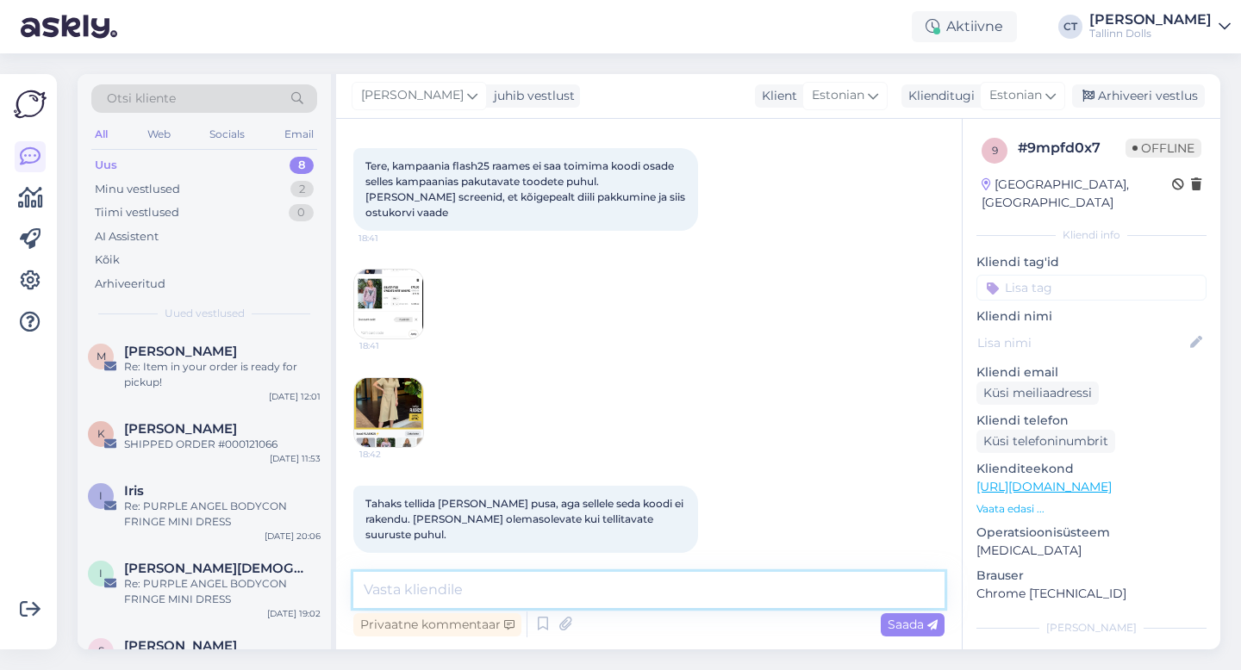
click at [638, 601] on textarea at bounding box center [648, 590] width 591 height 36
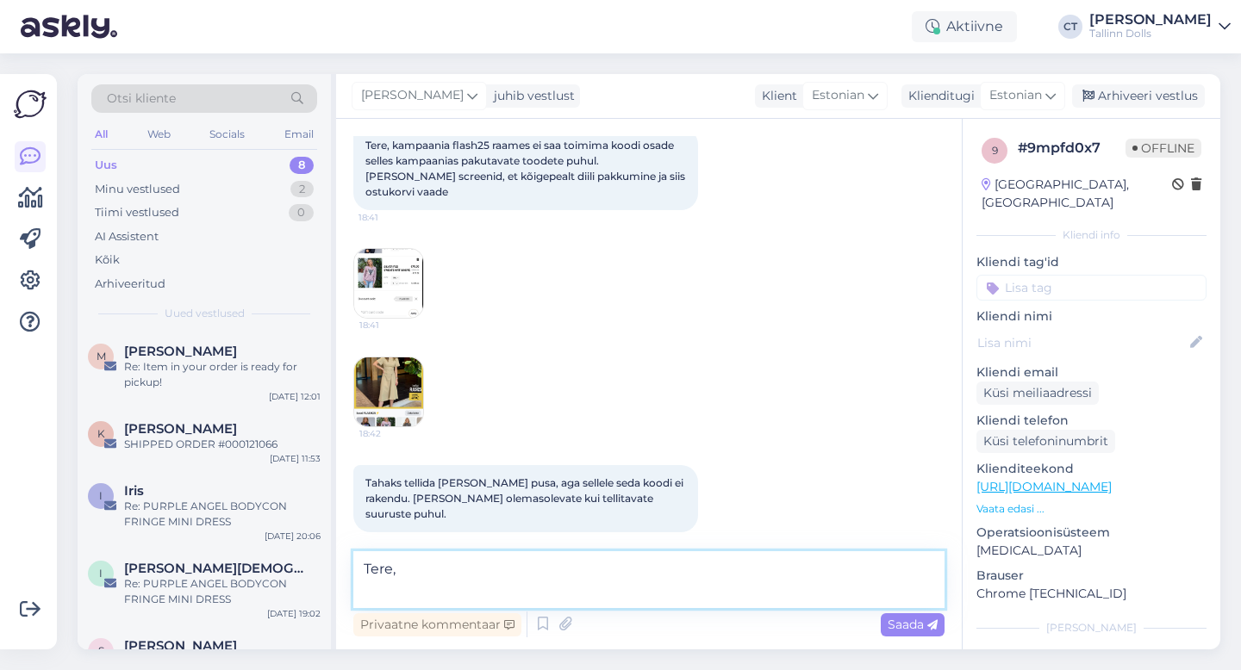
scroll to position [121, 0]
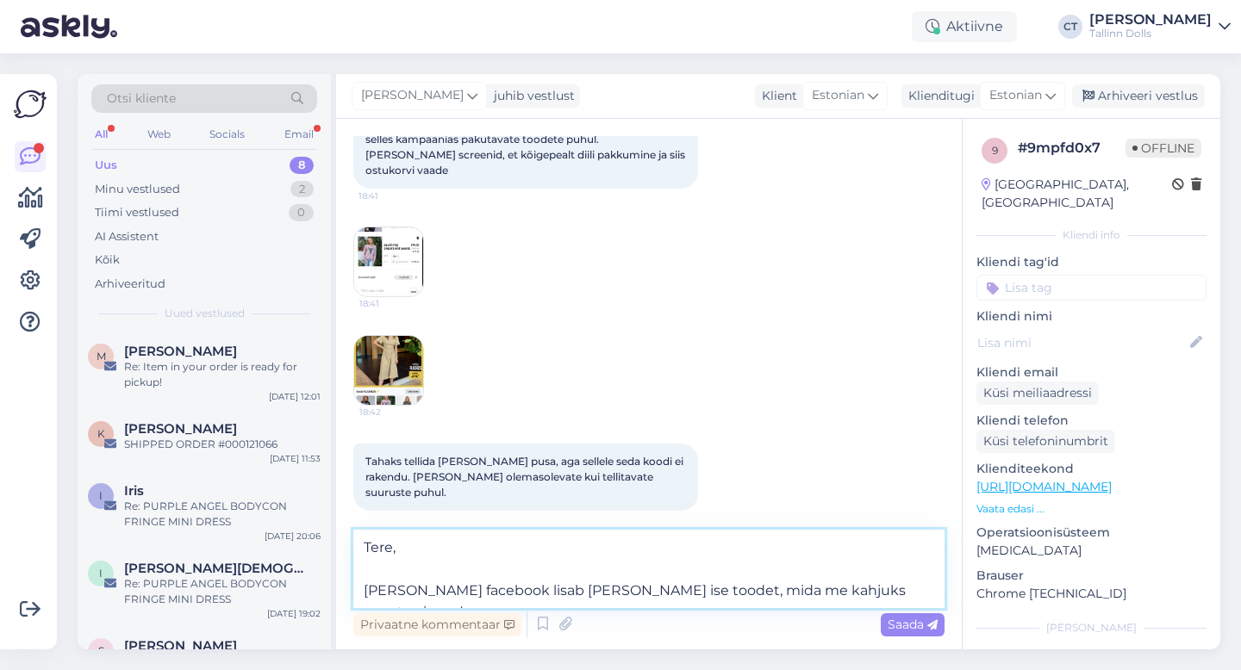
type textarea "Tere, [PERSON_NAME] facebook lisab [PERSON_NAME] ise toodet, mida me kahjuks mu…"
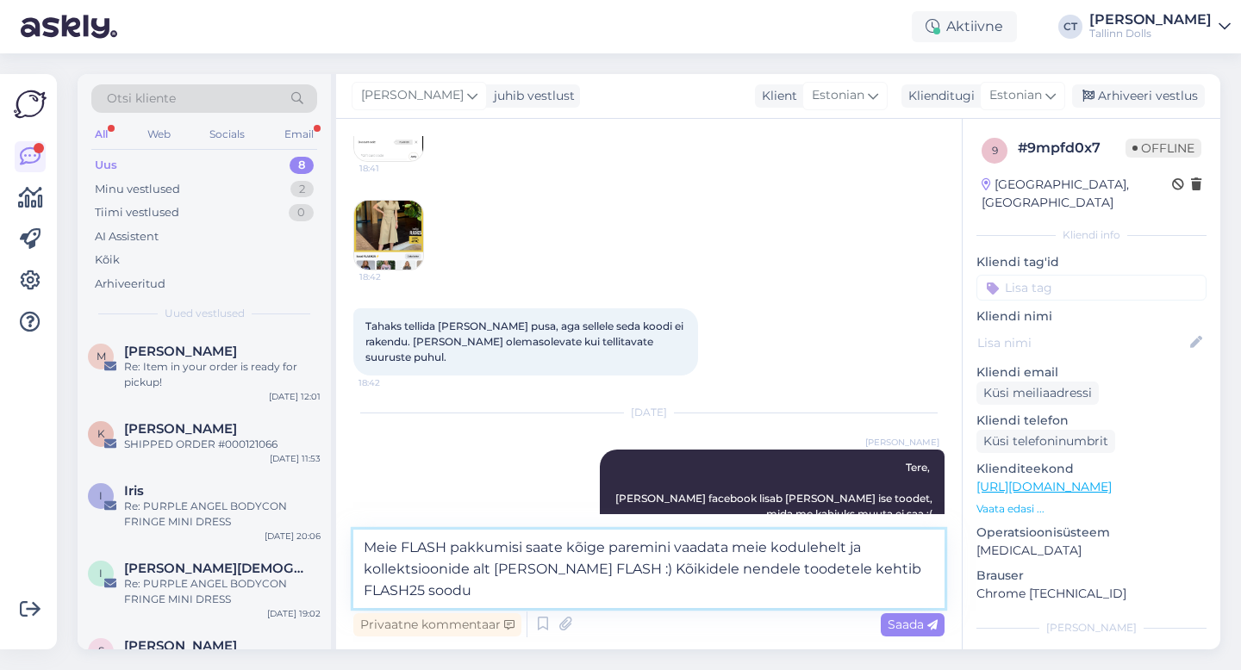
scroll to position [278, 0]
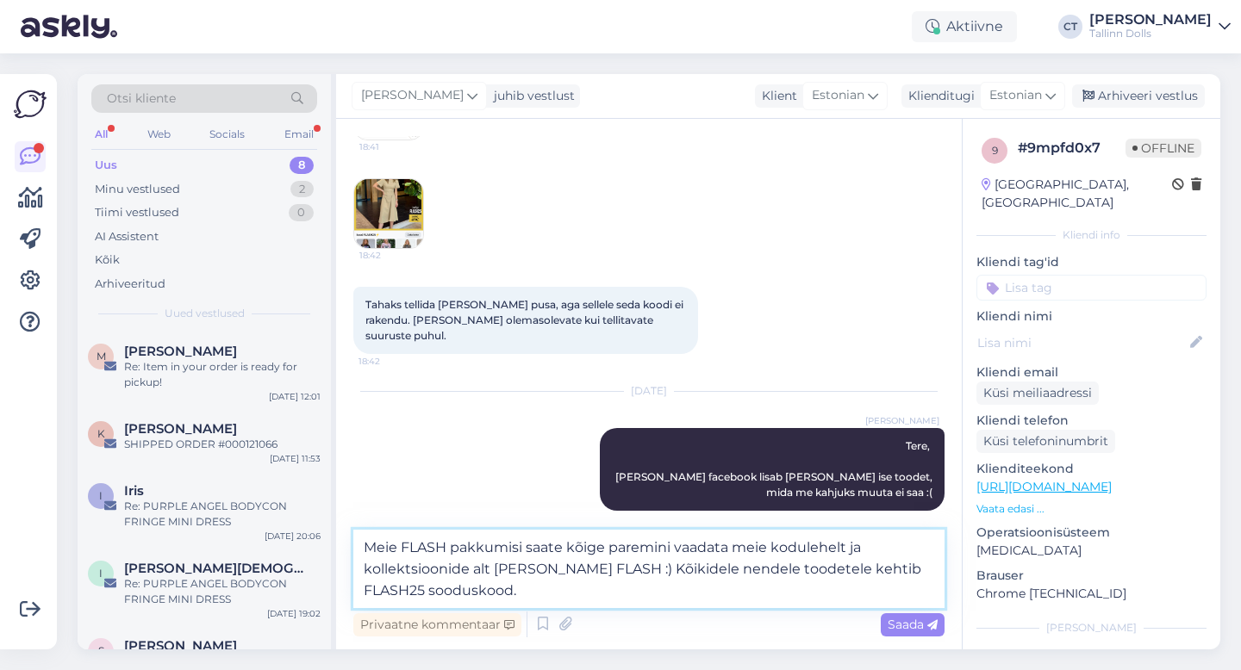
type textarea "Meie FLASH pakkumisi saate kõige paremini vaadata meie kodulehelt ja kollektsio…"
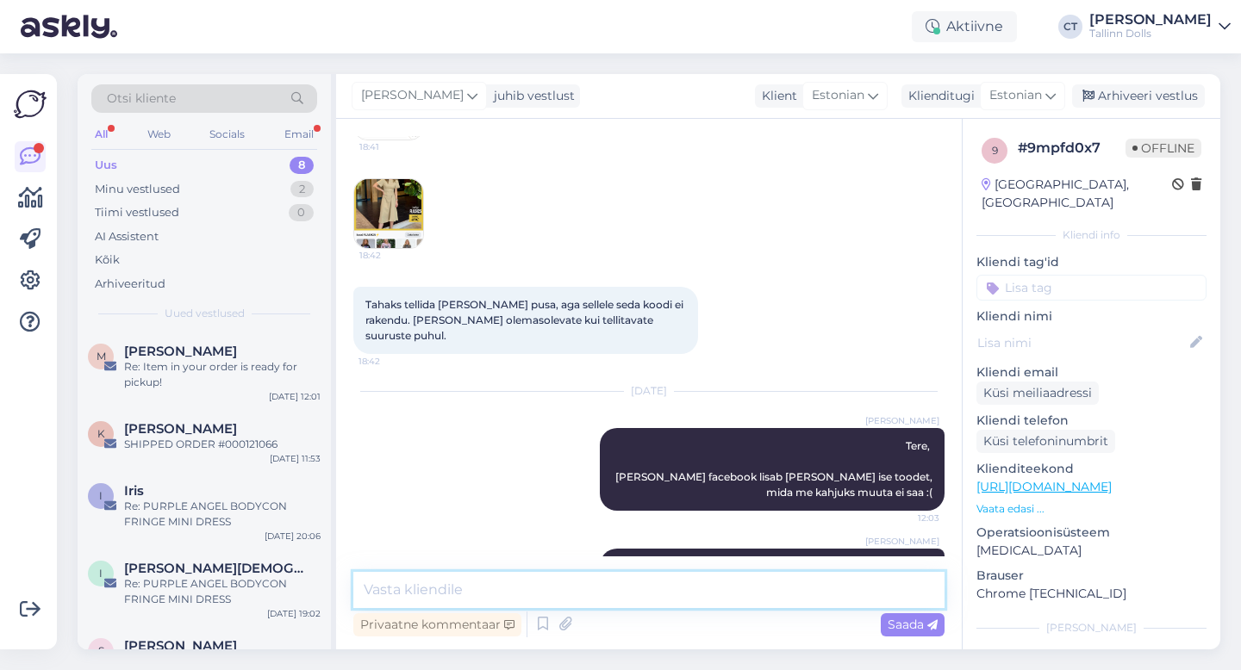
scroll to position [341, 0]
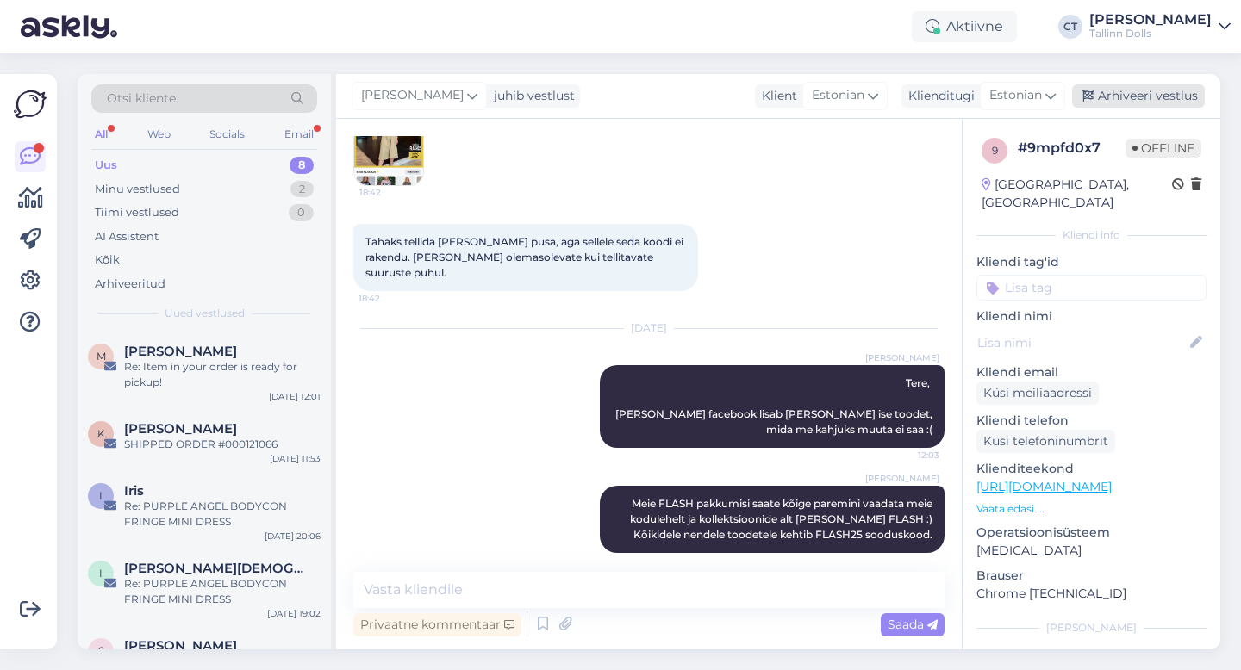
click at [1148, 93] on div "Arhiveeri vestlus" at bounding box center [1138, 95] width 133 height 23
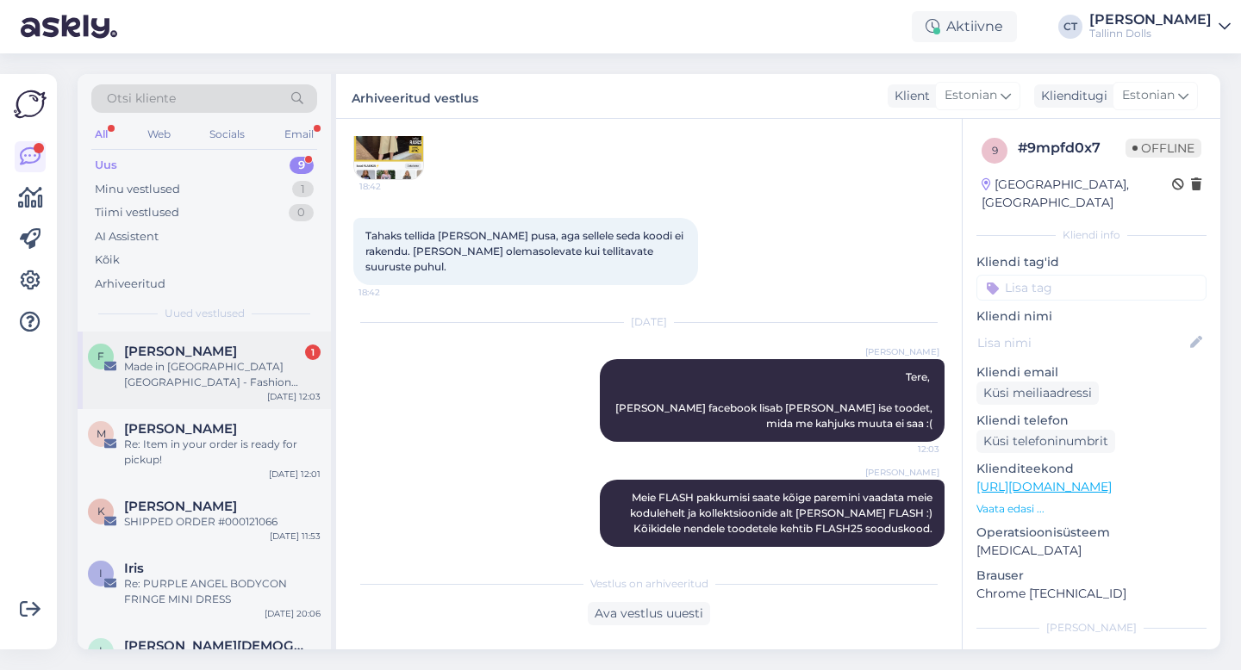
click at [187, 383] on div "Made in [GEOGRAPHIC_DATA] [GEOGRAPHIC_DATA] - Fashion Week 2025" at bounding box center [222, 374] width 196 height 31
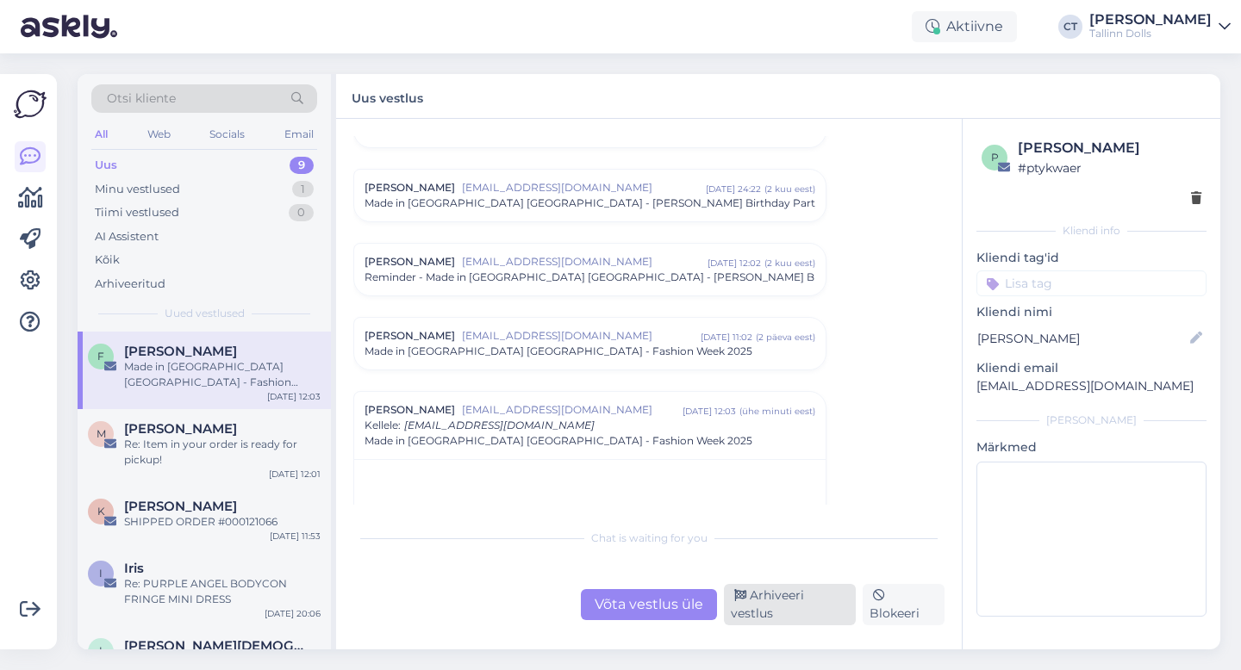
click at [750, 607] on div "Arhiveeri vestlus" at bounding box center [790, 604] width 132 height 41
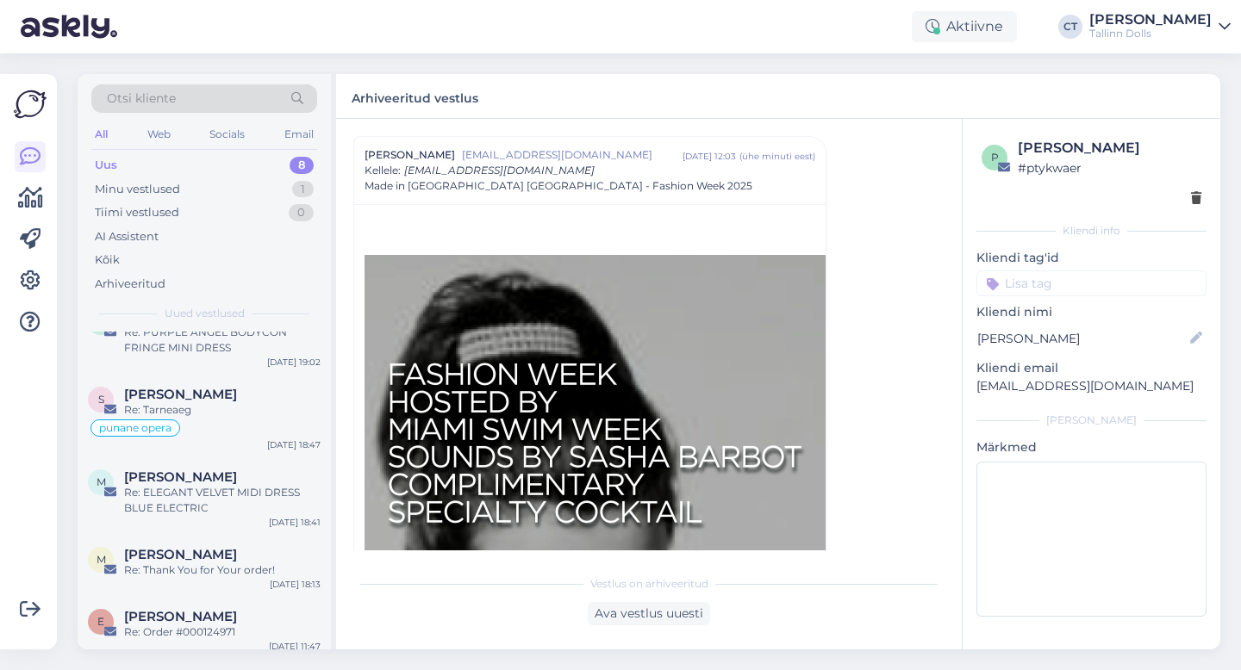
scroll to position [252, 0]
click at [194, 498] on div "Re: ELEGANT VELVET MIDI DRESS BLUE ELECTRIC" at bounding box center [222, 499] width 196 height 31
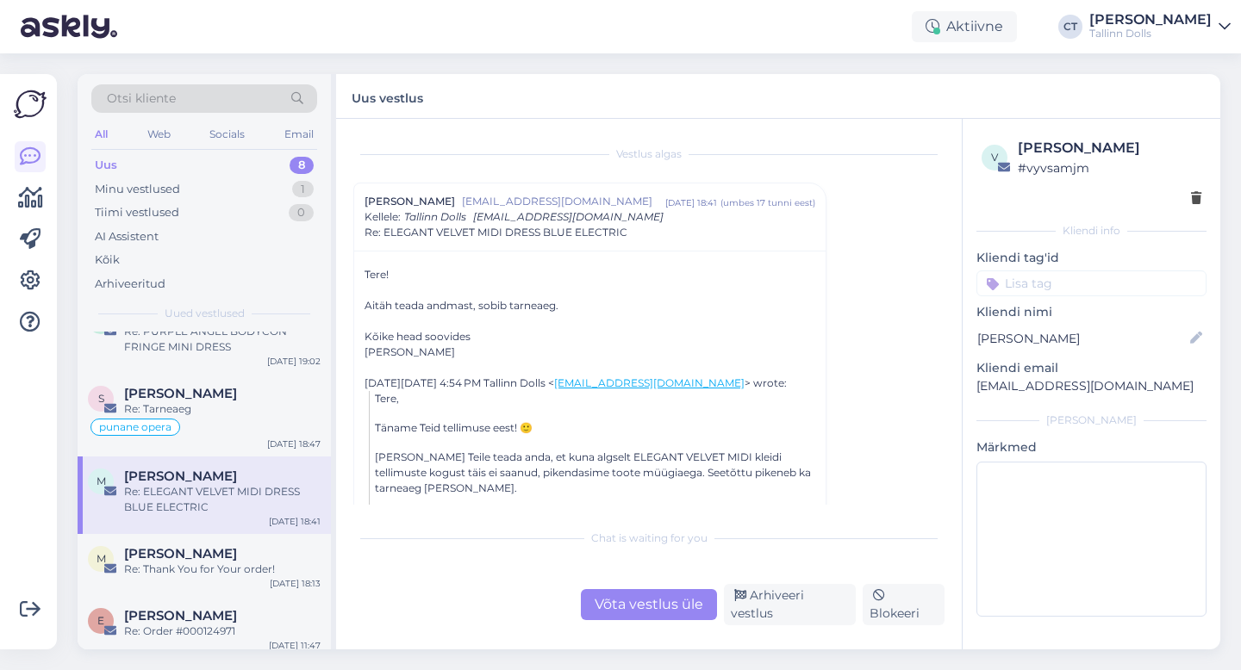
scroll to position [34, 0]
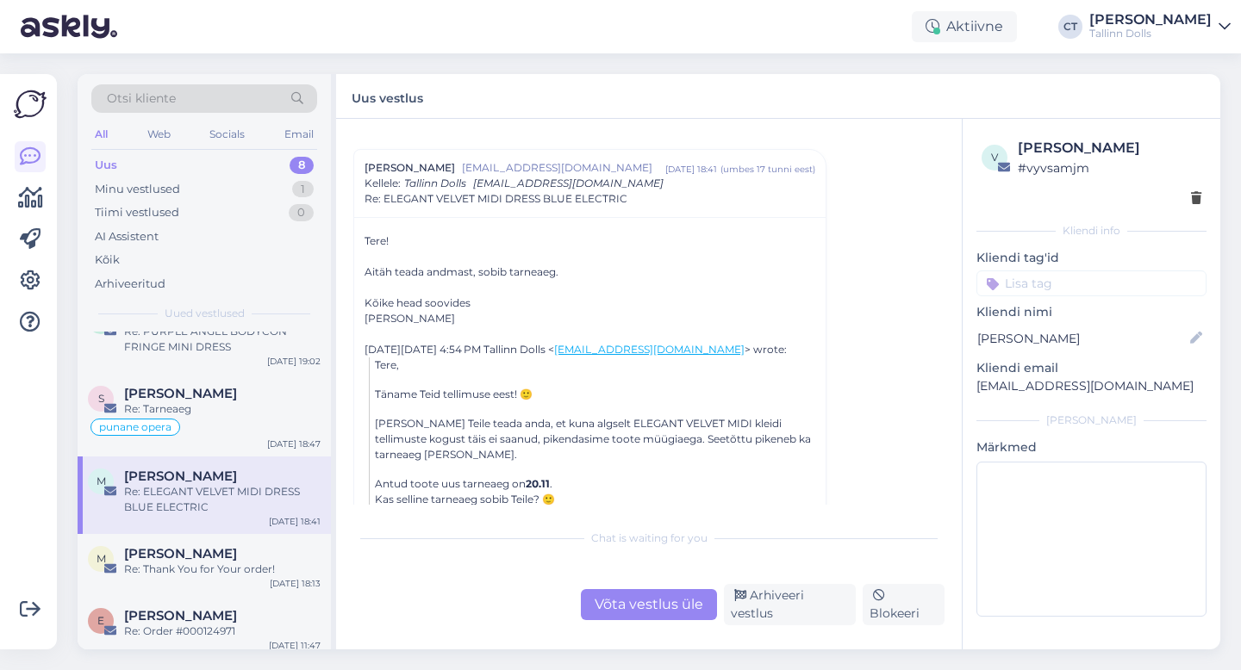
click at [655, 583] on div "Chat is waiting for you Võta vestlus üle Arhiveeri vestlus Blokeeri" at bounding box center [648, 572] width 591 height 105
click at [657, 612] on div "Võta vestlus üle" at bounding box center [649, 604] width 136 height 31
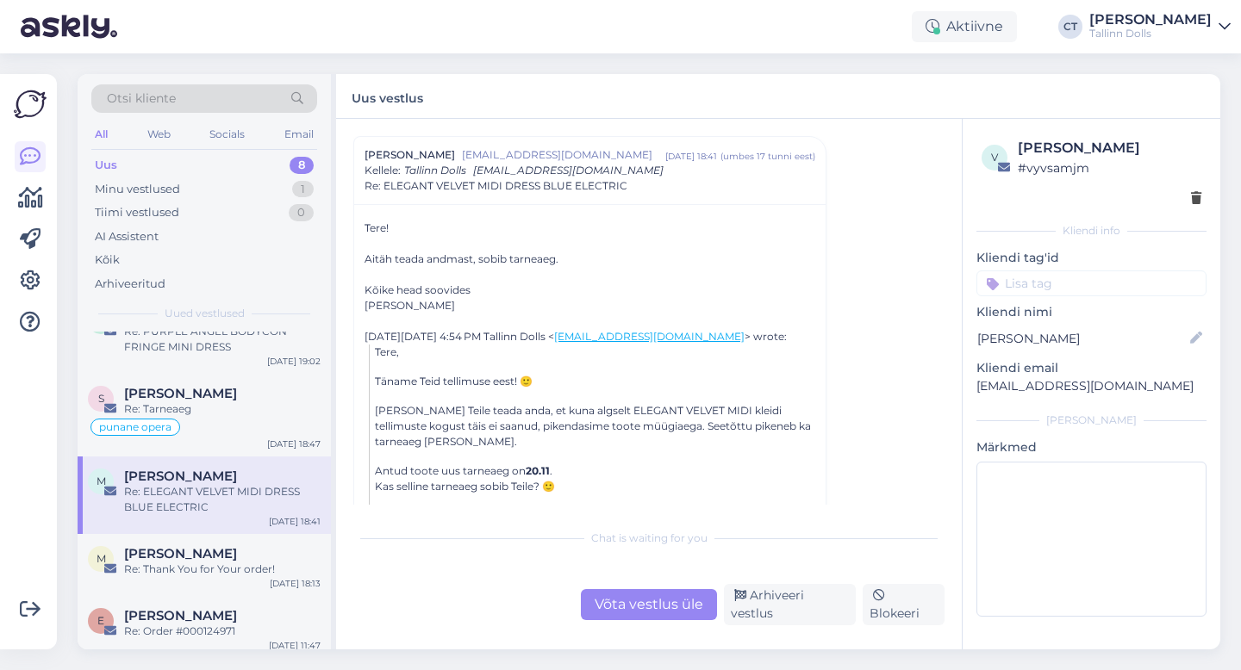
scroll to position [0, 0]
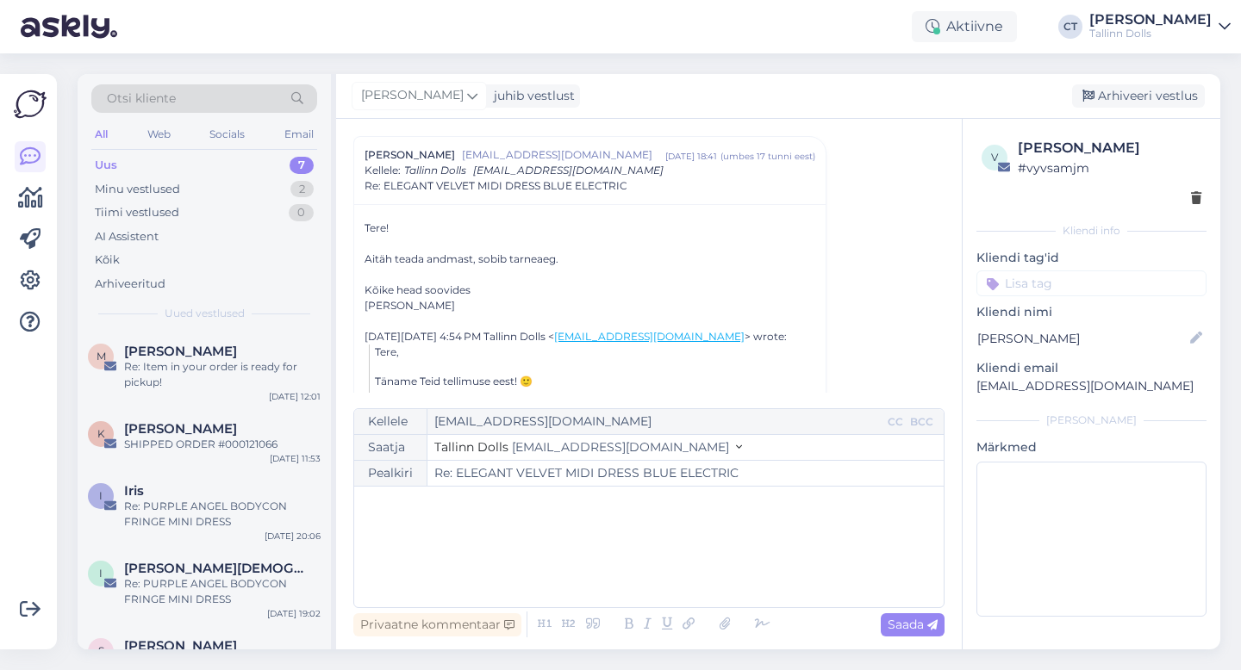
click at [675, 573] on div "﻿" at bounding box center [649, 546] width 572 height 103
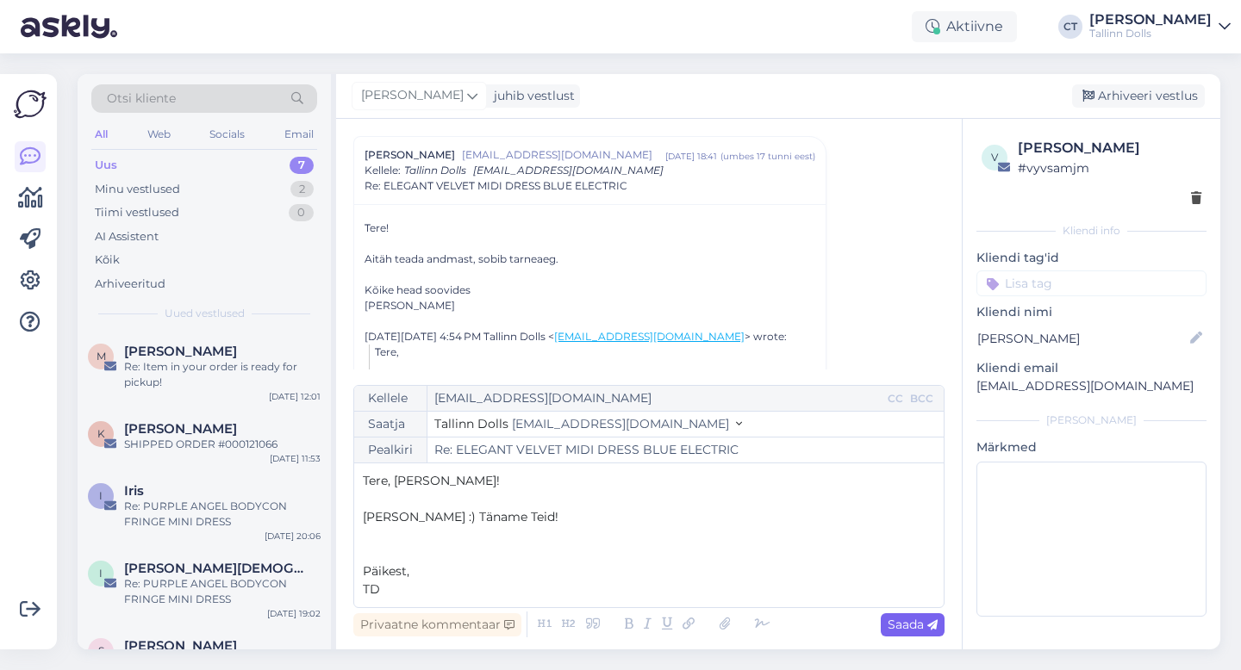
click at [929, 629] on icon at bounding box center [932, 625] width 10 height 10
type input "Re: Re: ELEGANT VELVET MIDI DRESS BLUE ELECTRIC"
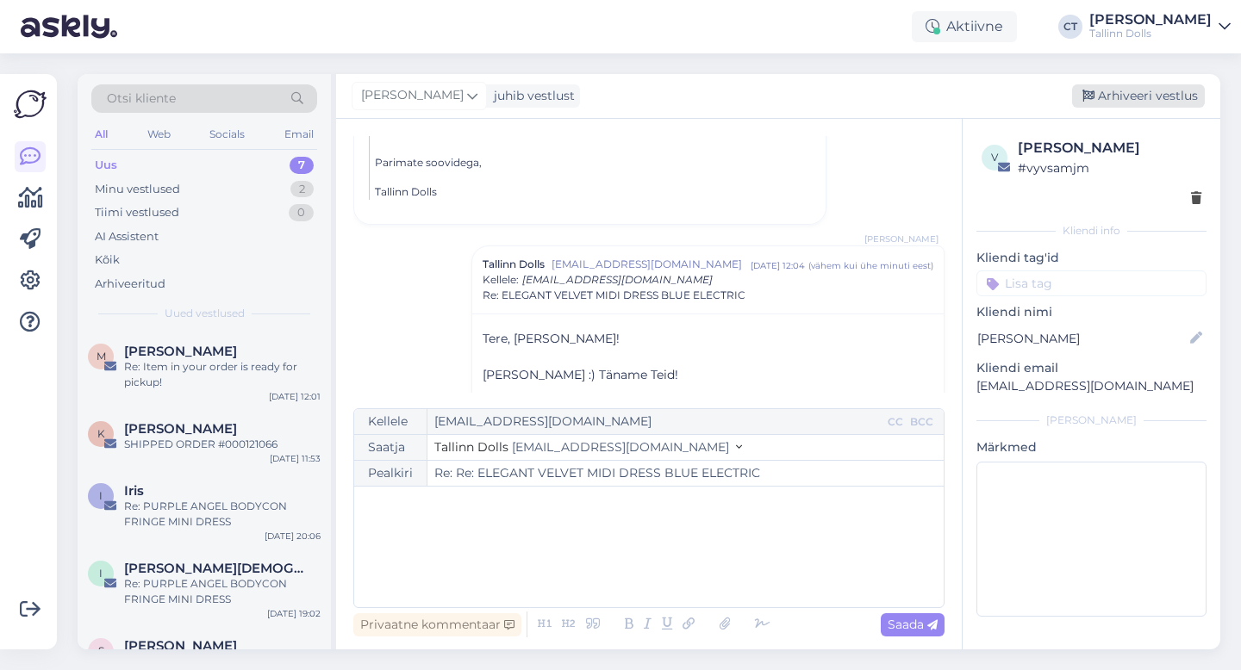
click at [1133, 90] on div "Arhiveeri vestlus" at bounding box center [1138, 95] width 133 height 23
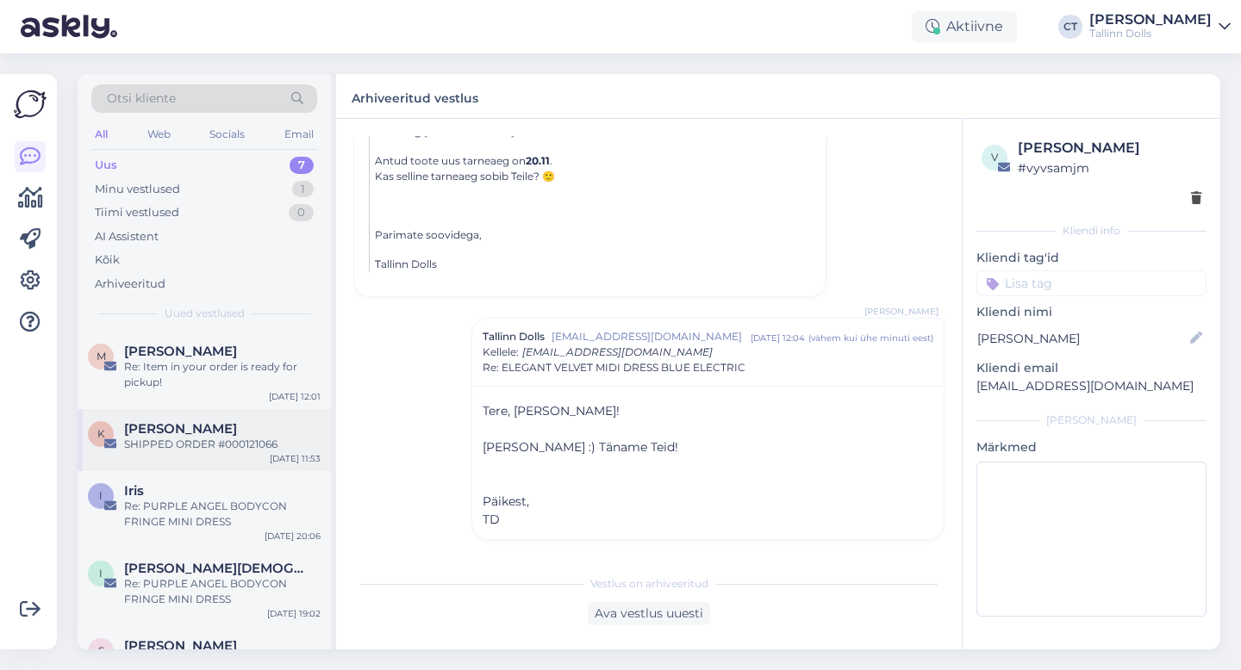
click at [197, 421] on span "[PERSON_NAME]" at bounding box center [180, 429] width 113 height 16
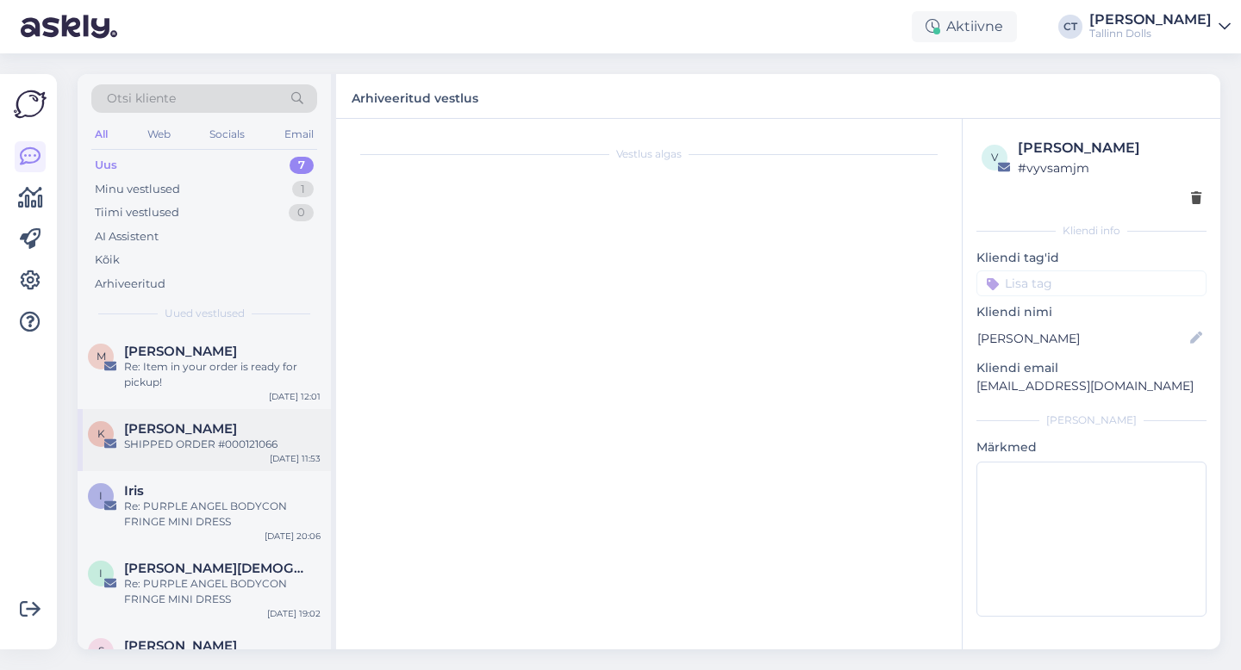
scroll to position [0, 0]
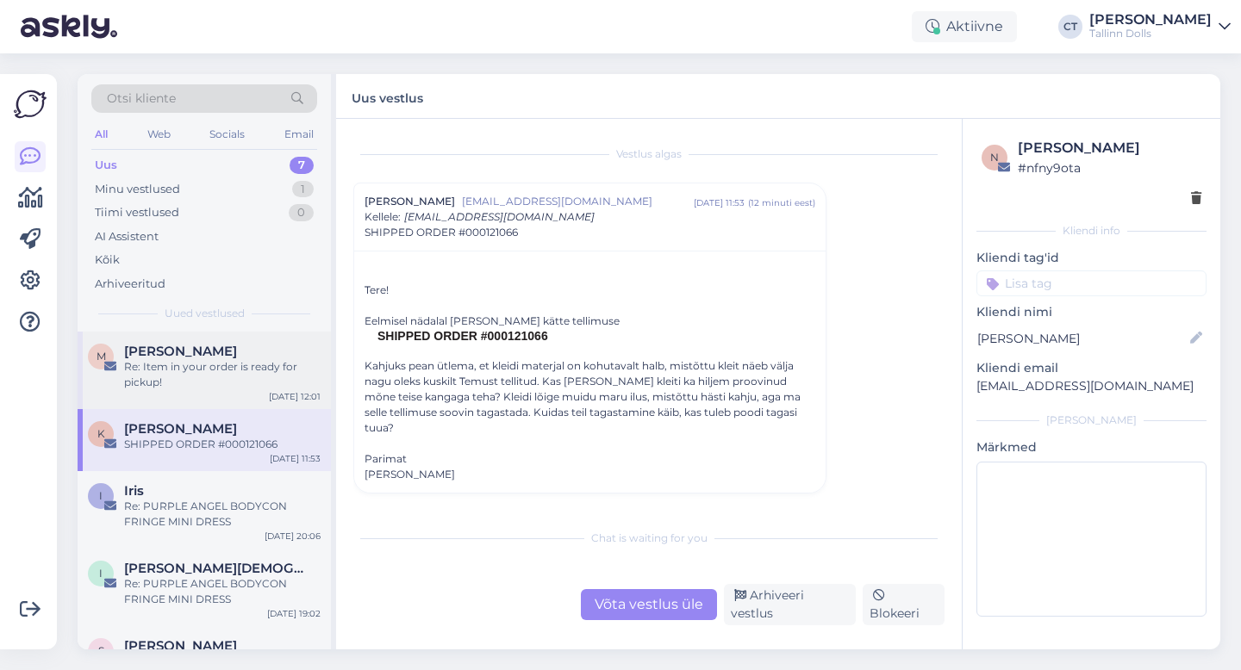
click at [221, 369] on div "Re: Item in your order is ready for pickup!" at bounding box center [222, 374] width 196 height 31
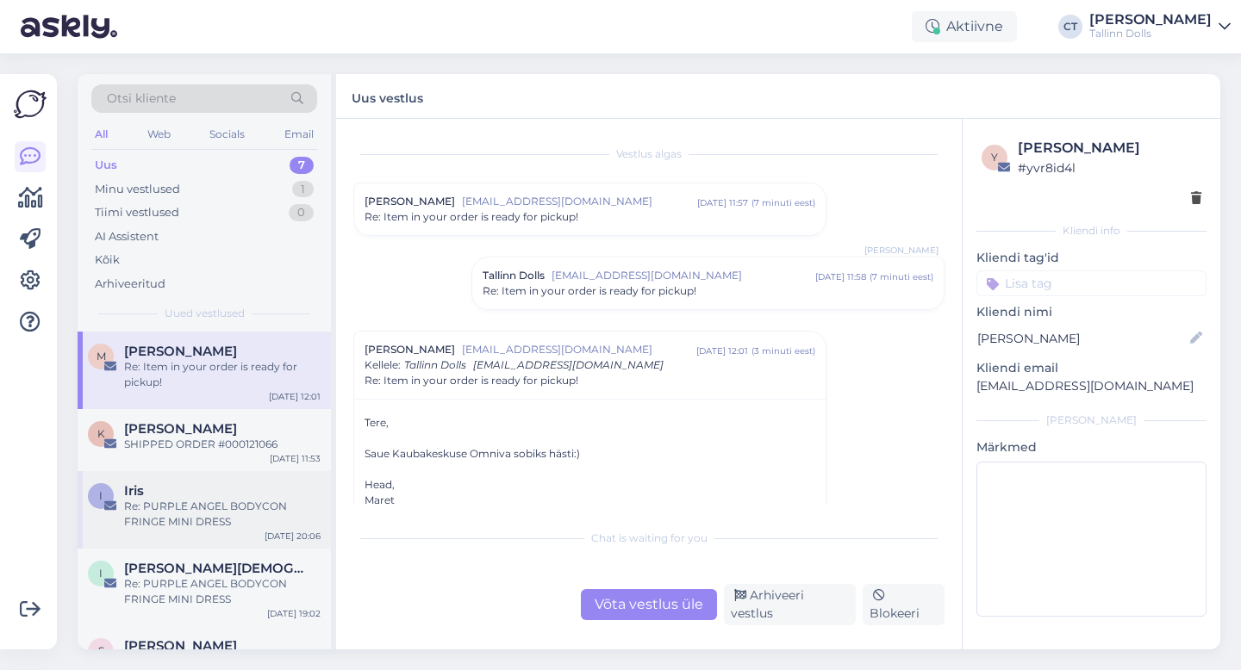
click at [202, 475] on div "I Iris Re: PURPLE ANGEL BODYCON FRINGE MINI DRESS [DATE] 20:06" at bounding box center [204, 510] width 253 height 78
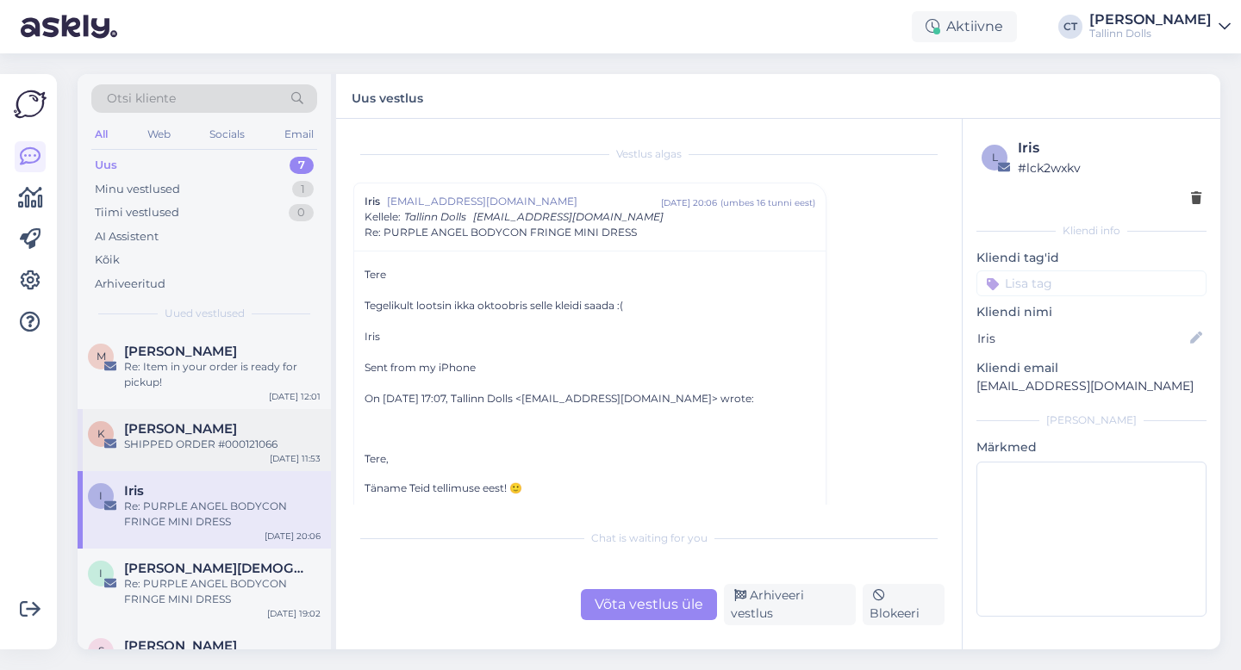
click at [220, 447] on div "SHIPPED ORDER #000121066" at bounding box center [222, 445] width 196 height 16
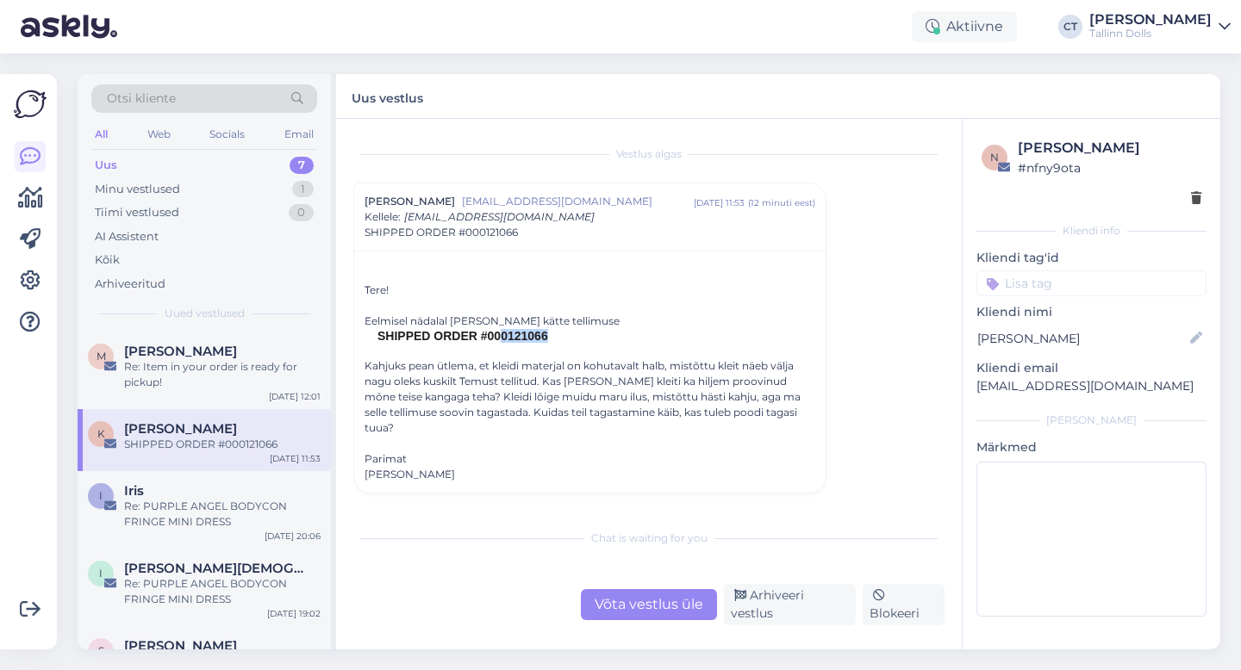
drag, startPoint x: 562, startPoint y: 338, endPoint x: 499, endPoint y: 337, distance: 62.9
click at [499, 337] on td "SHIPPED ORDER #000121066" at bounding box center [596, 336] width 438 height 14
copy td "0121066"
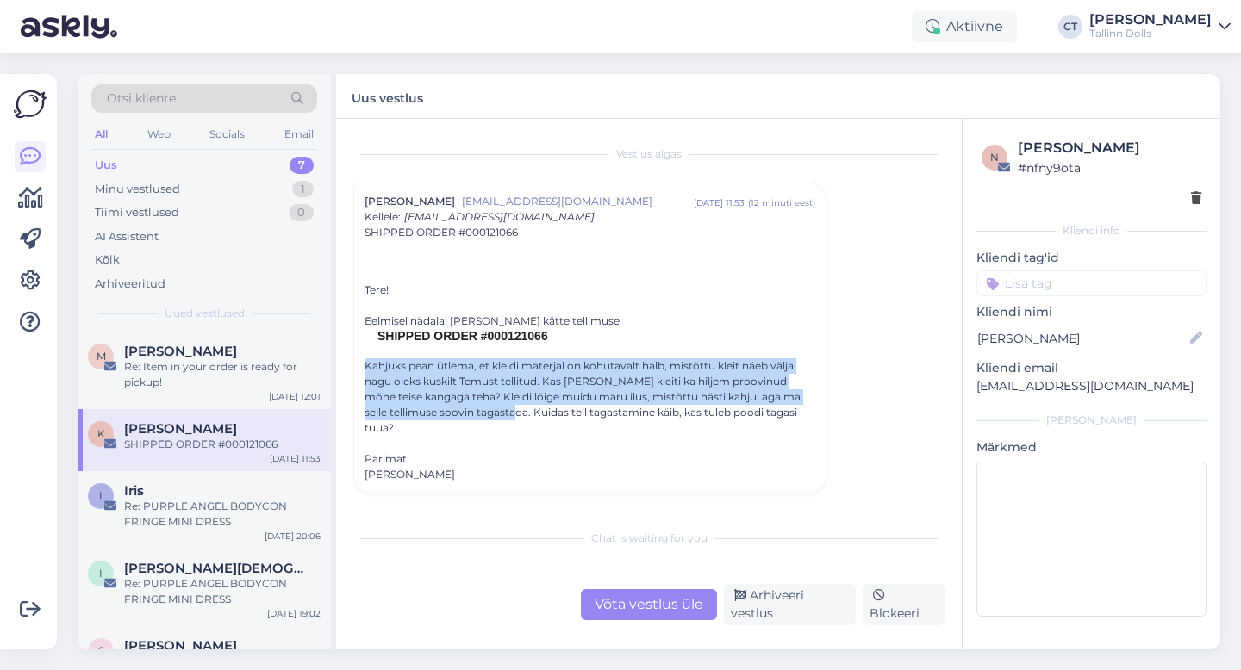
drag, startPoint x: 352, startPoint y: 365, endPoint x: 503, endPoint y: 411, distance: 157.5
click at [503, 411] on div "[PERSON_NAME] [EMAIL_ADDRESS][DOMAIN_NAME] [DATE] 11:53 ( 12 minuti eest ) Kell…" at bounding box center [589, 338] width 473 height 311
copy div "Kahjuks pean ütlema, et kleidi materjal on kohutavalt halb, mistõttu kleit näeb…"
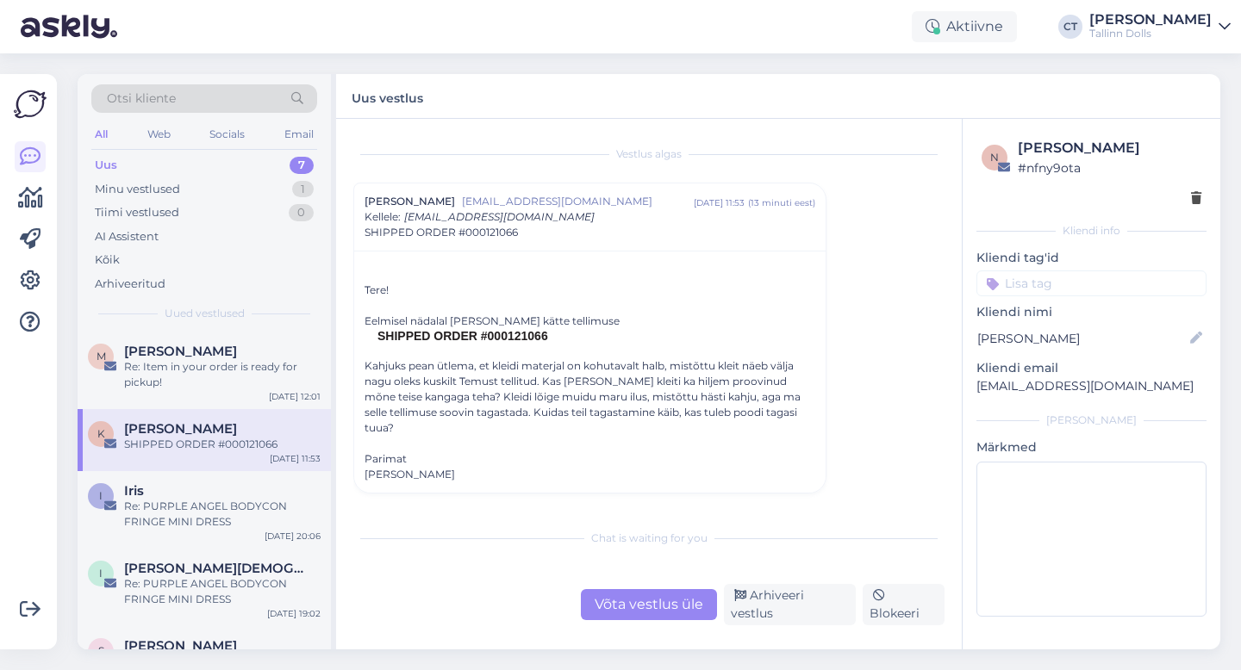
click at [642, 611] on div "Võta vestlus üle" at bounding box center [649, 604] width 136 height 31
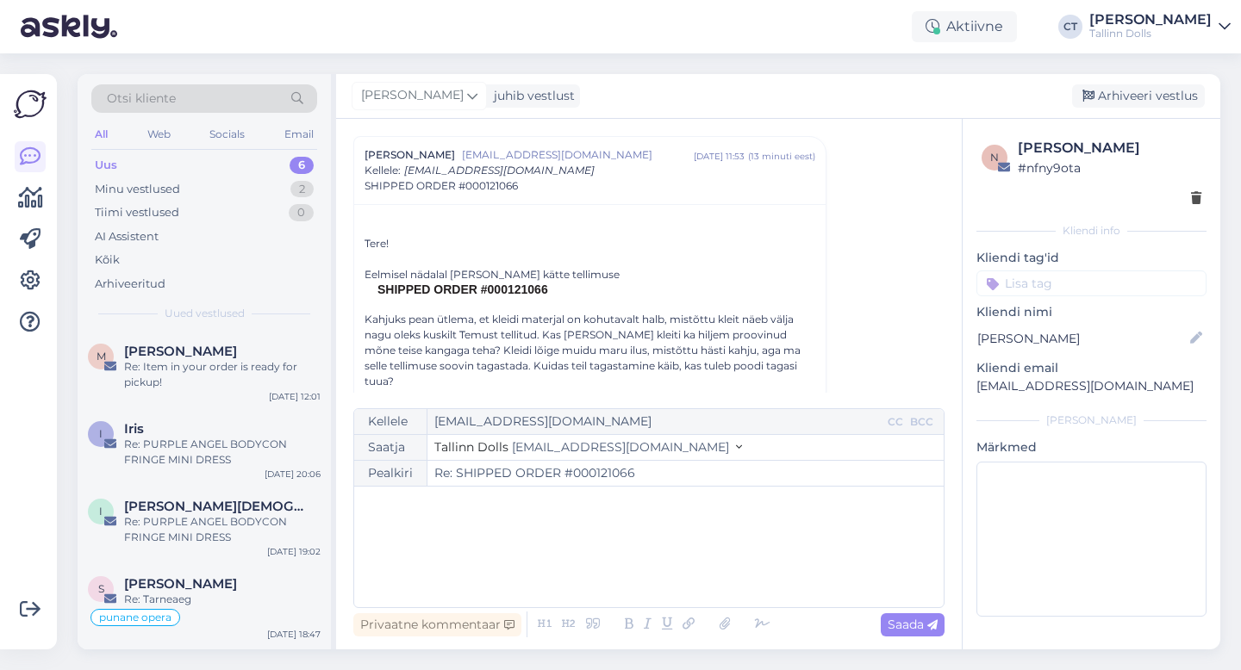
click at [672, 572] on div "﻿" at bounding box center [649, 546] width 572 height 103
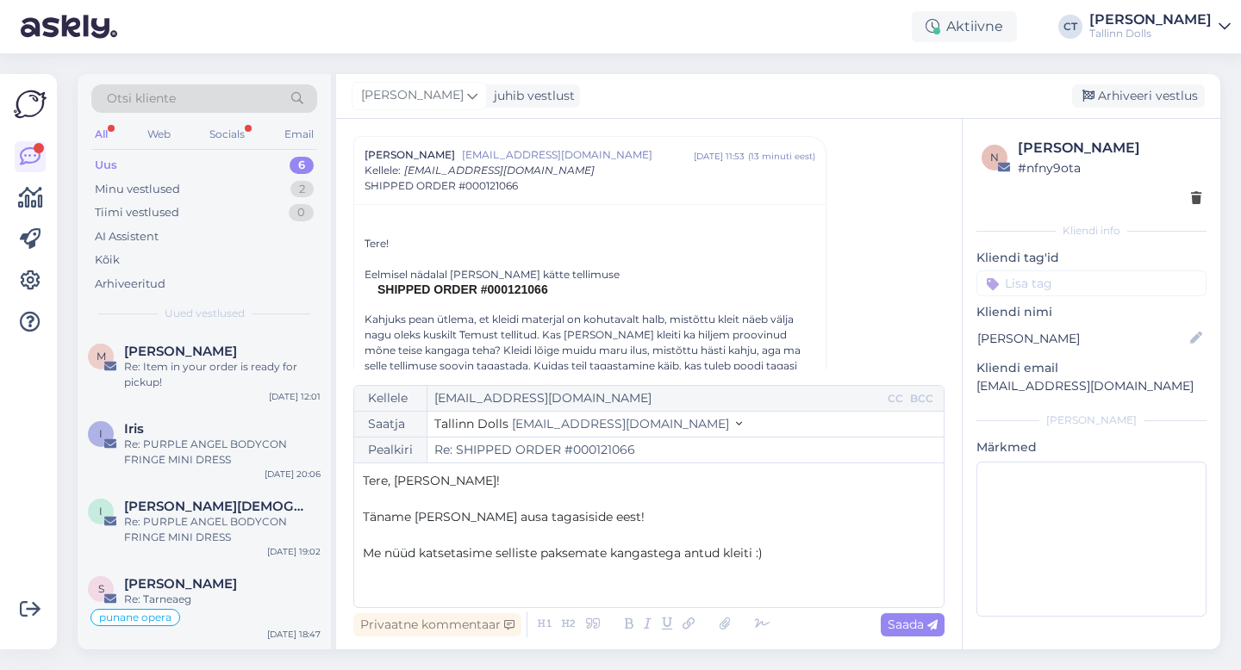
scroll to position [245, 0]
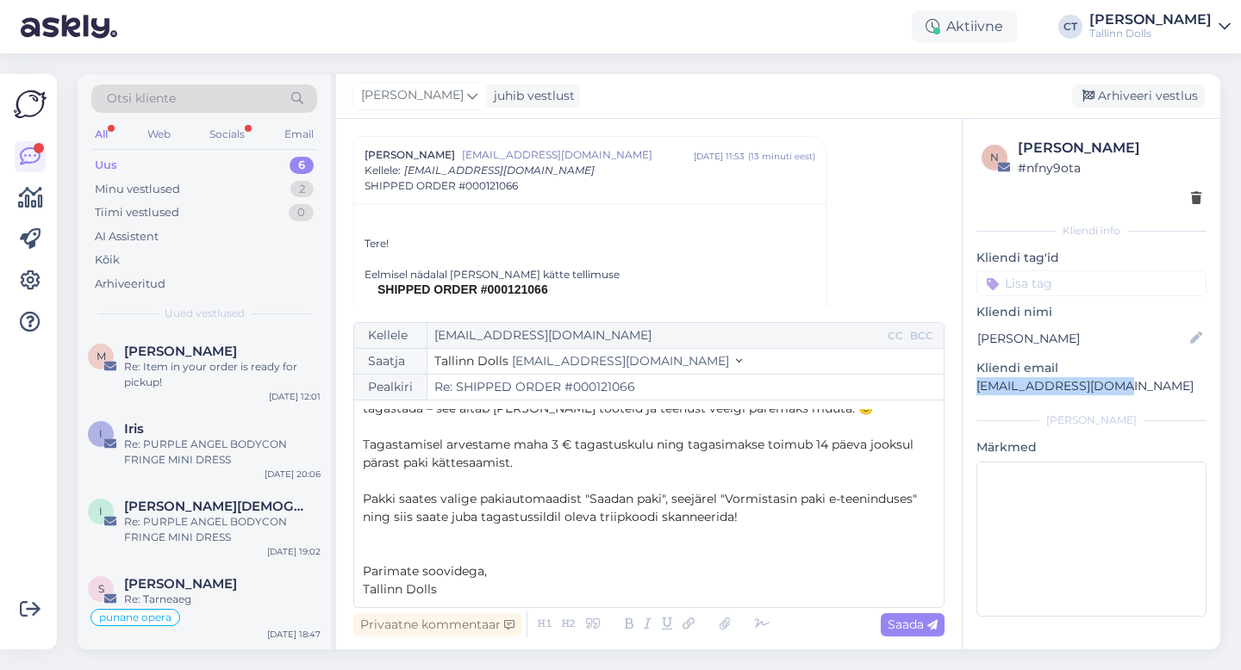
drag, startPoint x: 1126, startPoint y: 384, endPoint x: 964, endPoint y: 394, distance: 162.3
click at [964, 394] on div "n [PERSON_NAME] # nfny9ota Kliendi info Kliendi tag'id Kliendi [PERSON_NAME] em…" at bounding box center [1091, 381] width 258 height 524
copy p "[EMAIL_ADDRESS][DOMAIN_NAME]"
click at [906, 626] on span "Saada" at bounding box center [912, 625] width 50 height 16
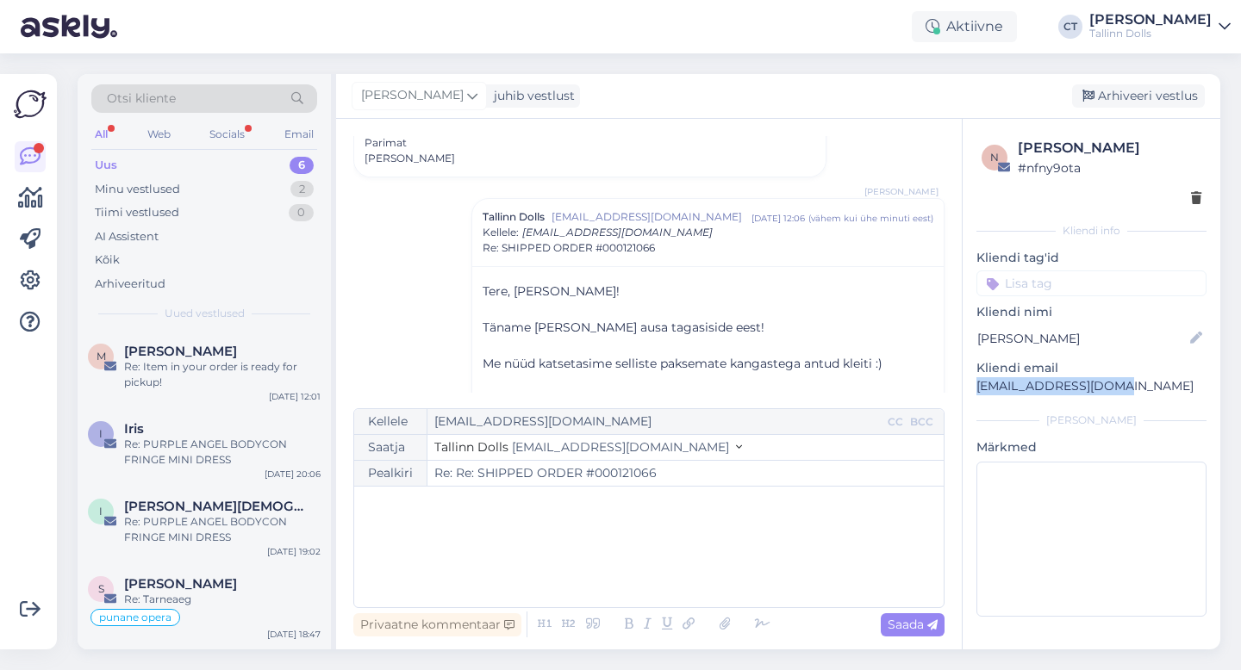
scroll to position [316, 0]
click at [718, 632] on icon at bounding box center [724, 625] width 22 height 24
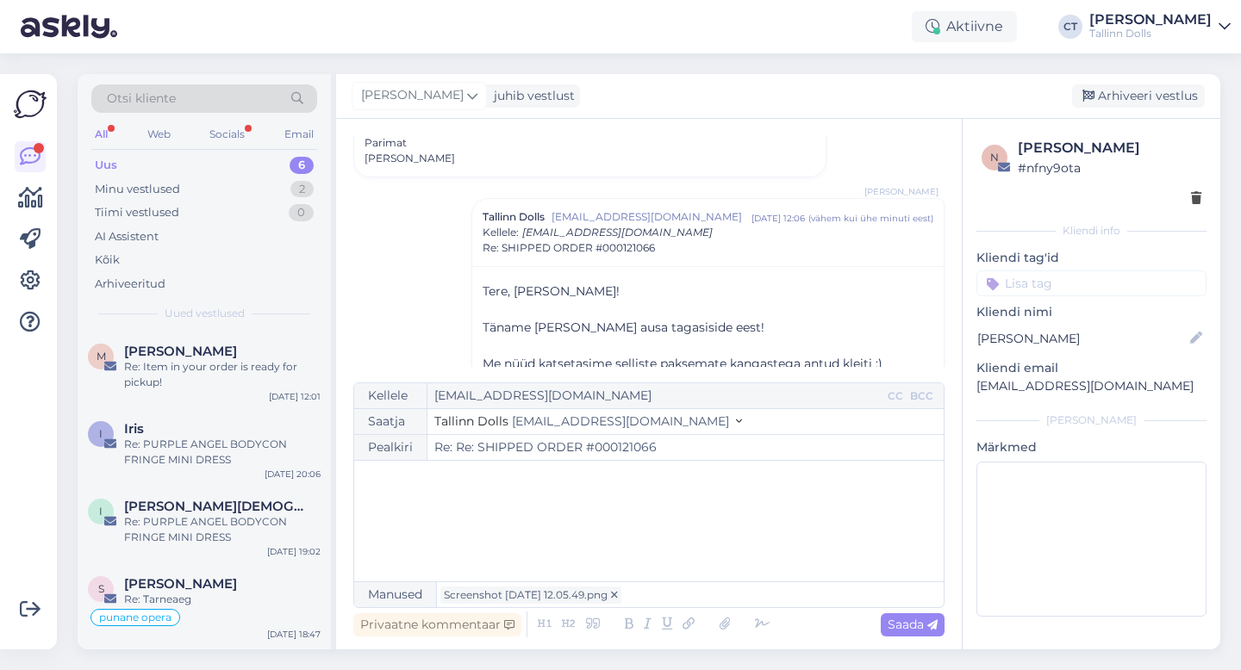
click at [667, 532] on div "﻿" at bounding box center [649, 521] width 572 height 103
click at [938, 637] on div "Privaatne kommentaar Saada" at bounding box center [648, 624] width 591 height 33
click at [933, 626] on icon at bounding box center [932, 625] width 10 height 10
type input "Re: Re: Re: SHIPPED ORDER #000121066"
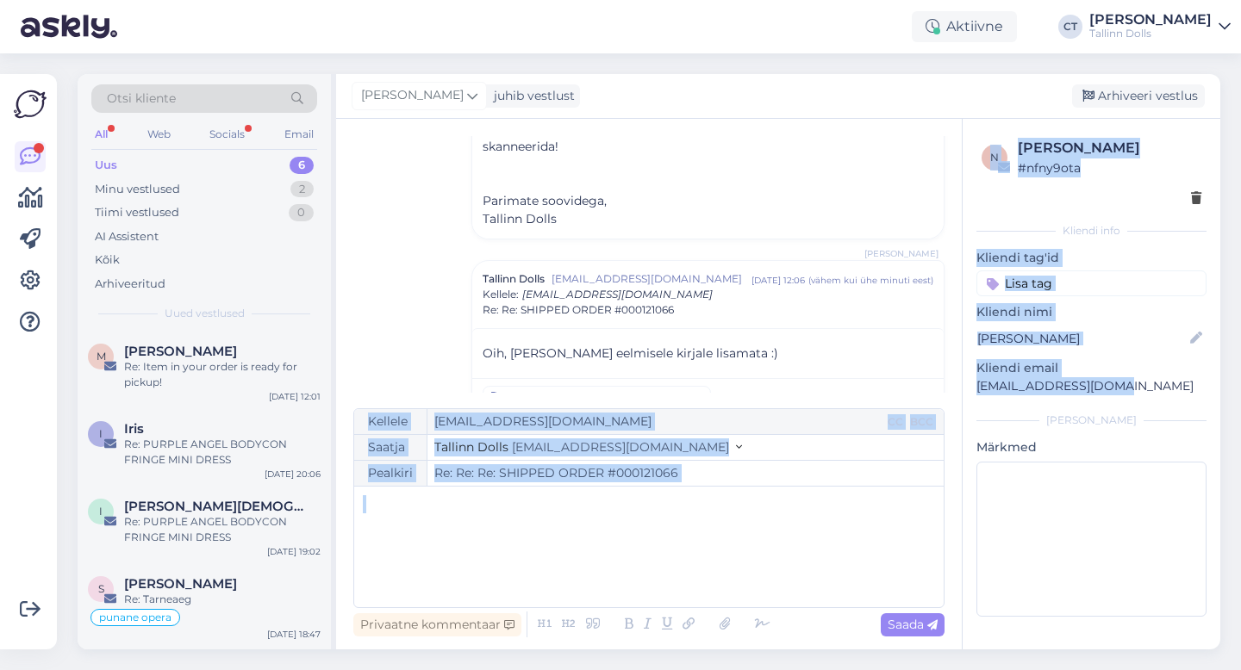
drag, startPoint x: 1125, startPoint y: 386, endPoint x: 955, endPoint y: 389, distance: 170.6
click at [955, 389] on div "Vestlus algas [PERSON_NAME] [EMAIL_ADDRESS][DOMAIN_NAME] [DATE] 11:53 ( 14 minu…" at bounding box center [778, 384] width 884 height 531
copy div "Kellele CC BCC Saatja Tallinn Dolls [EMAIL_ADDRESS][DOMAIN_NAME] Pealkiri ﻿ Pri…"
click at [979, 413] on div "[PERSON_NAME]" at bounding box center [1091, 421] width 230 height 16
click at [1123, 388] on p "[EMAIL_ADDRESS][DOMAIN_NAME]" at bounding box center [1091, 386] width 230 height 18
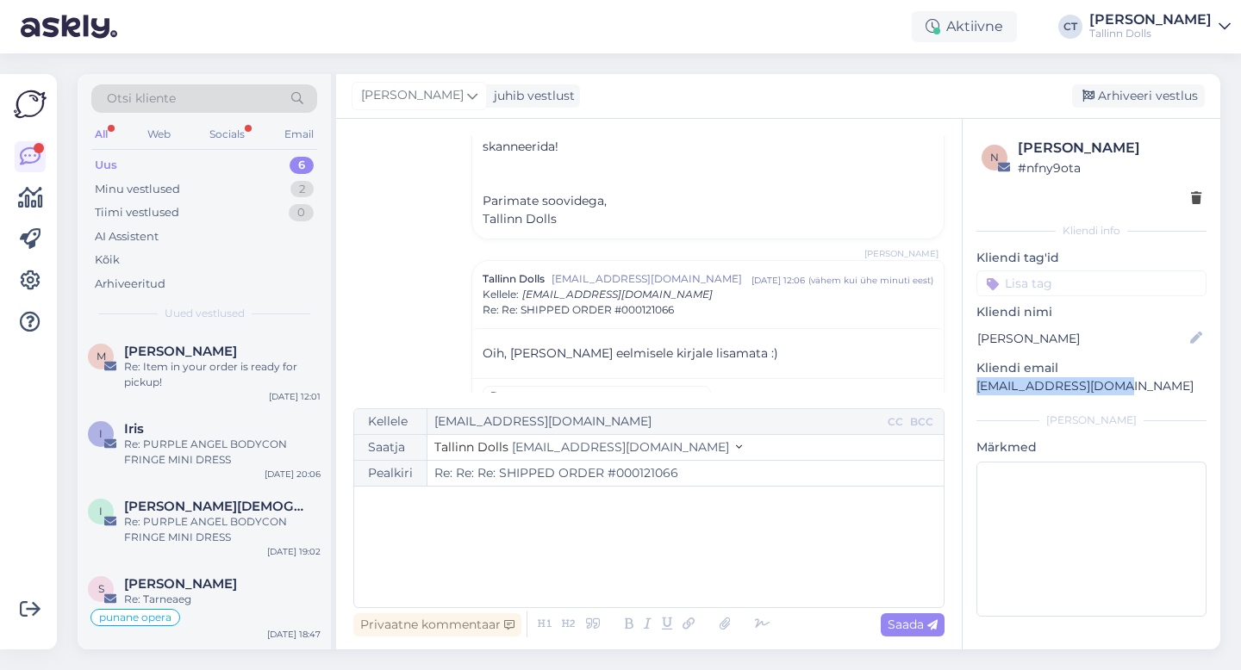
drag, startPoint x: 1123, startPoint y: 388, endPoint x: 973, endPoint y: 386, distance: 149.9
click at [973, 386] on div "n [PERSON_NAME] # nfny9ota Kliendi info Kliendi tag'id Kliendi [PERSON_NAME] em…" at bounding box center [1091, 381] width 258 height 524
copy p "[EMAIL_ADDRESS][DOMAIN_NAME]"
click at [182, 477] on div "I Iris Re: PURPLE ANGEL BODYCON FRINGE MINI DRESS [DATE] 20:06" at bounding box center [204, 448] width 253 height 78
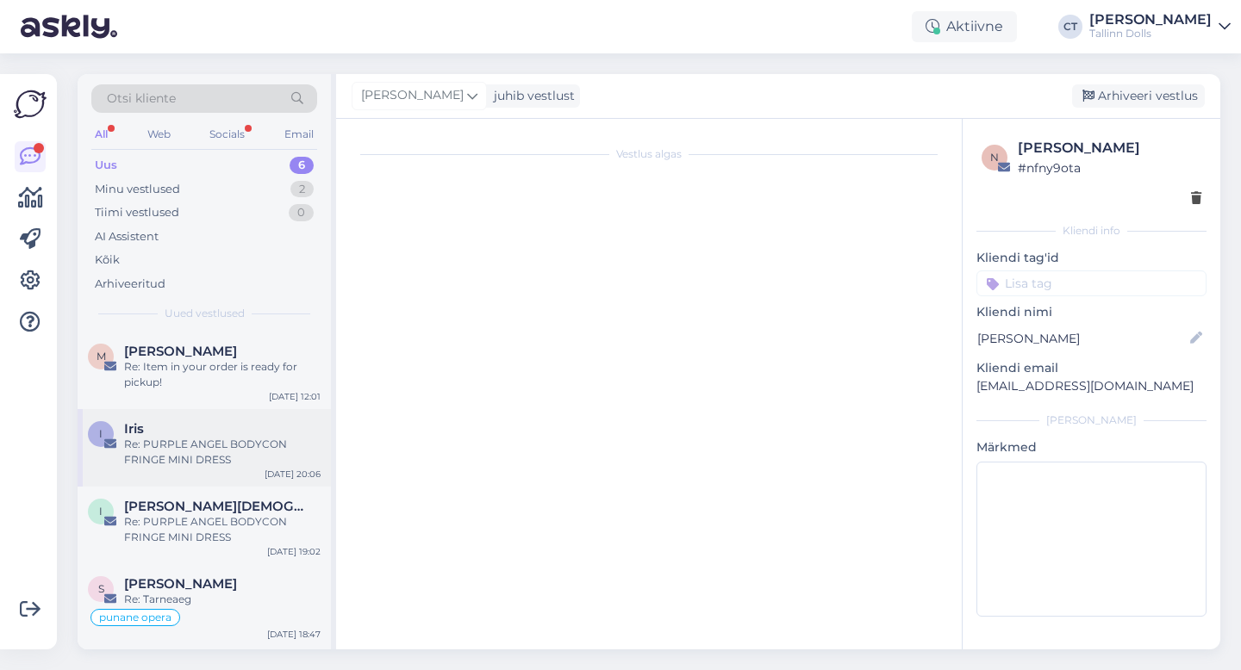
scroll to position [0, 0]
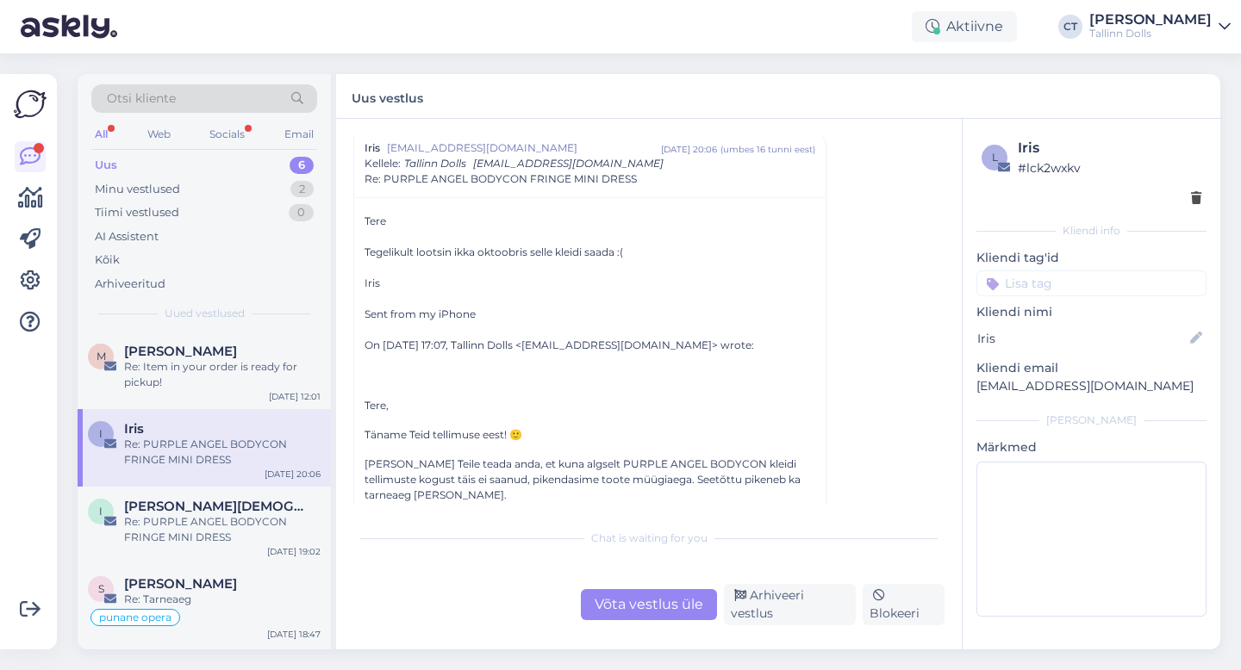
click at [626, 616] on div "Võta vestlus üle" at bounding box center [649, 604] width 136 height 31
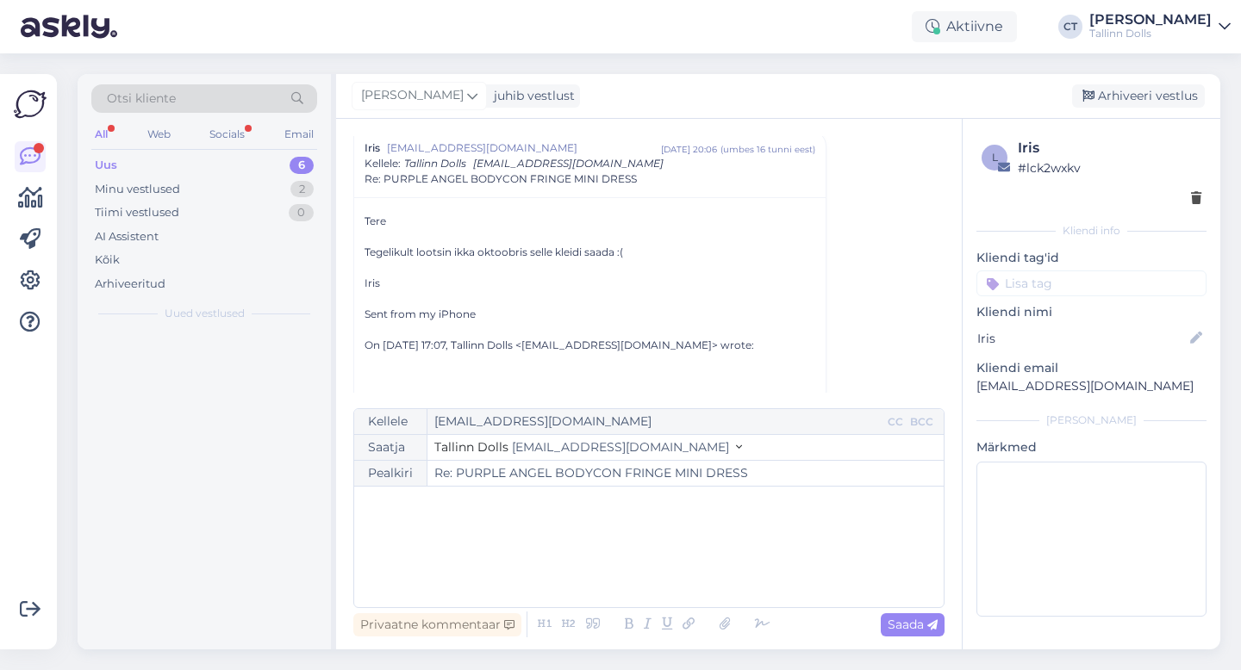
scroll to position [47, 0]
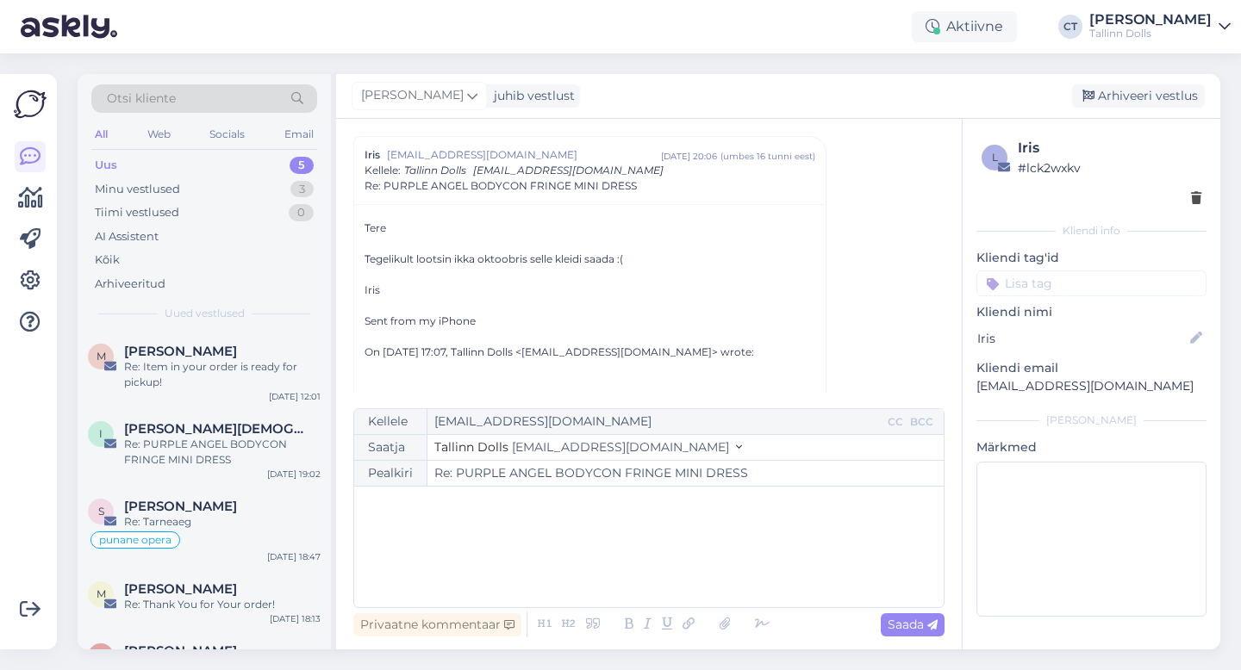
click at [649, 573] on div "﻿" at bounding box center [649, 546] width 572 height 103
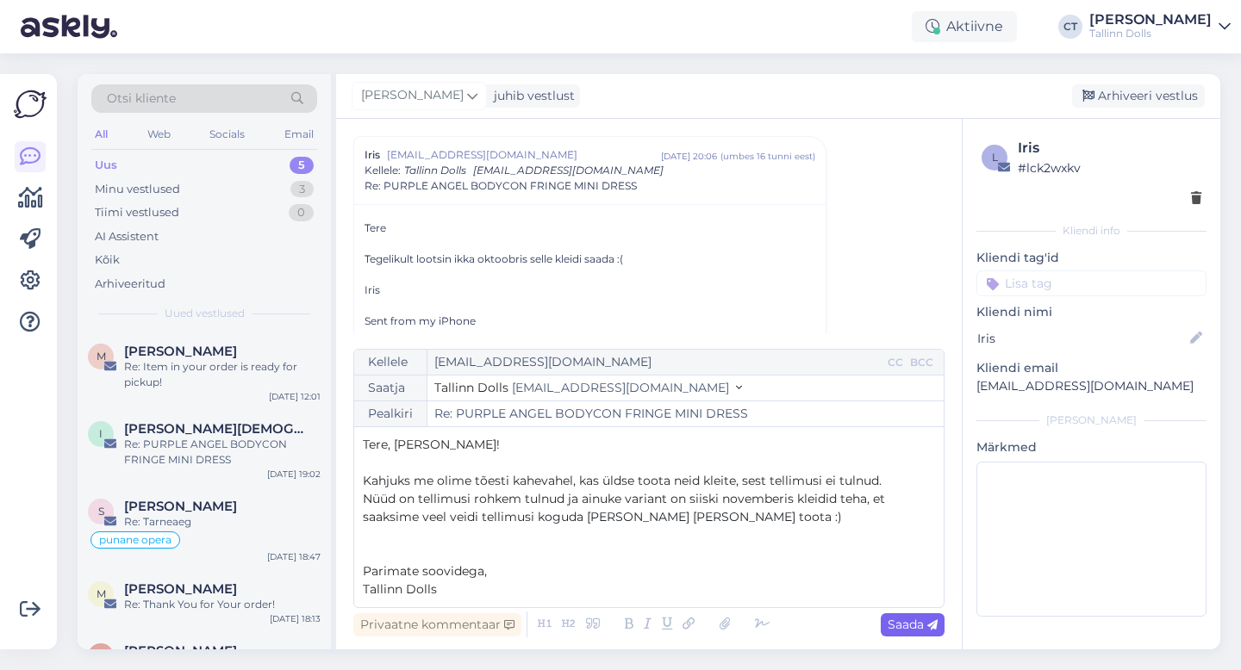
click at [904, 624] on span "Saada" at bounding box center [912, 625] width 50 height 16
type input "Re: PURPLE ANGEL BODYCON FRINGE MINI DRESS"
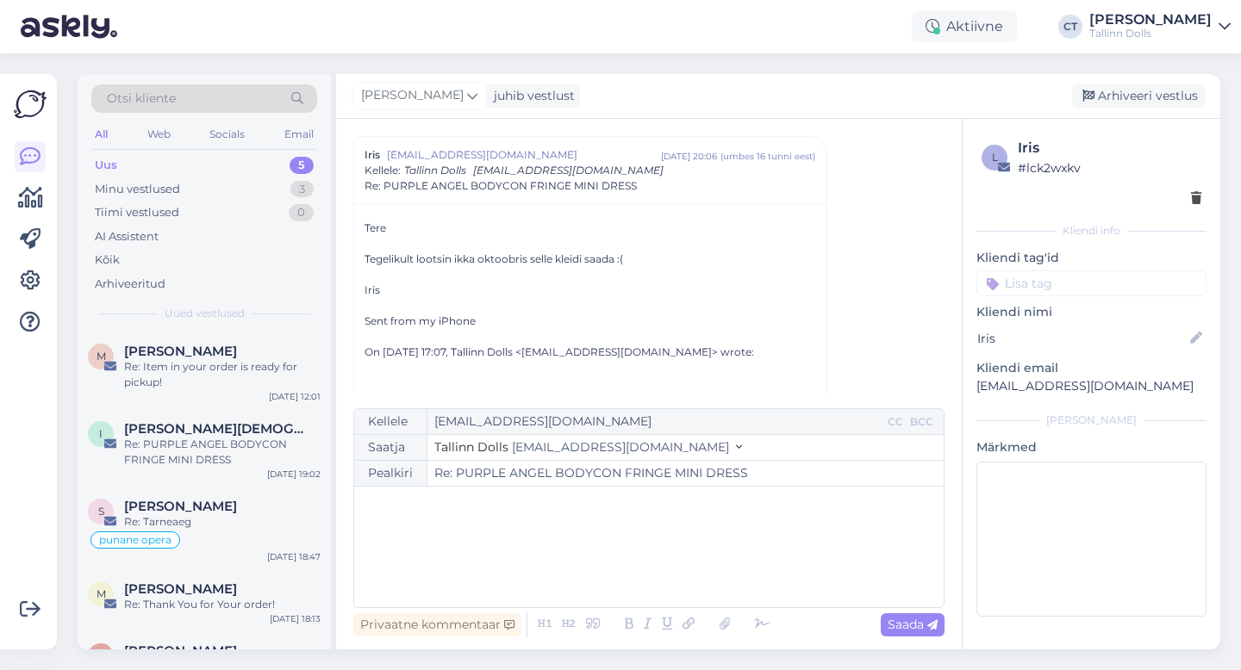
scroll to position [495, 0]
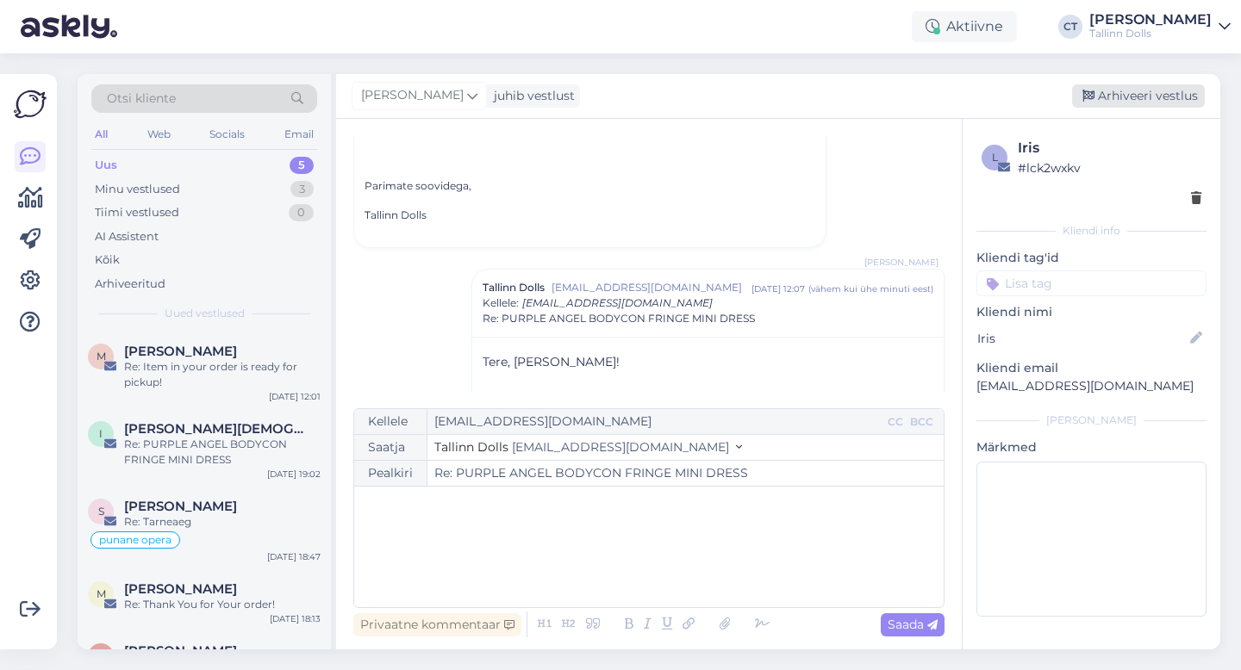
click at [1148, 90] on div "Arhiveeri vestlus" at bounding box center [1138, 95] width 133 height 23
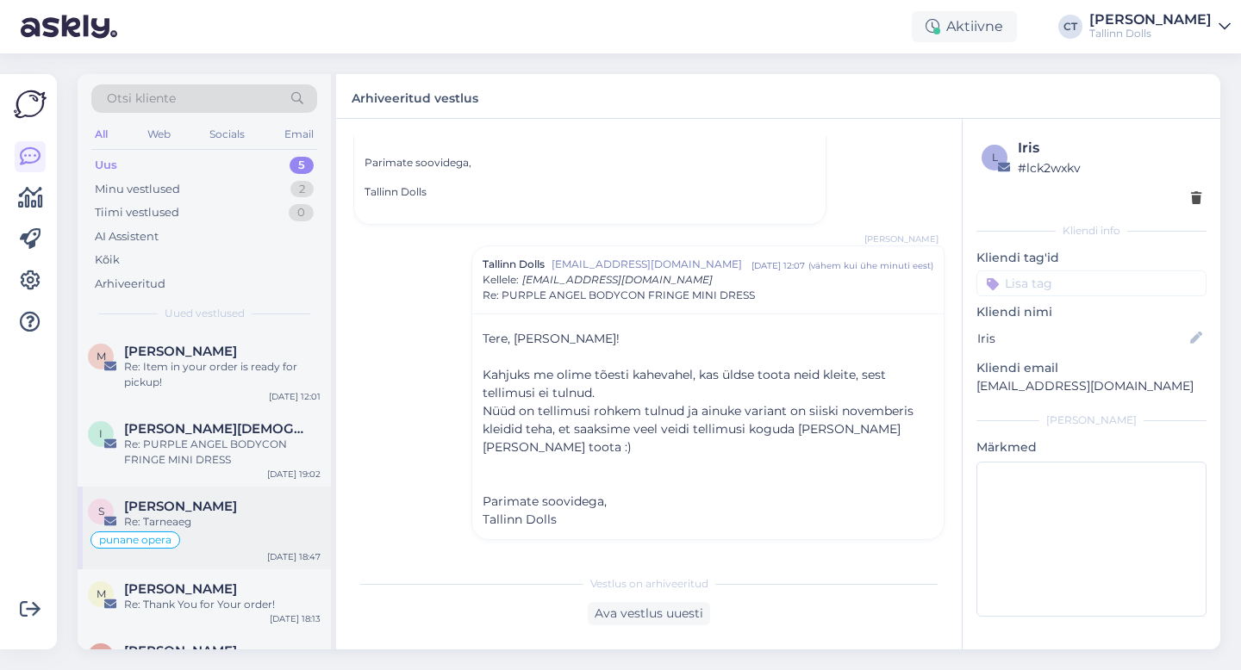
scroll to position [44, 0]
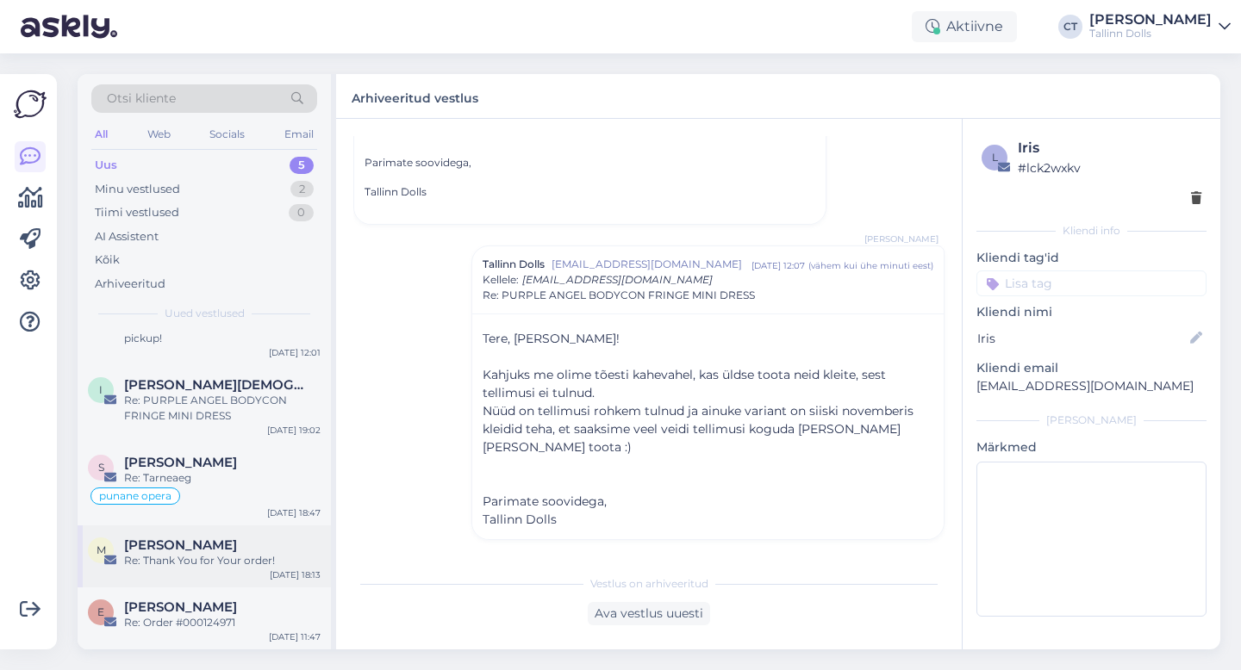
click at [205, 545] on span "[PERSON_NAME]" at bounding box center [180, 546] width 113 height 16
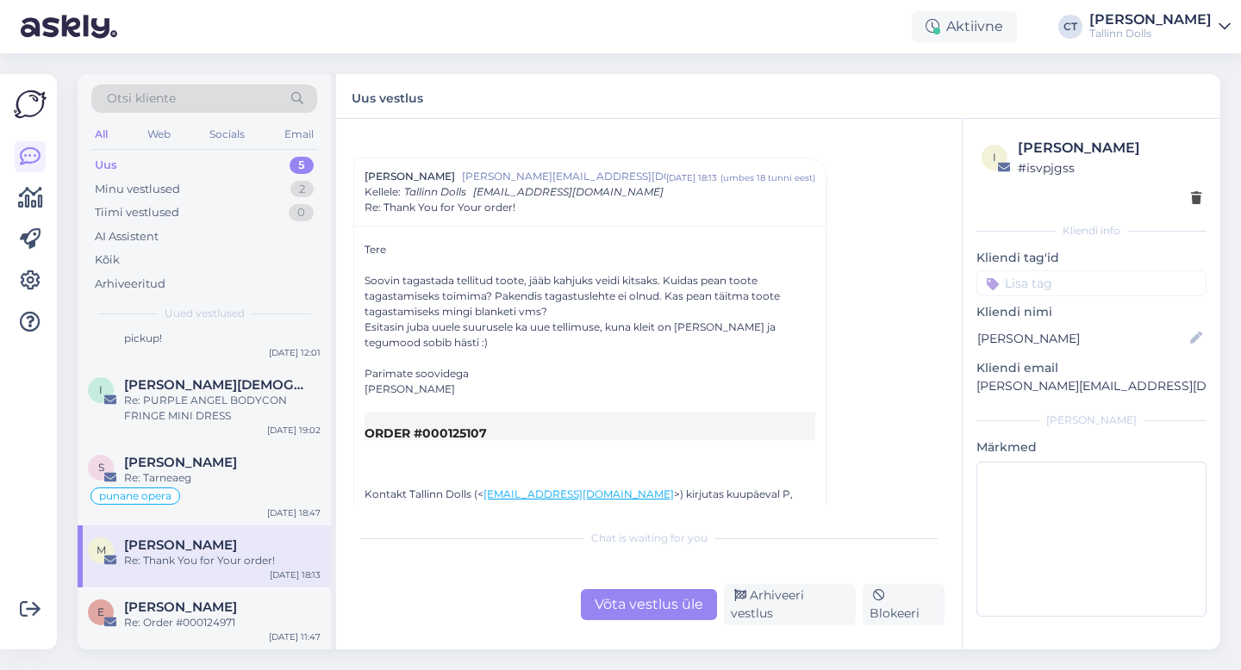
scroll to position [29, 0]
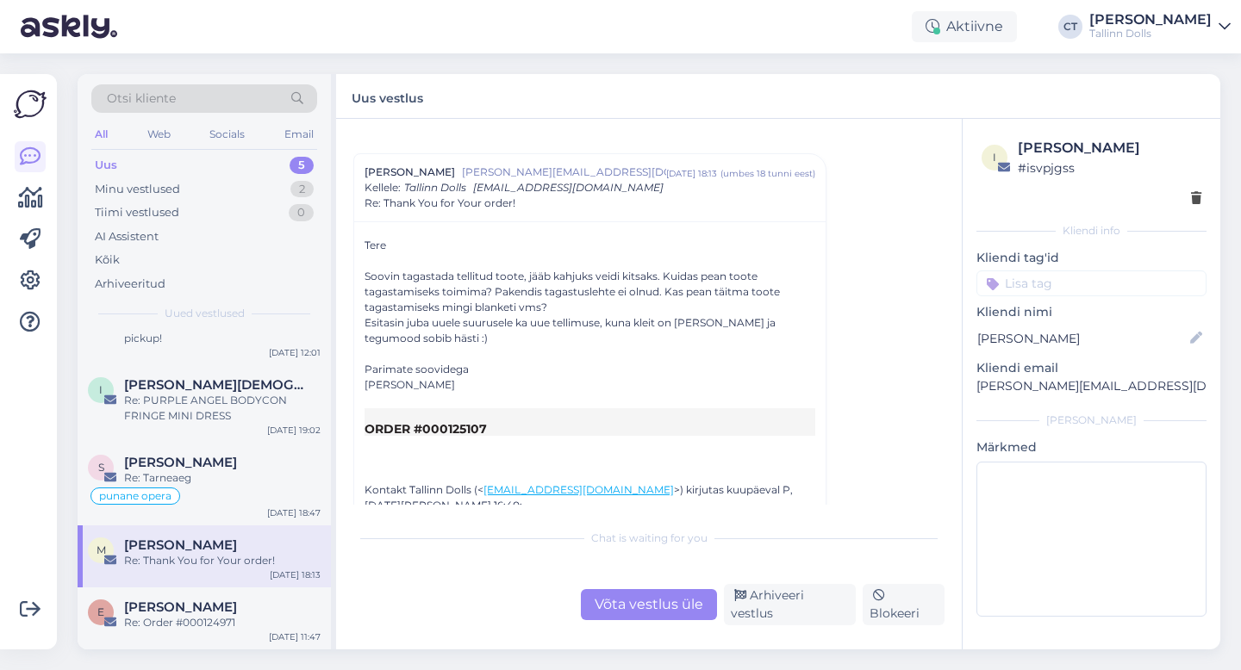
click at [526, 275] on div "Soovin tagastada tellitud toote, jääb kahjuks veidi kitsaks. Kuidas pean toote …" at bounding box center [589, 292] width 451 height 47
drag, startPoint x: 1163, startPoint y: 386, endPoint x: 977, endPoint y: 391, distance: 186.2
click at [977, 391] on p "[PERSON_NAME][EMAIL_ADDRESS][DOMAIN_NAME]" at bounding box center [1091, 386] width 230 height 18
copy p "[PERSON_NAME][EMAIL_ADDRESS][DOMAIN_NAME]"
click at [633, 614] on div "Võta vestlus üle" at bounding box center [649, 604] width 136 height 31
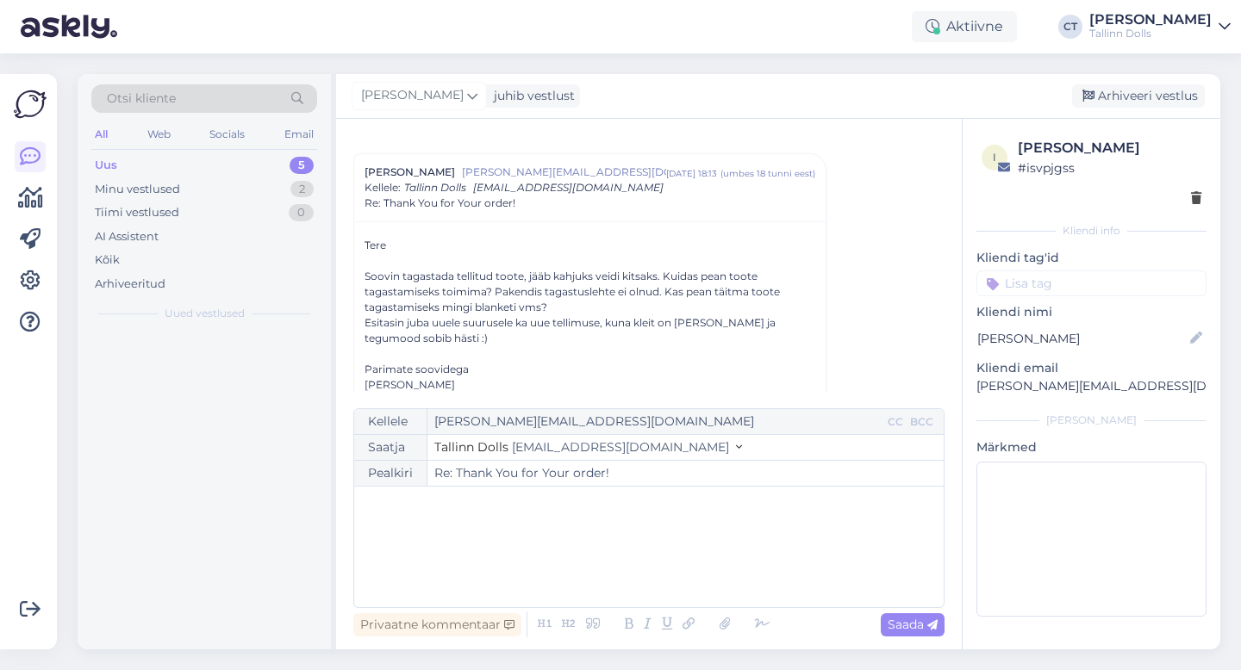
scroll to position [0, 0]
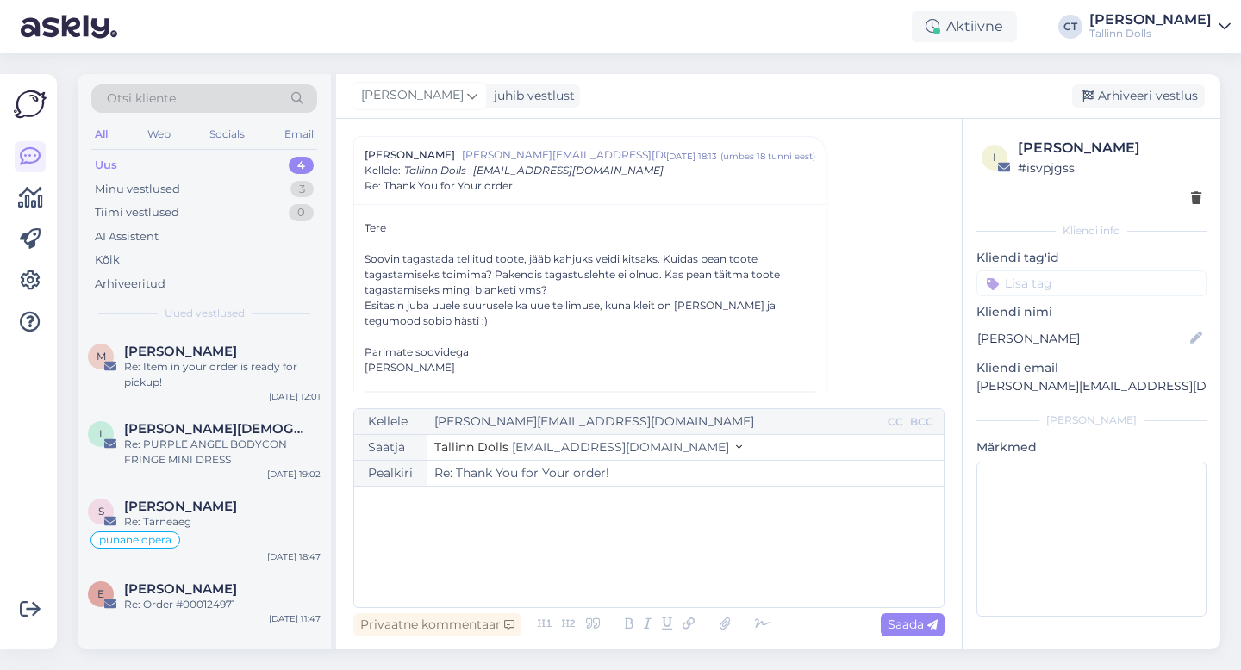
click at [642, 562] on div "﻿" at bounding box center [649, 546] width 572 height 103
click at [470, 559] on div "﻿" at bounding box center [649, 546] width 572 height 103
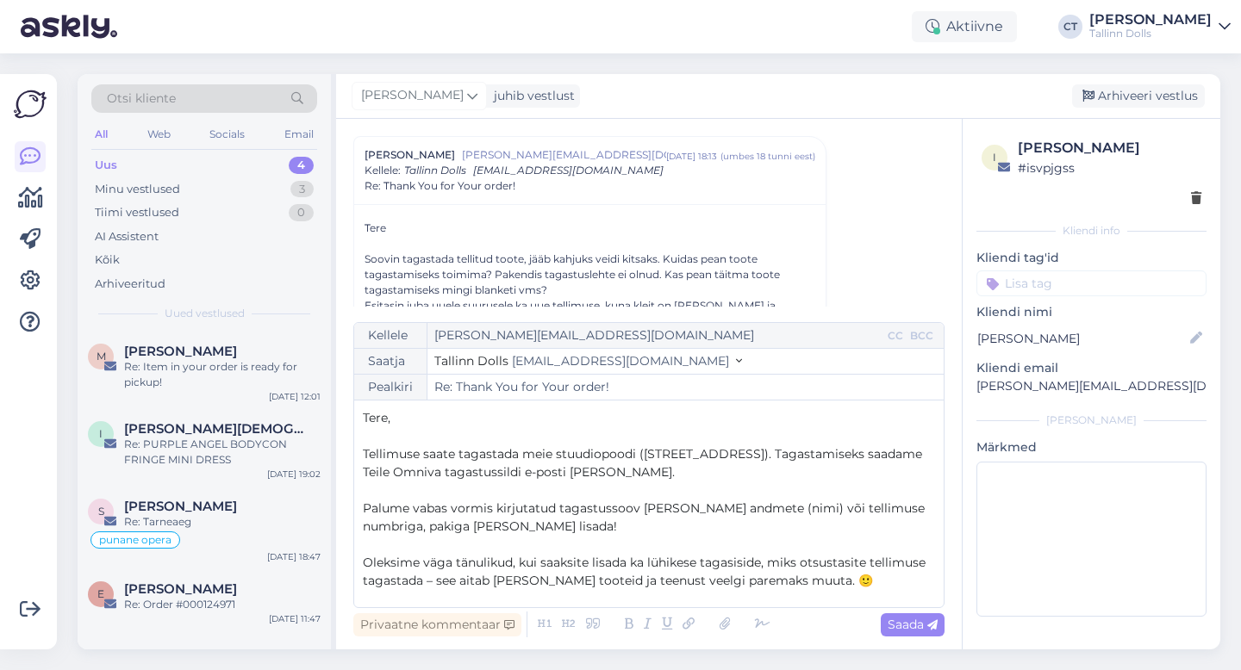
scroll to position [154, 0]
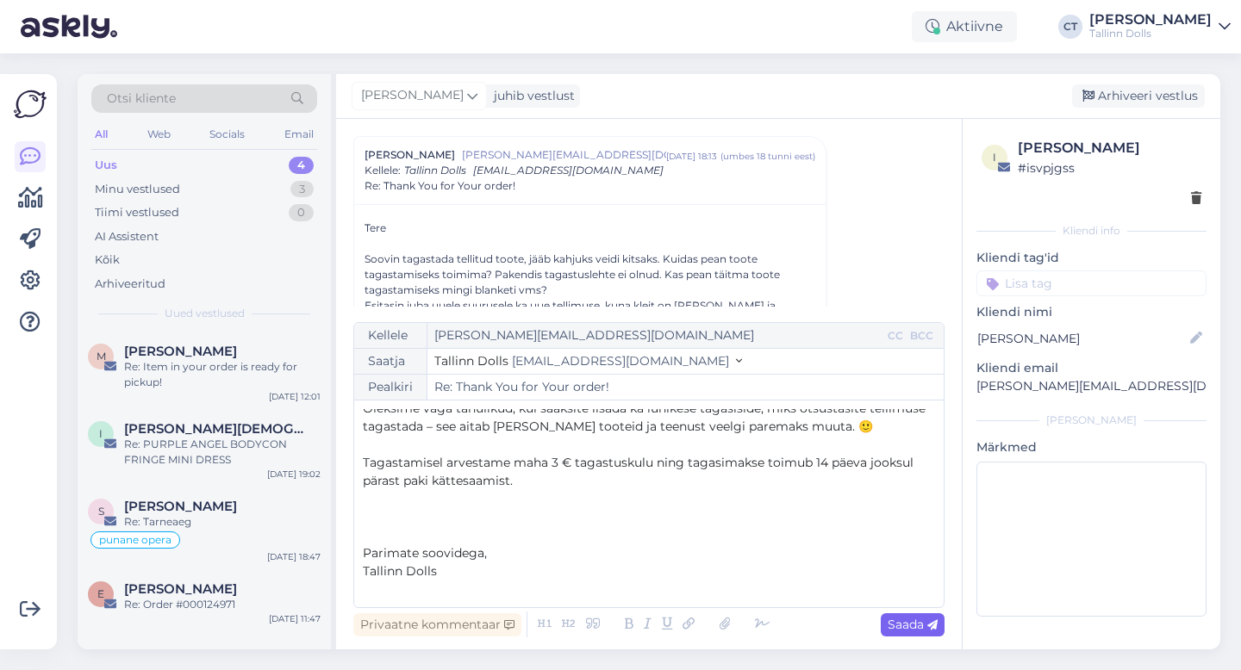
click at [928, 621] on icon at bounding box center [932, 625] width 10 height 10
type input "Re: Thank You for Your order!"
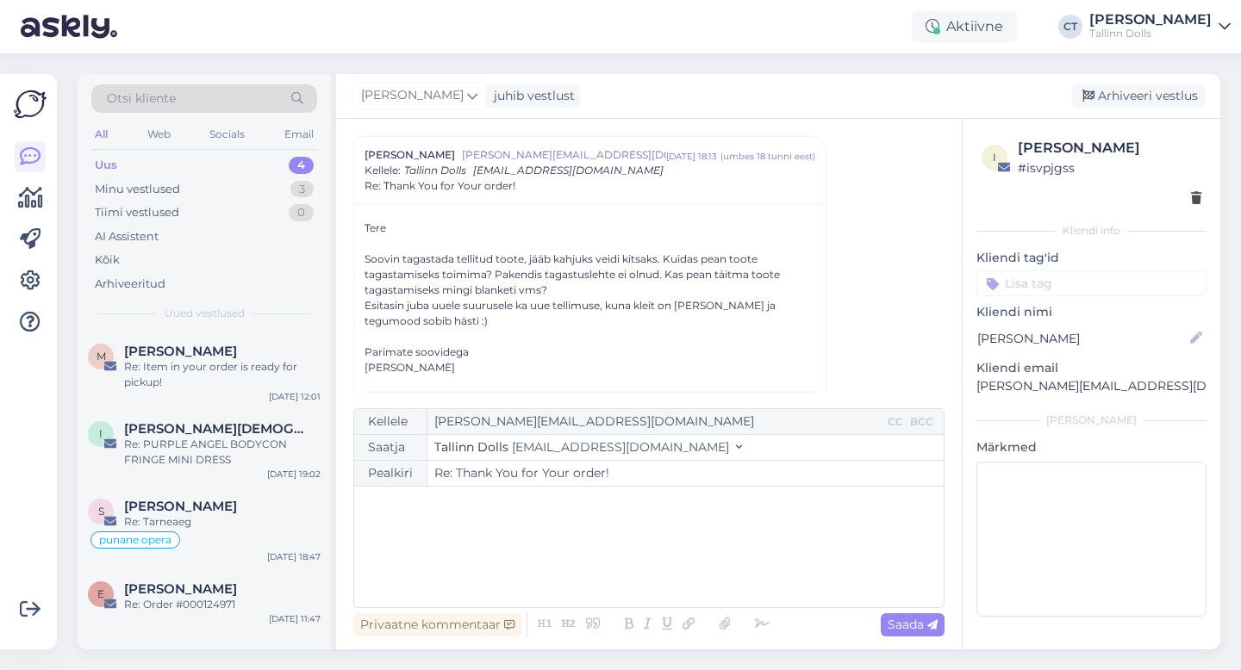
scroll to position [0, 0]
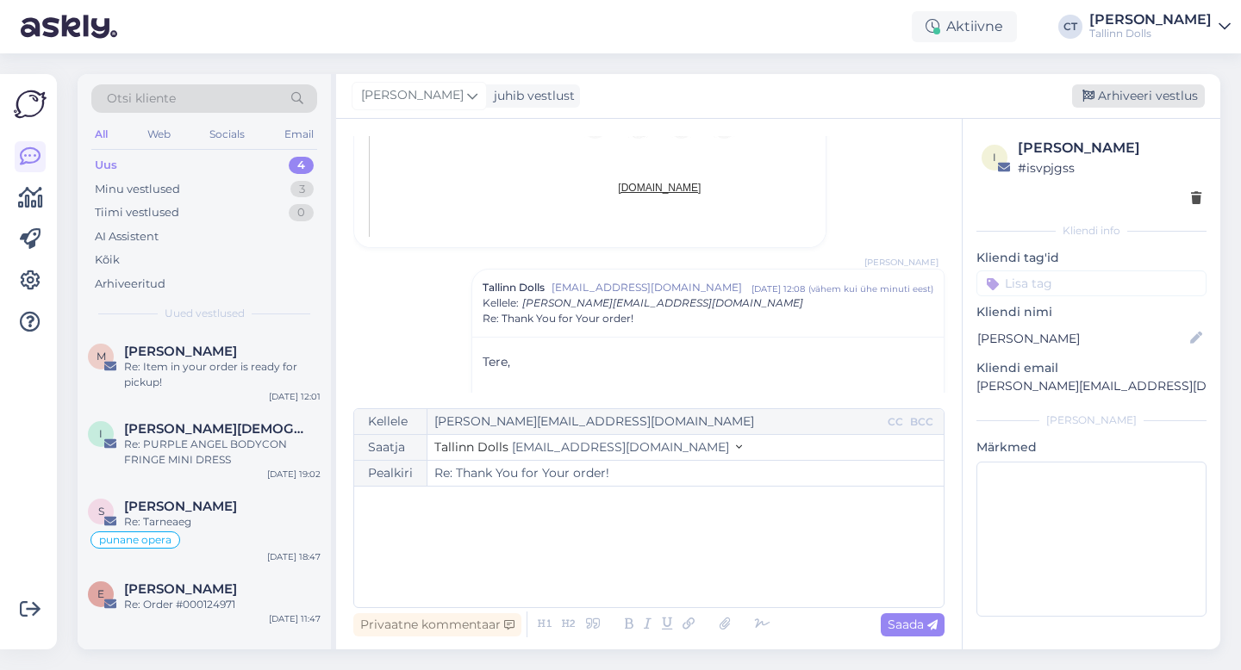
click at [1131, 84] on div "Arhiveeri vestlus" at bounding box center [1138, 95] width 133 height 23
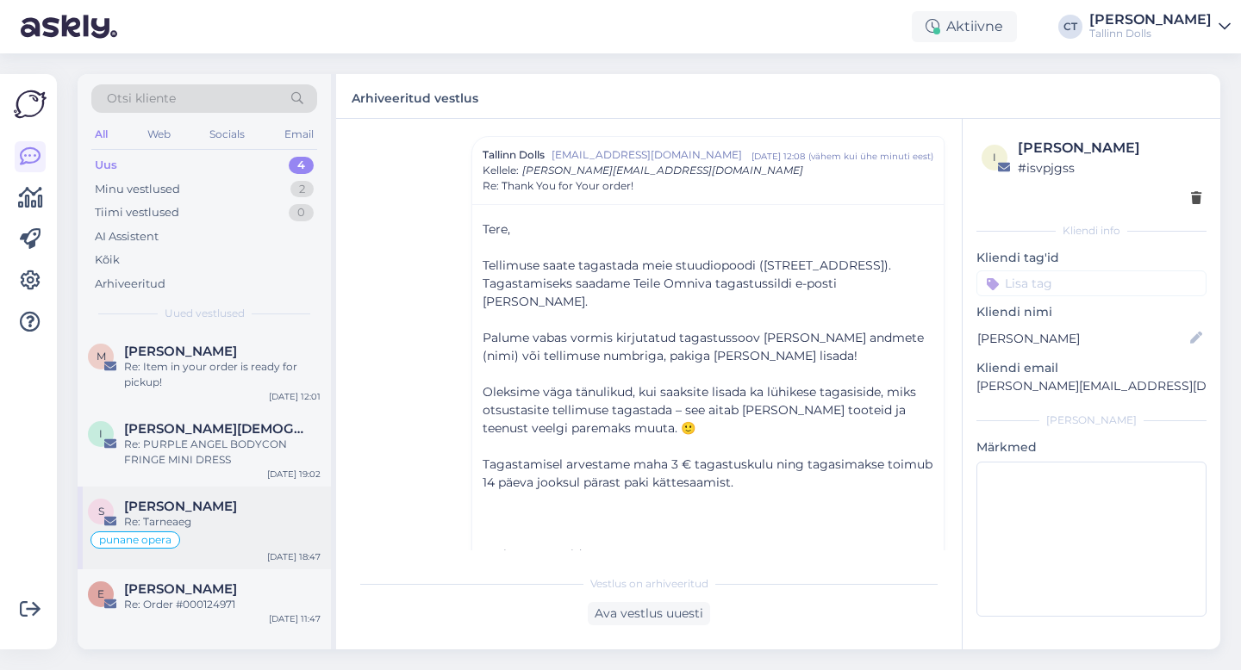
click at [219, 510] on div "[PERSON_NAME]" at bounding box center [222, 507] width 196 height 16
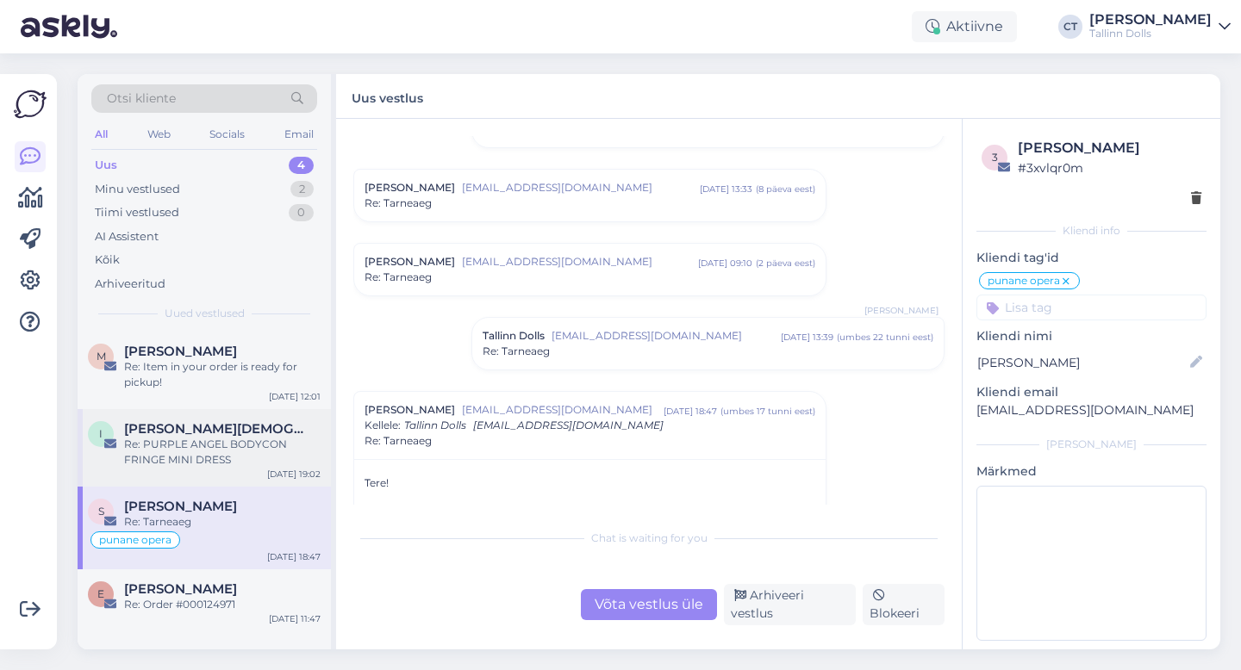
click at [232, 449] on div "Re: PURPLE ANGEL BODYCON FRINGE MINI DRESS" at bounding box center [222, 452] width 196 height 31
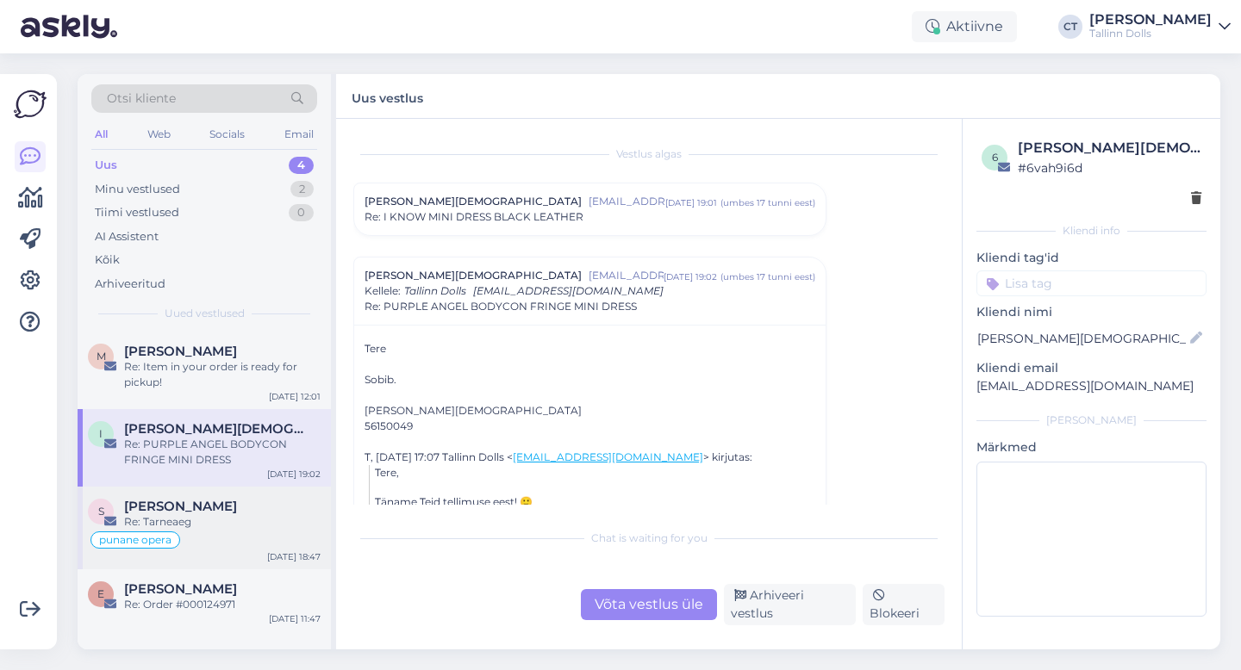
click at [230, 517] on div "Re: Tarneaeg" at bounding box center [222, 522] width 196 height 16
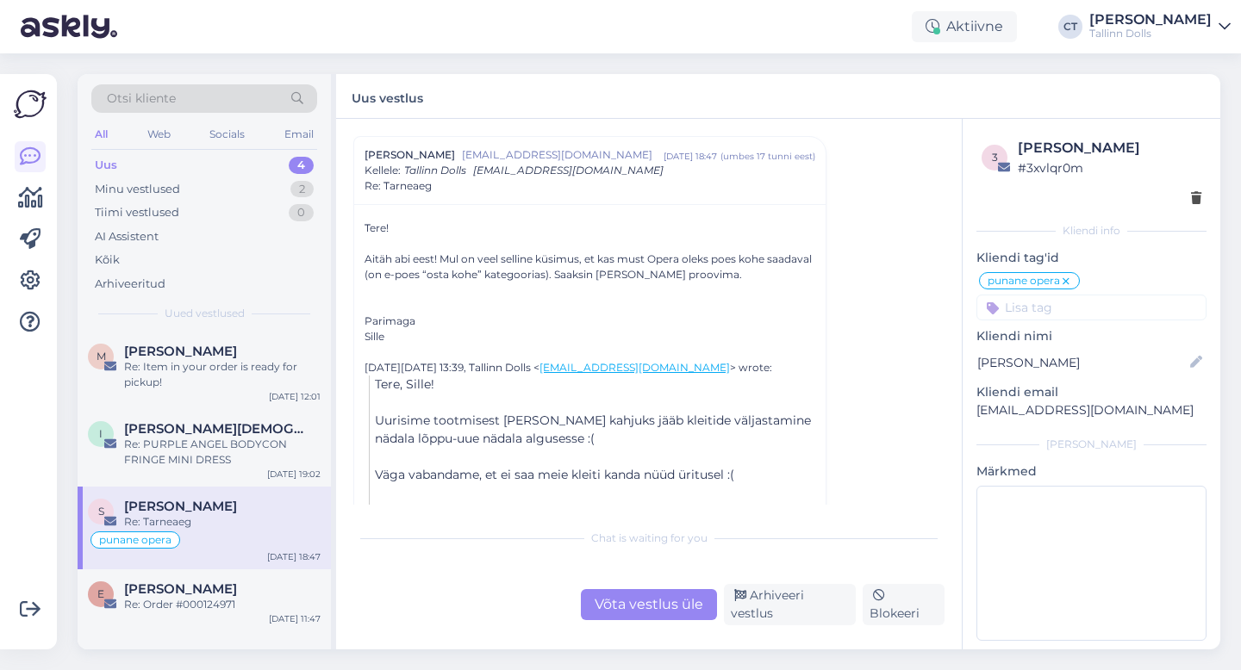
scroll to position [730, 0]
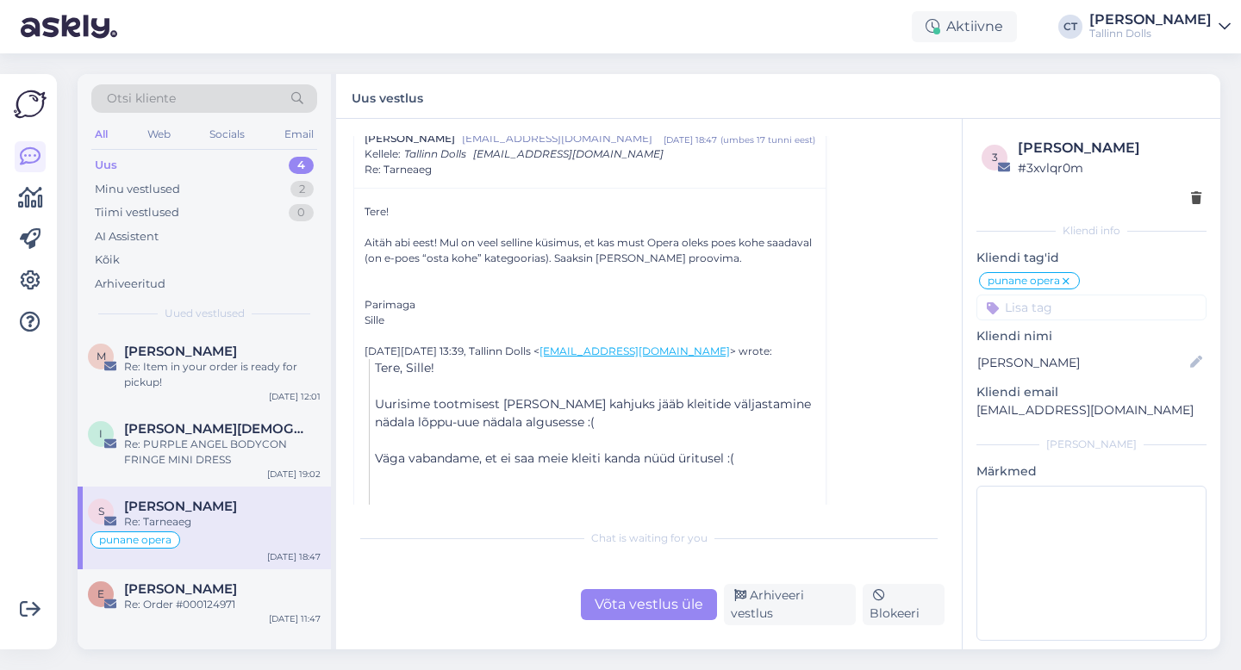
click at [654, 627] on div "Vestlus algas Sille Nõmm [EMAIL_ADDRESS][DOMAIN_NAME] [DATE] 21:57 ( umbes 2 ku…" at bounding box center [649, 384] width 626 height 531
click at [659, 608] on div "Võta vestlus üle" at bounding box center [649, 604] width 136 height 31
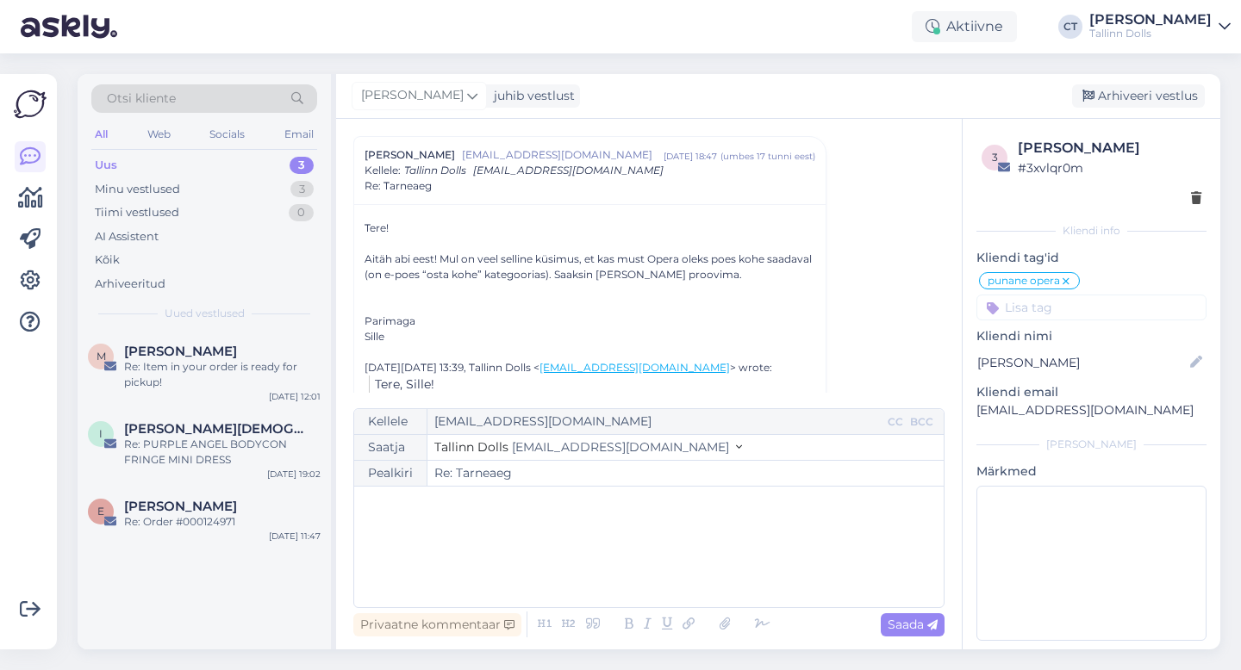
click at [690, 558] on div "﻿" at bounding box center [649, 546] width 572 height 103
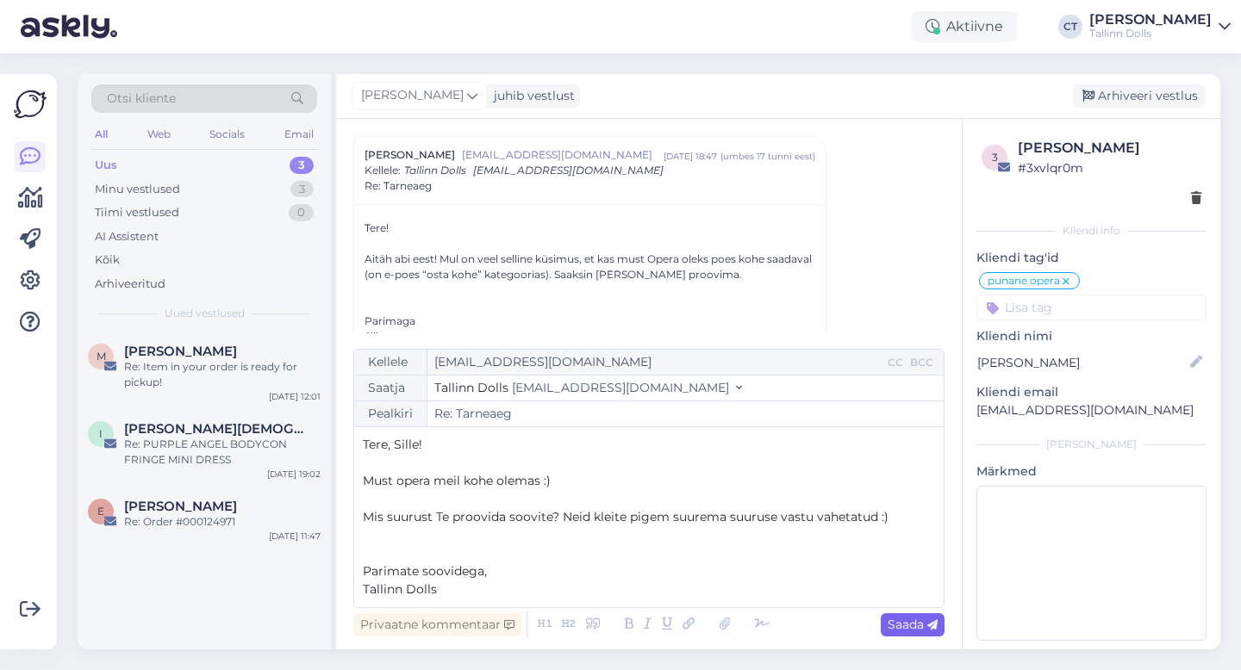
click at [916, 617] on span "Saada" at bounding box center [912, 625] width 50 height 16
type input "Re: Re: Tarneaeg"
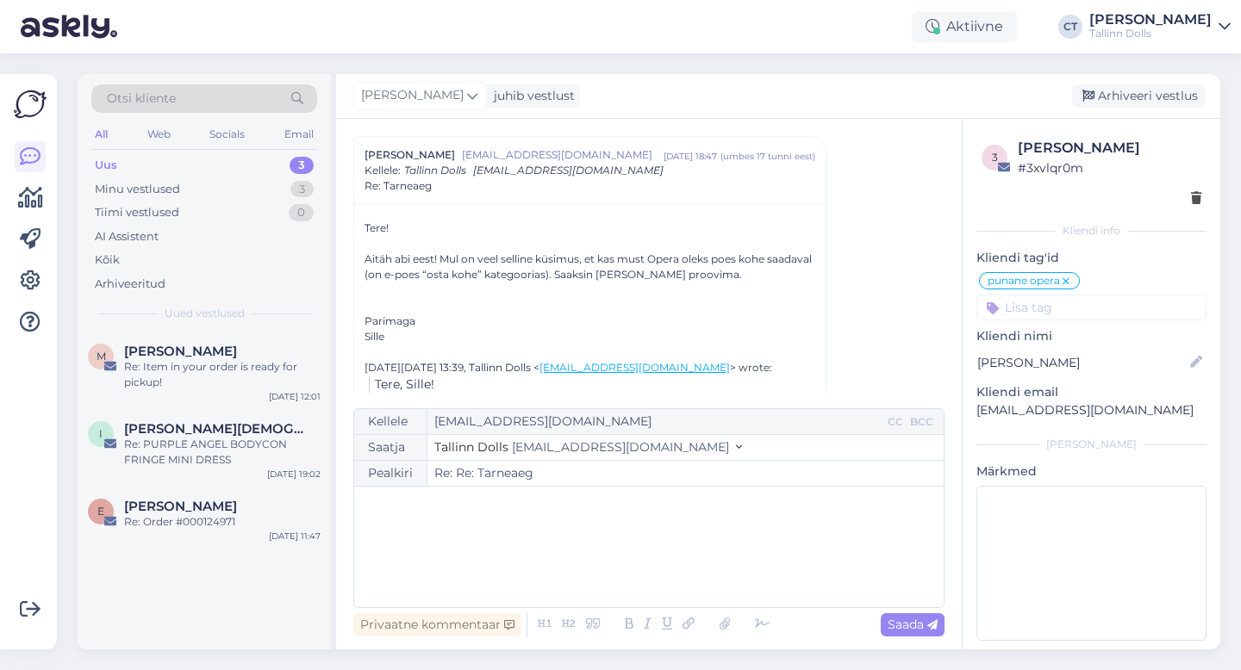
scroll to position [1092, 0]
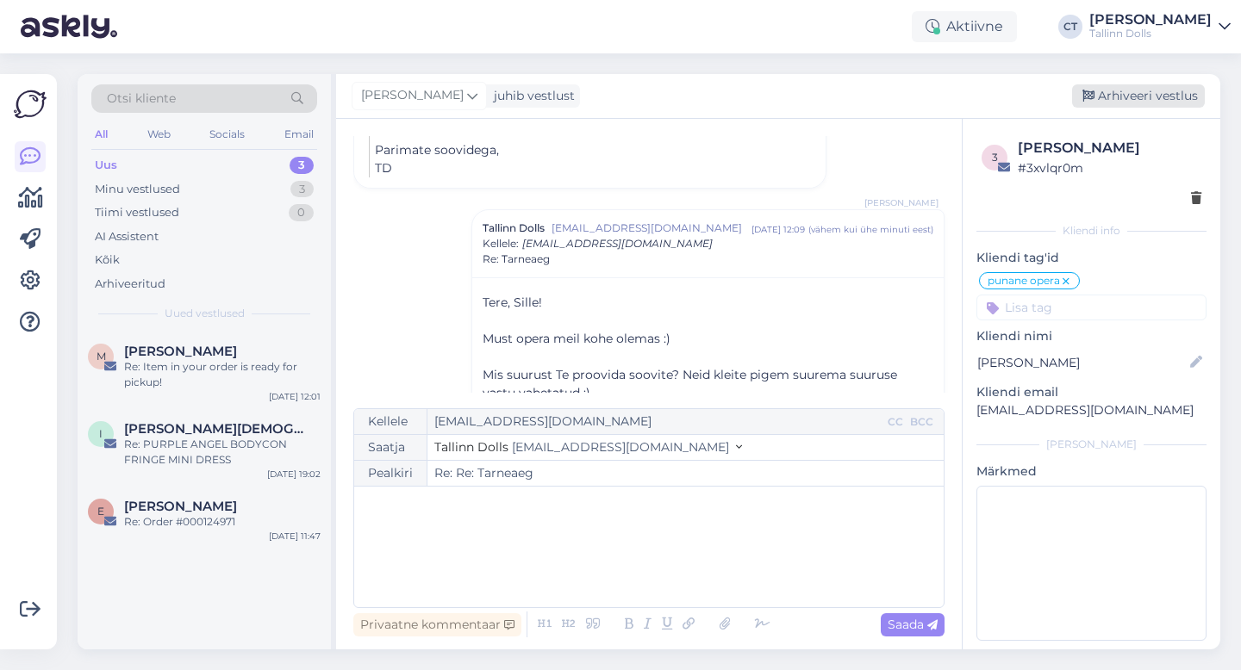
click at [1148, 96] on div "Arhiveeri vestlus" at bounding box center [1138, 95] width 133 height 23
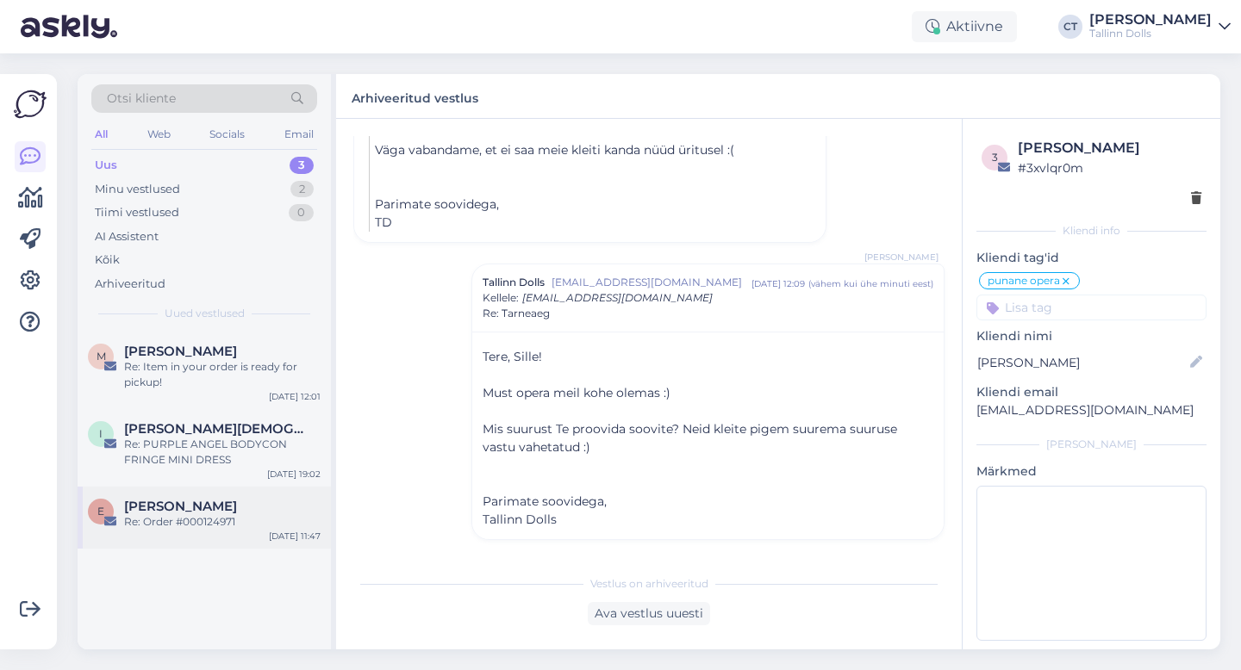
click at [224, 501] on div "[PERSON_NAME]" at bounding box center [222, 507] width 196 height 16
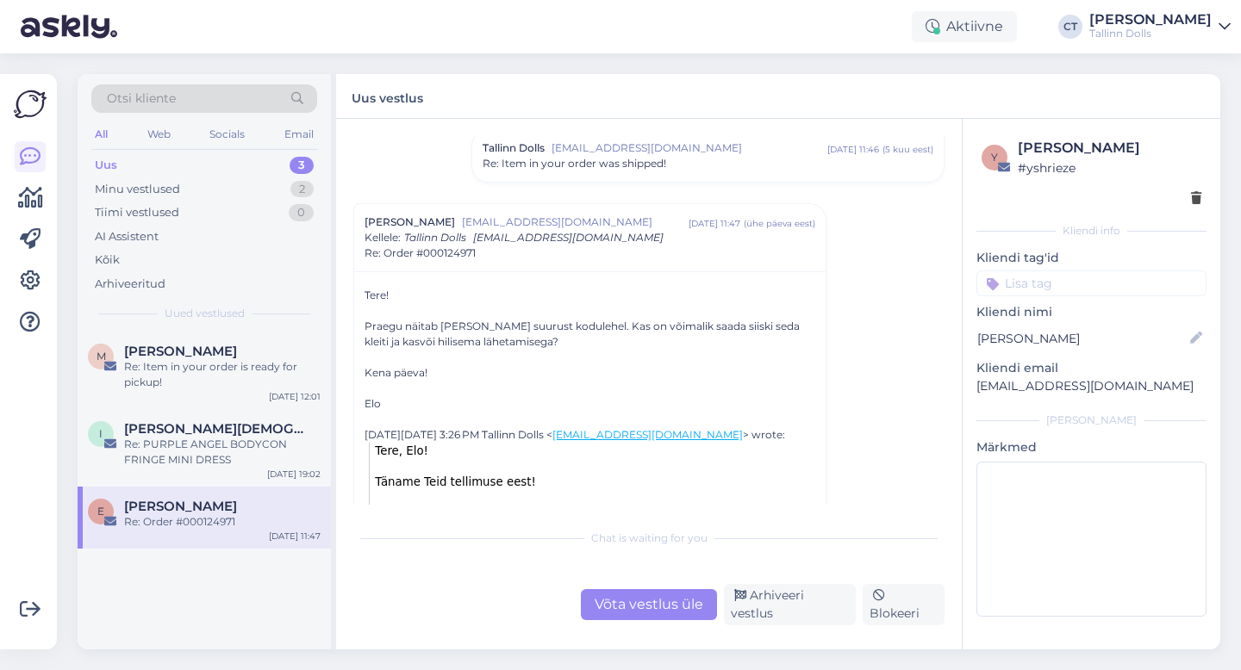
scroll to position [425, 0]
click at [144, 384] on div "Re: Item in your order is ready for pickup!" at bounding box center [222, 374] width 196 height 31
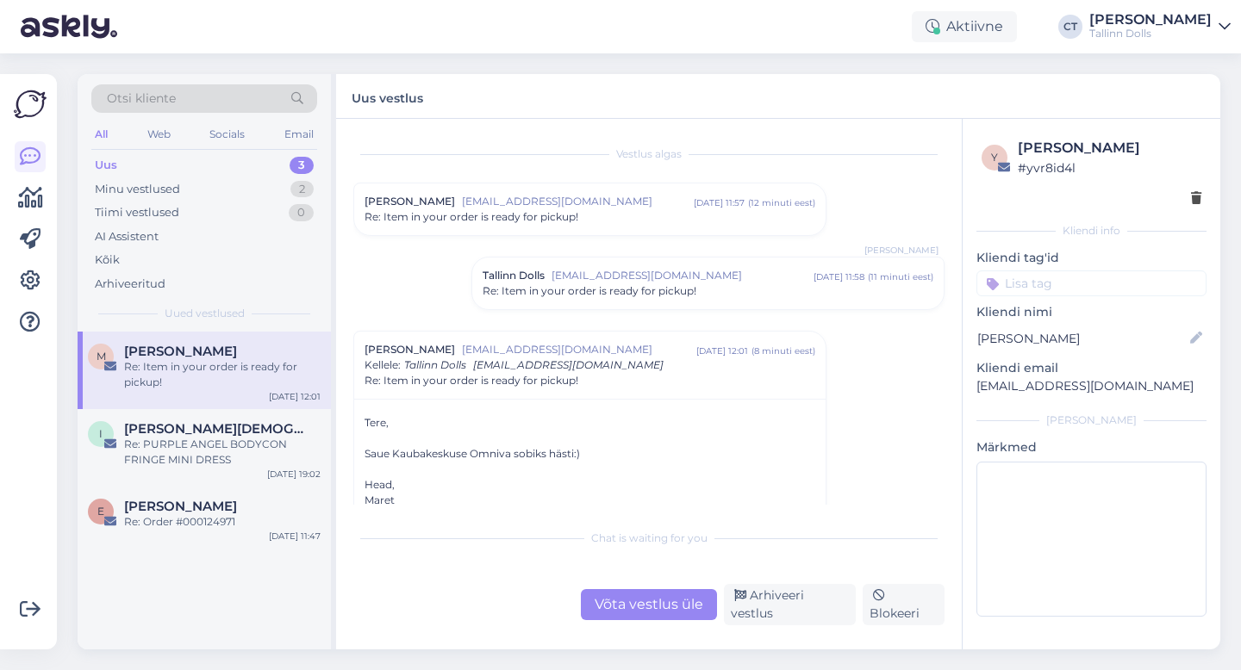
scroll to position [57, 0]
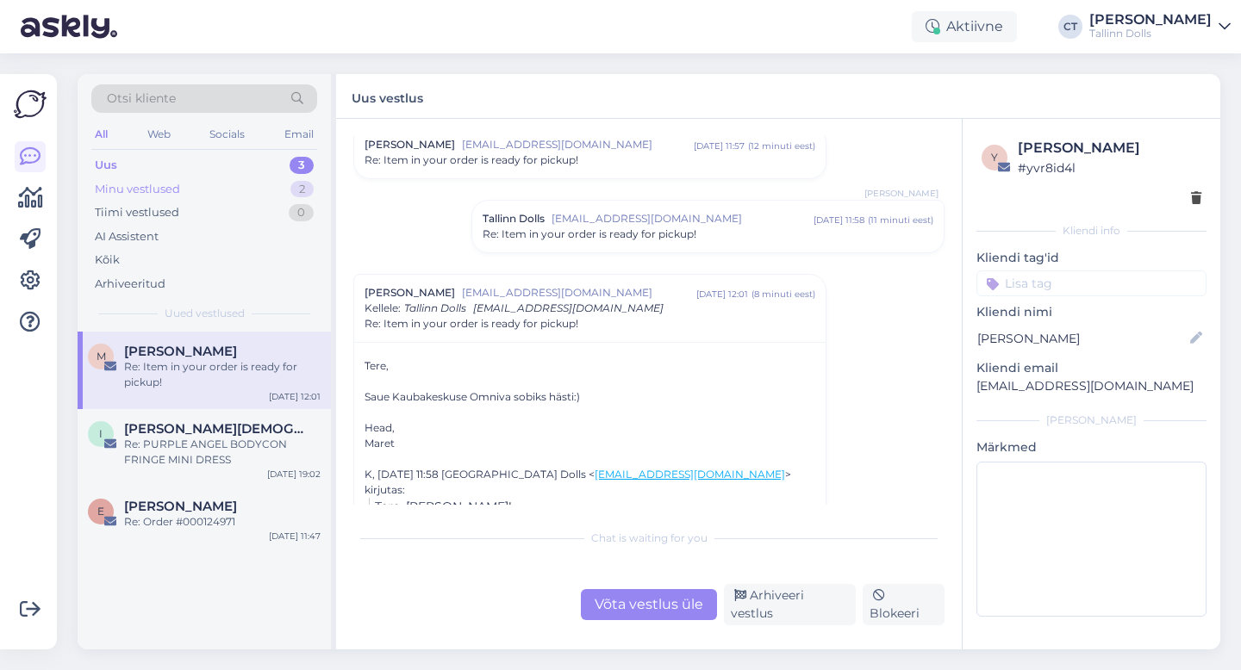
click at [194, 188] on div "Minu vestlused 2" at bounding box center [204, 189] width 226 height 24
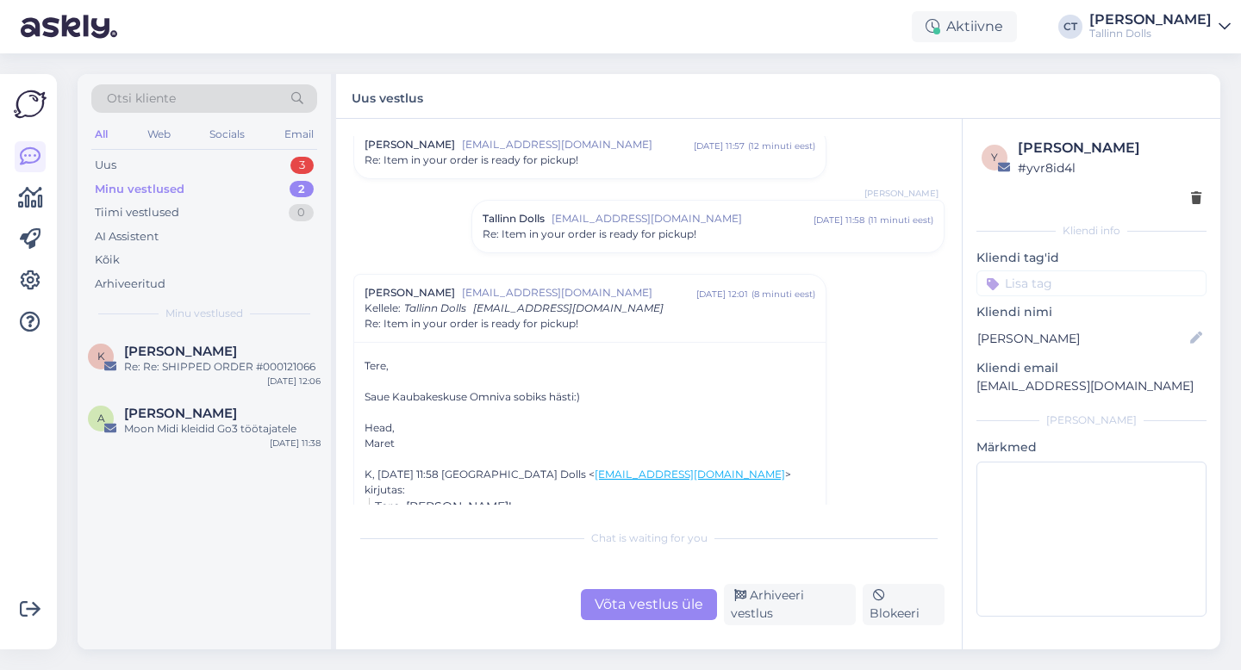
click at [207, 364] on div "Re: Re: SHIPPED ORDER #000121066" at bounding box center [222, 367] width 196 height 16
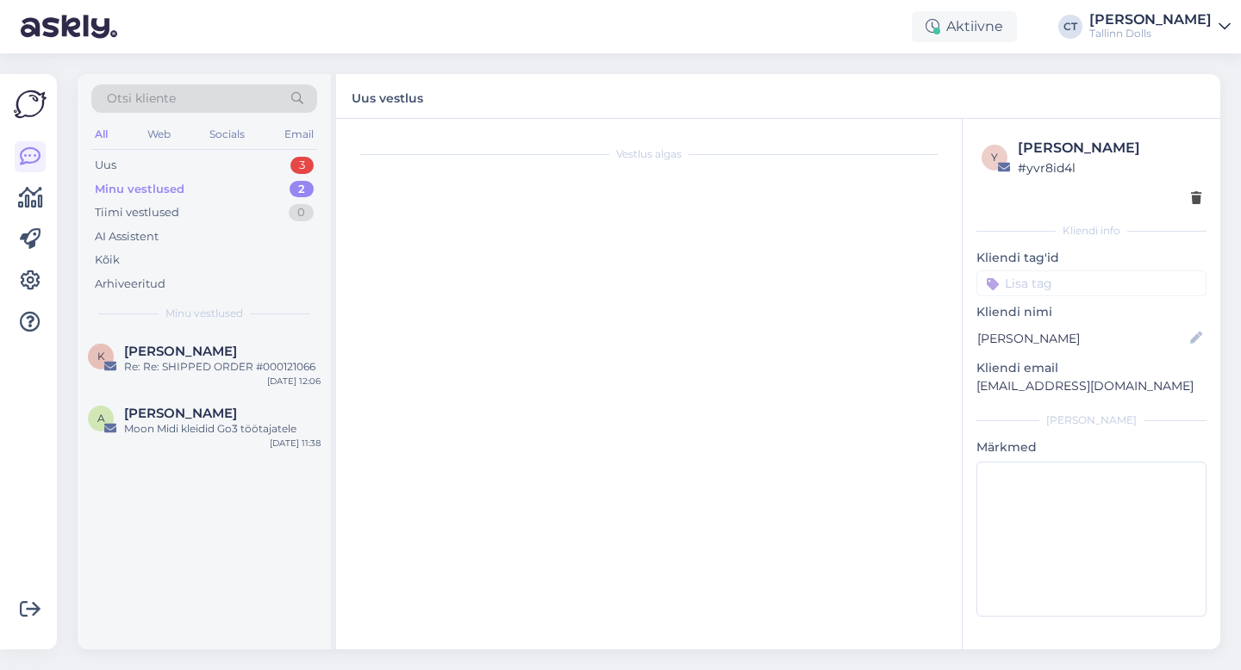
scroll to position [104, 0]
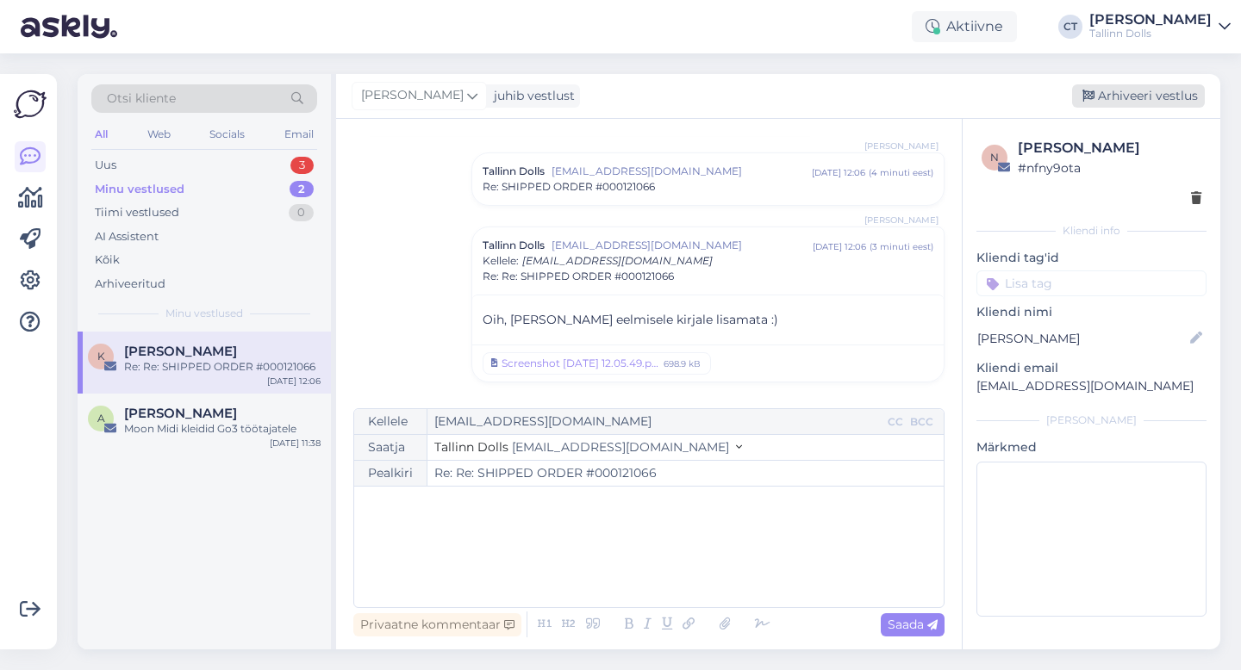
click at [1130, 104] on div "Arhiveeri vestlus" at bounding box center [1138, 95] width 133 height 23
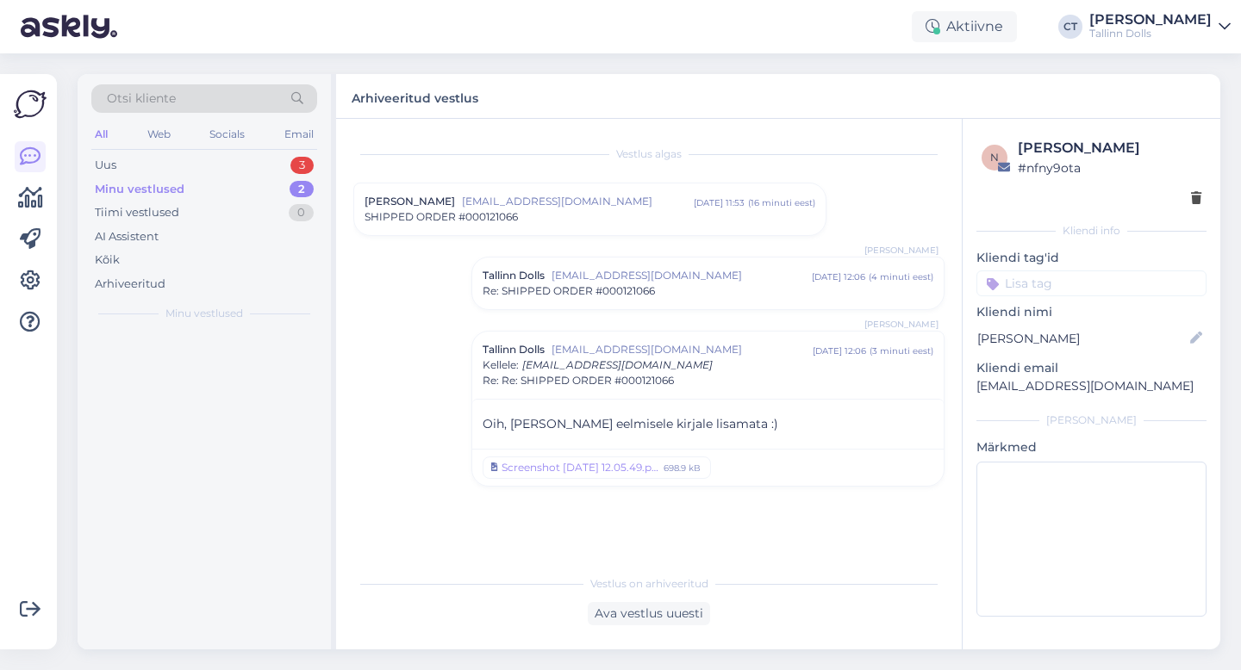
scroll to position [0, 0]
click at [230, 364] on div "Moon Midi kleidid Go3 töötajatele" at bounding box center [222, 367] width 196 height 16
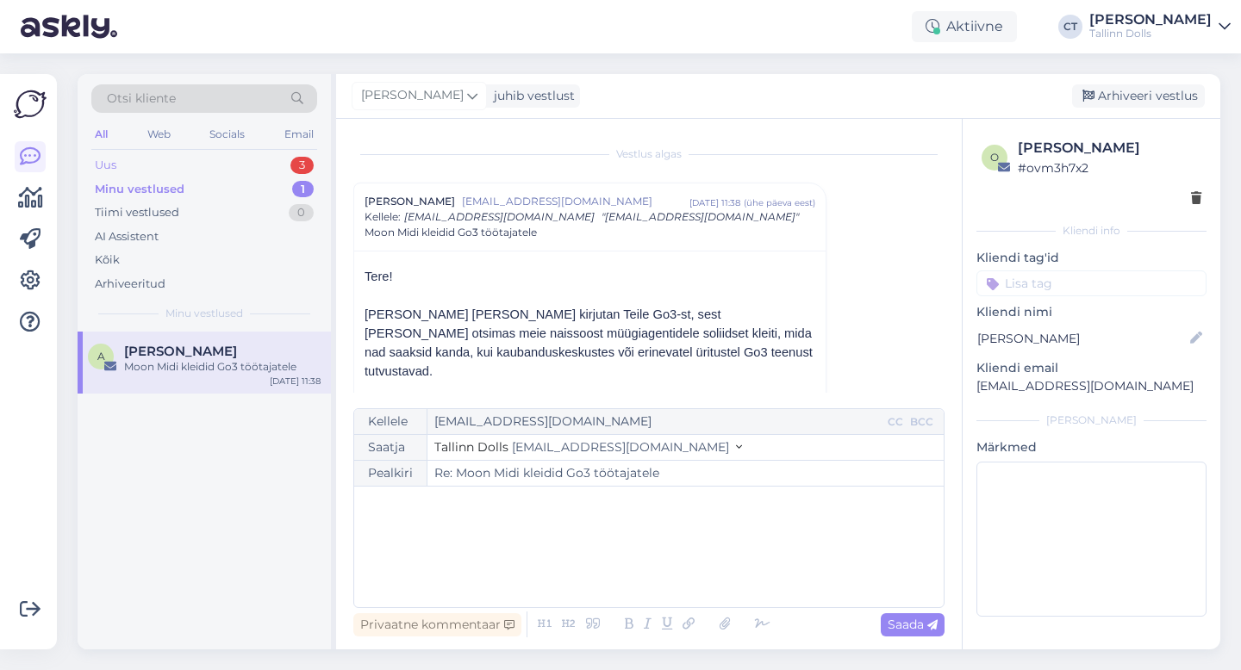
click at [200, 165] on div "Uus 3" at bounding box center [204, 165] width 226 height 24
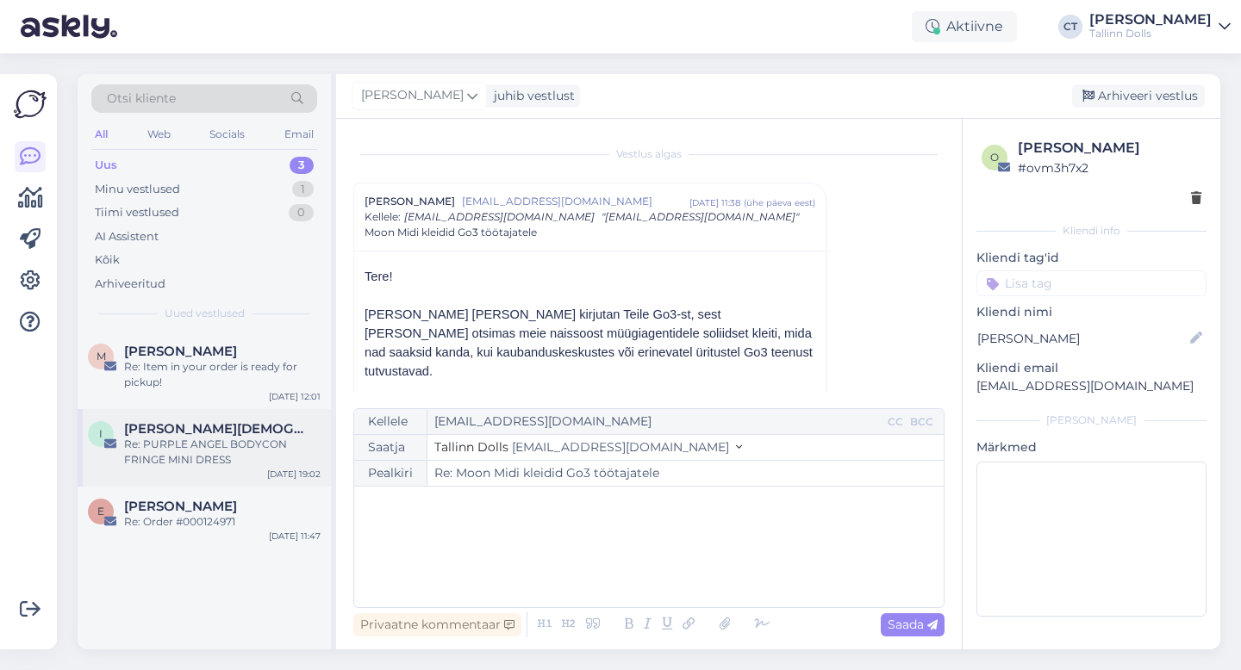
click at [193, 424] on span "[PERSON_NAME][DEMOGRAPHIC_DATA]" at bounding box center [213, 429] width 179 height 16
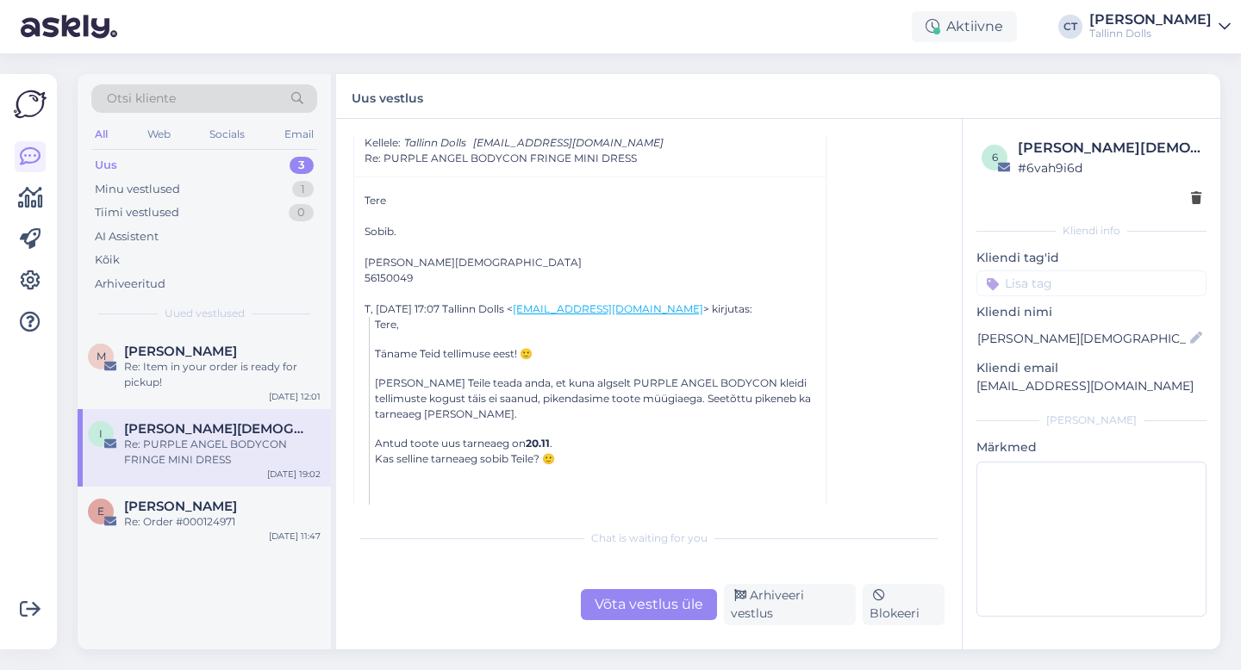
scroll to position [152, 0]
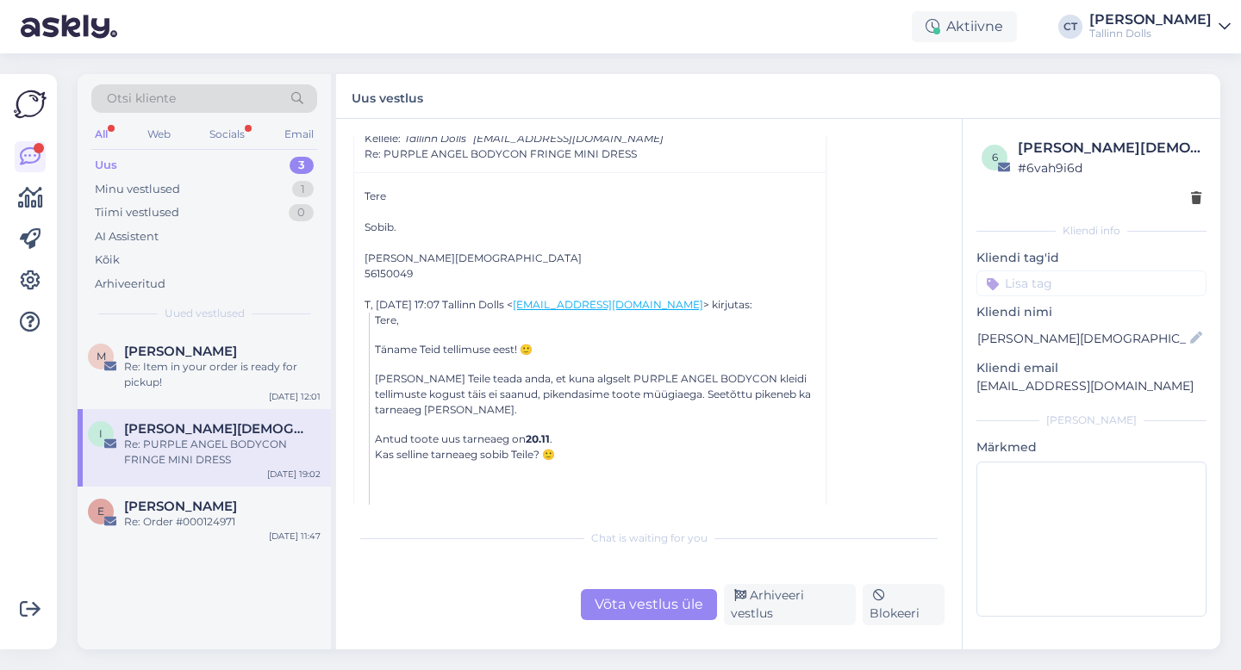
click at [646, 605] on div "Võta vestlus üle" at bounding box center [649, 604] width 136 height 31
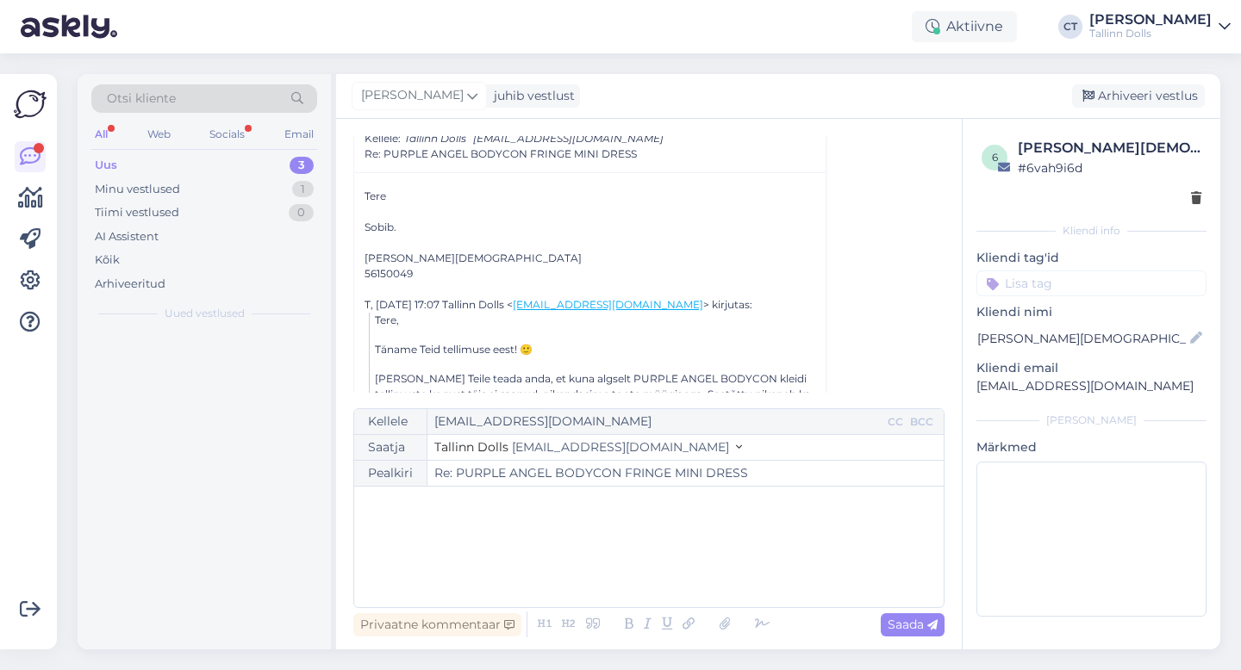
scroll to position [121, 0]
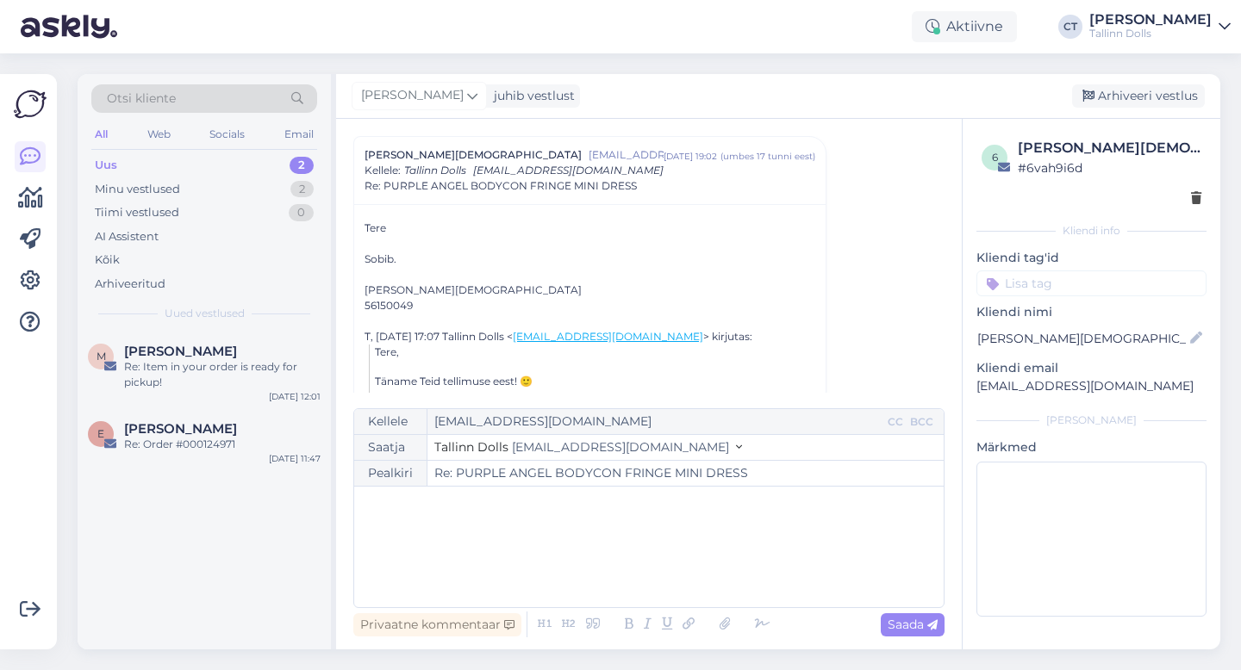
click at [670, 567] on div "﻿" at bounding box center [649, 546] width 572 height 103
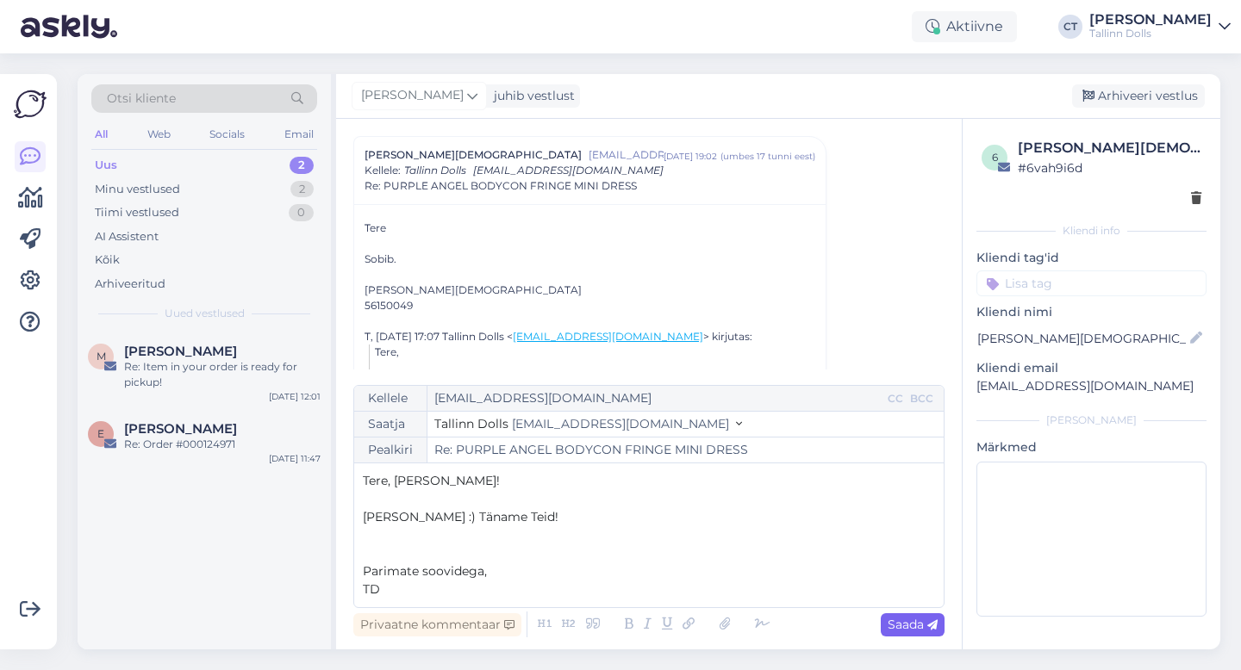
click at [899, 632] on div "Saada" at bounding box center [913, 624] width 64 height 23
type input "Re: PURPLE ANGEL BODYCON FRINGE MINI DRESS"
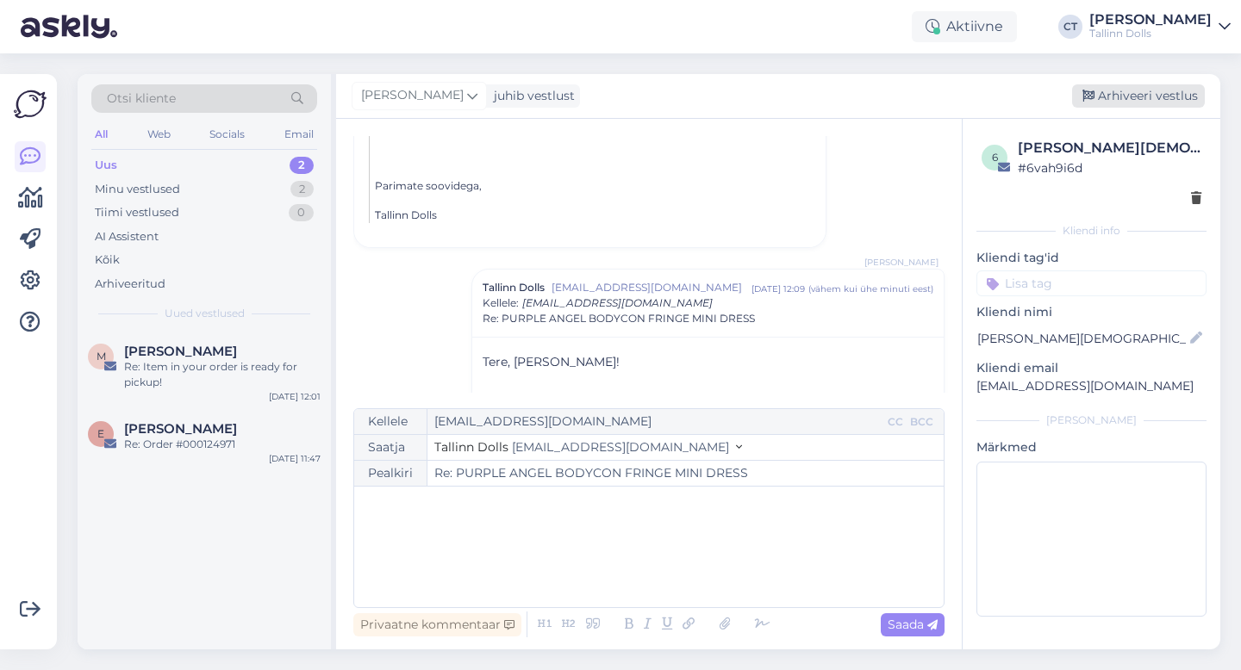
click at [1149, 89] on div "Arhiveeri vestlus" at bounding box center [1138, 95] width 133 height 23
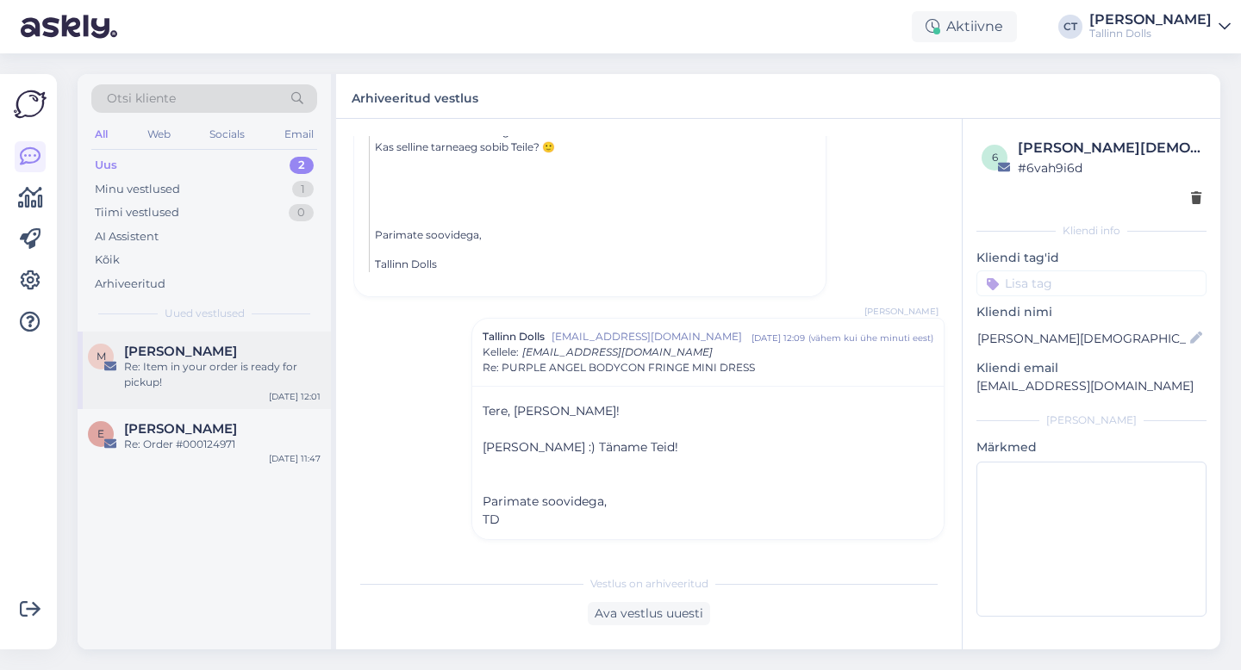
click at [190, 374] on div "Re: Item in your order is ready for pickup!" at bounding box center [222, 374] width 196 height 31
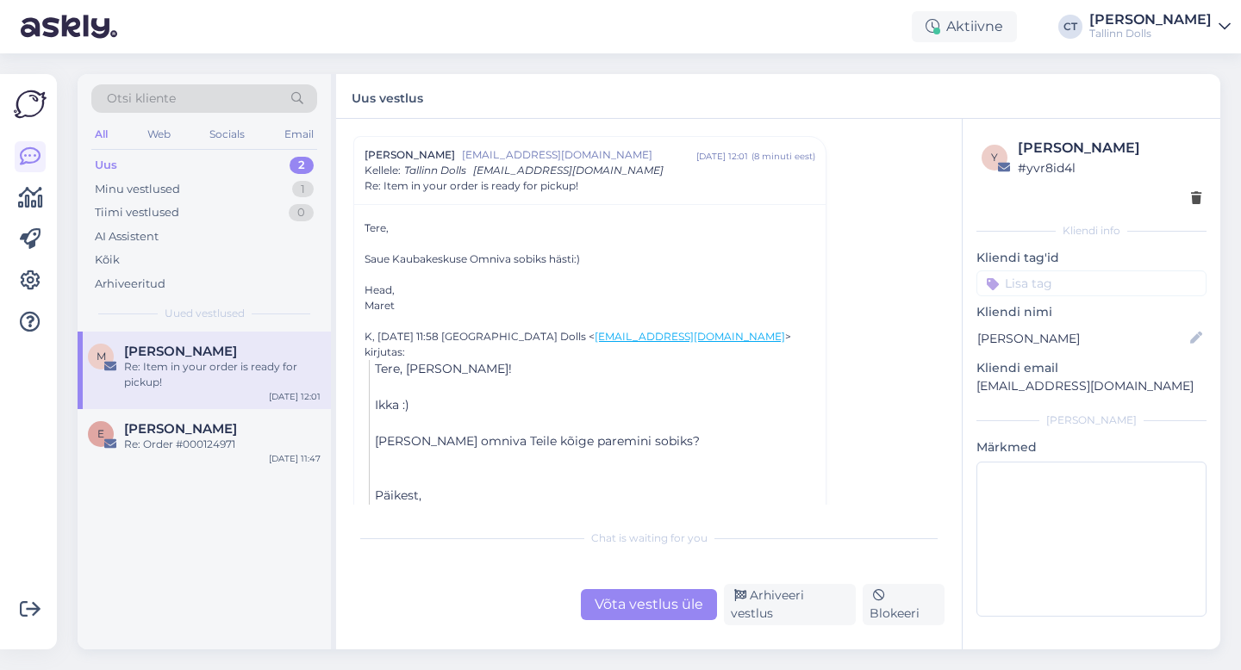
scroll to position [209, 0]
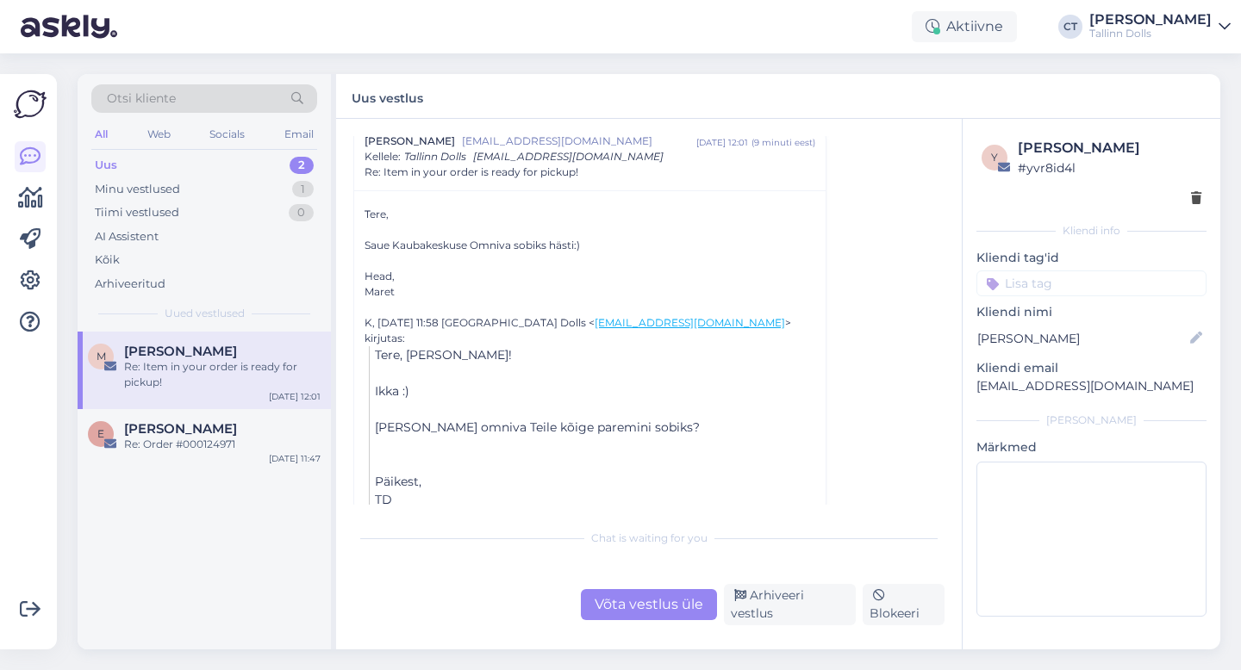
click at [604, 611] on div "Võta vestlus üle" at bounding box center [649, 604] width 136 height 31
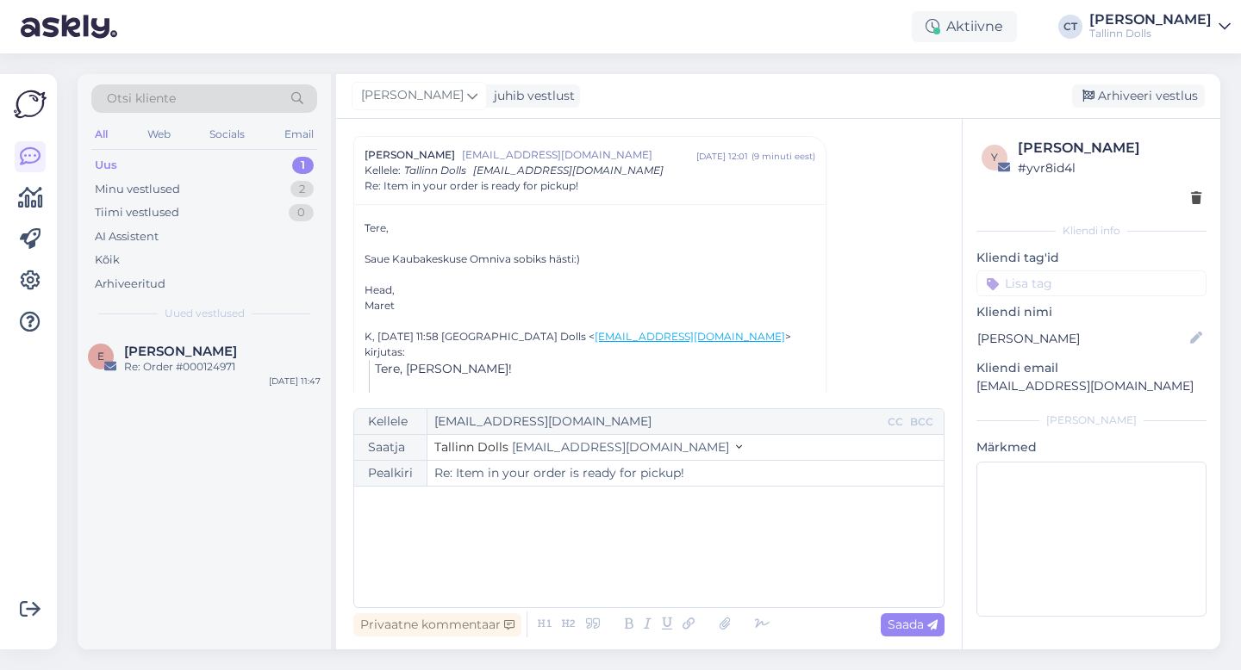
click at [632, 564] on div "﻿" at bounding box center [649, 546] width 572 height 103
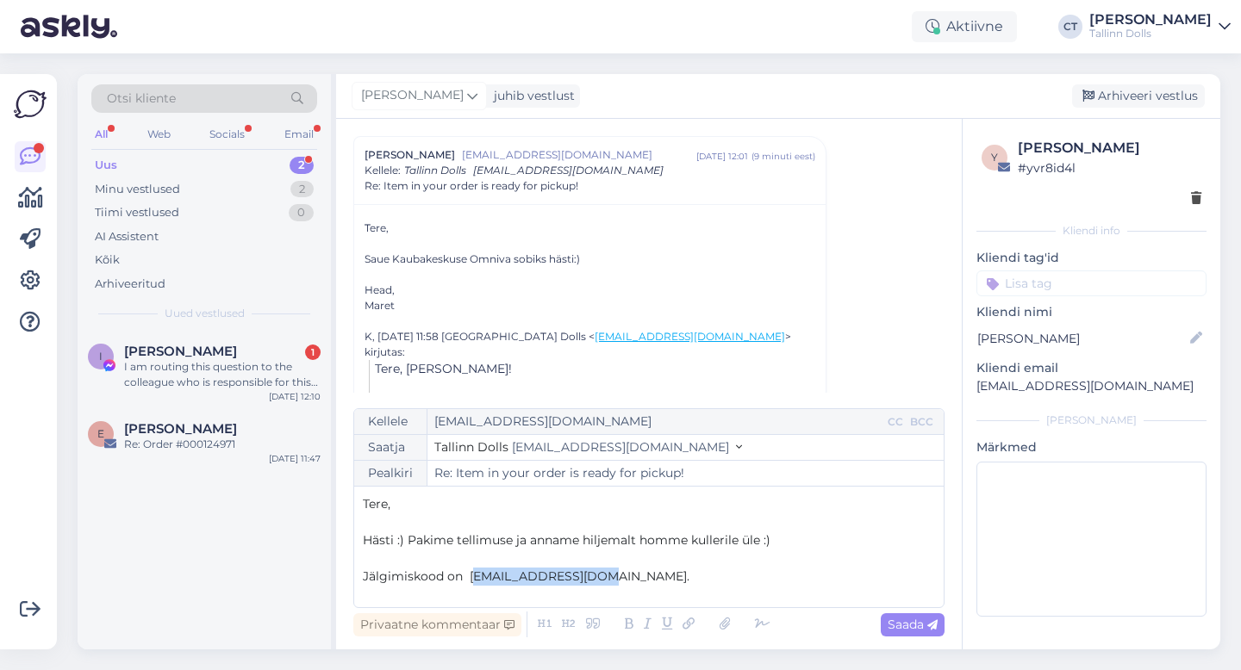
drag, startPoint x: 611, startPoint y: 577, endPoint x: 475, endPoint y: 578, distance: 136.1
click at [475, 578] on p "Jälgimiskood on [EMAIL_ADDRESS][DOMAIN_NAME]." at bounding box center [649, 577] width 572 height 18
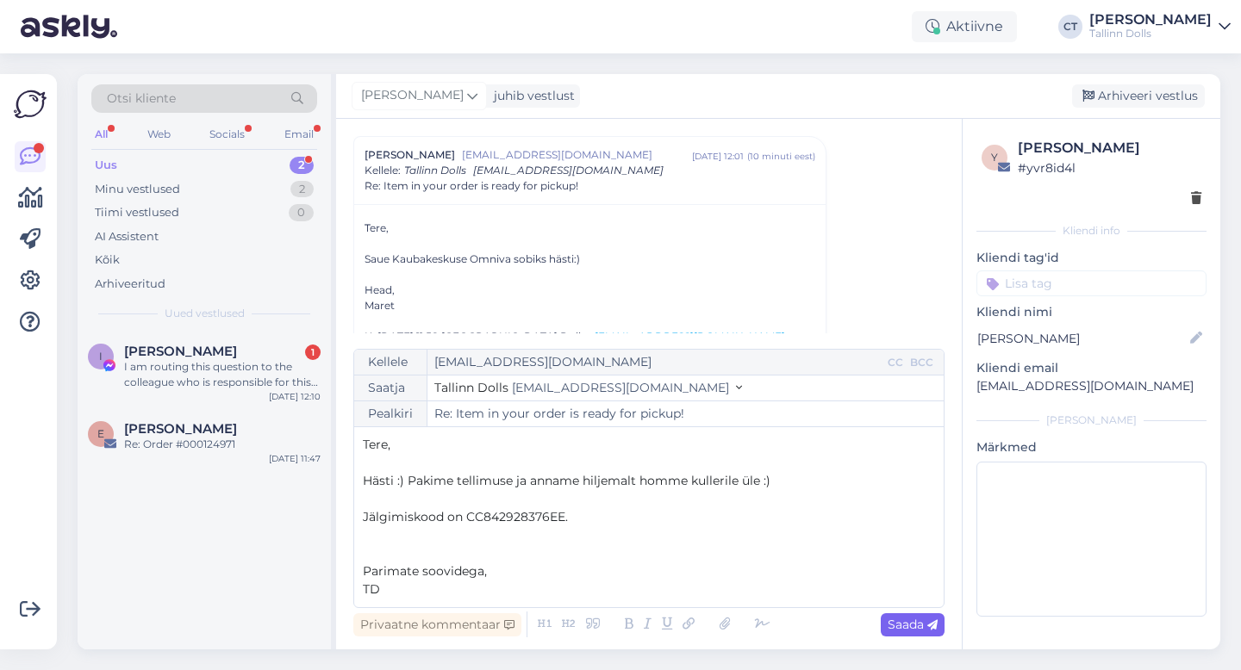
click at [899, 622] on span "Saada" at bounding box center [912, 625] width 50 height 16
type input "Re: Re: Item in your order is ready for pickup!"
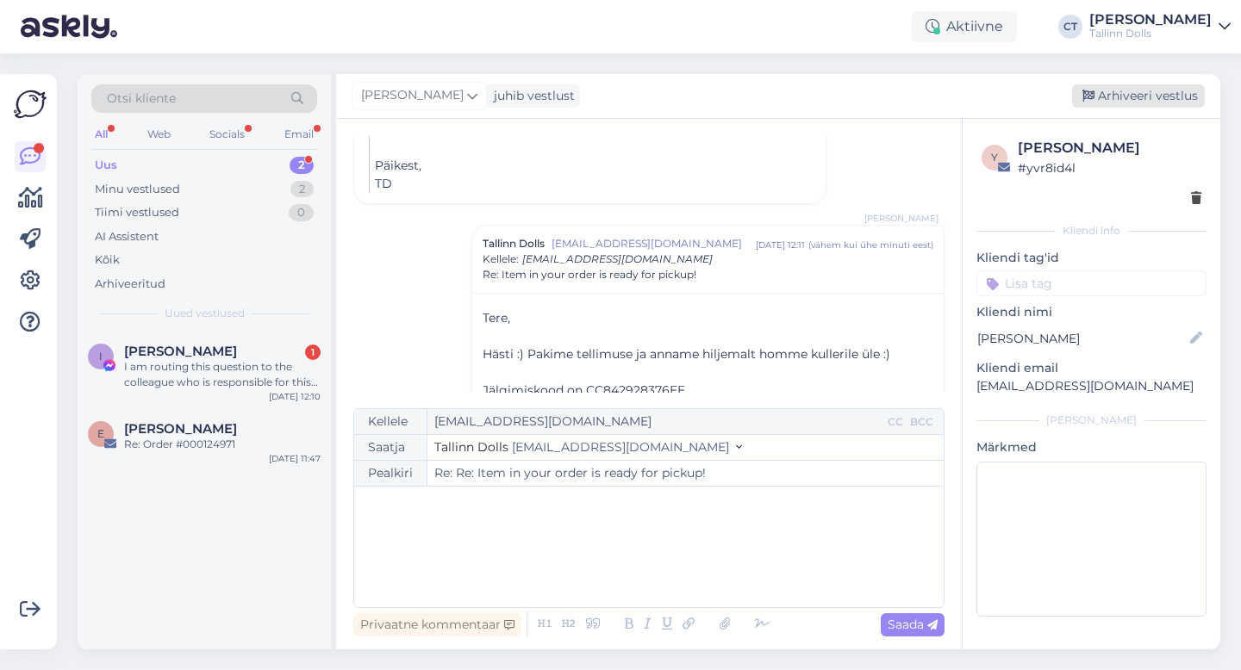
click at [1134, 104] on div "Arhiveeri vestlus" at bounding box center [1138, 95] width 133 height 23
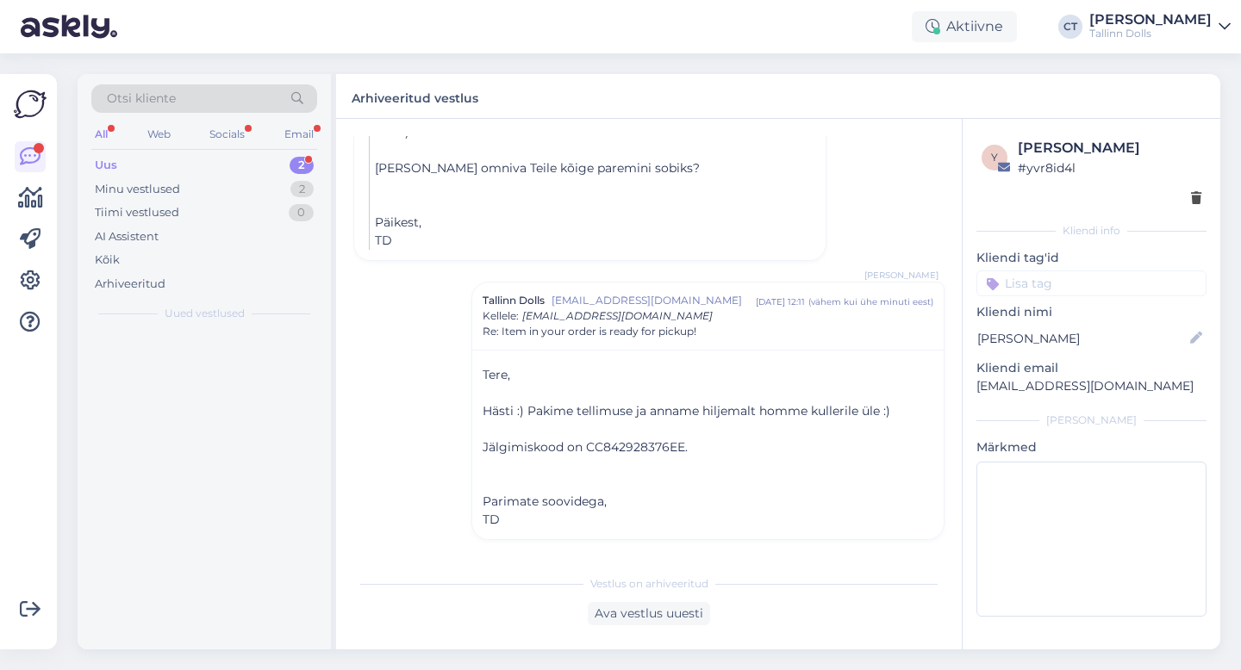
scroll to position [452, 0]
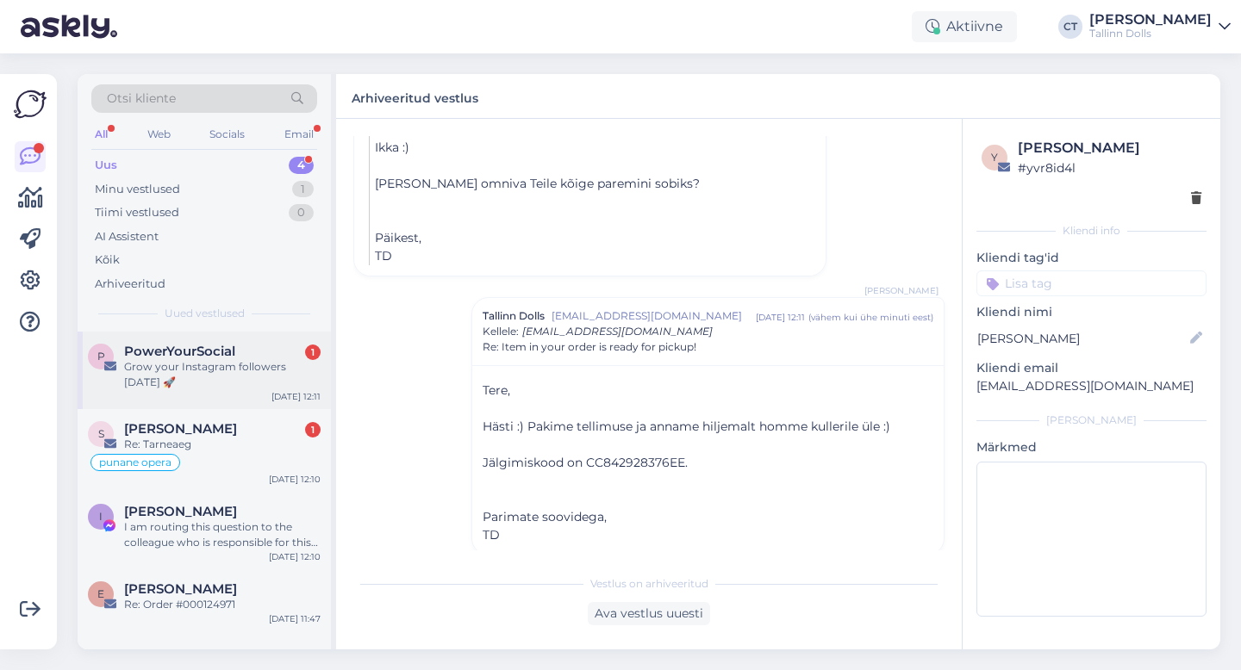
click at [201, 371] on div "Grow your Instagram followers [DATE] 🚀" at bounding box center [222, 374] width 196 height 31
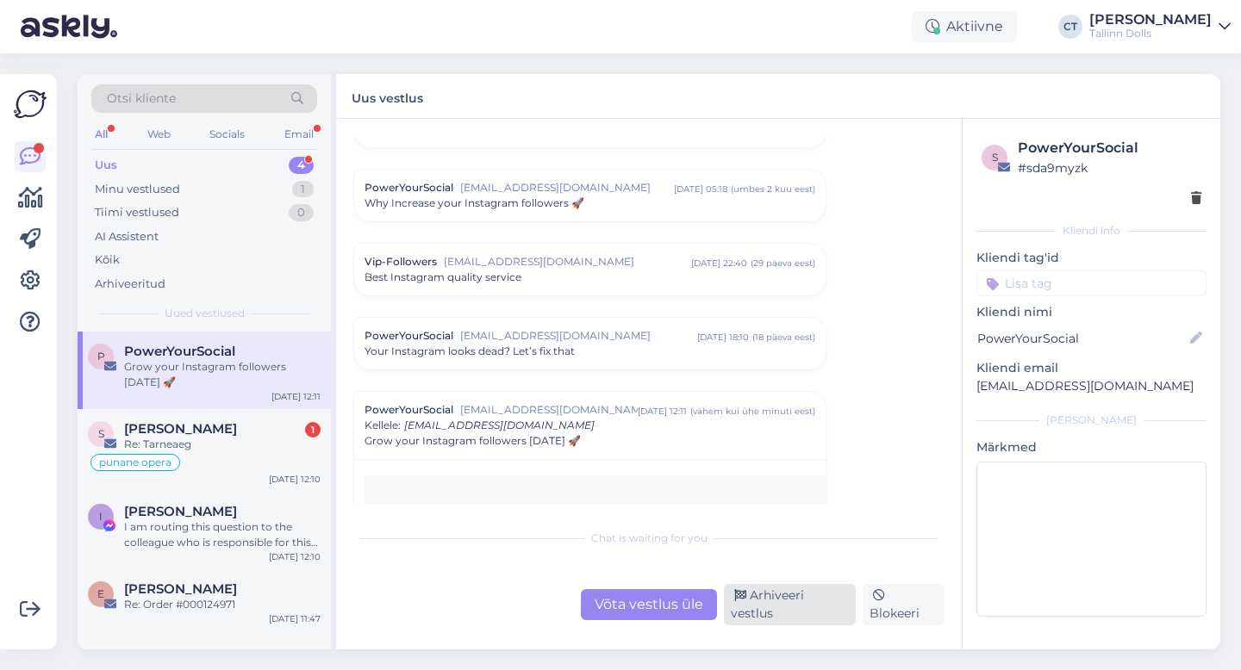
click at [820, 618] on div "Arhiveeri vestlus" at bounding box center [790, 604] width 132 height 41
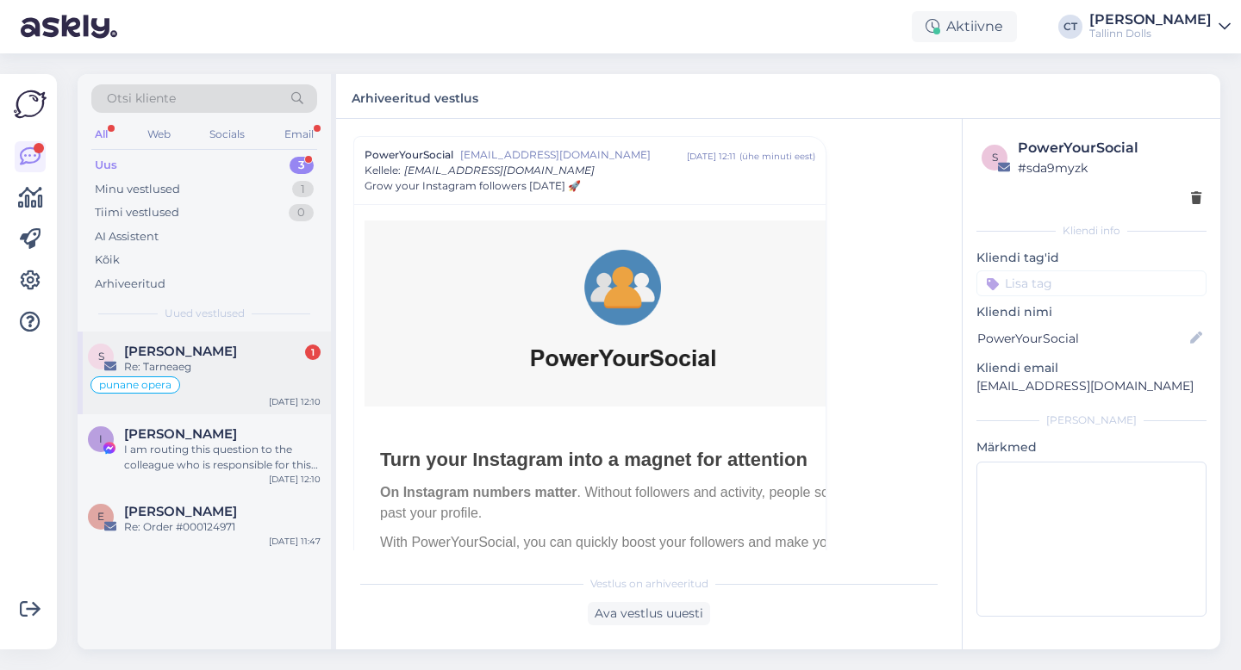
click at [272, 353] on div "Sille Nõmm 1" at bounding box center [222, 352] width 196 height 16
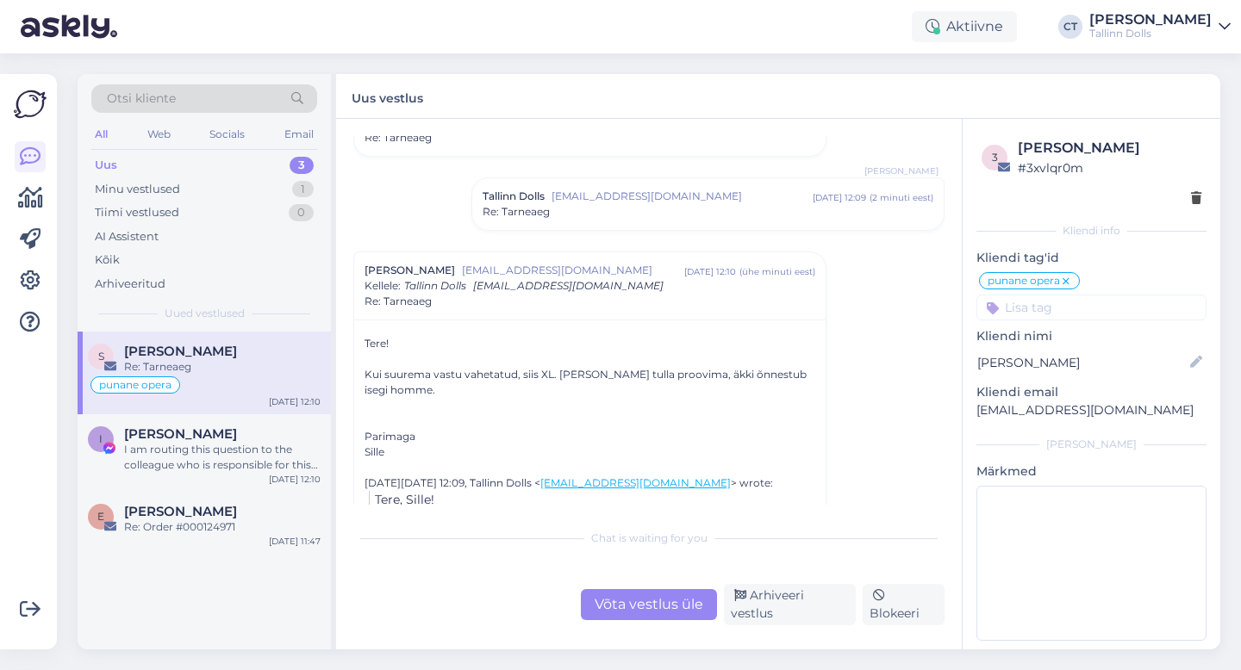
scroll to position [794, 0]
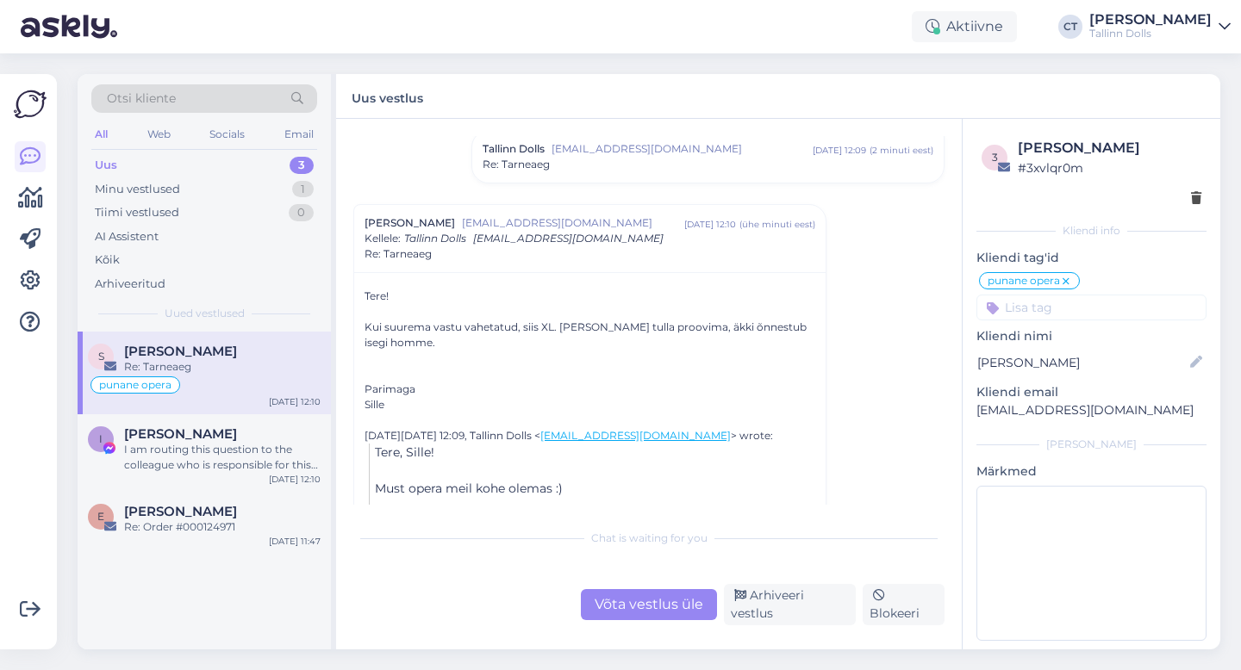
click at [649, 601] on div "Võta vestlus üle" at bounding box center [649, 604] width 136 height 31
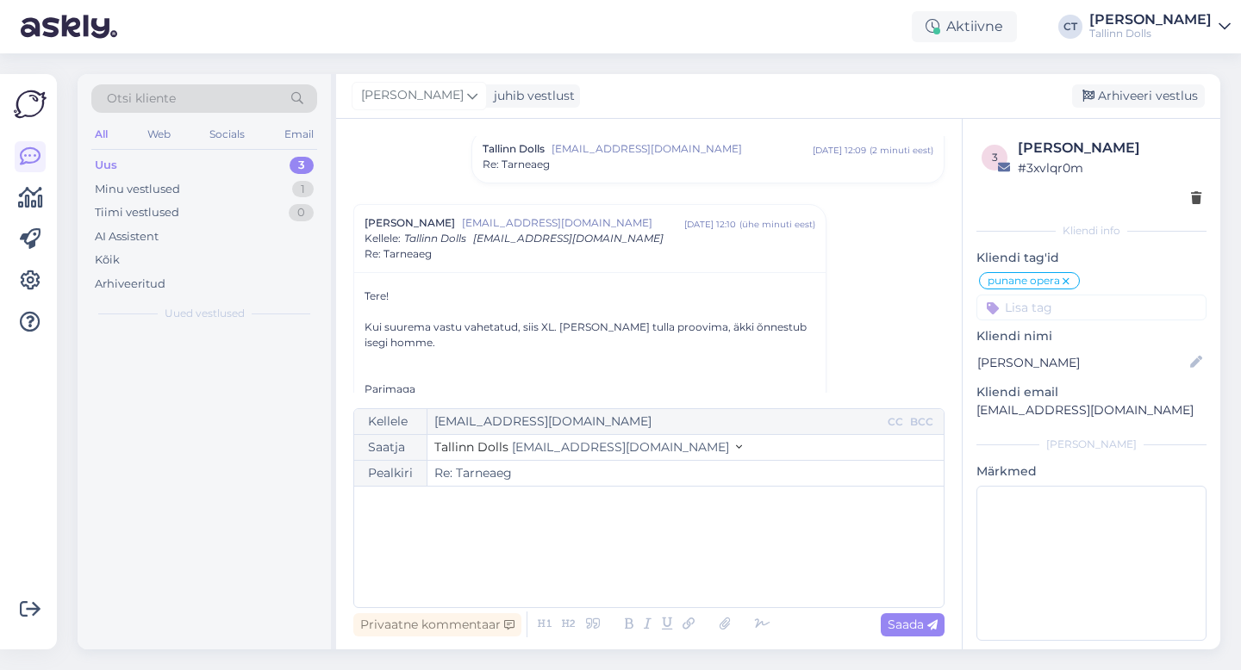
scroll to position [862, 0]
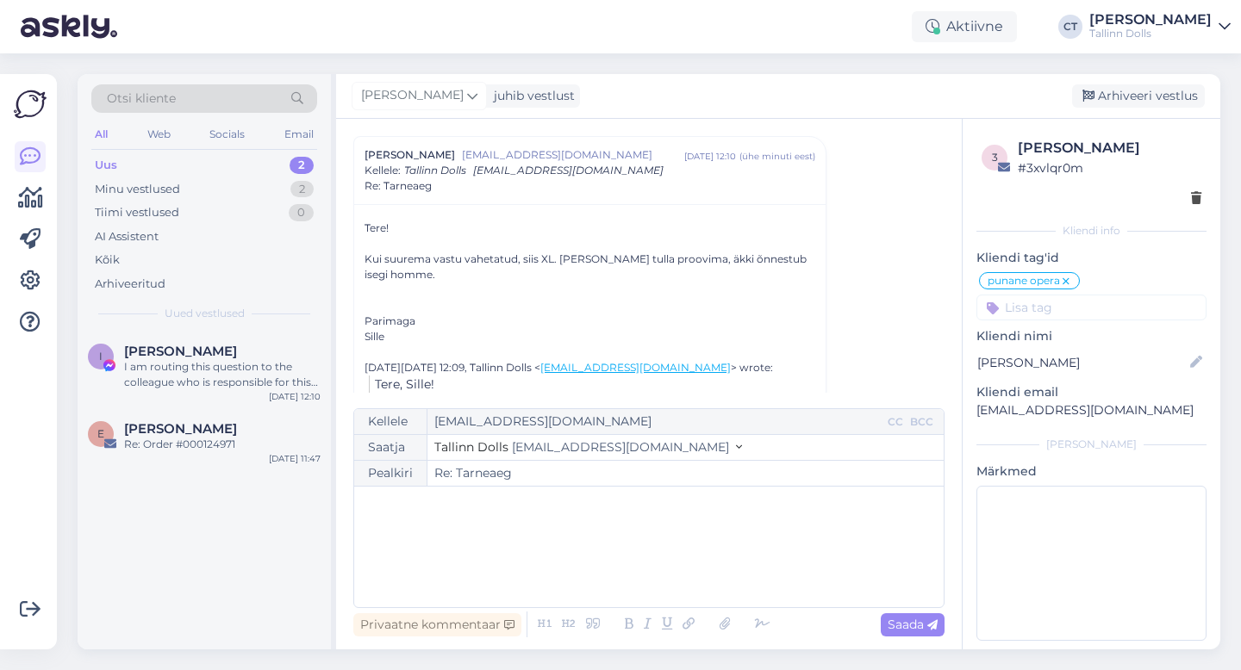
click at [652, 569] on div "﻿" at bounding box center [649, 546] width 572 height 103
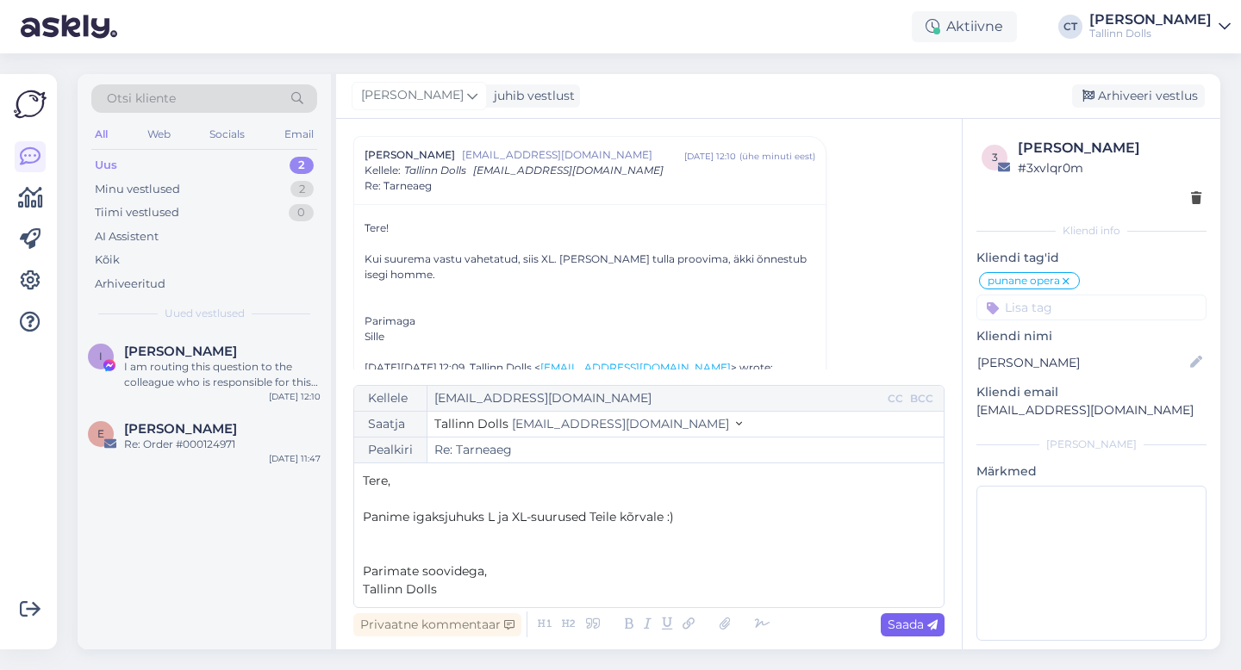
click at [918, 625] on span "Saada" at bounding box center [912, 625] width 50 height 16
type input "Re: Tarneaeg"
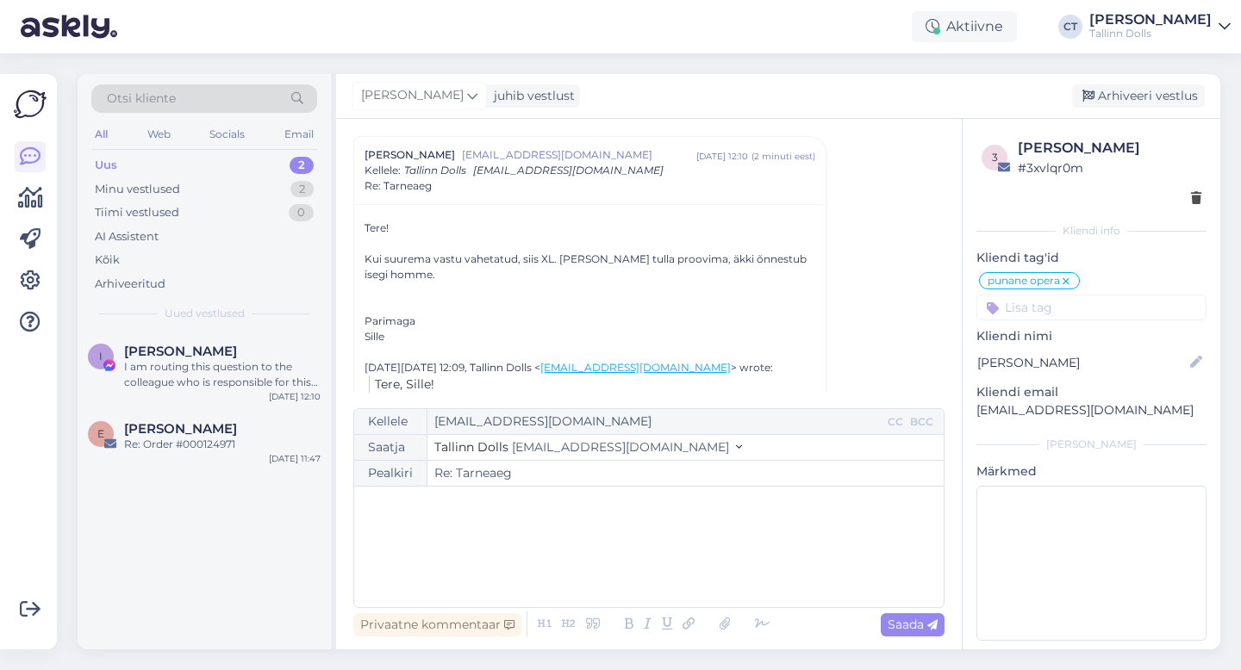
scroll to position [1181, 0]
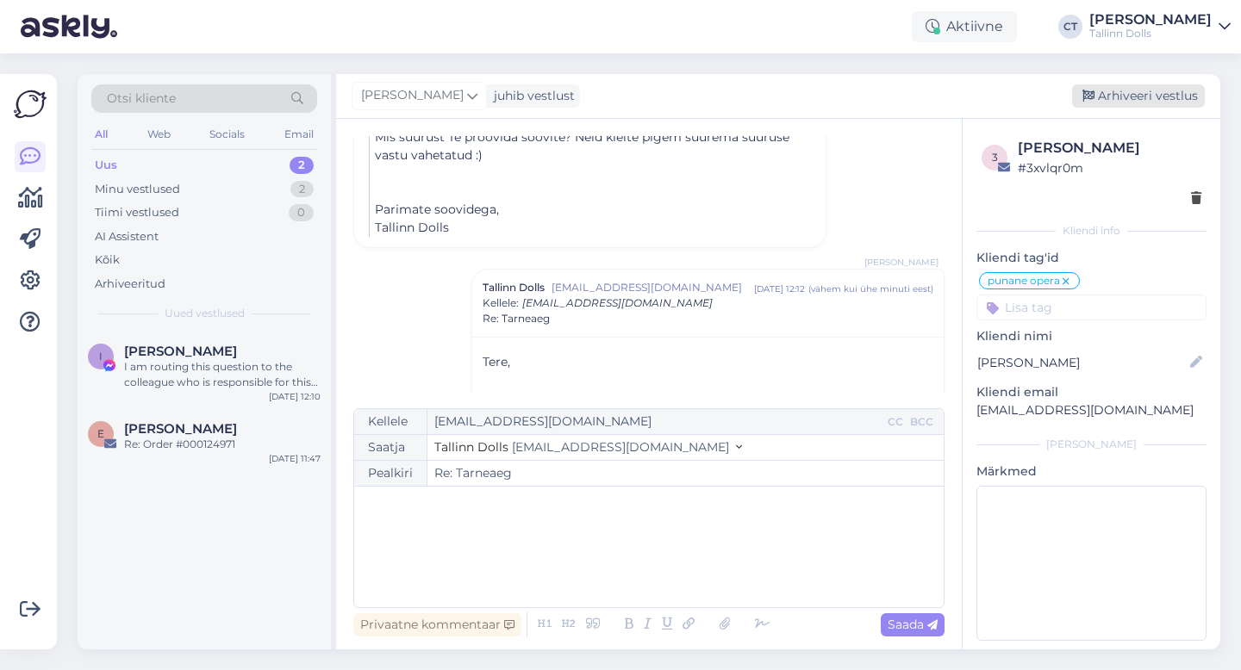
click at [1127, 93] on div "Arhiveeri vestlus" at bounding box center [1138, 95] width 133 height 23
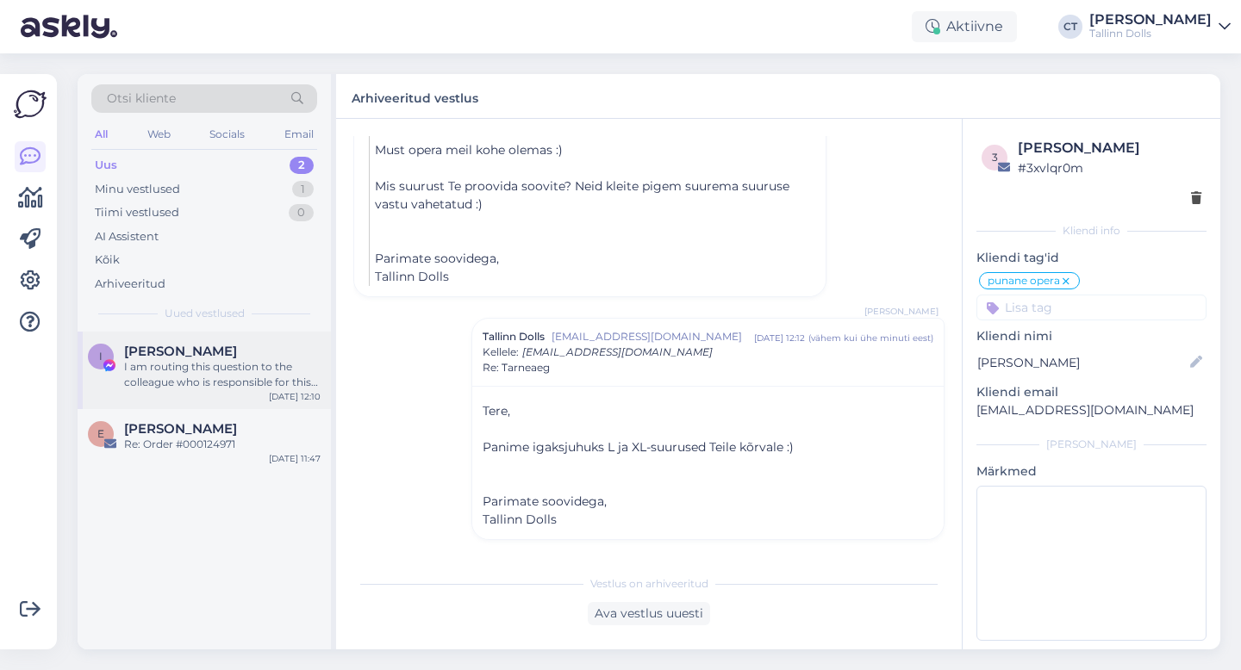
click at [209, 347] on span "[PERSON_NAME]" at bounding box center [180, 352] width 113 height 16
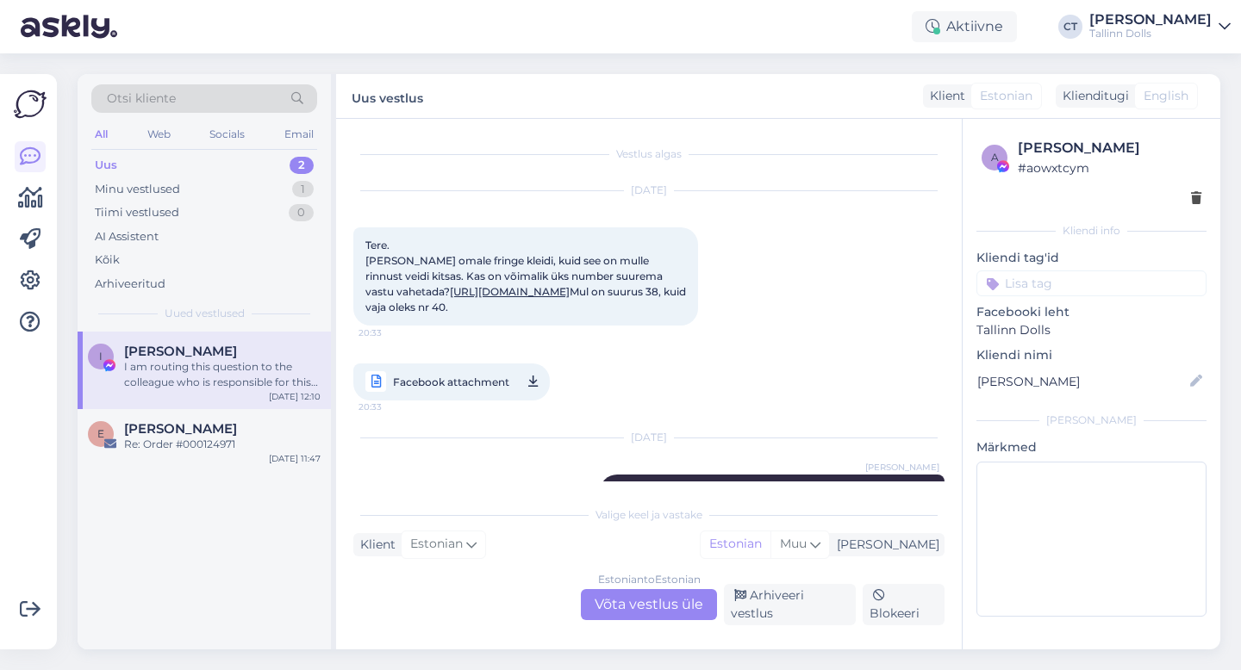
scroll to position [877, 0]
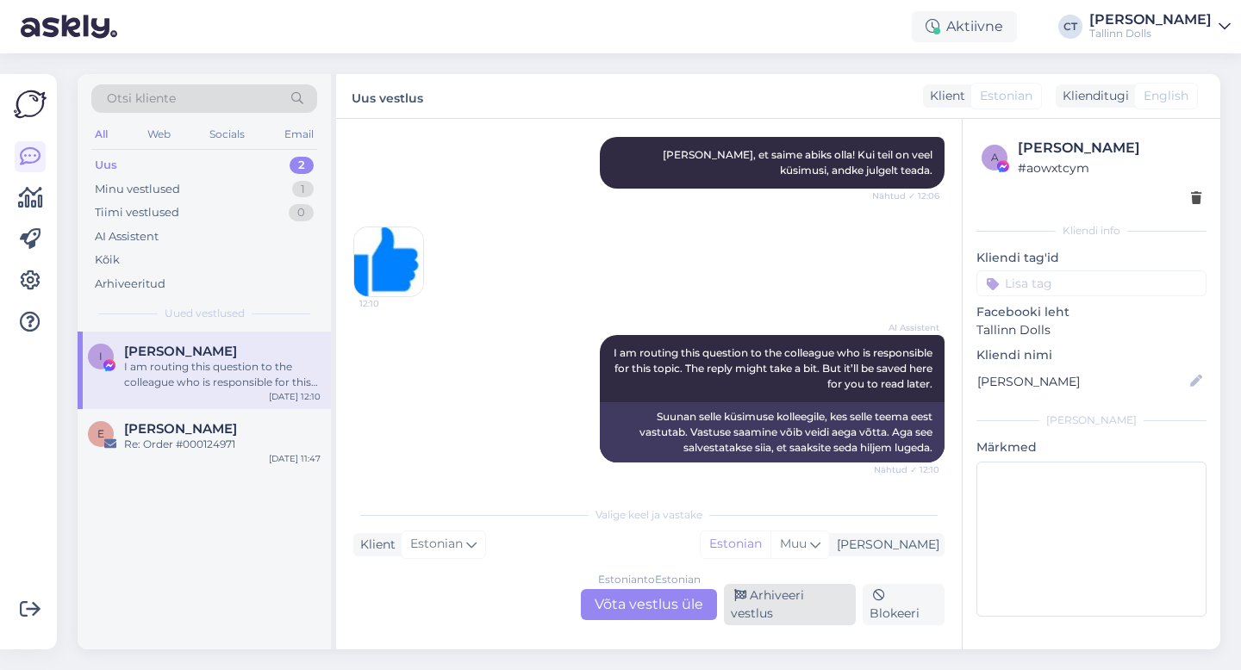
click at [815, 610] on div "Arhiveeri vestlus" at bounding box center [790, 604] width 132 height 41
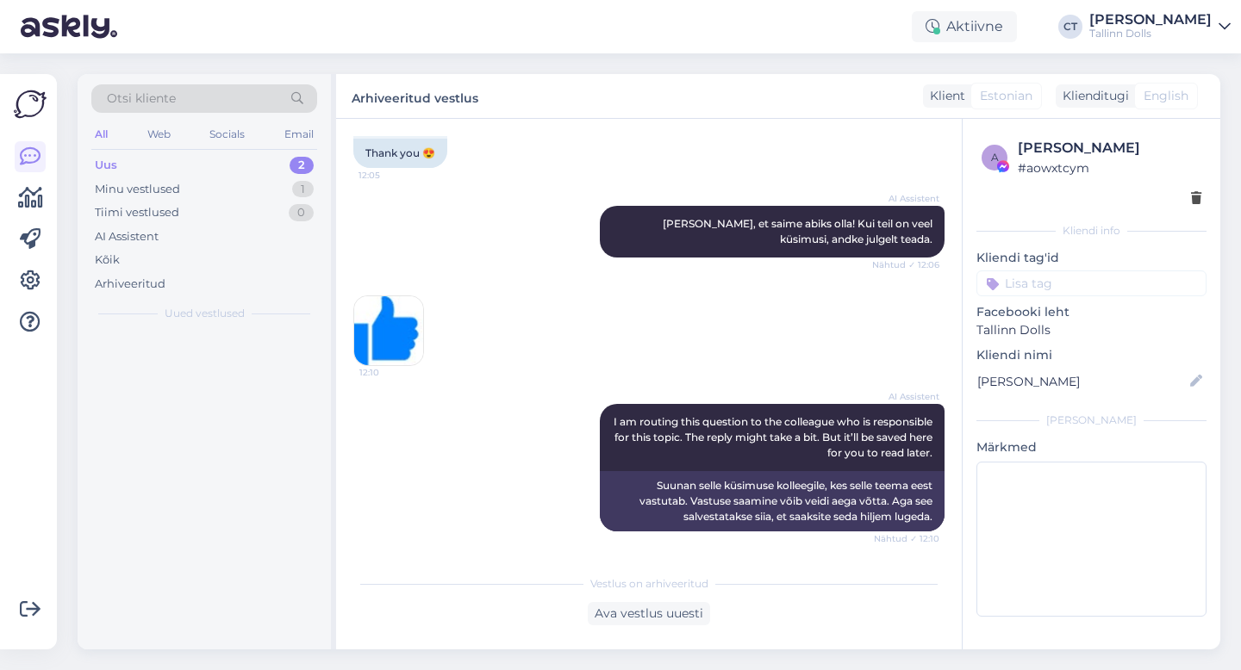
scroll to position [819, 0]
click at [148, 159] on div "Uus 1" at bounding box center [204, 165] width 226 height 24
click at [163, 175] on div "Uus 1" at bounding box center [204, 165] width 226 height 24
click at [162, 194] on div "Minu vestlused" at bounding box center [137, 189] width 85 height 17
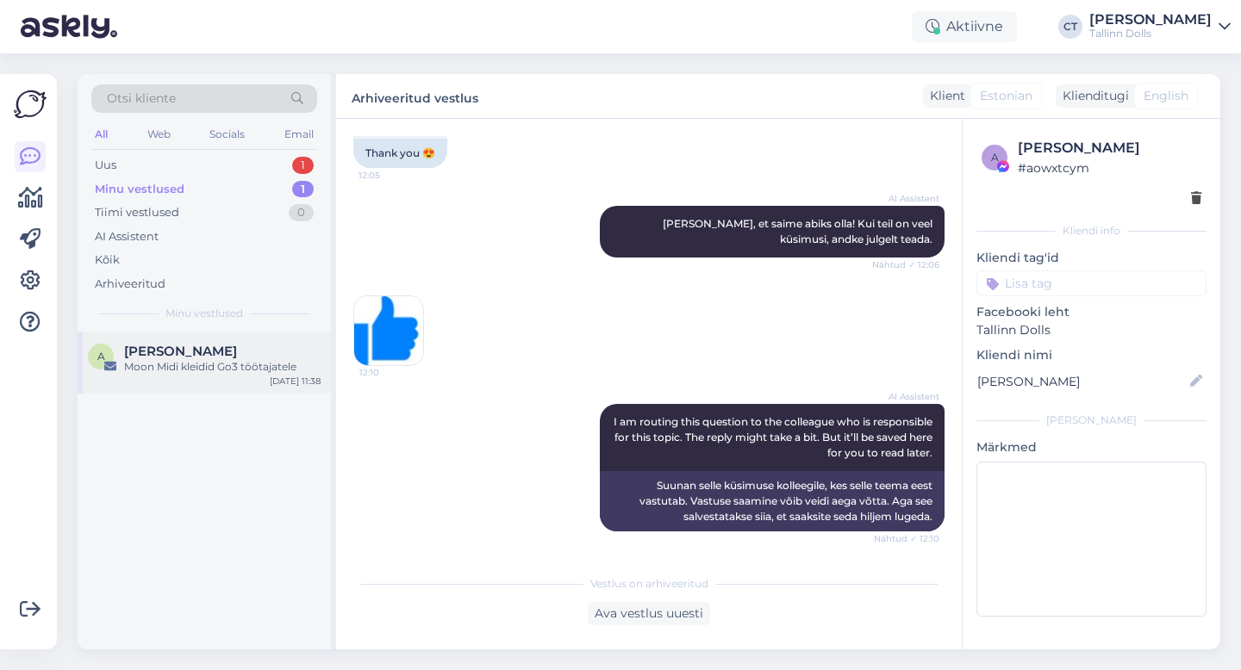
click at [172, 334] on div "A [PERSON_NAME] Moon Midi kleidid Go3 töötajatele [DATE] 11:38" at bounding box center [204, 363] width 253 height 62
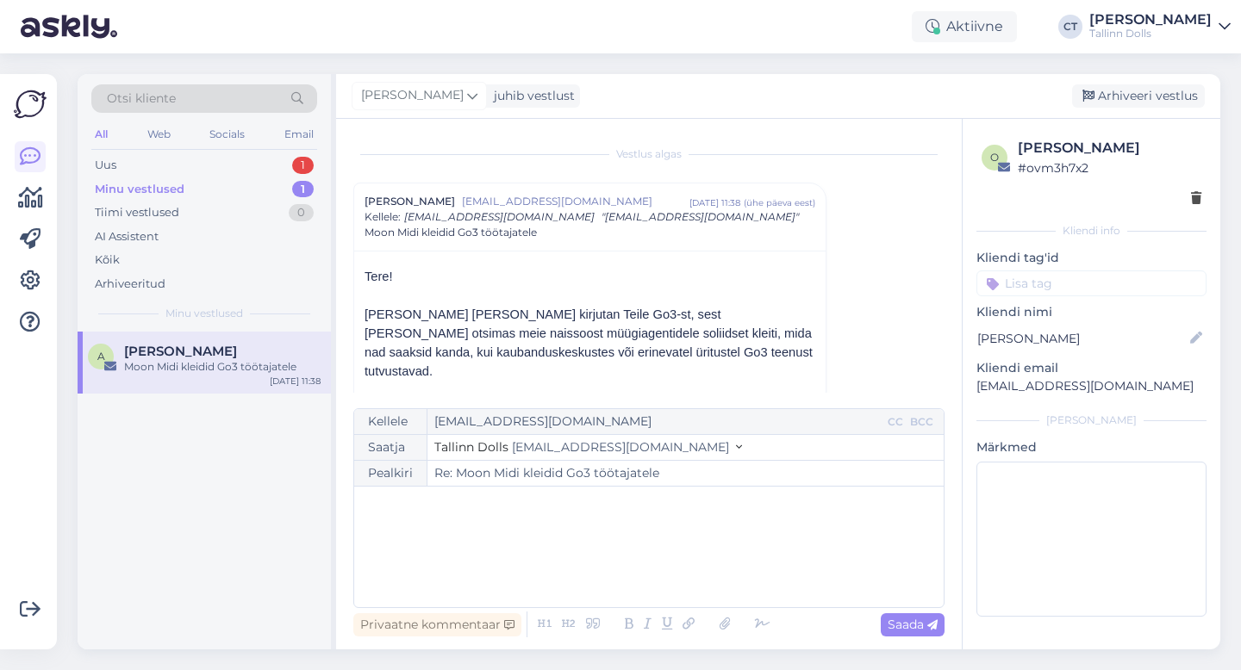
scroll to position [76, 0]
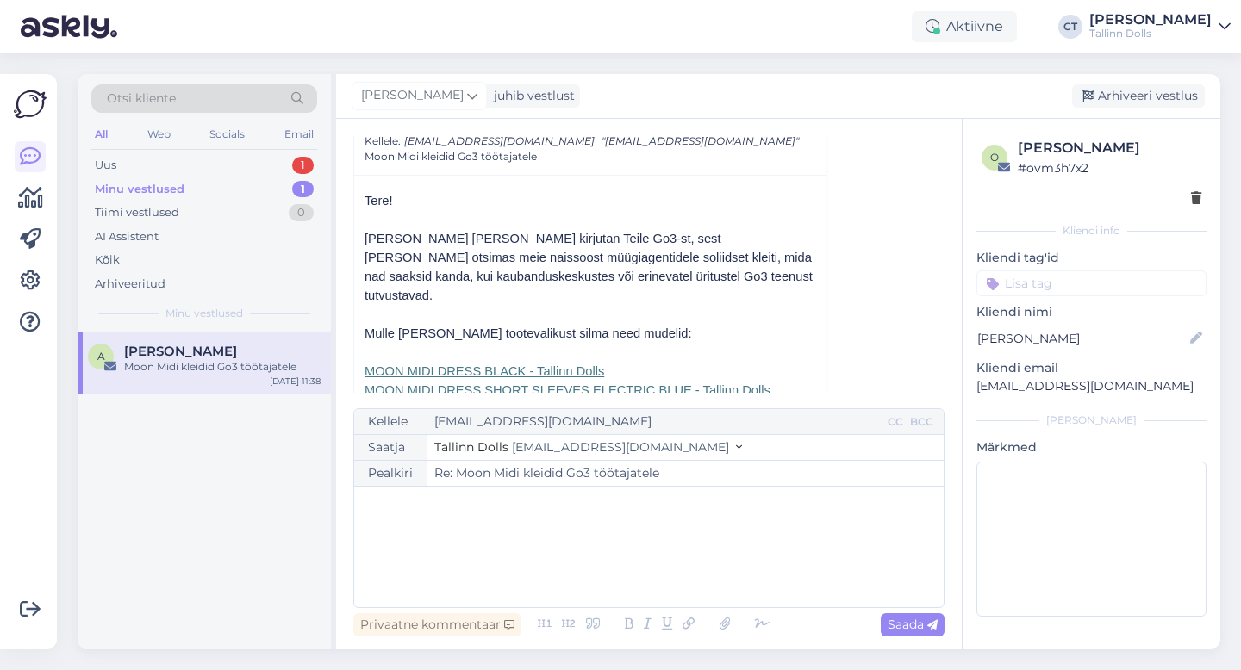
click at [545, 528] on div "﻿" at bounding box center [649, 546] width 572 height 103
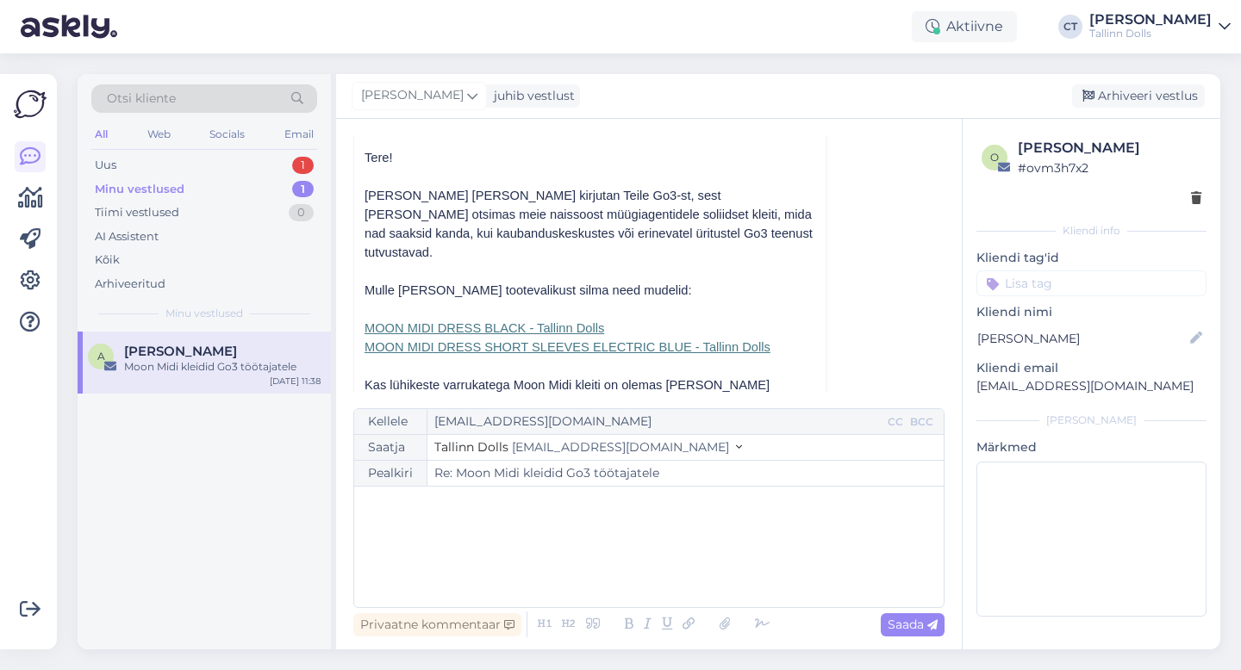
scroll to position [132, 0]
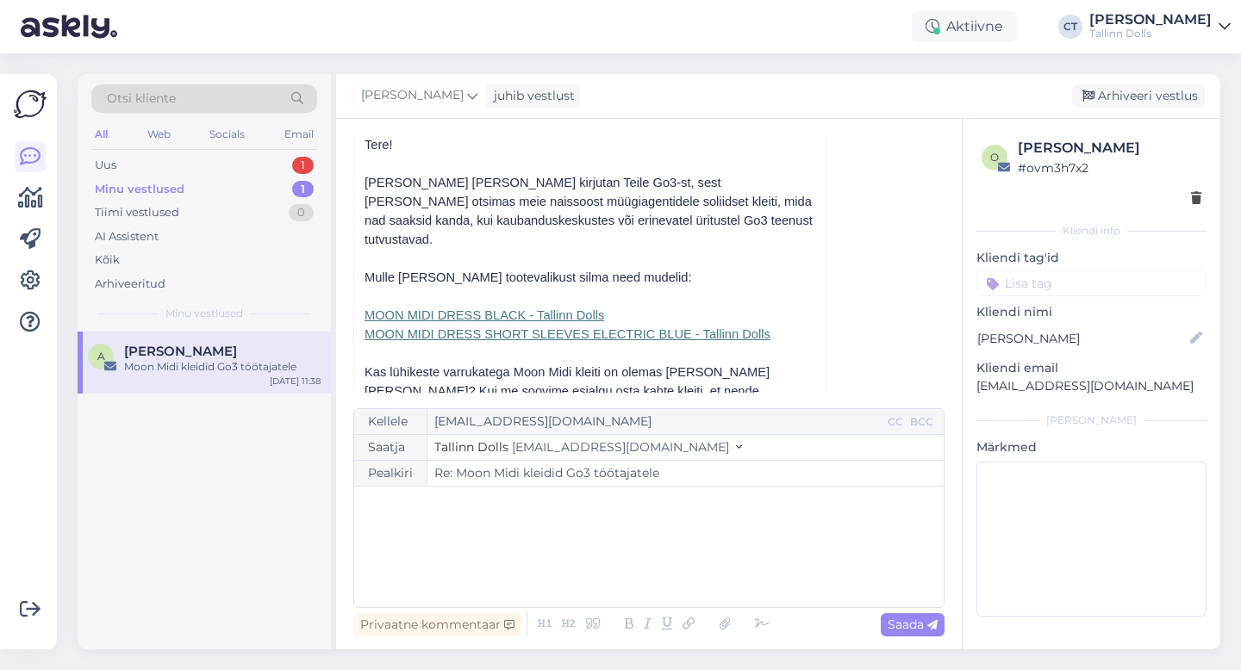
click at [568, 539] on div "﻿" at bounding box center [649, 546] width 572 height 103
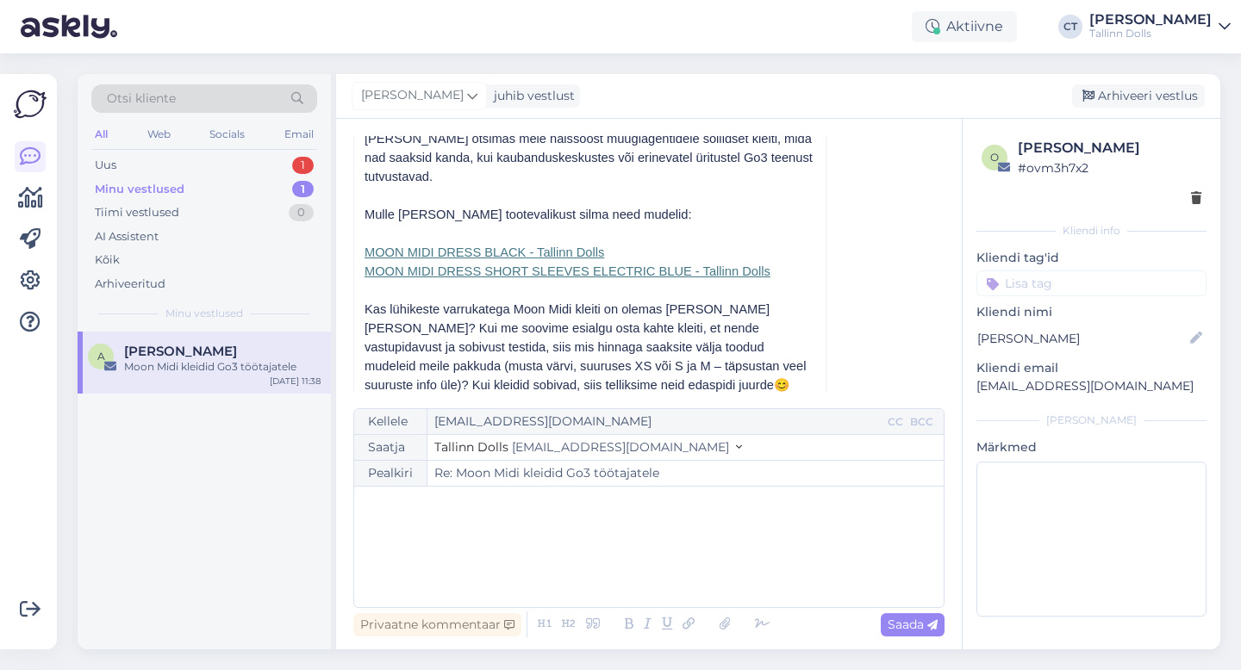
scroll to position [260, 0]
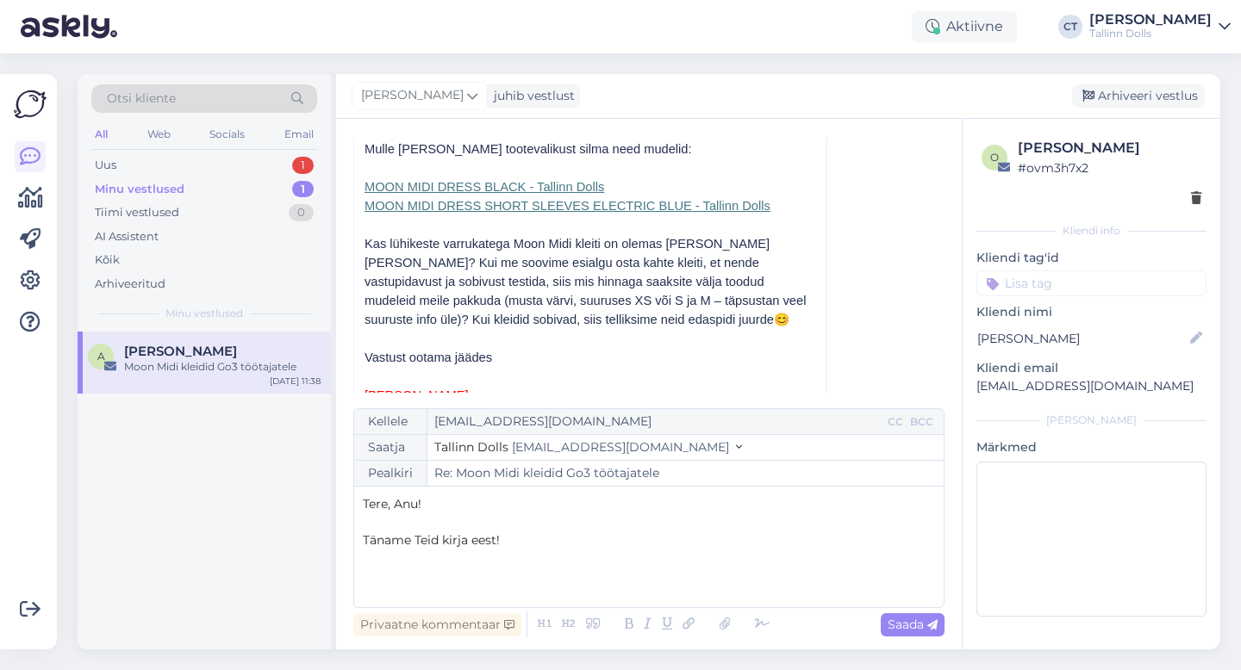
click at [562, 543] on p "Täname Teid kirja eest!" at bounding box center [649, 541] width 572 height 18
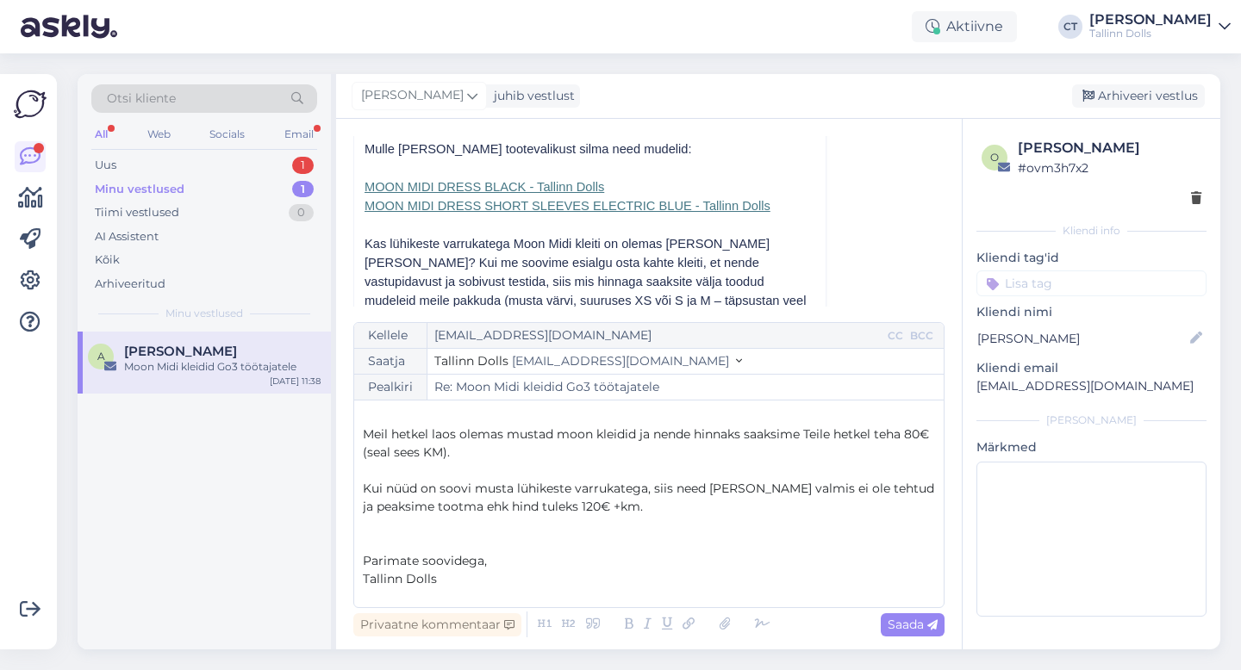
scroll to position [82, 0]
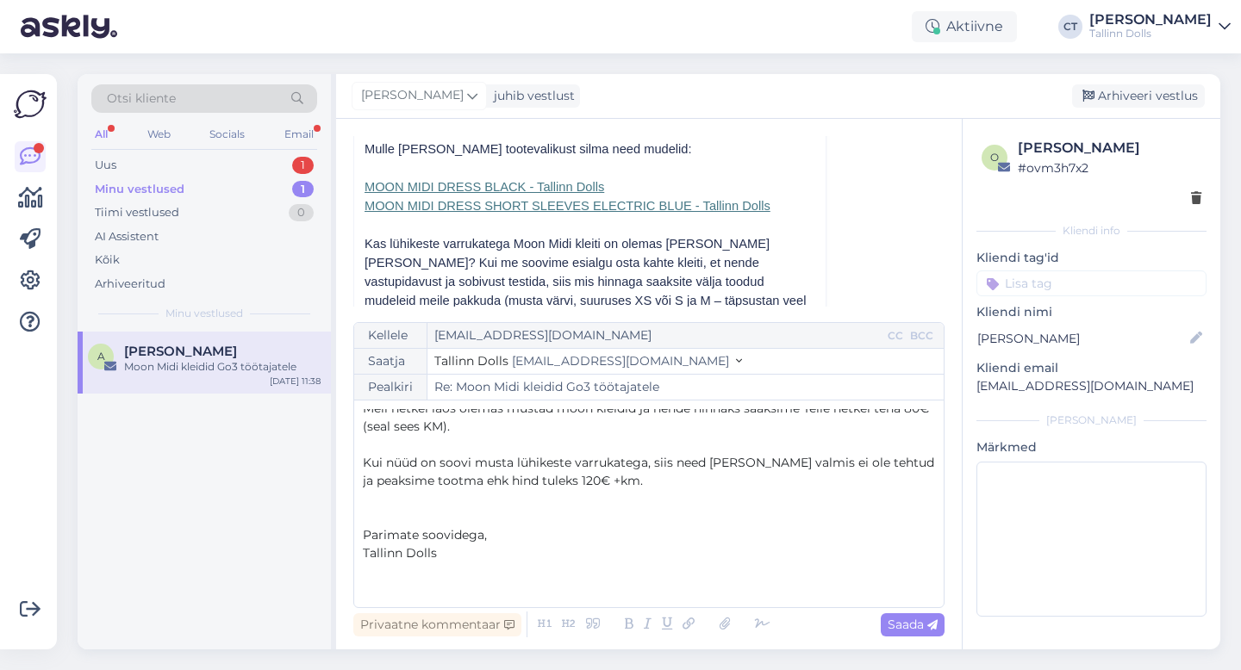
click at [660, 490] on p "﻿" at bounding box center [649, 499] width 572 height 18
click at [913, 632] on span "Saada" at bounding box center [912, 625] width 50 height 16
type input "Re: Re: Moon Midi kleidid Go3 töötajatele"
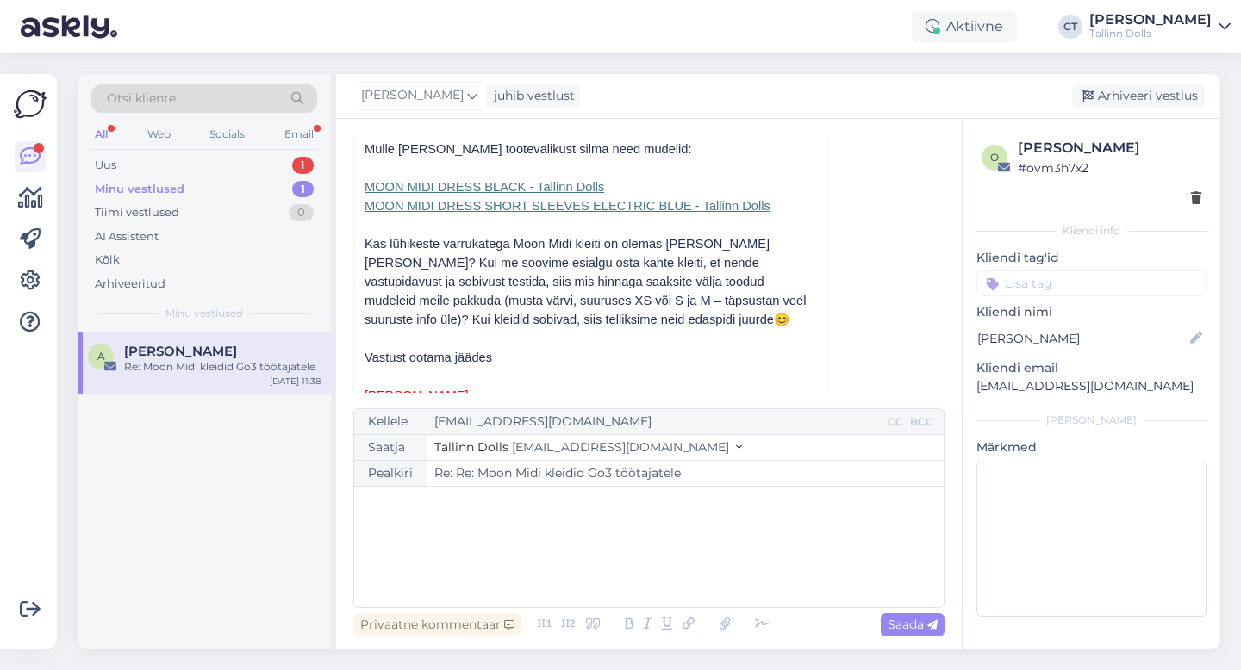
scroll to position [0, 0]
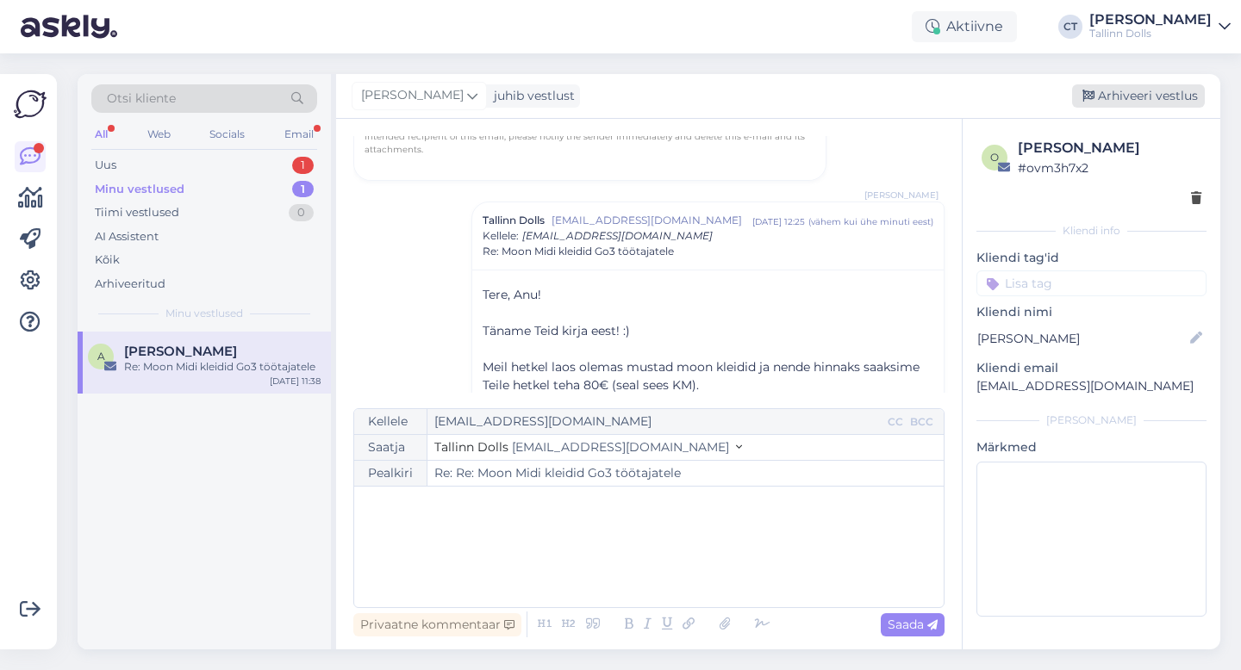
click at [1184, 100] on div "Arhiveeri vestlus" at bounding box center [1138, 95] width 133 height 23
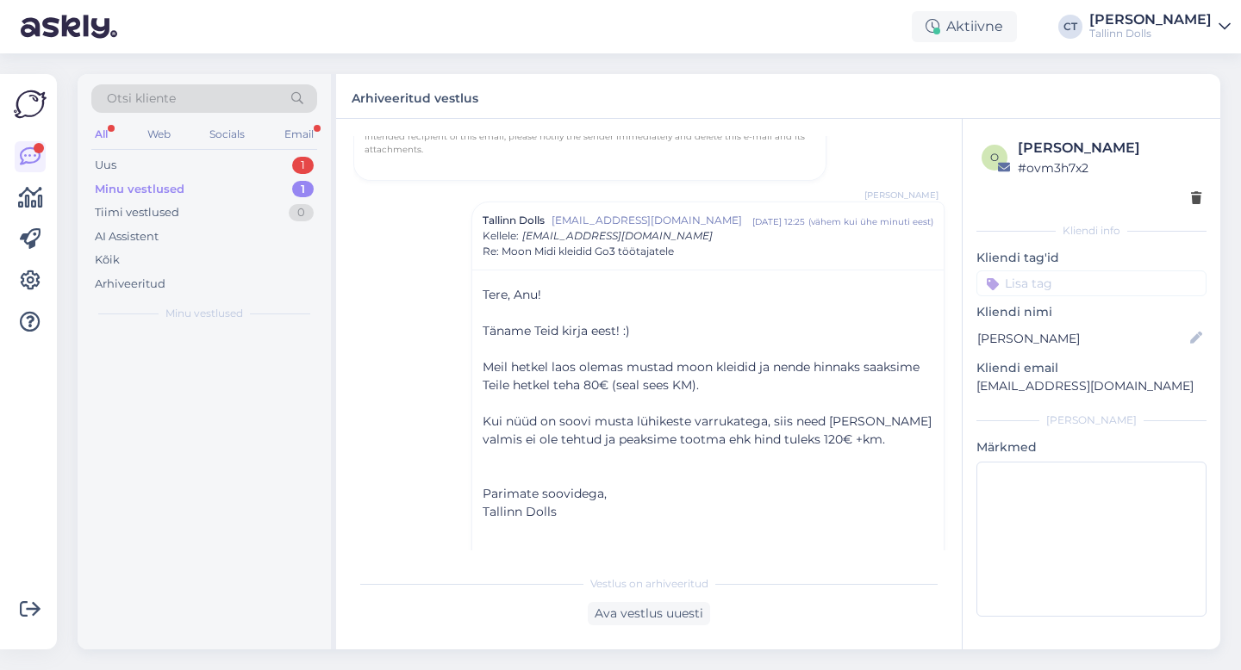
scroll to position [787, 0]
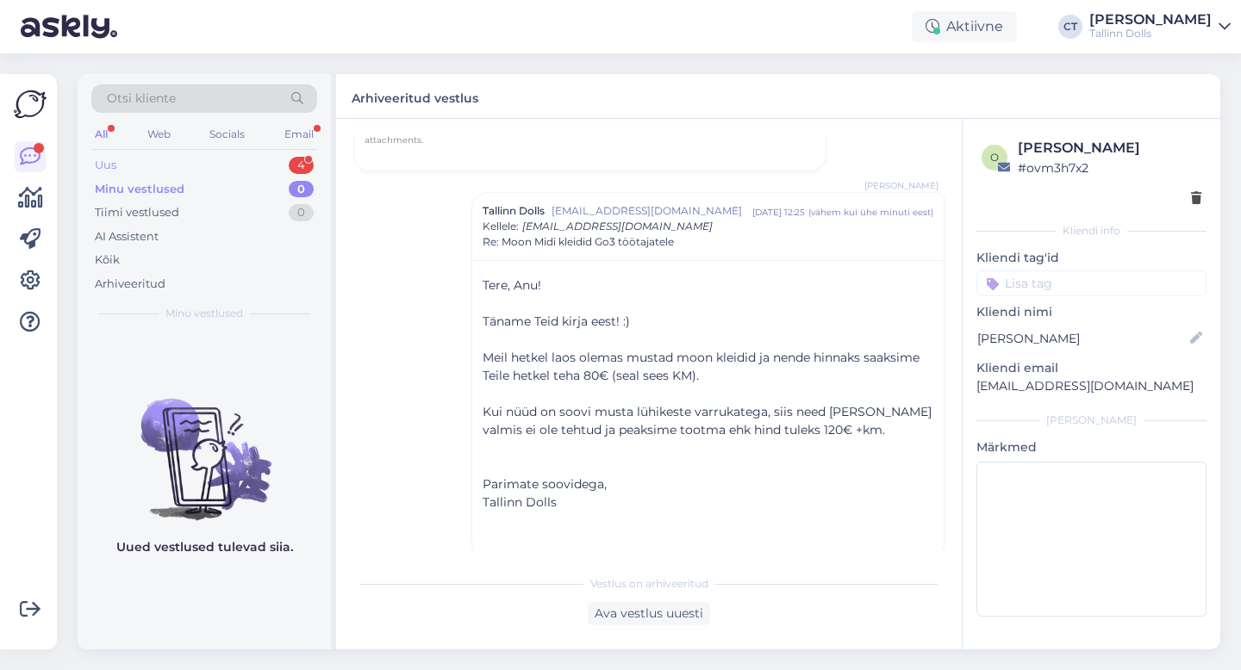
click at [208, 160] on div "Uus 4" at bounding box center [204, 165] width 226 height 24
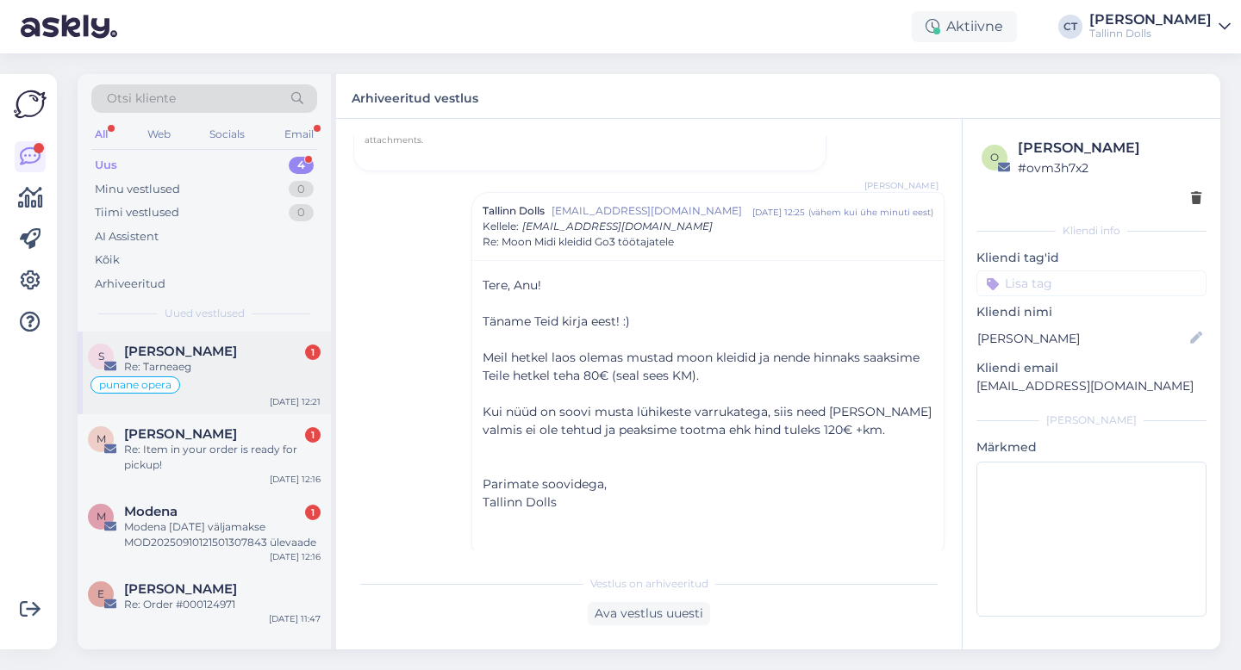
click at [220, 407] on div "S Sille Nõmm 1 Re: Tarneaeg punane opera [DATE] 12:21" at bounding box center [204, 373] width 253 height 83
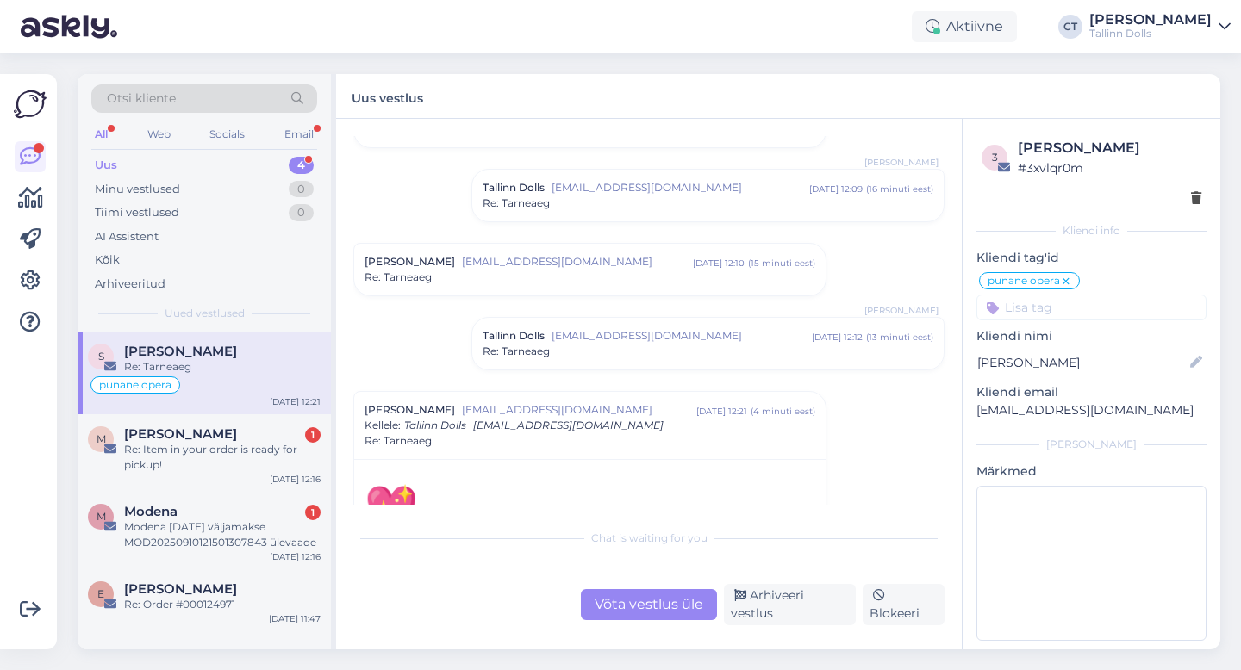
scroll to position [825, 0]
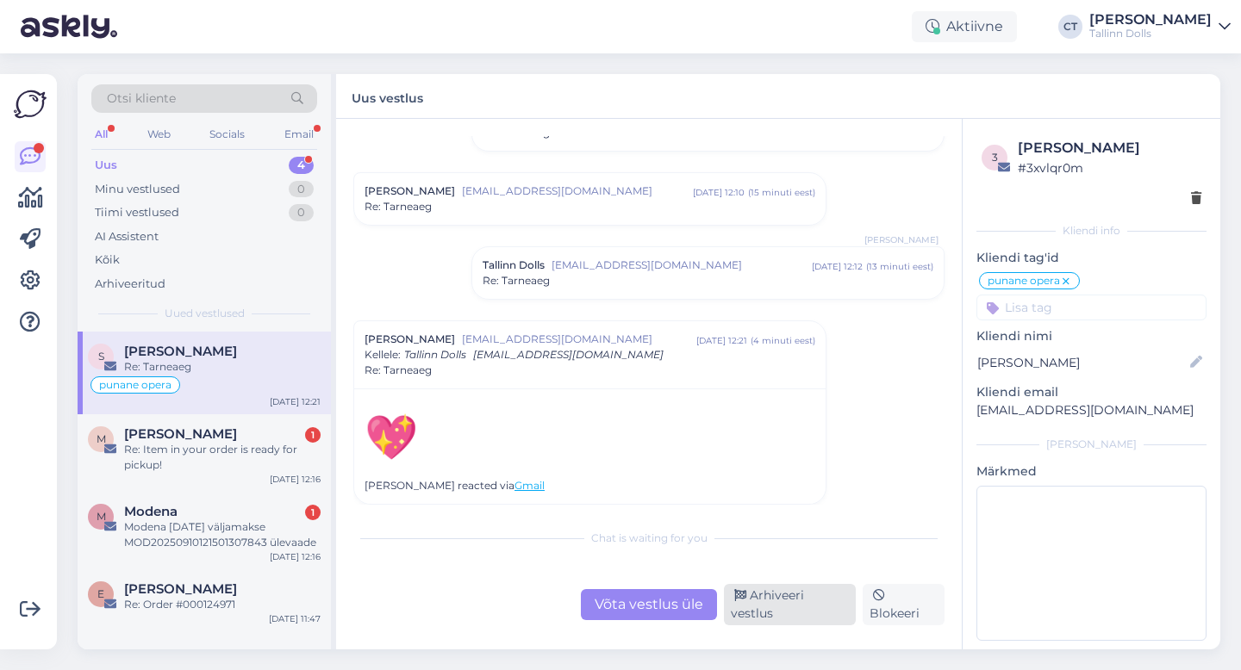
click at [776, 606] on div "Arhiveeri vestlus" at bounding box center [790, 604] width 132 height 41
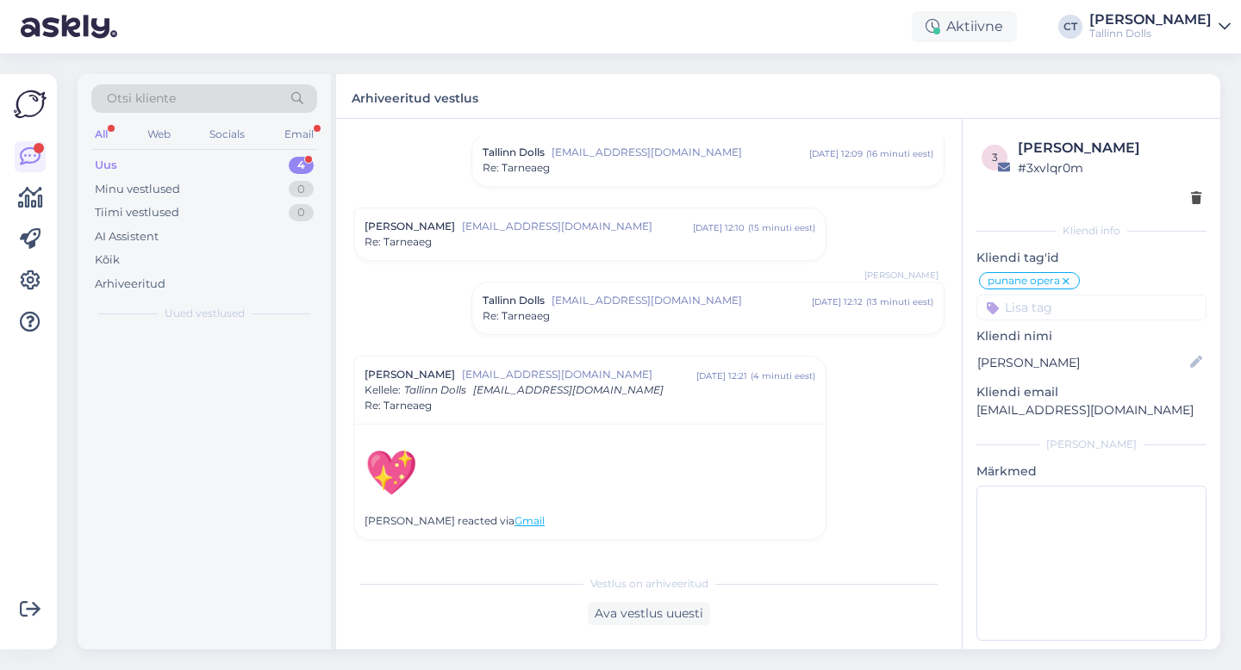
scroll to position [790, 0]
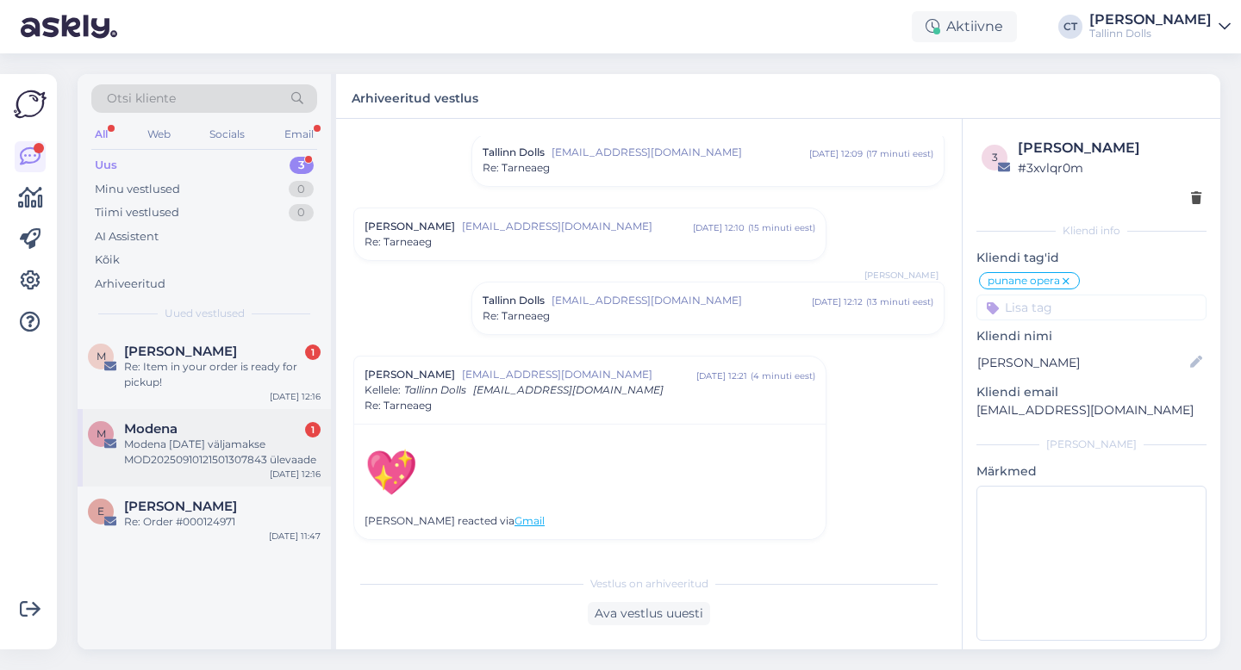
click at [202, 432] on div "Modena 1" at bounding box center [222, 429] width 196 height 16
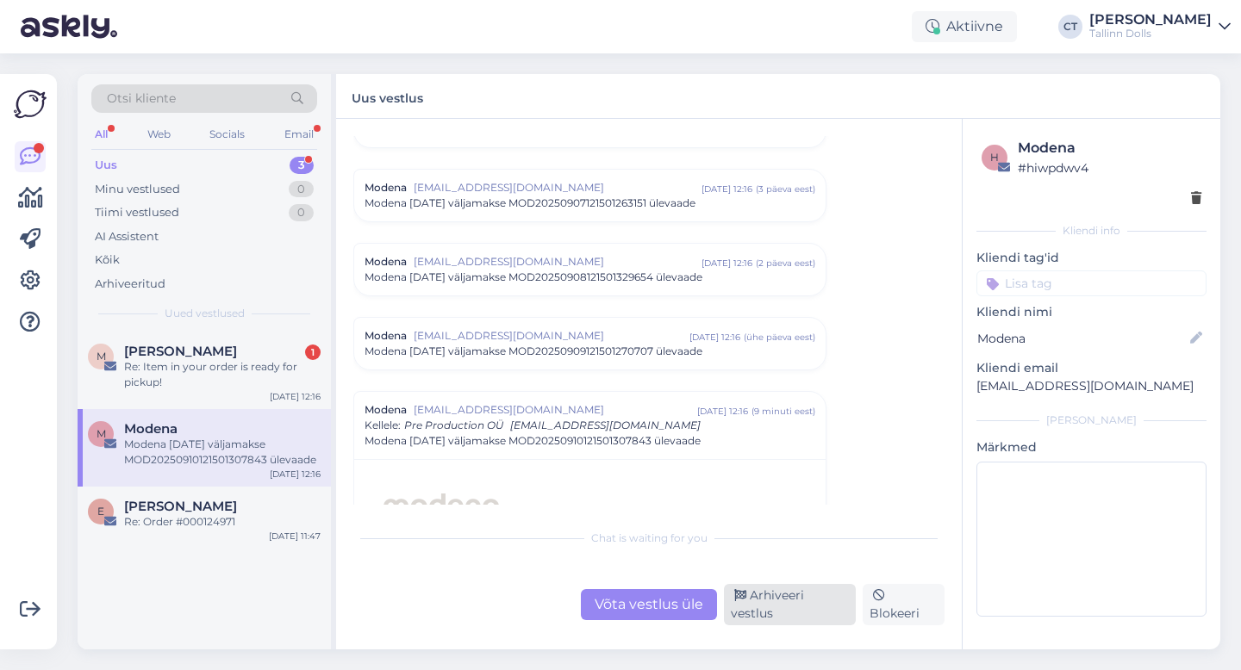
click at [825, 613] on div "Arhiveeri vestlus" at bounding box center [790, 604] width 132 height 41
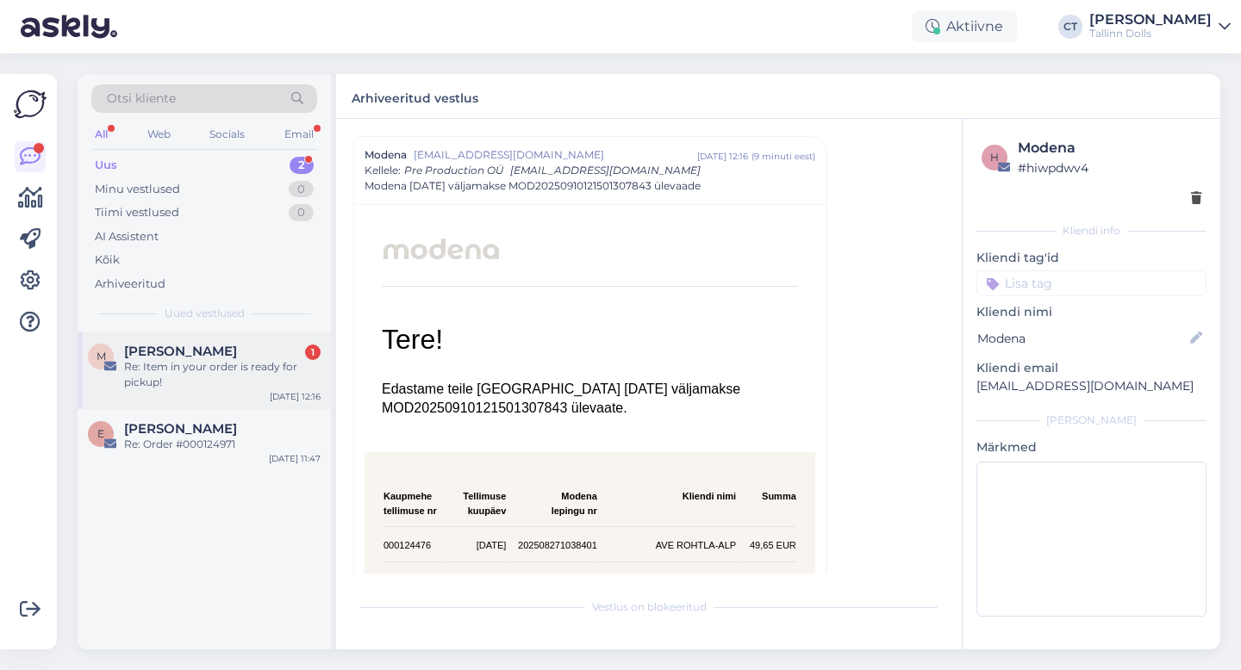
click at [240, 368] on div "Re: Item in your order is ready for pickup!" at bounding box center [222, 374] width 196 height 31
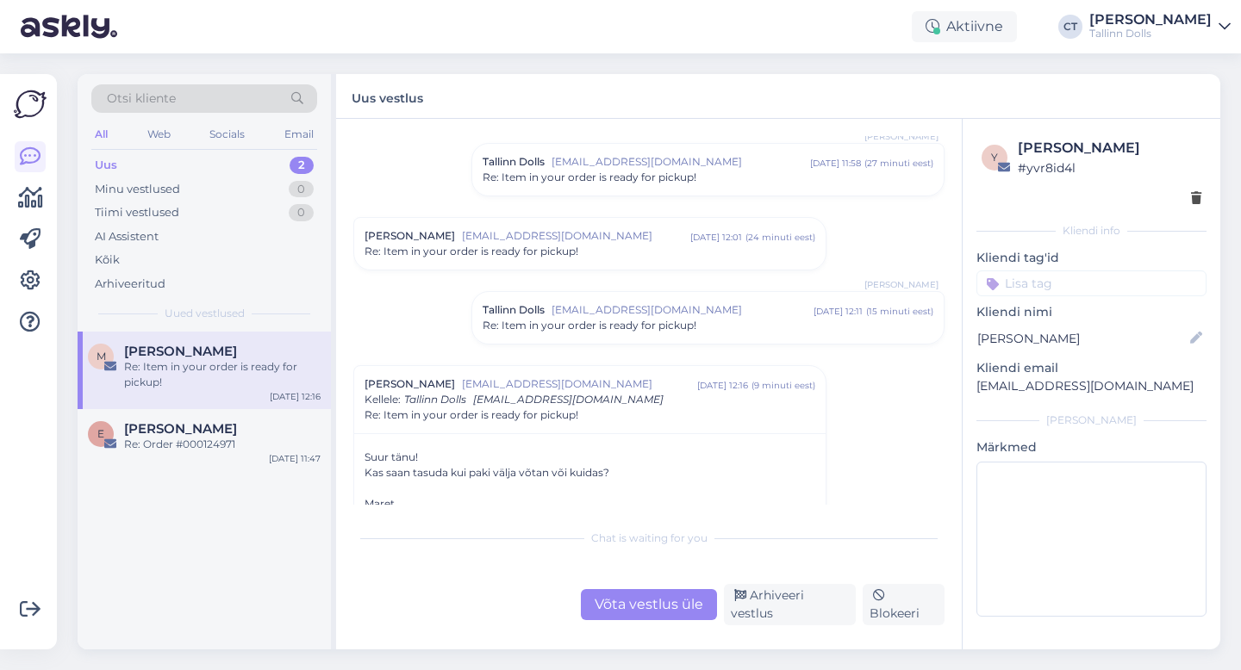
scroll to position [119, 0]
click at [651, 614] on div "Võta vestlus üle" at bounding box center [649, 604] width 136 height 31
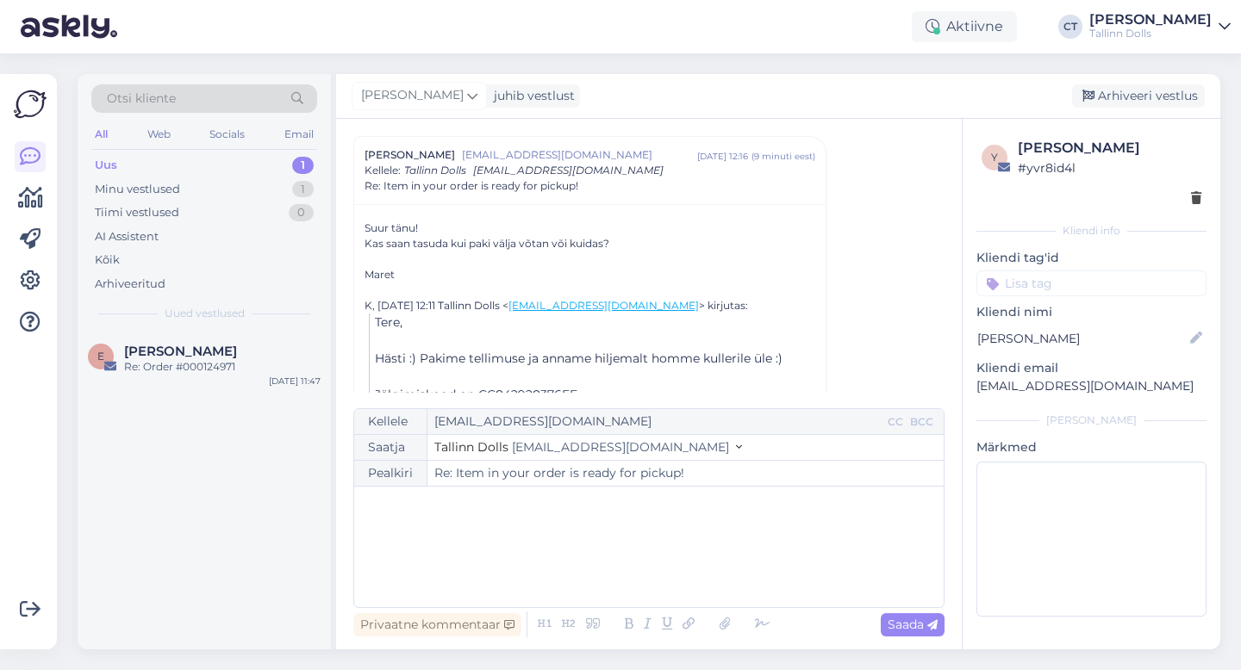
click at [658, 581] on div "﻿" at bounding box center [649, 546] width 572 height 103
click at [917, 619] on span "Saada" at bounding box center [912, 625] width 50 height 16
type input "Re: Re: Item in your order is ready for pickup!"
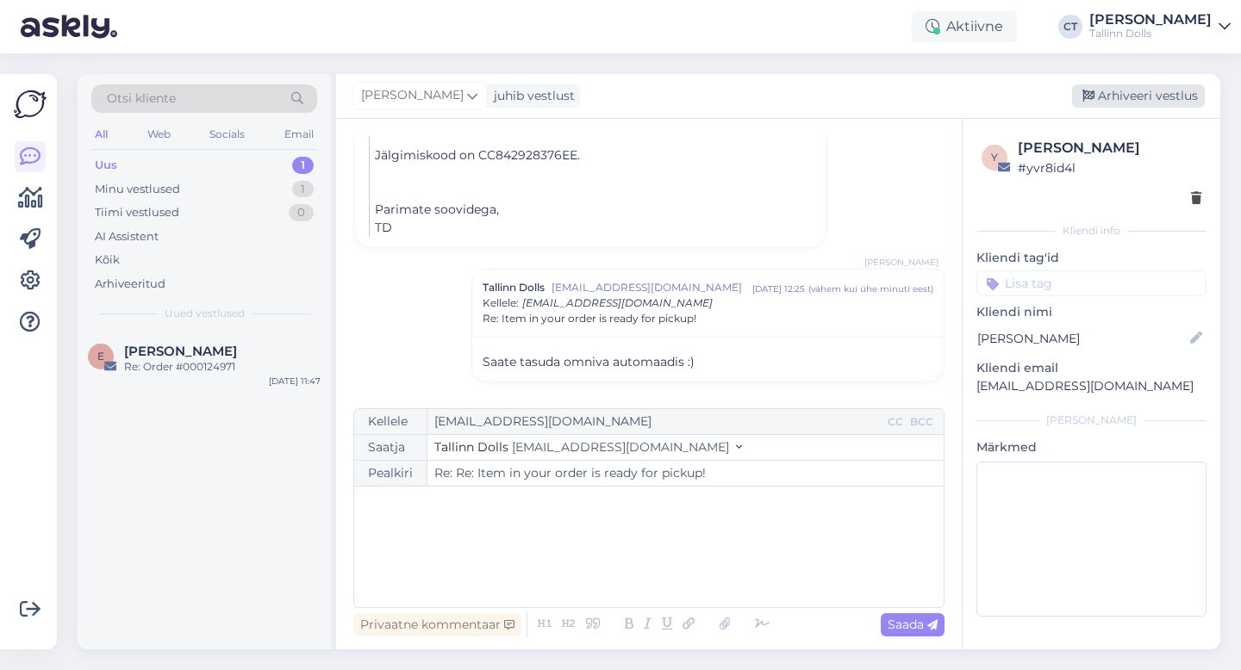
click at [1122, 87] on div "Arhiveeri vestlus" at bounding box center [1138, 95] width 133 height 23
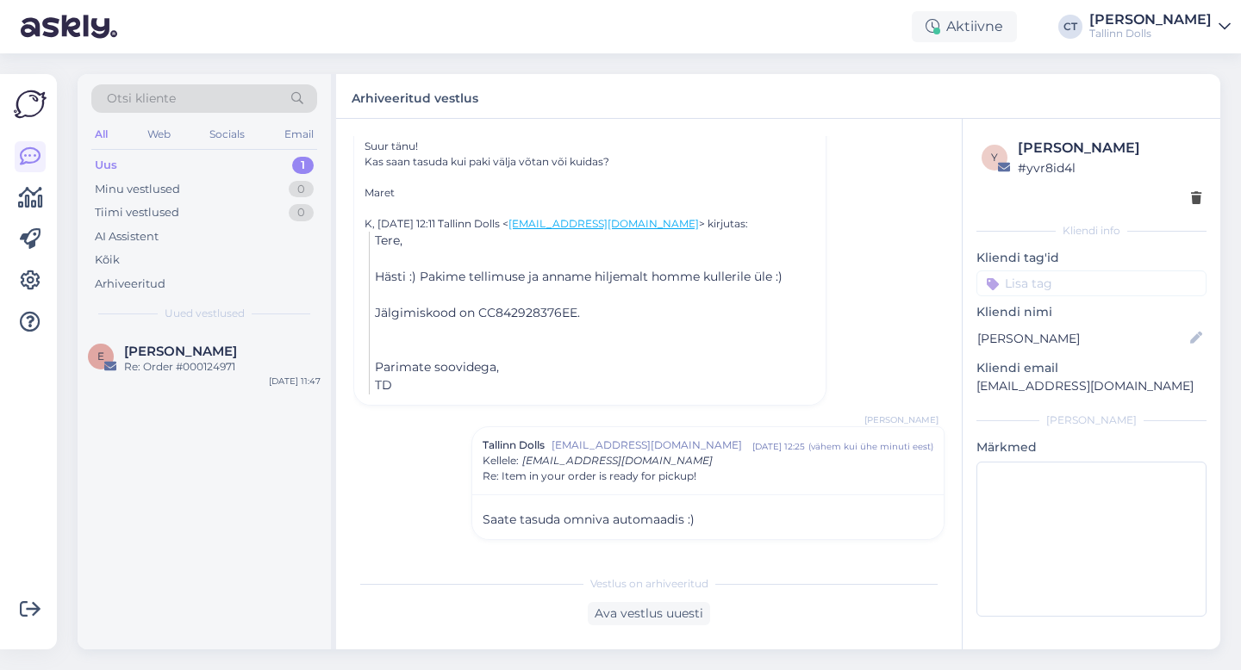
click at [874, 328] on div "Vestlus algas [PERSON_NAME] [EMAIL_ADDRESS][DOMAIN_NAME] [DATE] 11:57 ( 28 minu…" at bounding box center [656, 343] width 607 height 414
click at [174, 92] on span "Otsi kliente" at bounding box center [141, 99] width 69 height 18
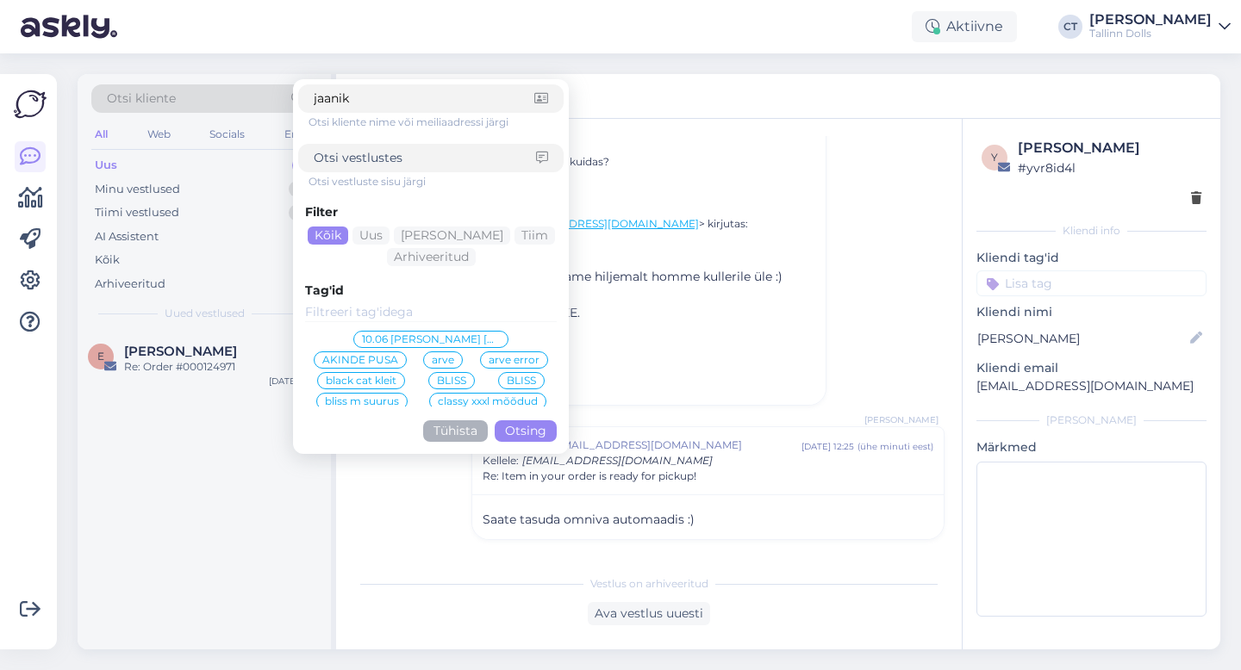
type input "jaanika"
click button "Otsing" at bounding box center [526, 431] width 62 height 22
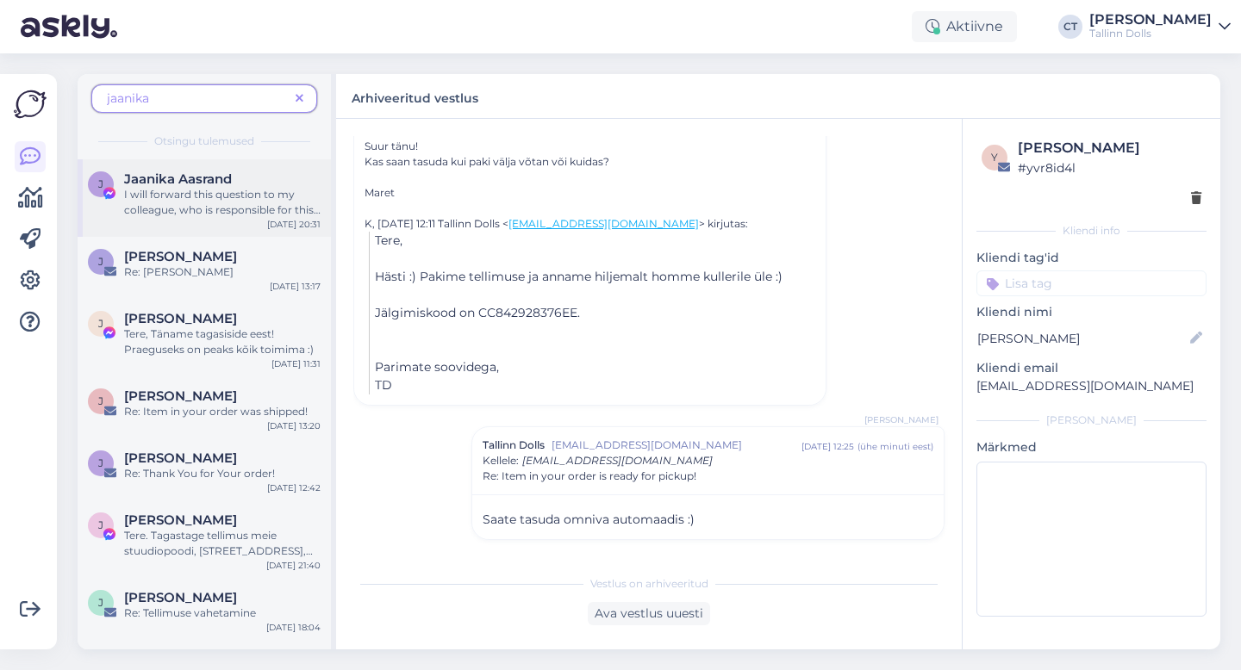
click at [198, 211] on div "I will forward this question to my colleague, who is responsible for this. The …" at bounding box center [222, 202] width 196 height 31
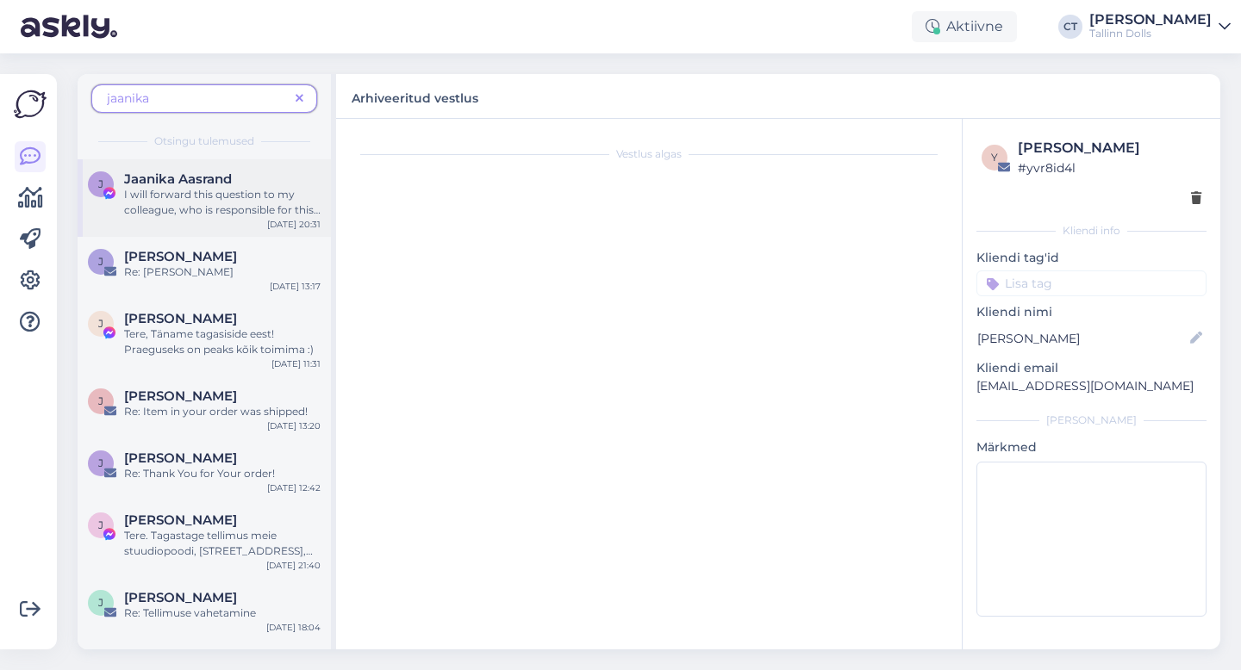
scroll to position [59, 0]
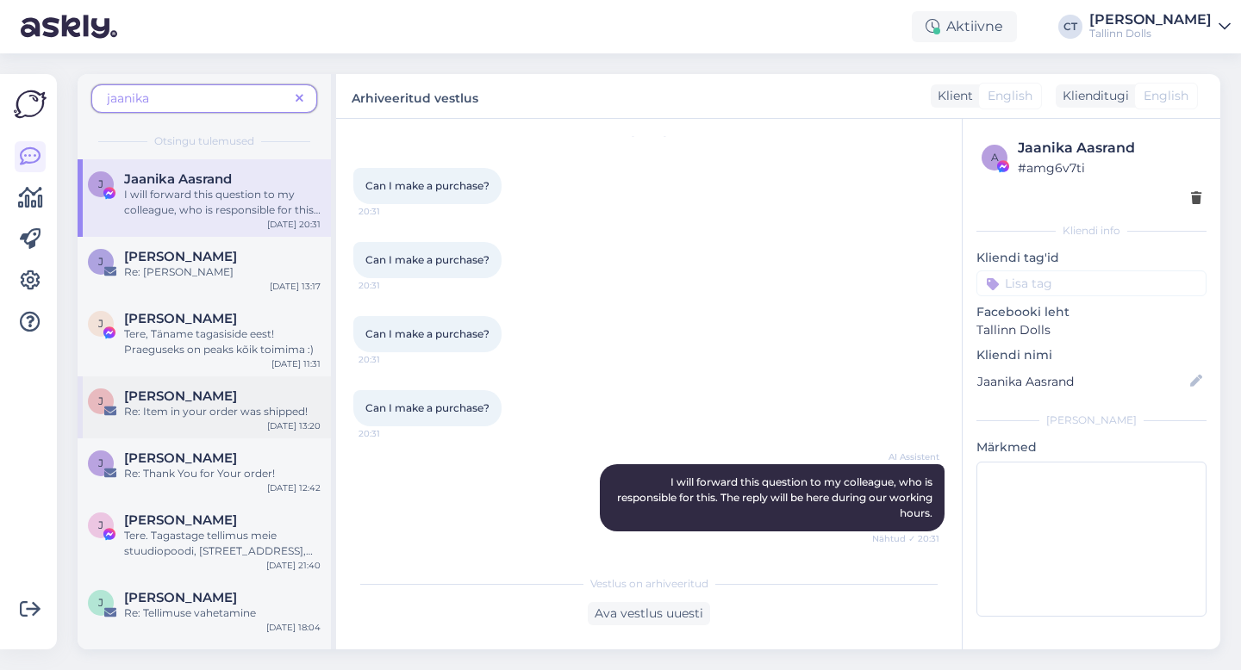
click at [208, 401] on span "[PERSON_NAME]" at bounding box center [180, 397] width 113 height 16
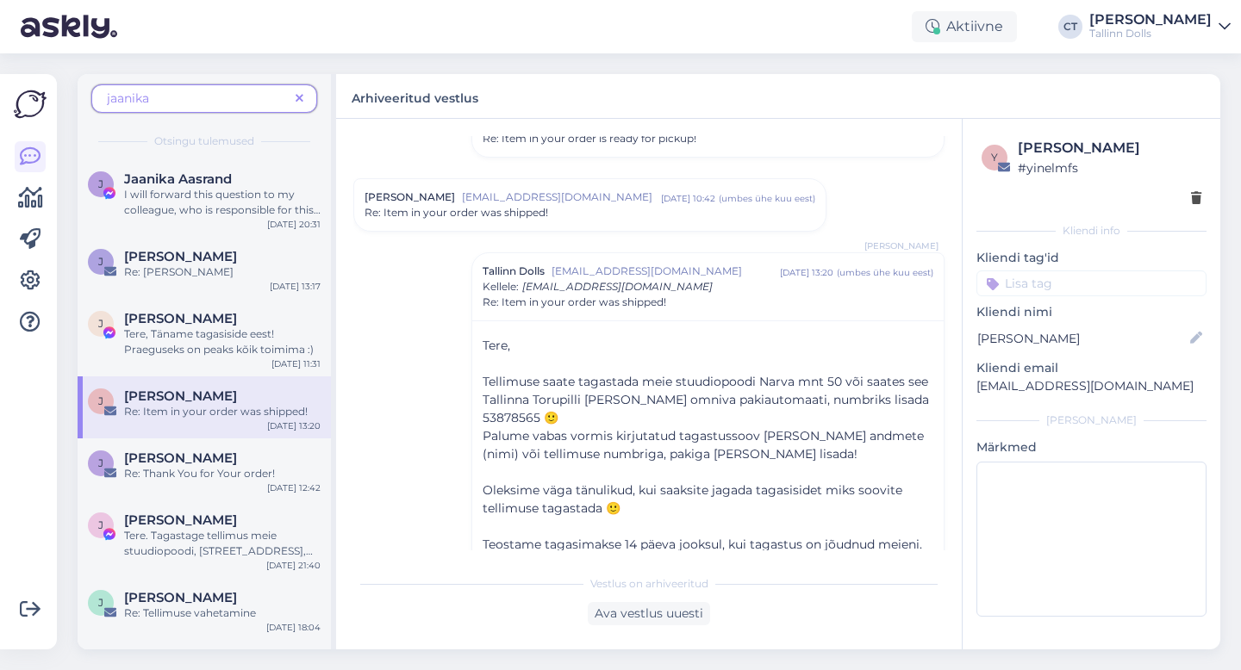
scroll to position [307, 0]
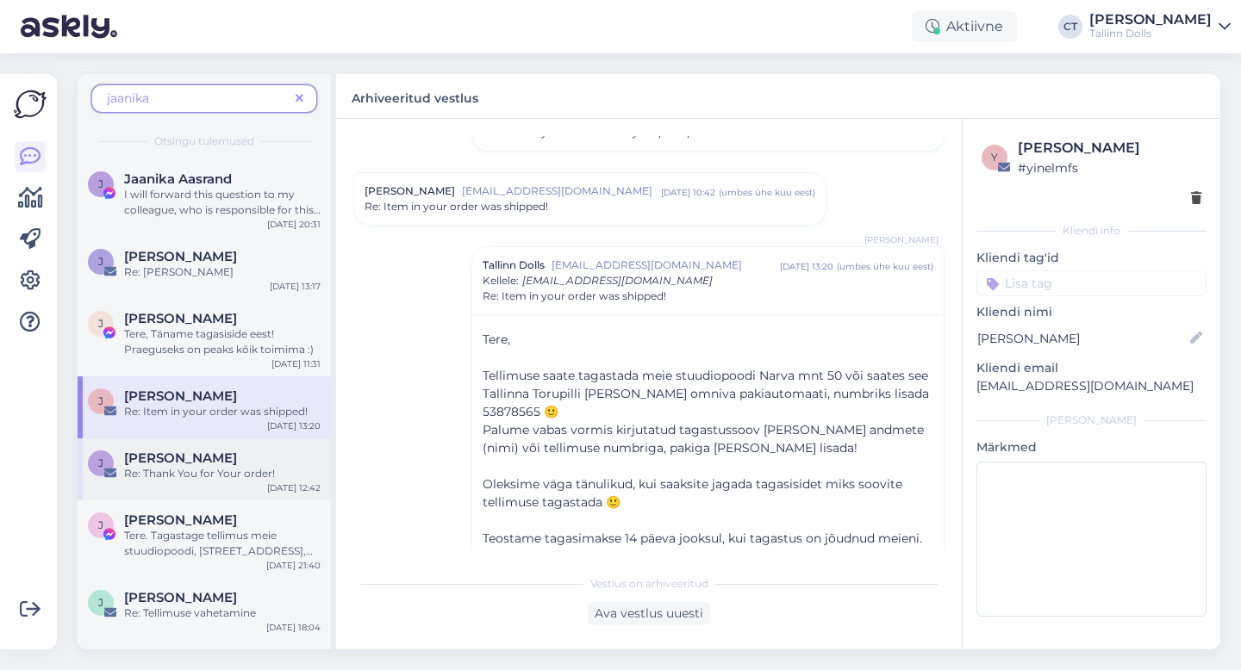
click at [248, 474] on div "Re: Thank You for Your order!" at bounding box center [222, 474] width 196 height 16
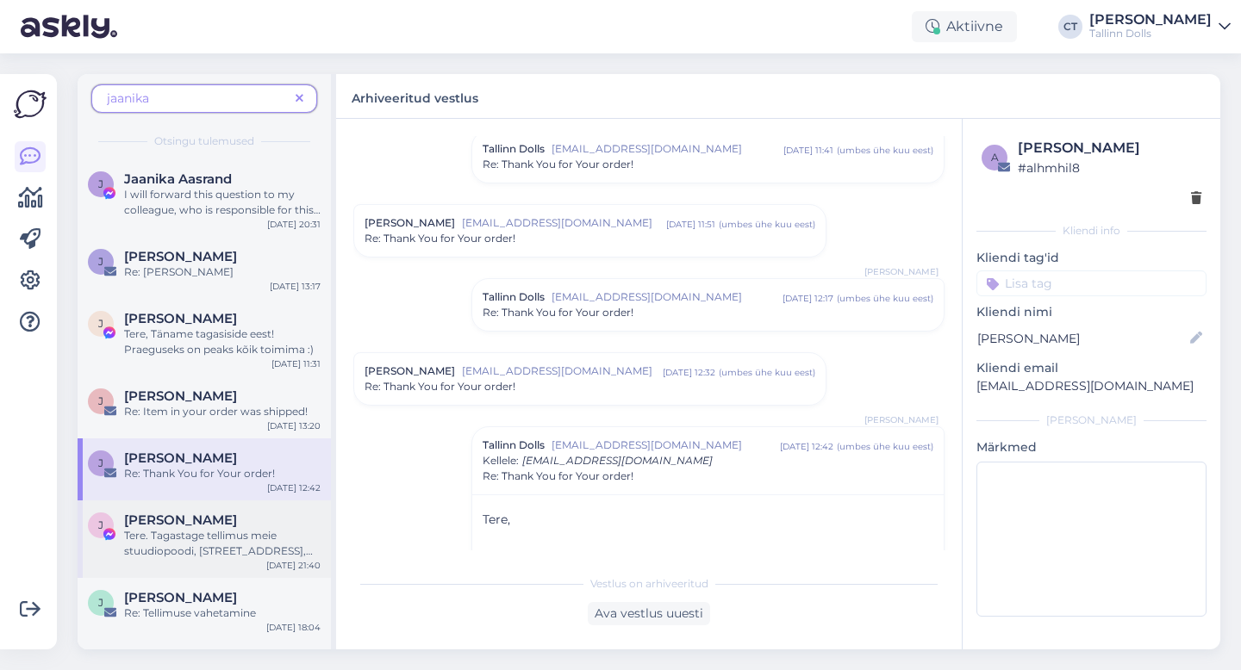
click at [211, 553] on div "Tere. Tagastage tellimus meie stuudiopoodi, [STREET_ADDRESS], või saatke see Om…" at bounding box center [222, 543] width 196 height 31
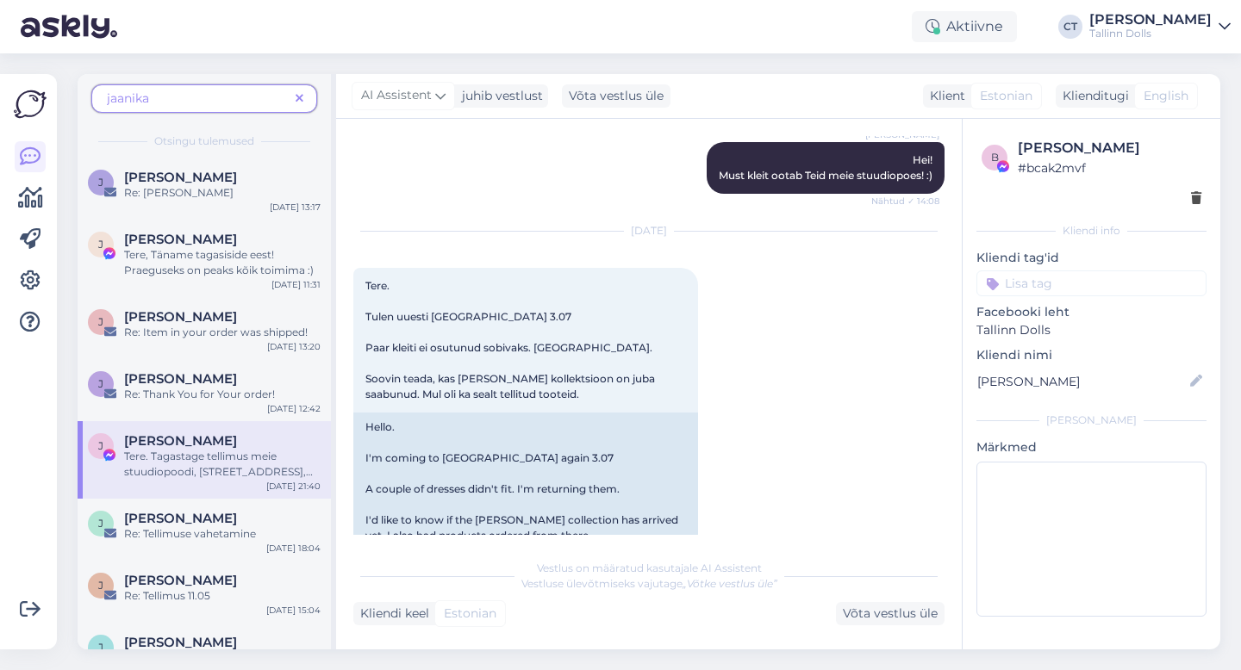
scroll to position [99, 0]
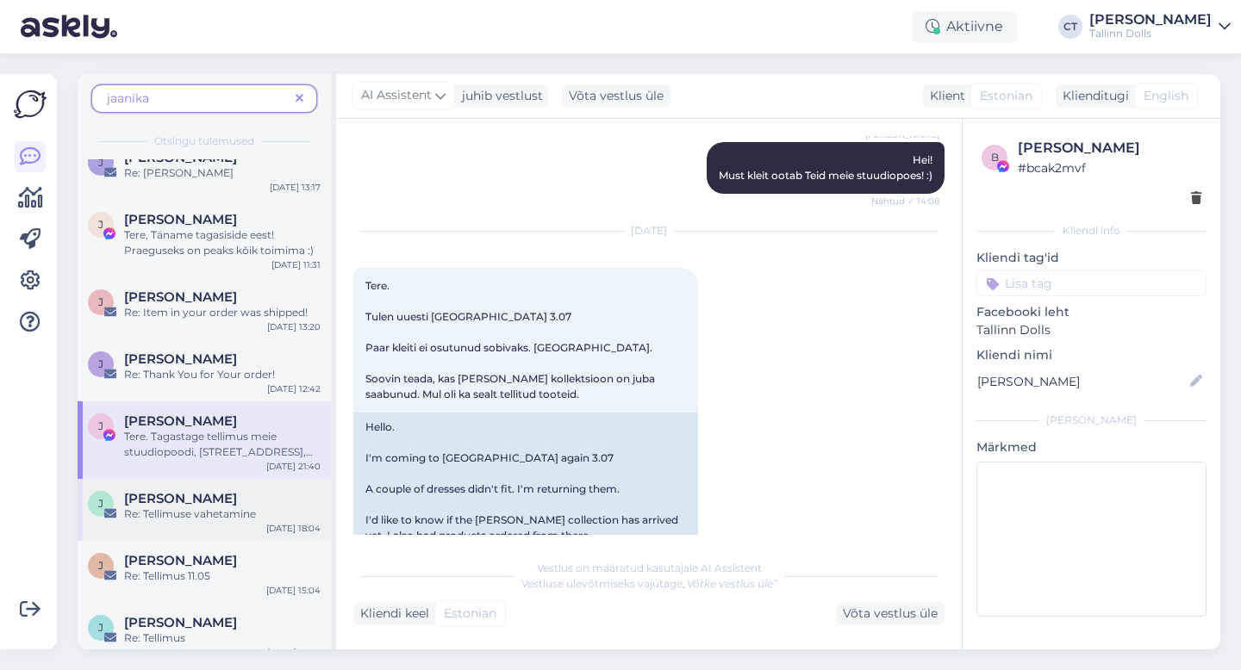
click at [202, 515] on div "Re: Tellimuse vahetamine" at bounding box center [222, 515] width 196 height 16
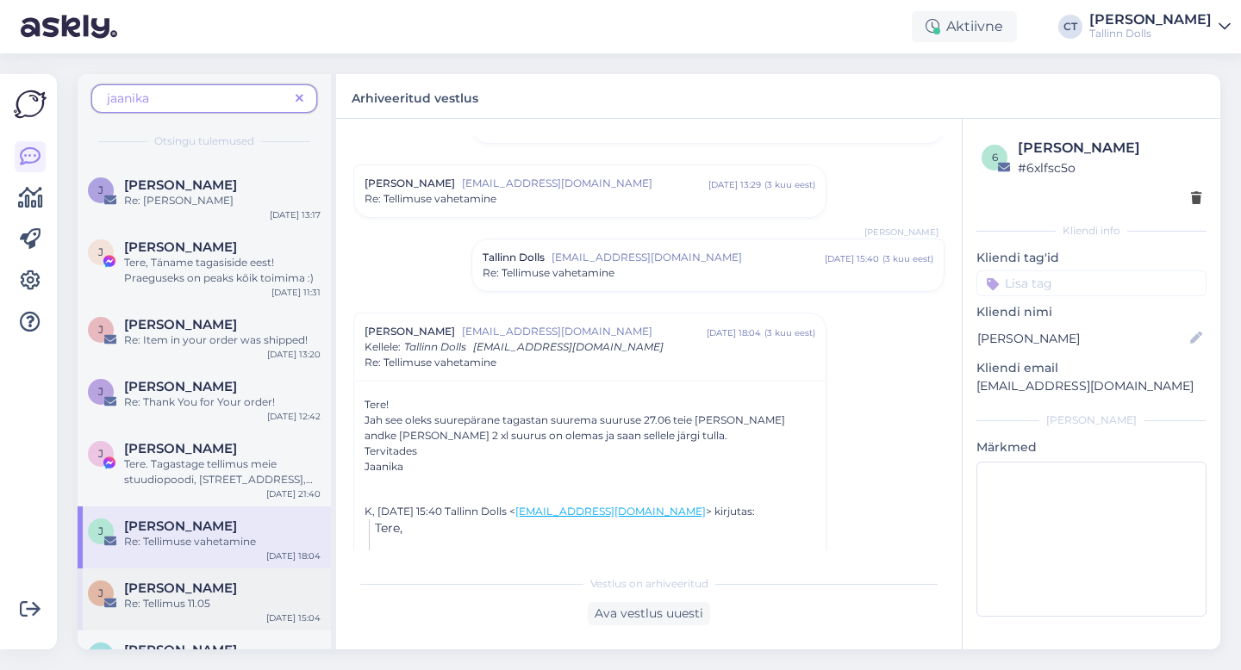
scroll to position [0, 0]
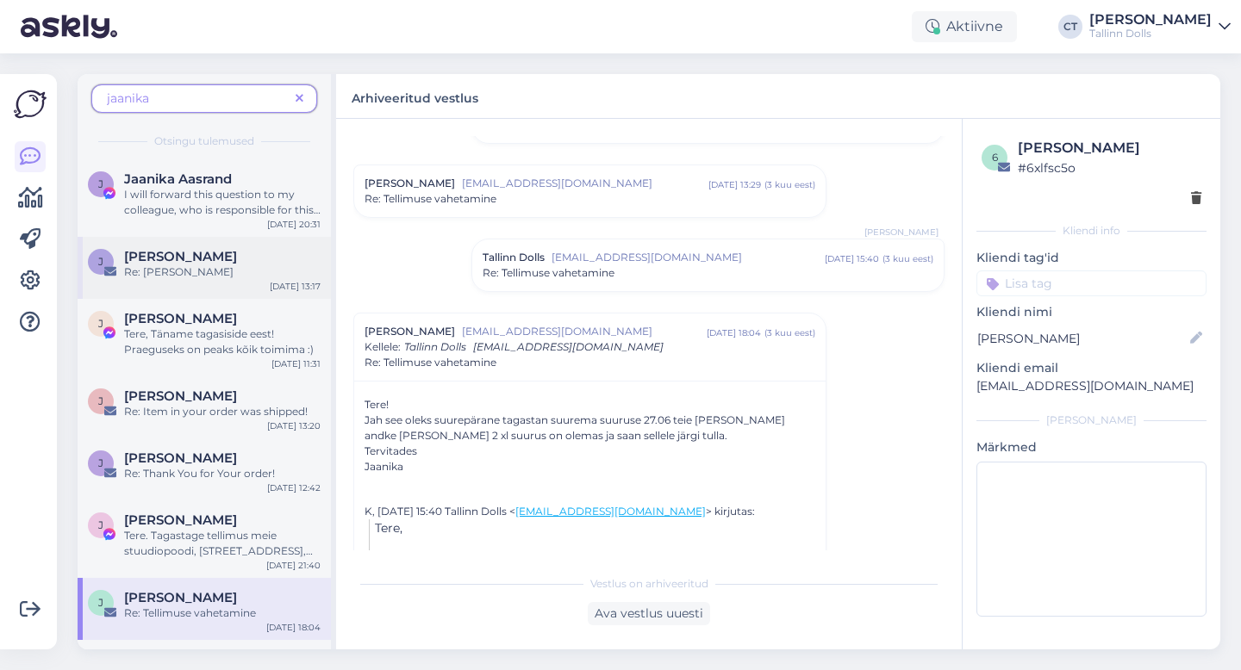
click at [226, 289] on div "J [PERSON_NAME] Re: [PERSON_NAME] [DATE] 13:17" at bounding box center [204, 268] width 253 height 62
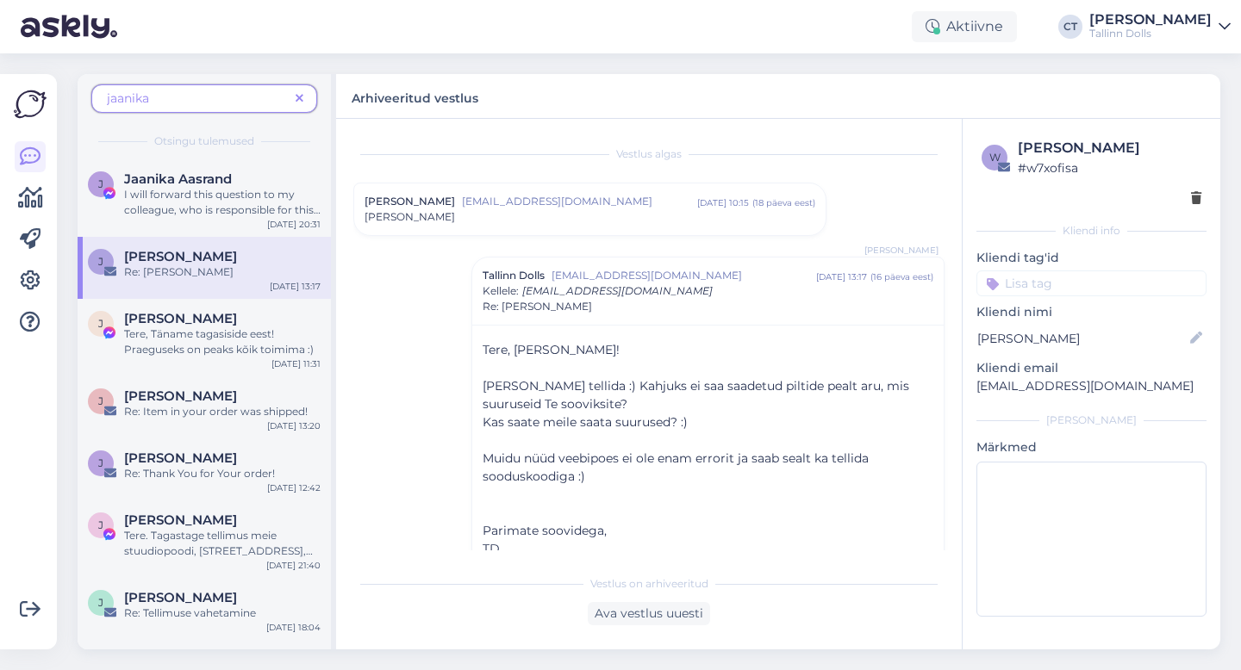
scroll to position [29, 0]
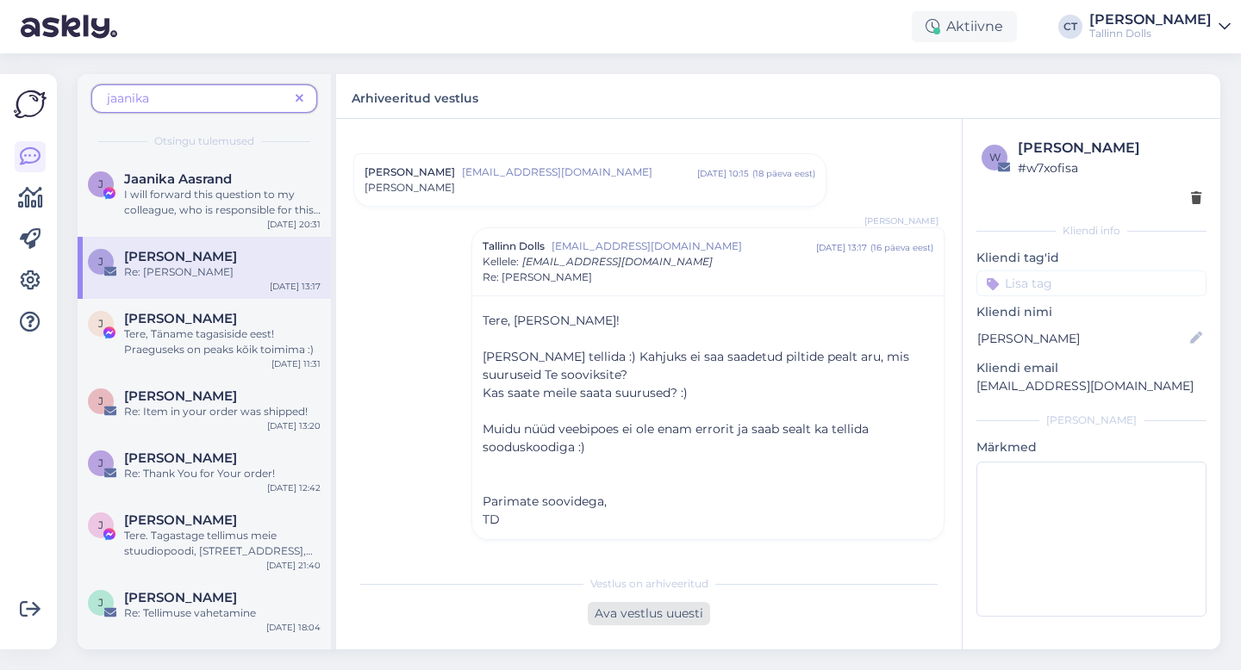
click at [654, 607] on div "Ava vestlus uuesti" at bounding box center [649, 613] width 122 height 23
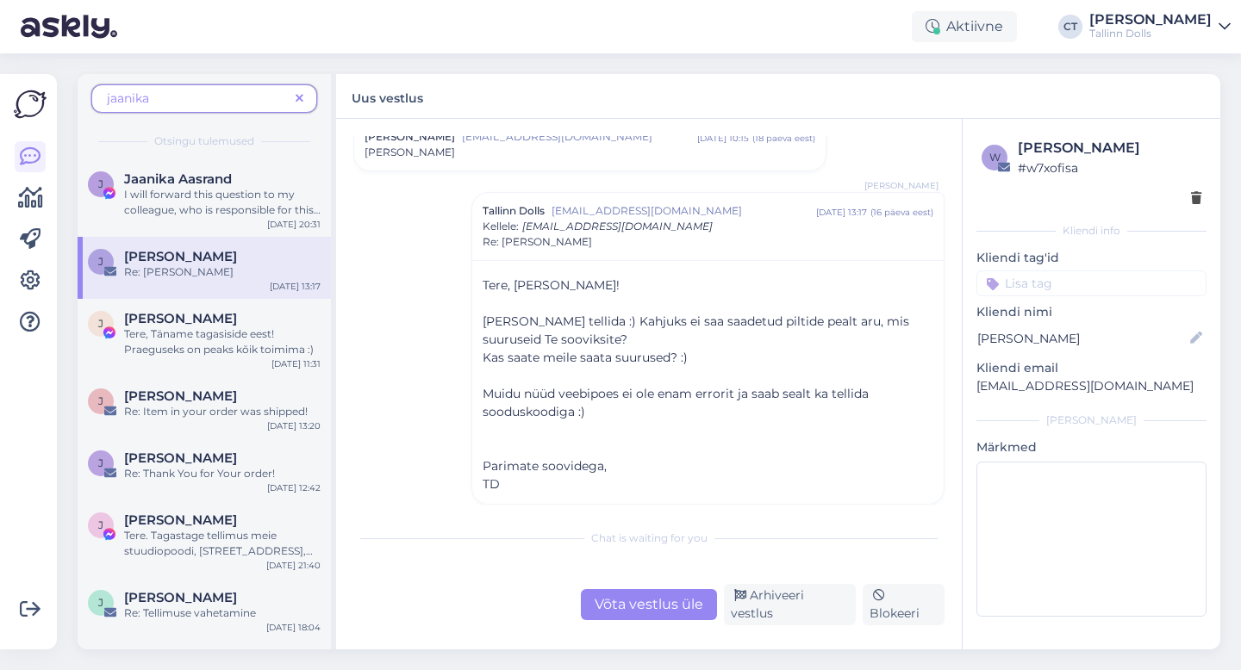
click at [666, 589] on div "Chat is waiting for you Võta vestlus üle Arhiveeri vestlus Blokeeri" at bounding box center [648, 572] width 591 height 105
click at [675, 610] on div "Võta vestlus üle" at bounding box center [649, 604] width 136 height 31
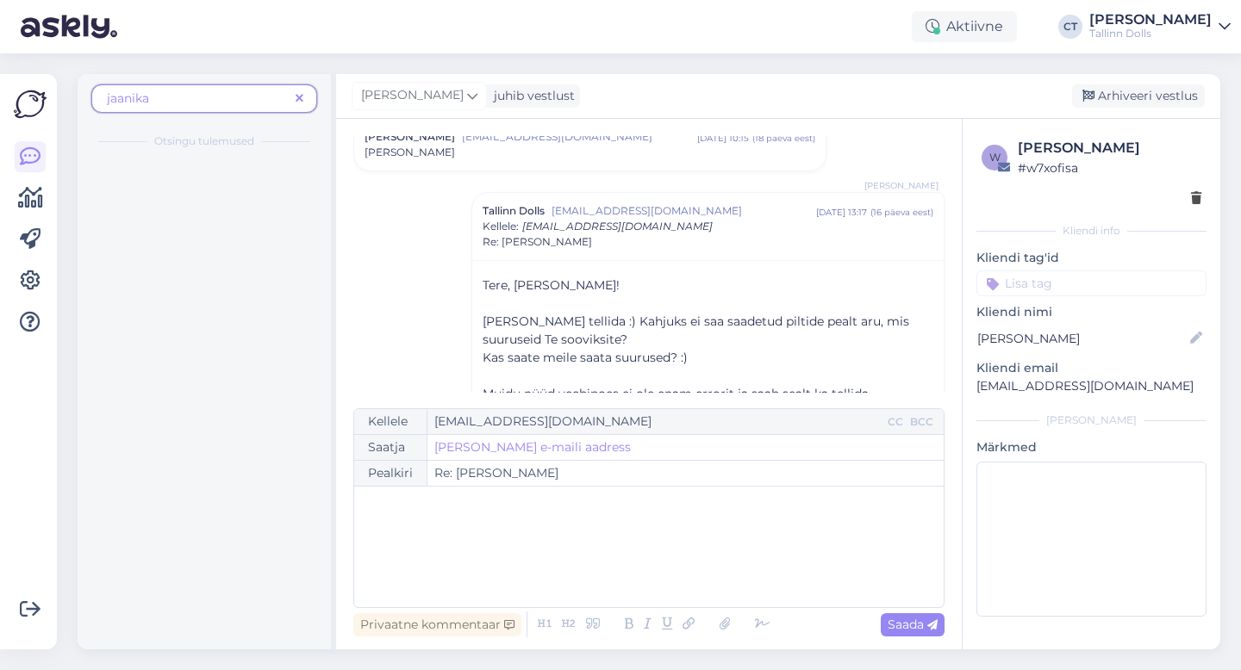
scroll to position [121, 0]
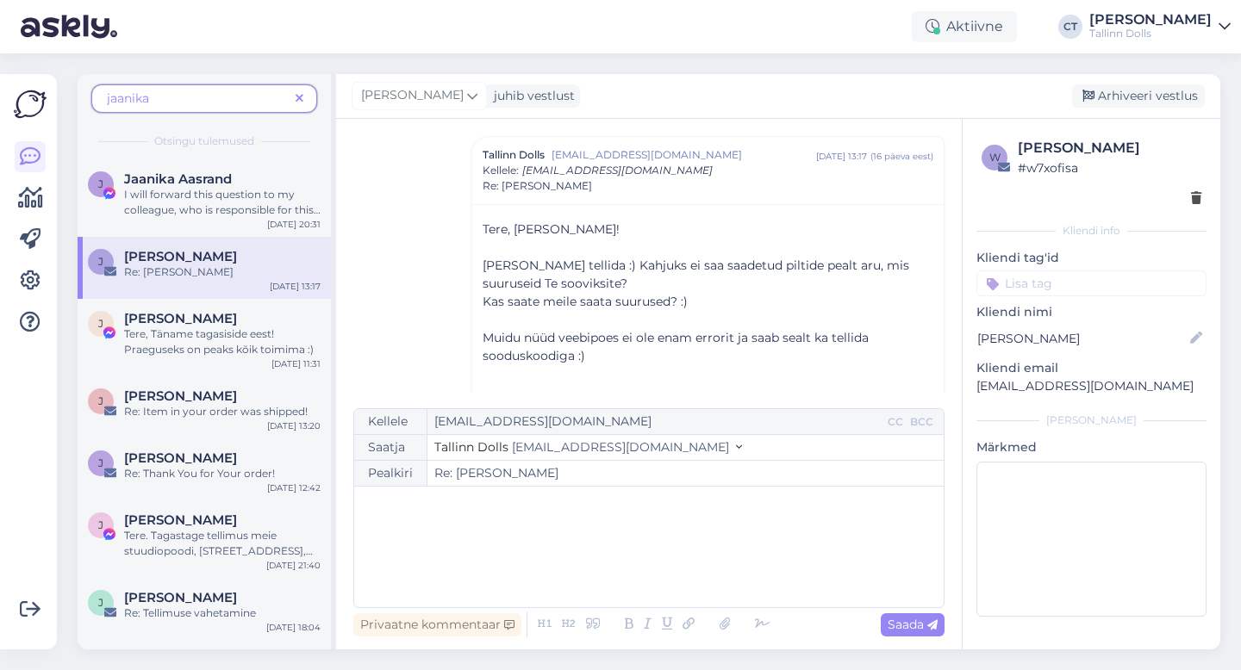
click at [685, 579] on div "﻿" at bounding box center [649, 546] width 572 height 103
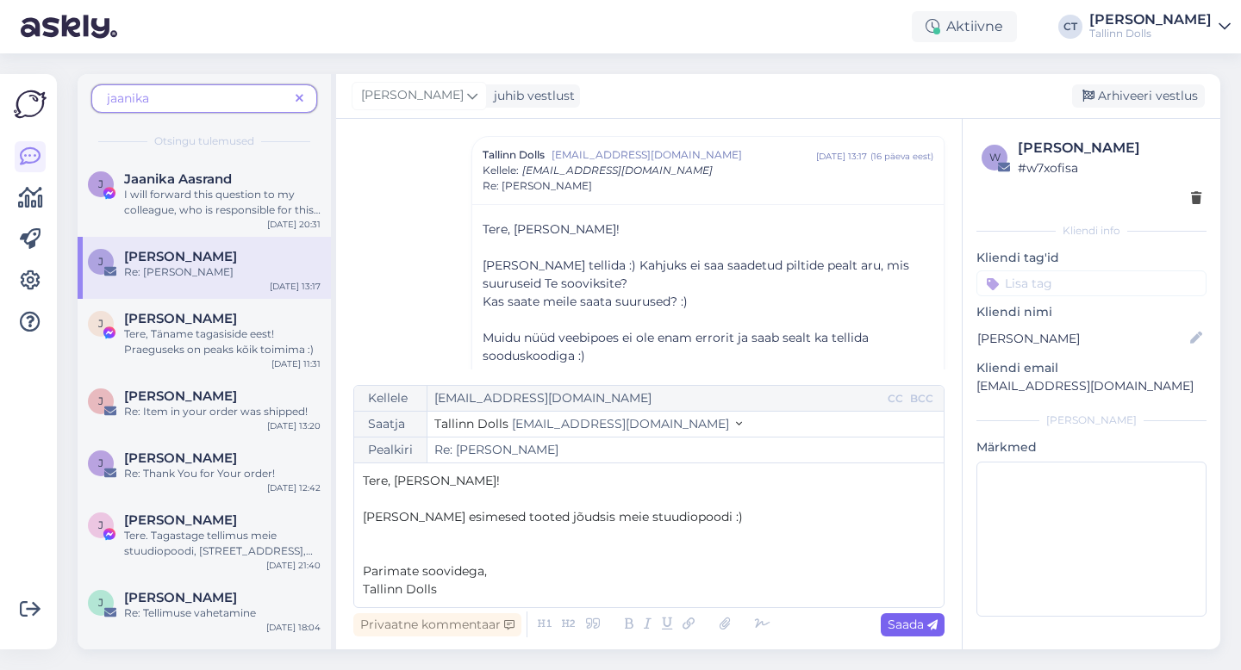
click at [928, 632] on span "Saada" at bounding box center [912, 625] width 50 height 16
type input "Re: Re: [PERSON_NAME]"
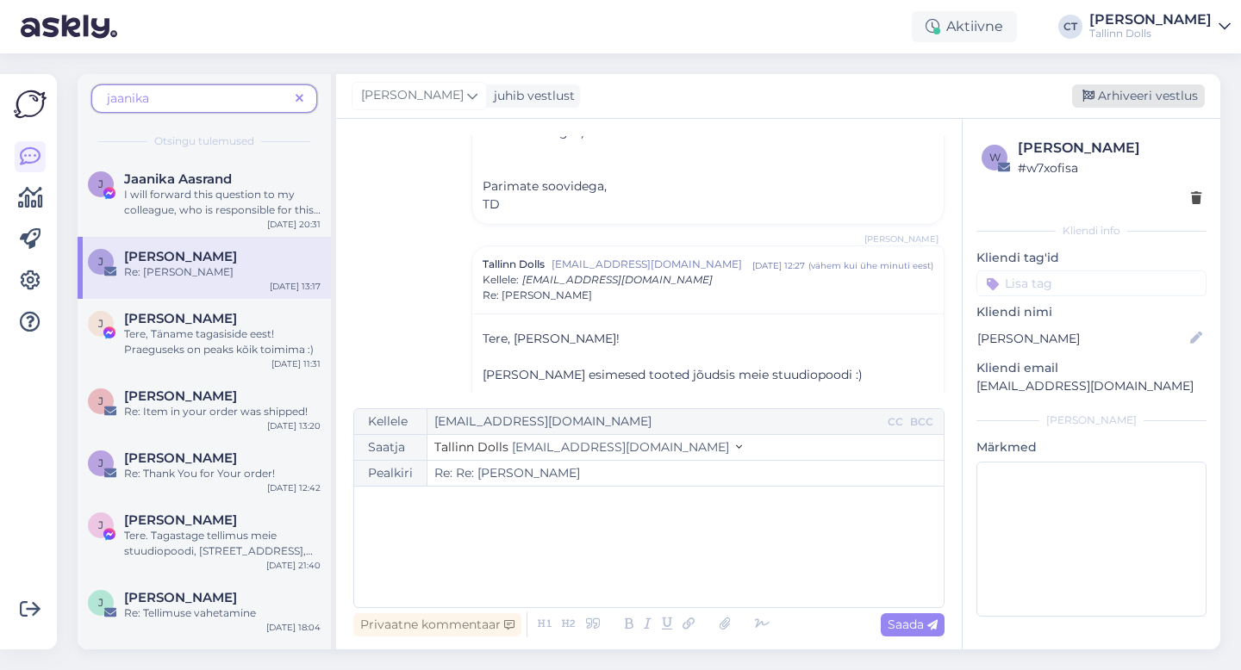
click at [1153, 99] on div "Arhiveeri vestlus" at bounding box center [1138, 95] width 133 height 23
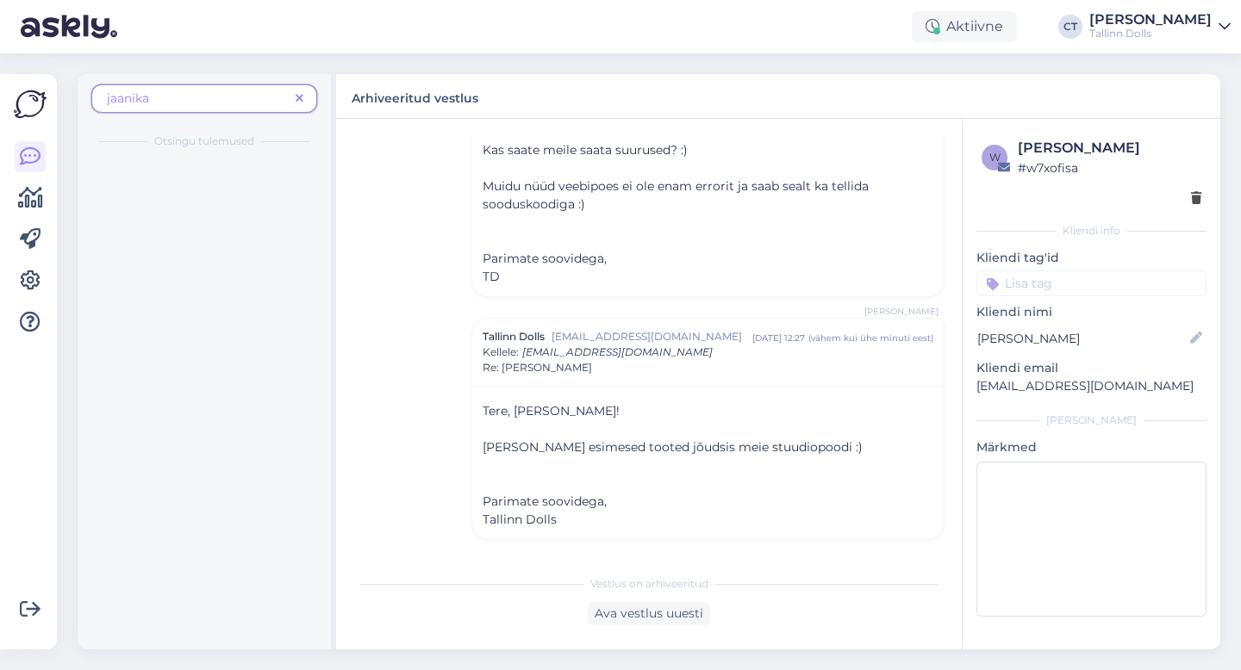
scroll to position [272, 0]
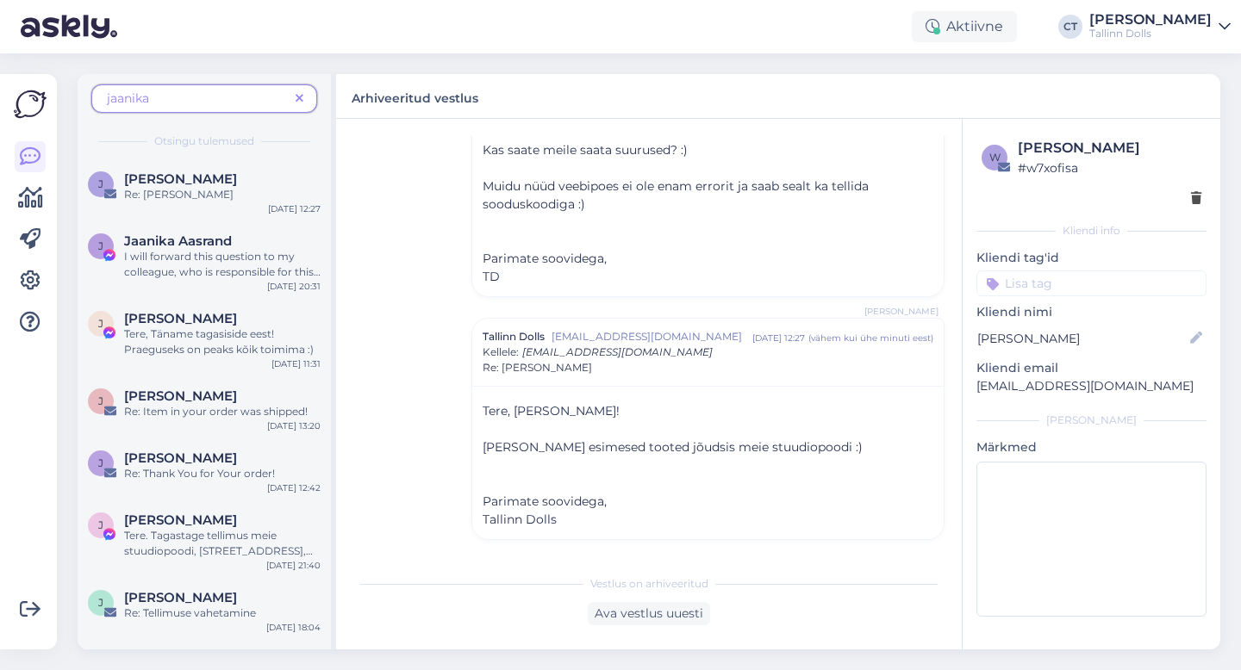
click at [298, 98] on icon at bounding box center [300, 99] width 8 height 12
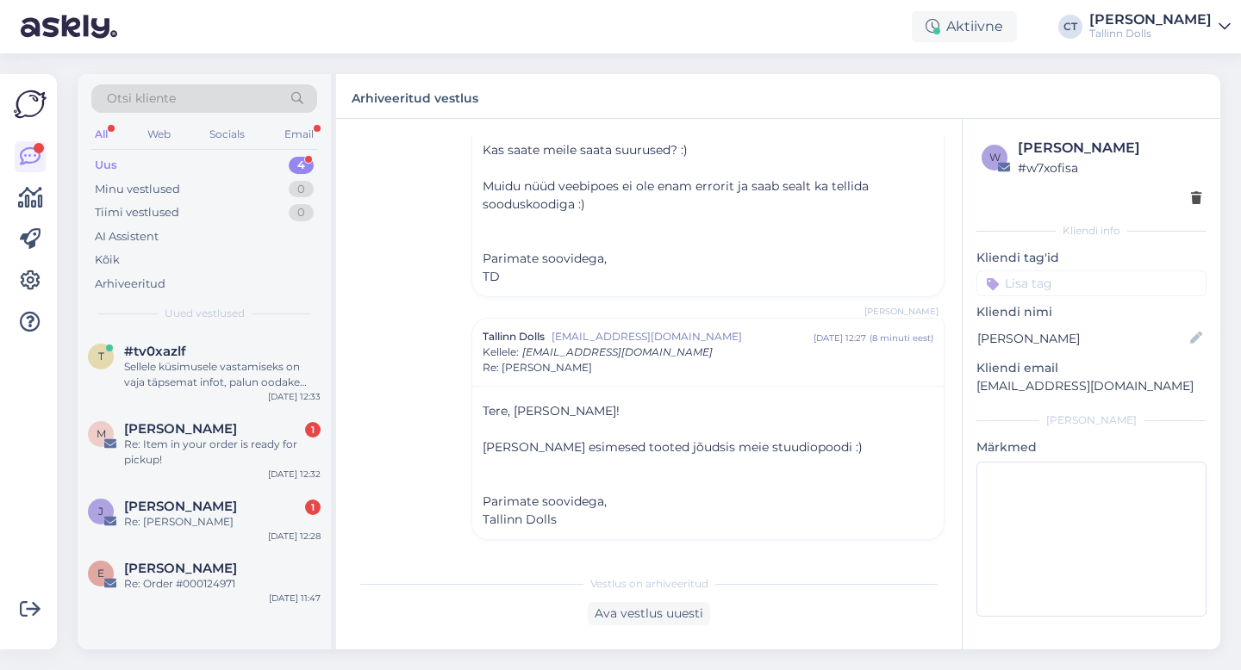
scroll to position [407, 0]
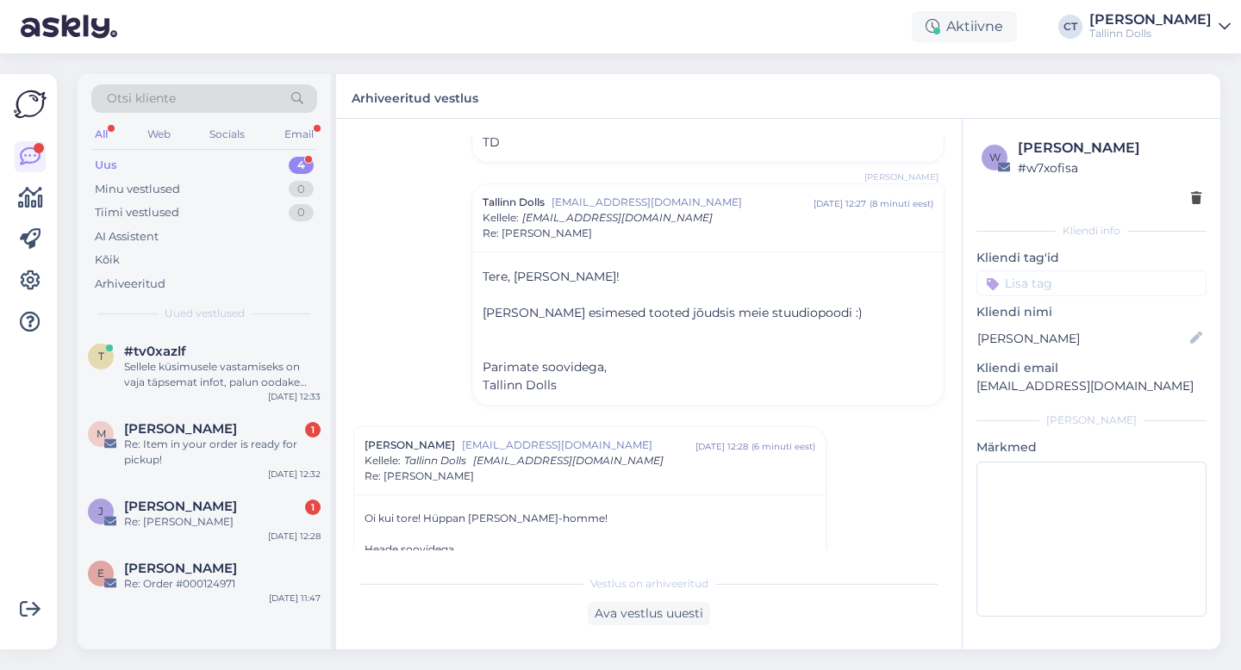
click at [152, 164] on div "Uus 4" at bounding box center [204, 165] width 226 height 24
click at [216, 370] on div "Sellele küsimusele vastamiseks on vaja täpsemat infot, palun oodake hetk, ma su…" at bounding box center [222, 374] width 196 height 31
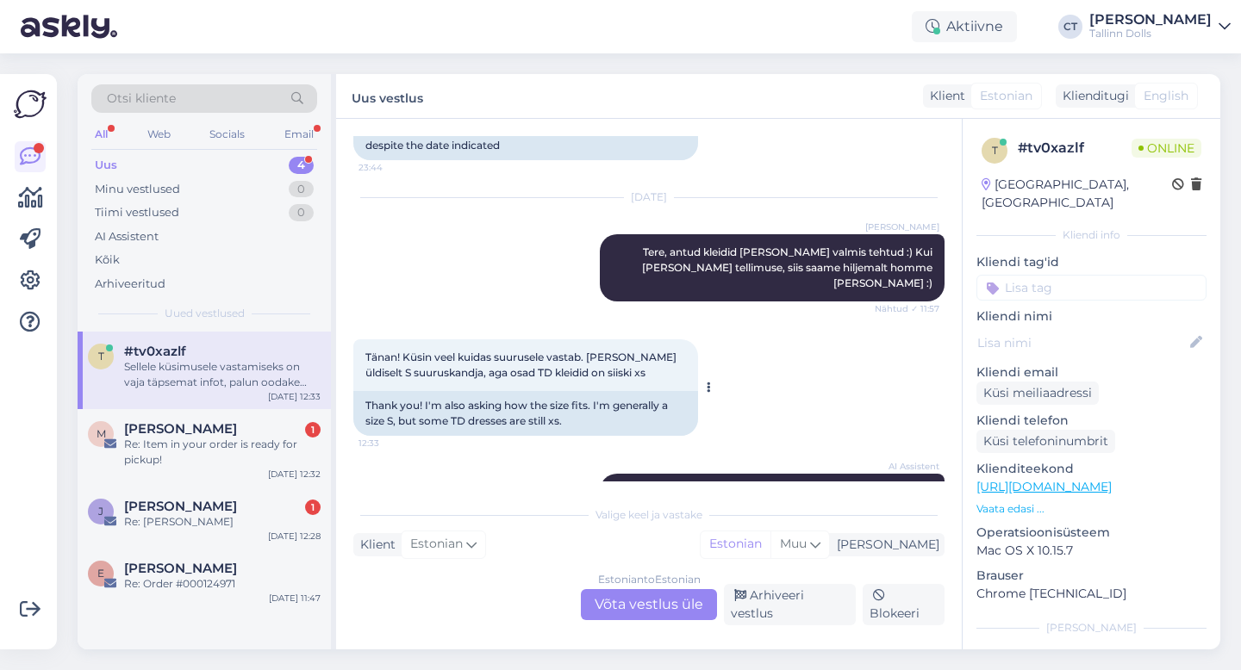
scroll to position [680, 0]
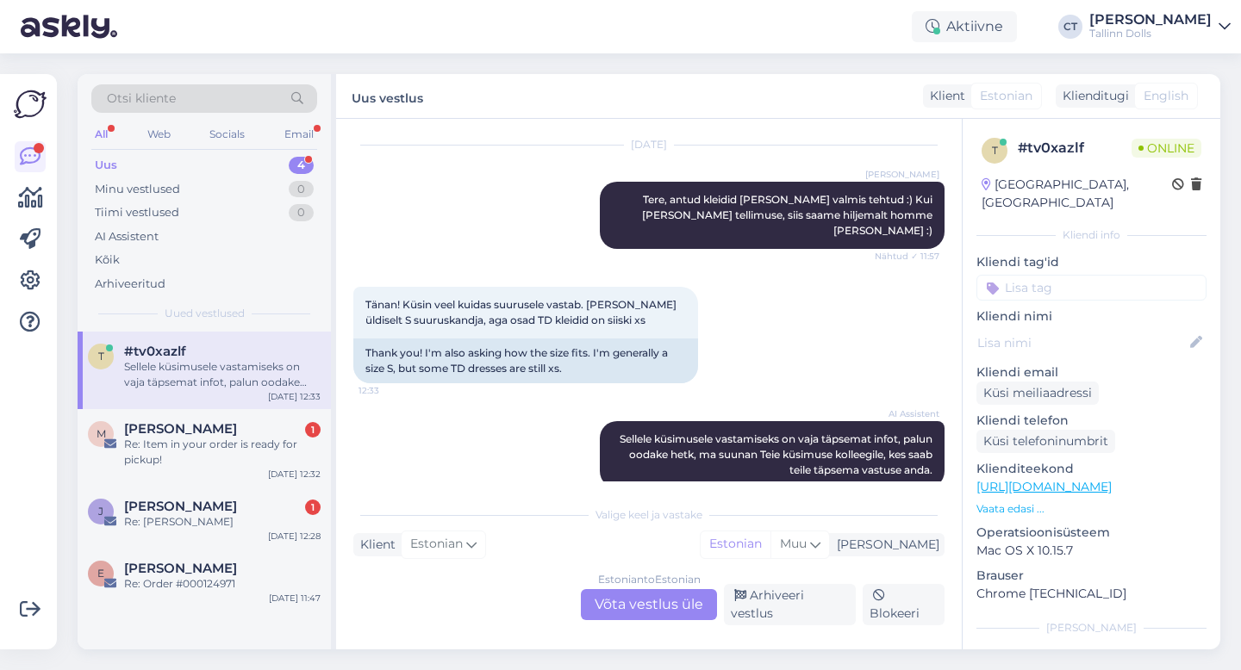
click at [631, 617] on div "Estonian to Estonian Võta vestlus üle" at bounding box center [649, 604] width 136 height 31
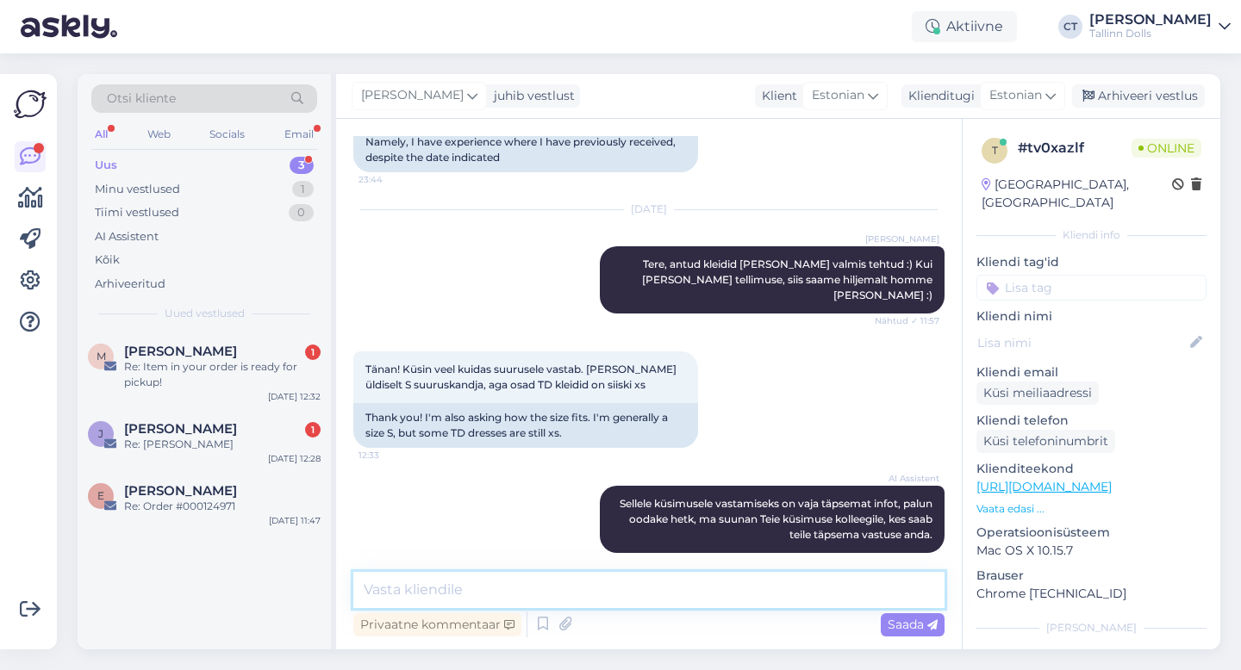
click at [640, 598] on textarea at bounding box center [648, 590] width 591 height 36
type textarea "S"
type textarea "Pigem vastab suurusele ja soovitaksime [PERSON_NAME] S-suuruse :)"
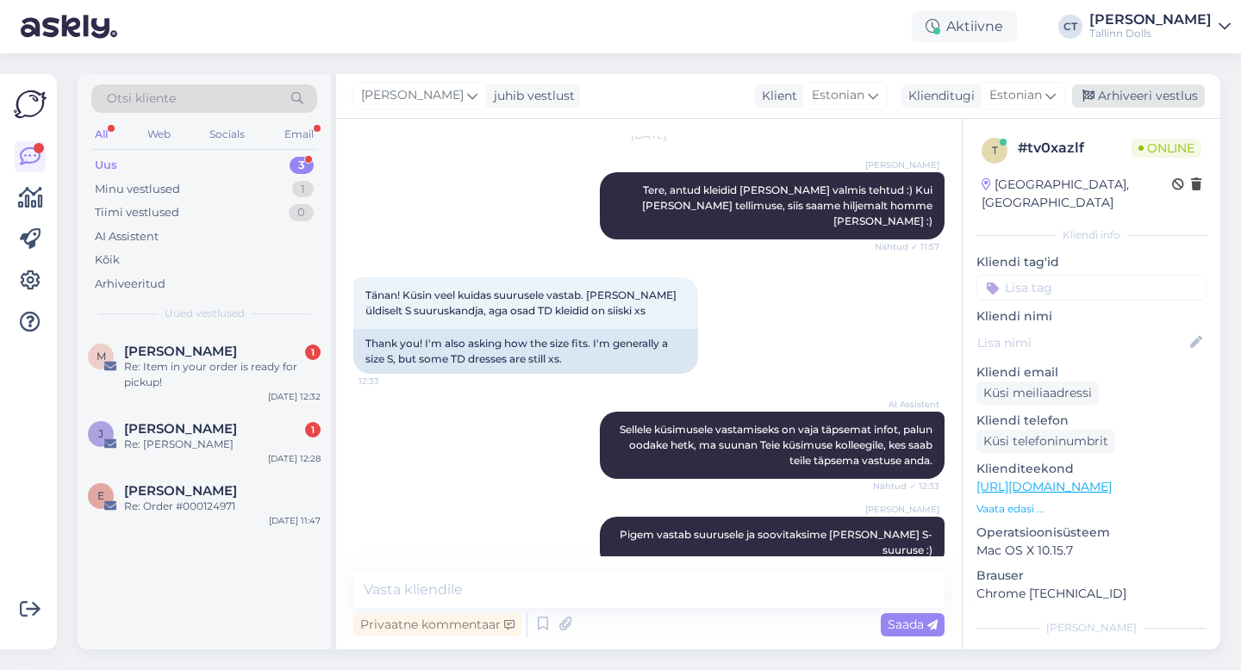
click at [1176, 89] on div "Arhiveeri vestlus" at bounding box center [1138, 95] width 133 height 23
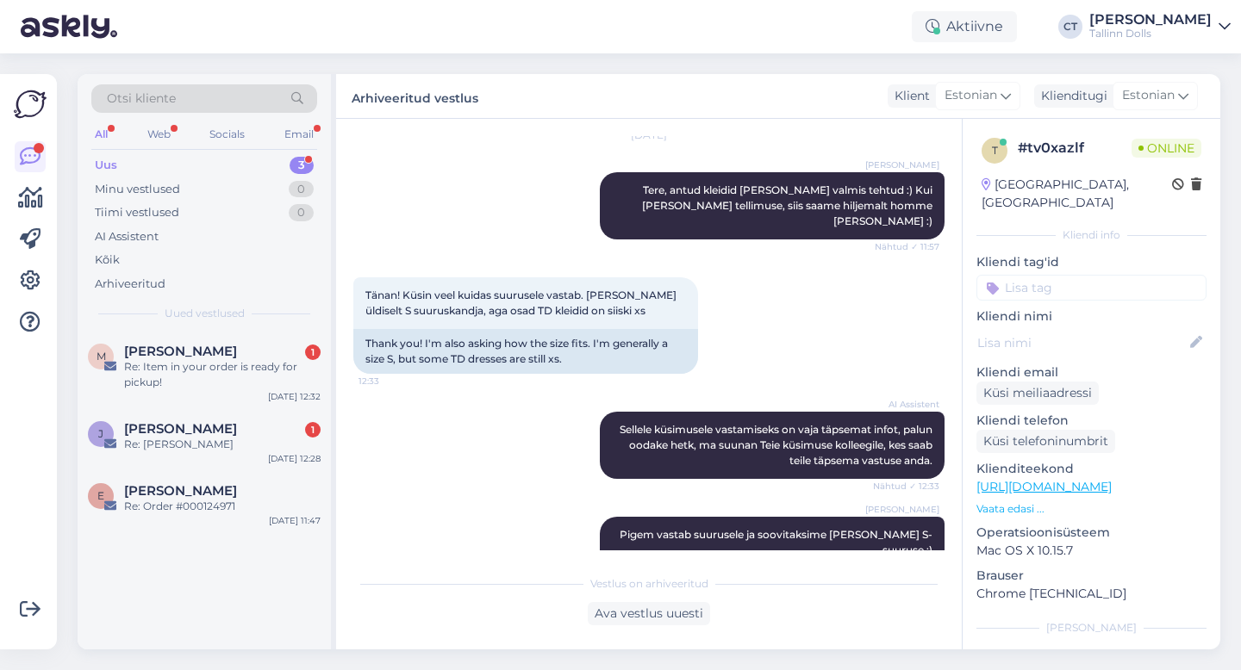
scroll to position [888, 0]
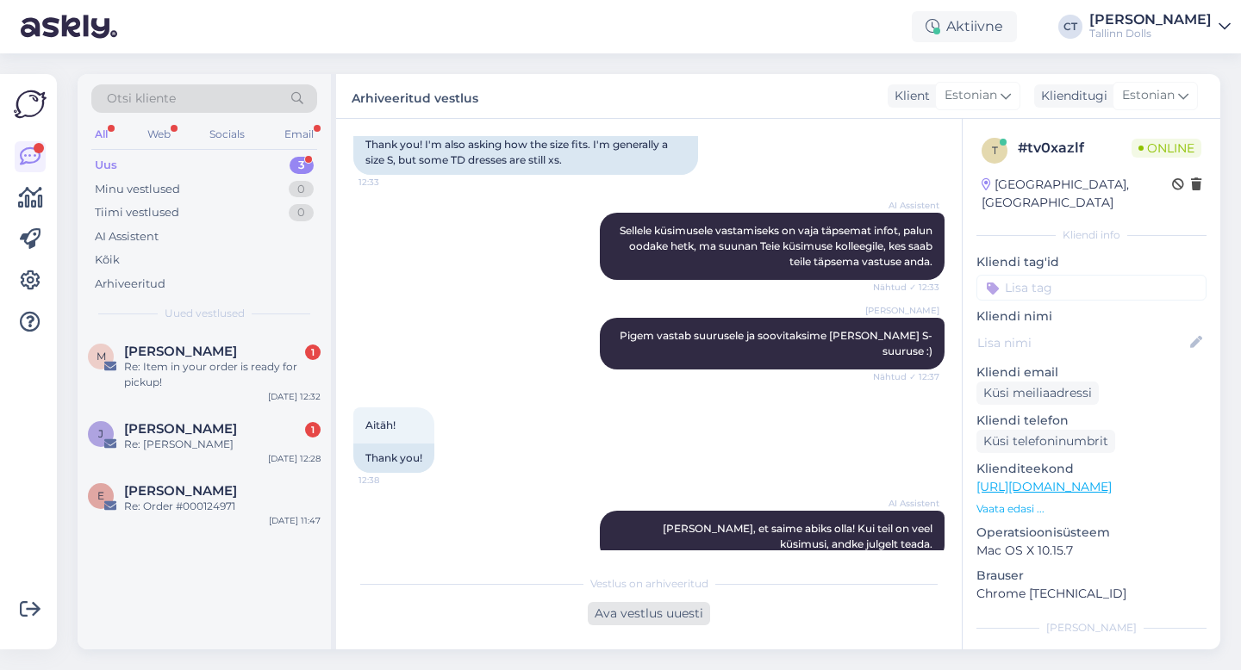
click at [665, 616] on div "Ava vestlus uuesti" at bounding box center [649, 613] width 122 height 23
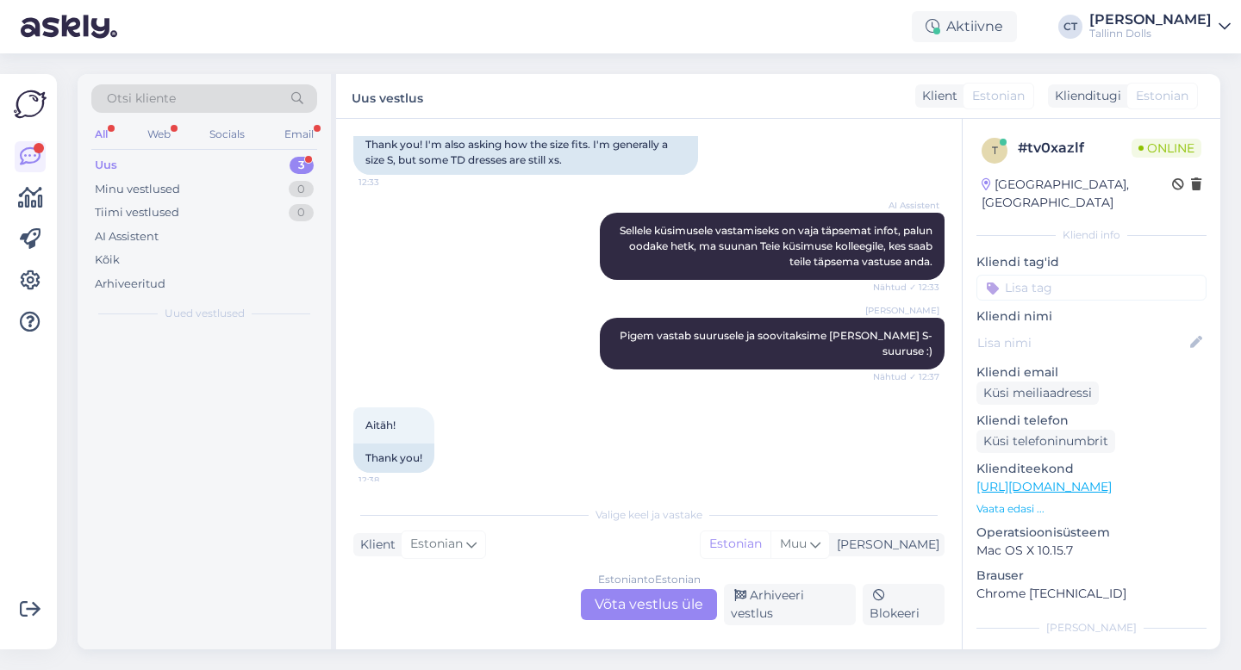
click at [669, 604] on div "Estonian to Estonian Võta vestlus üle" at bounding box center [649, 604] width 136 height 31
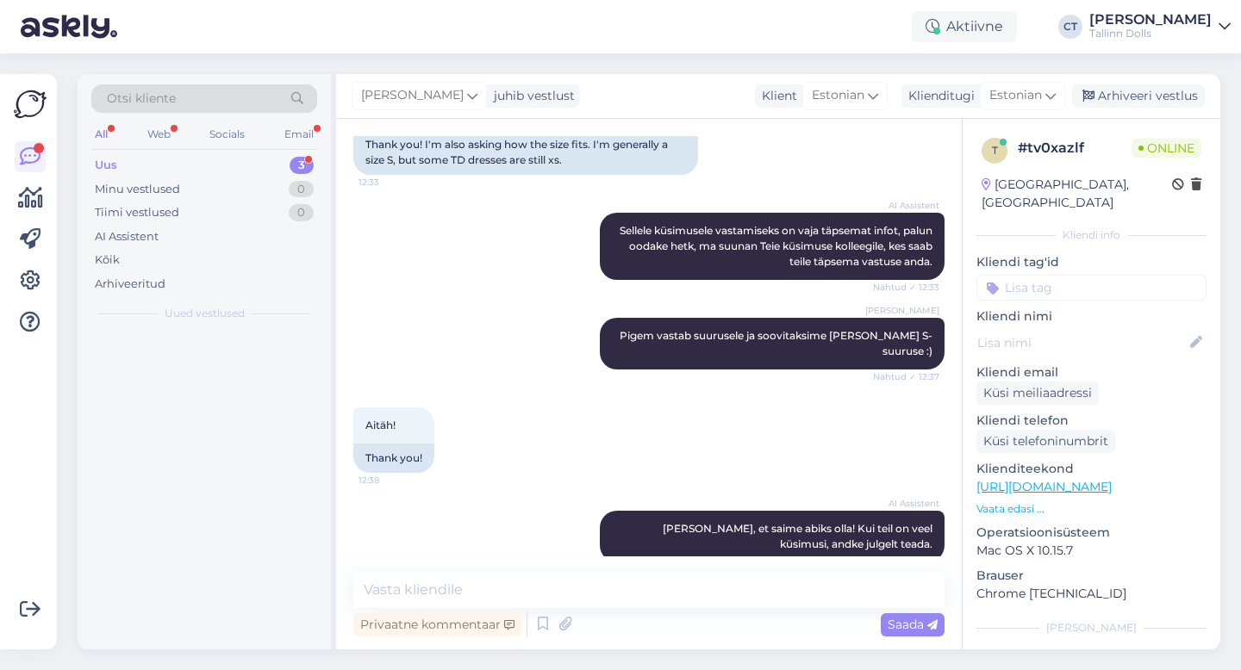
scroll to position [882, 0]
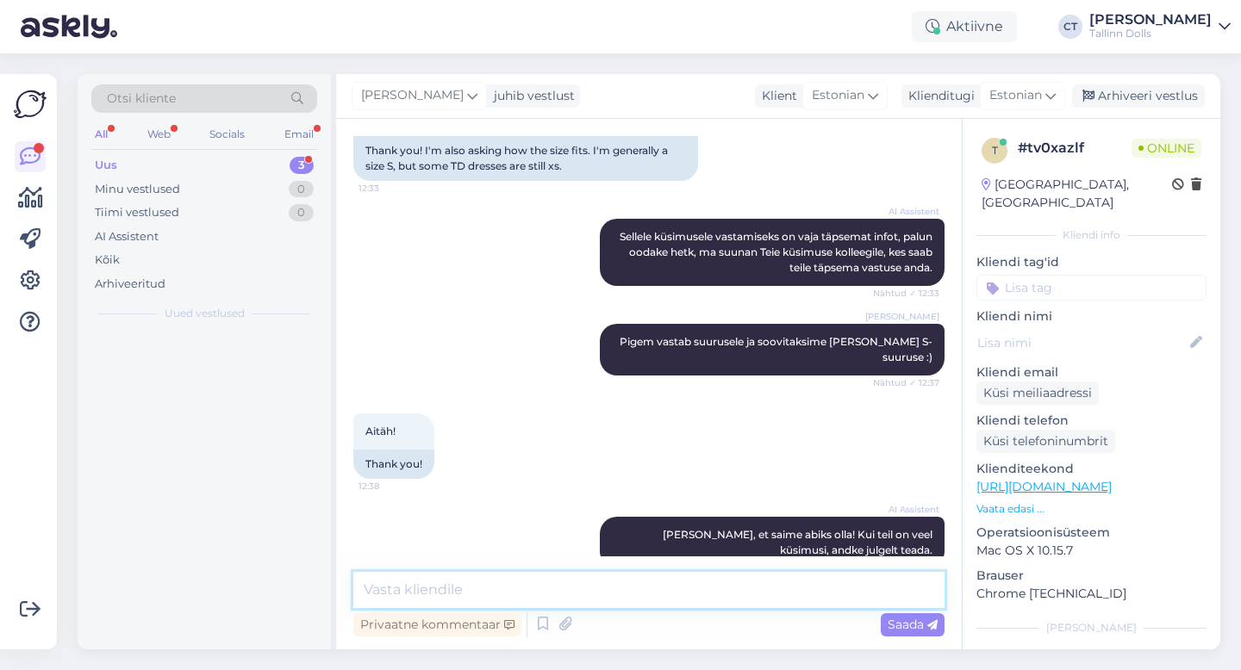
click at [672, 595] on textarea at bounding box center [648, 590] width 591 height 36
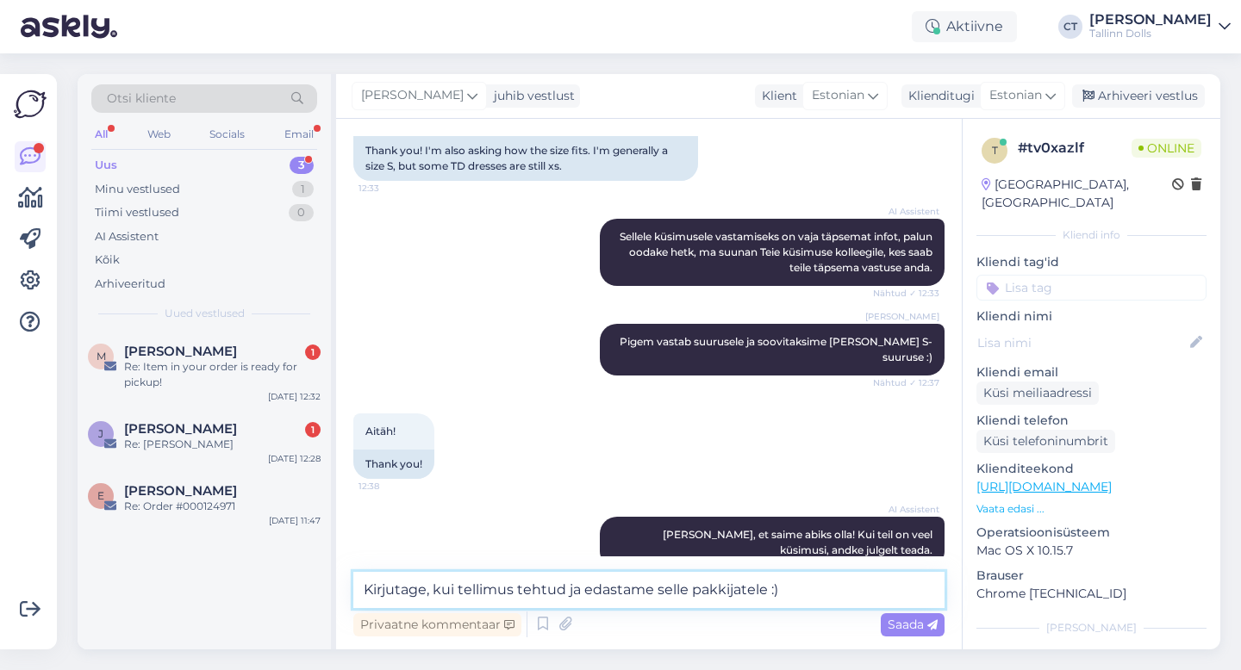
type textarea "Kirjutage, kui tellimus tehtud ja edastame selle pakkijatele :)"
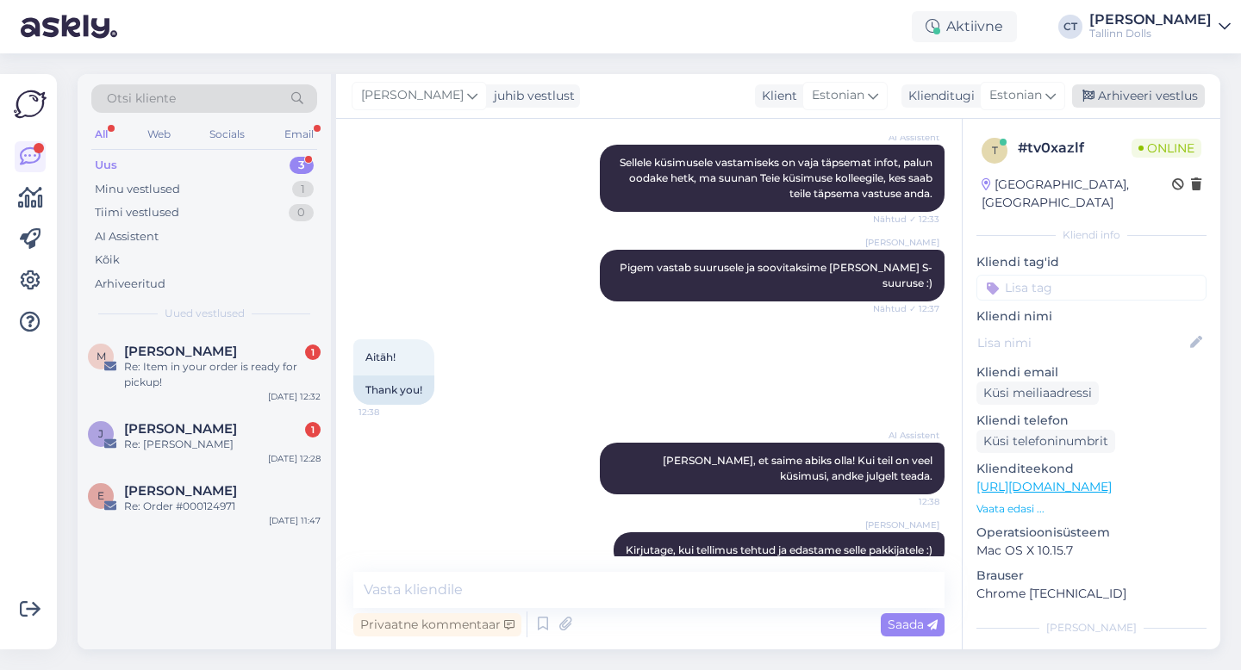
click at [1150, 101] on div "Arhiveeri vestlus" at bounding box center [1138, 95] width 133 height 23
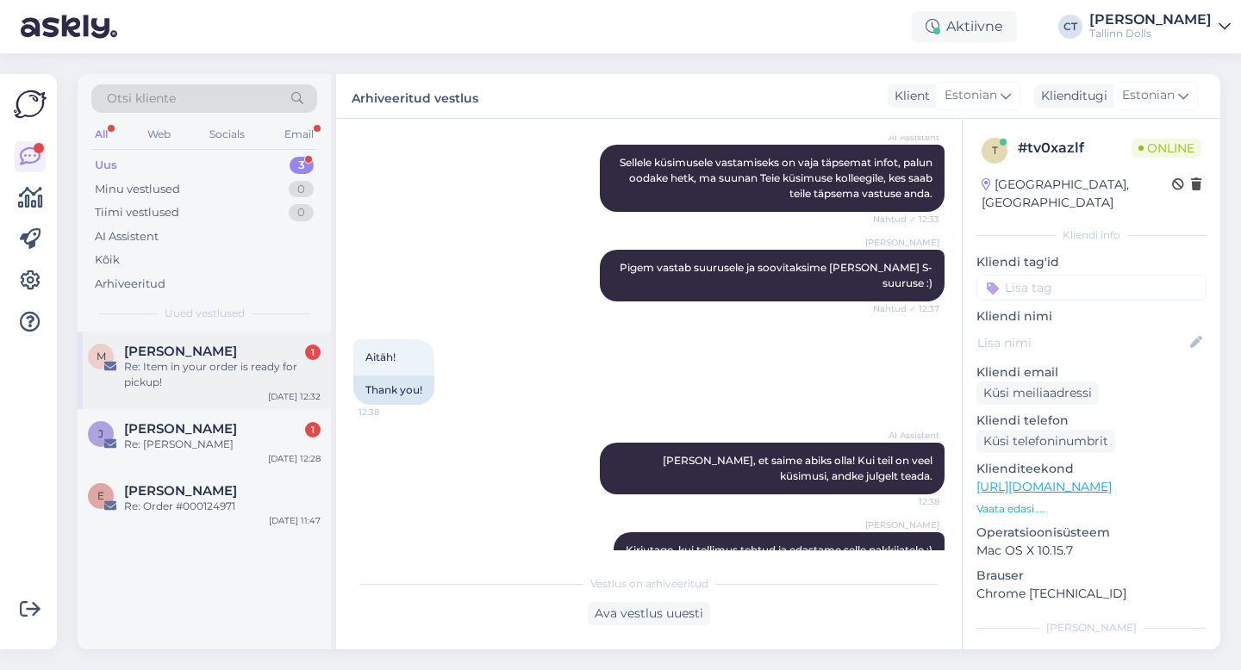
click at [187, 362] on div "Re: Item in your order is ready for pickup!" at bounding box center [222, 374] width 196 height 31
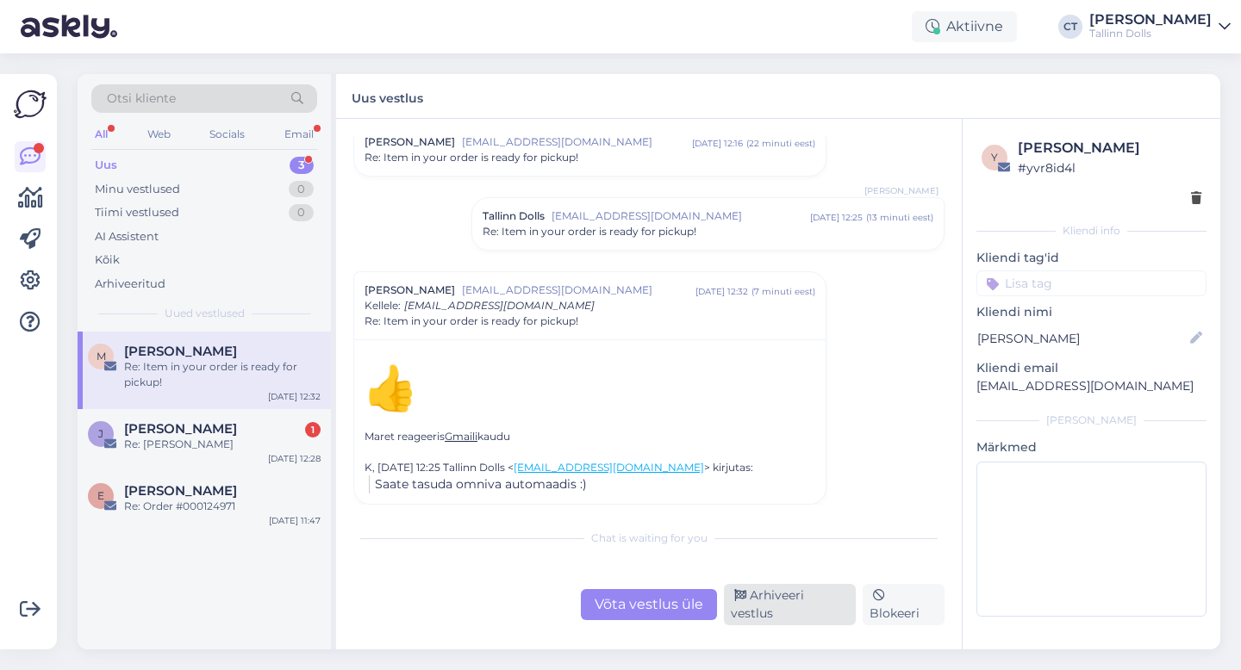
click at [789, 613] on div "Arhiveeri vestlus" at bounding box center [790, 604] width 132 height 41
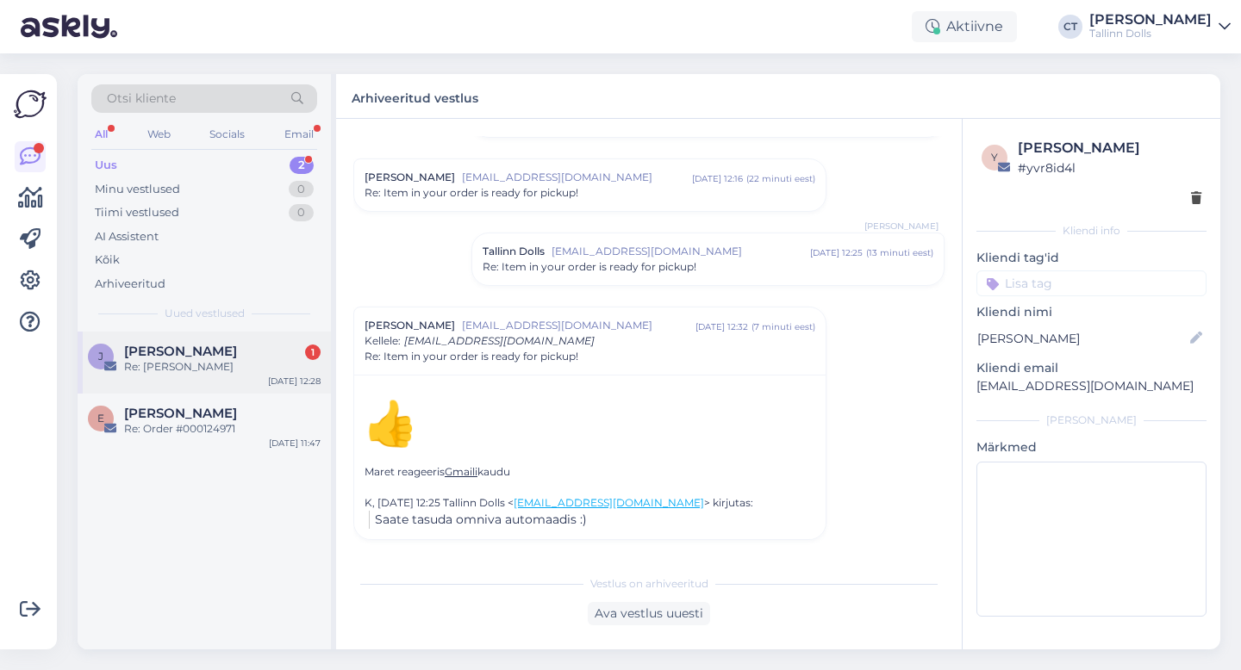
click at [196, 351] on span "[PERSON_NAME]" at bounding box center [180, 352] width 113 height 16
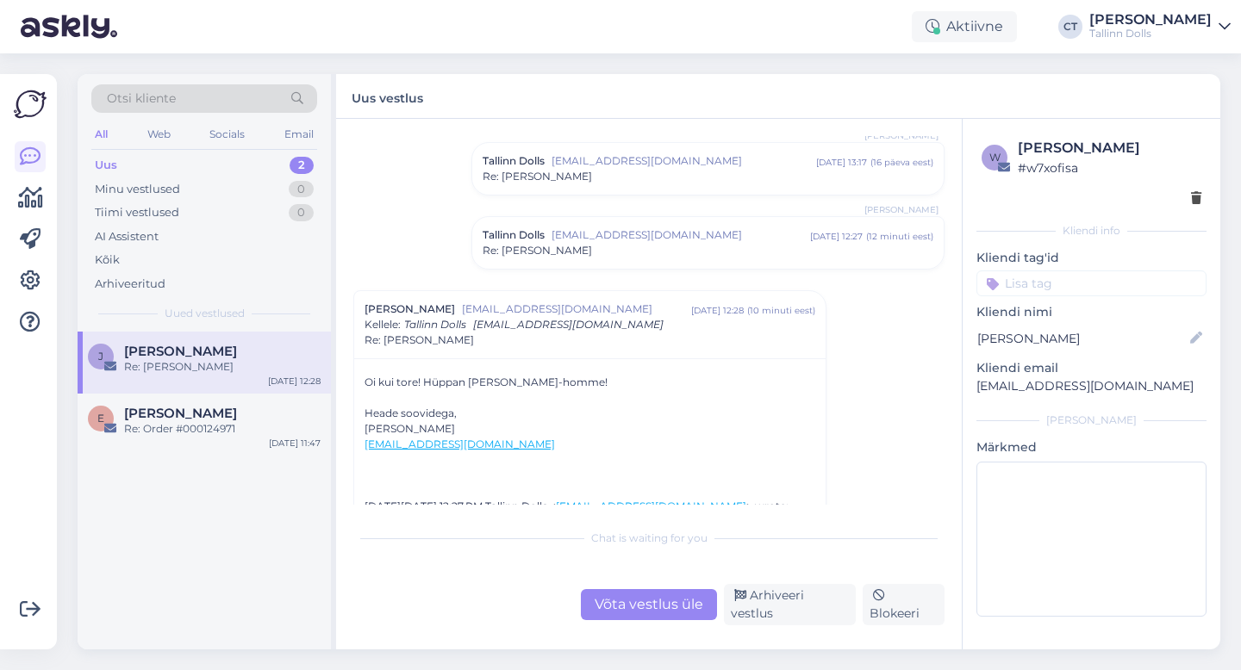
scroll to position [118, 0]
click at [663, 222] on div "Tallinn Dolls [EMAIL_ADDRESS][DOMAIN_NAME] [DATE] 12:27 ( 12 minuti eest ) Re: …" at bounding box center [707, 240] width 471 height 52
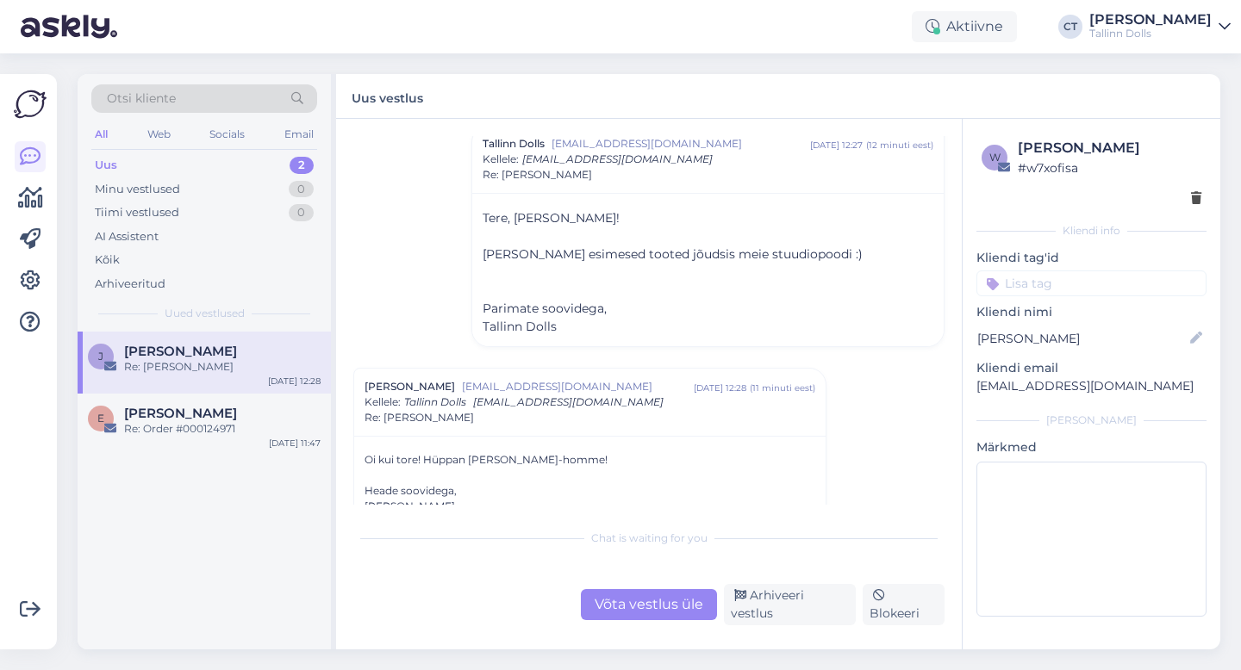
scroll to position [242, 0]
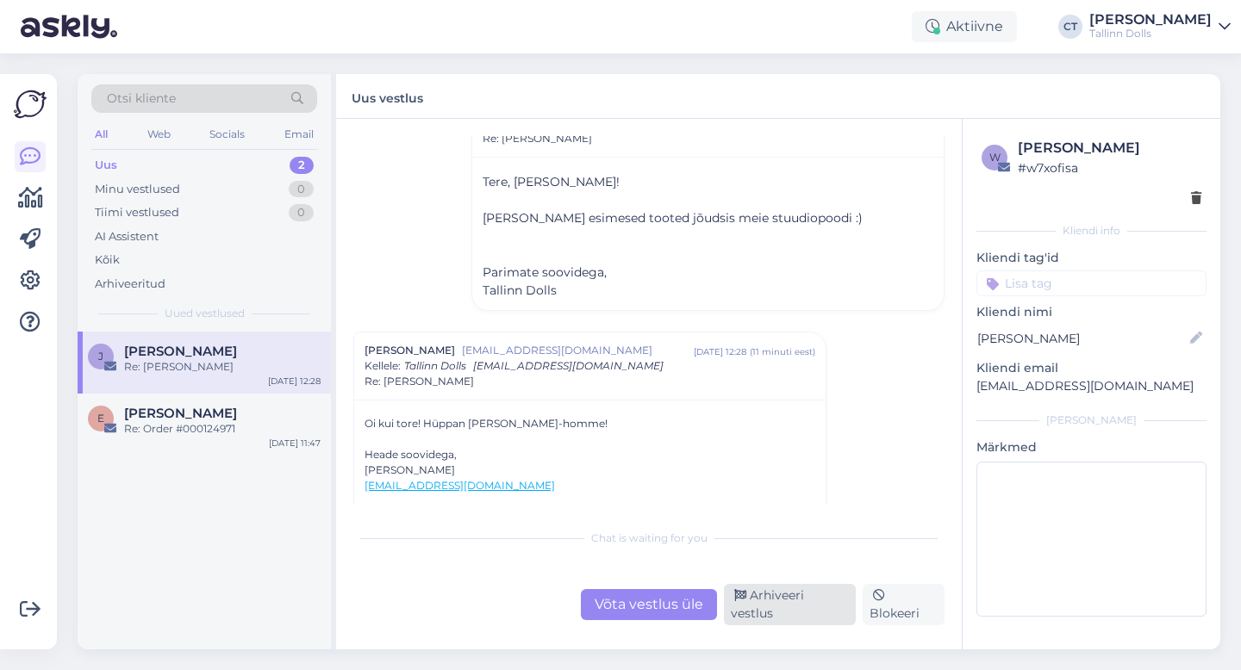
click at [803, 604] on div "Arhiveeri vestlus" at bounding box center [790, 604] width 132 height 41
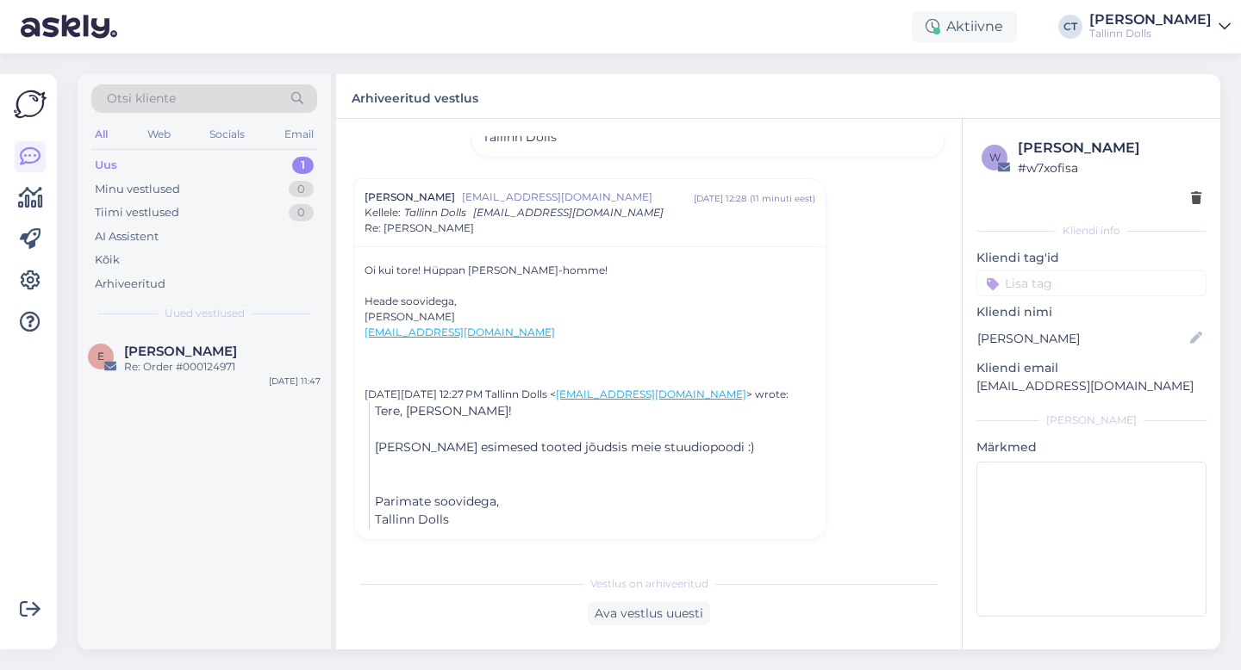
click at [150, 157] on div "Uus 1" at bounding box center [204, 165] width 226 height 24
click at [916, 219] on div "Vestlus algas [PERSON_NAME] [EMAIL_ADDRESS][DOMAIN_NAME] [DATE] 10:15 ( 18 päev…" at bounding box center [656, 343] width 607 height 414
click at [139, 157] on div "Uus 2" at bounding box center [204, 165] width 226 height 24
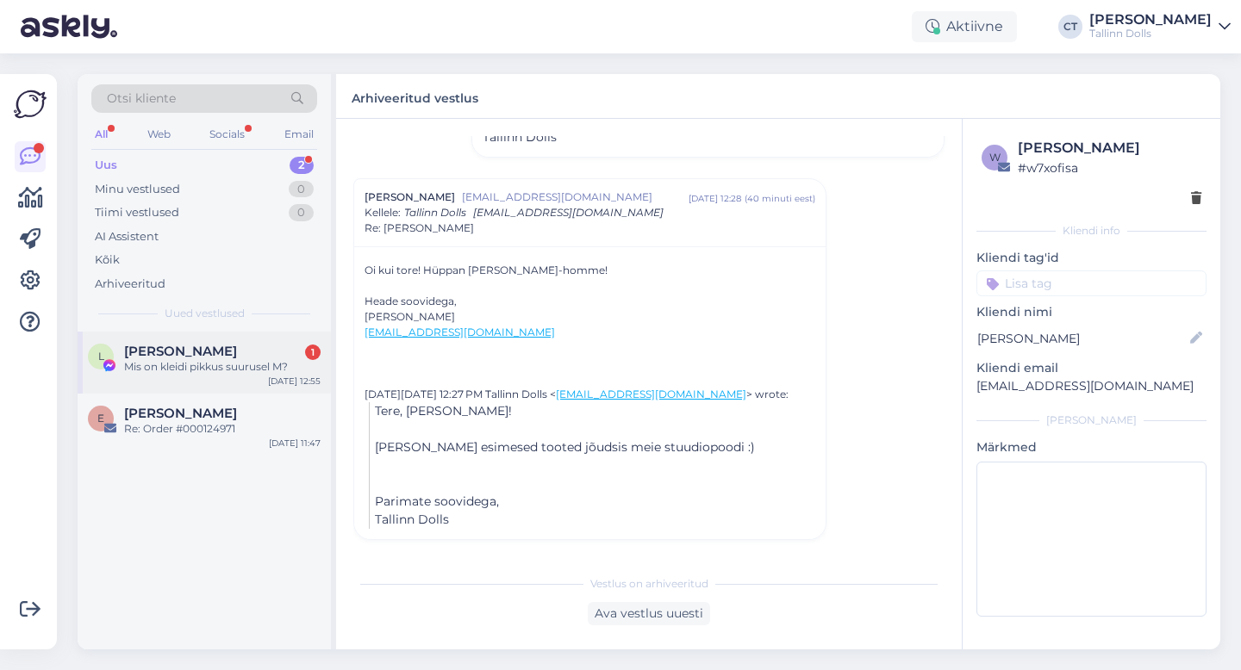
click at [190, 361] on div "Mis on kleidi pikkus suurusel M?" at bounding box center [222, 367] width 196 height 16
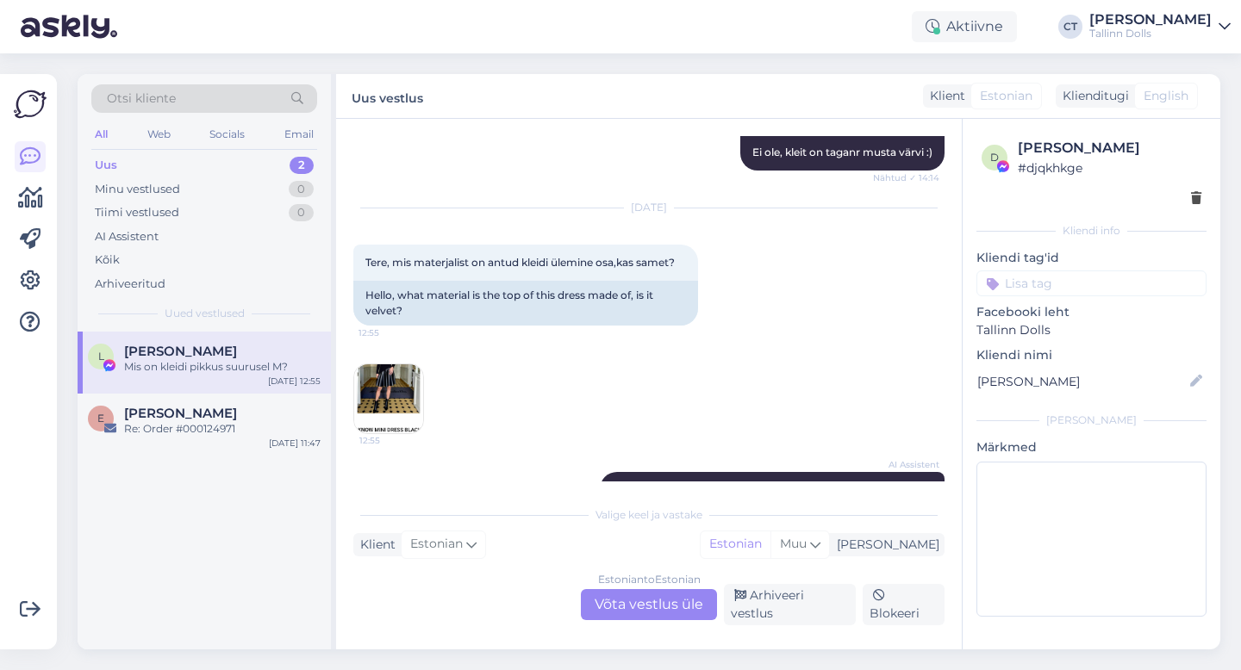
scroll to position [4343, 0]
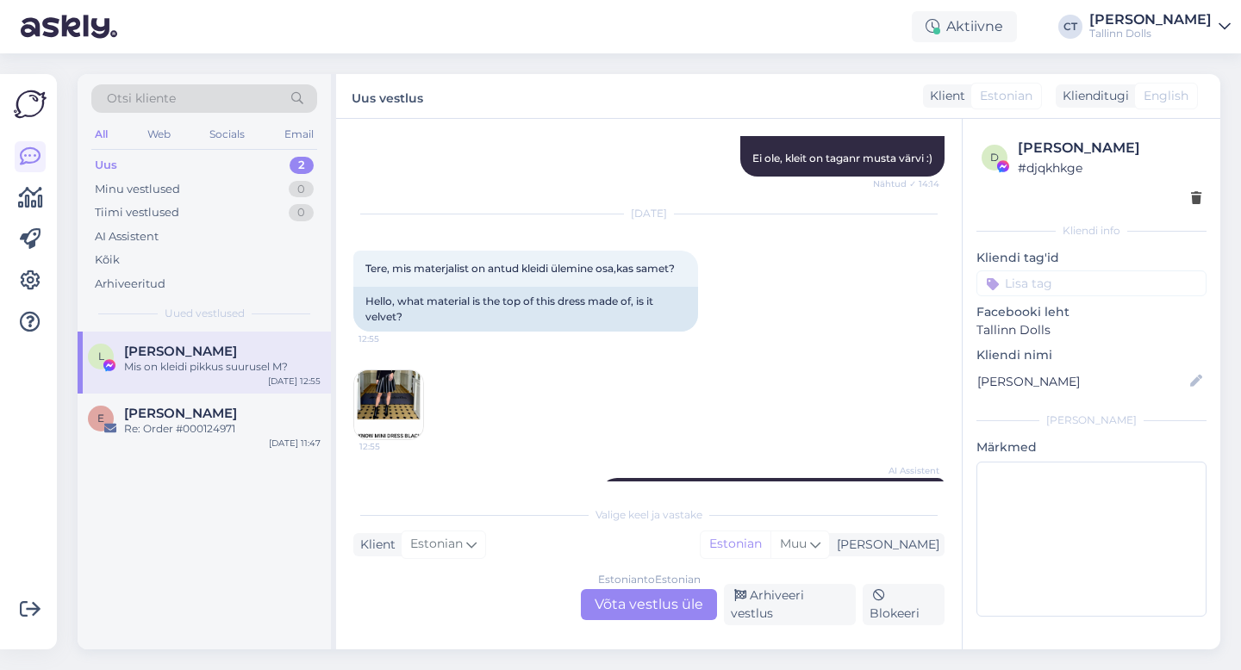
click at [389, 370] on img at bounding box center [388, 404] width 69 height 69
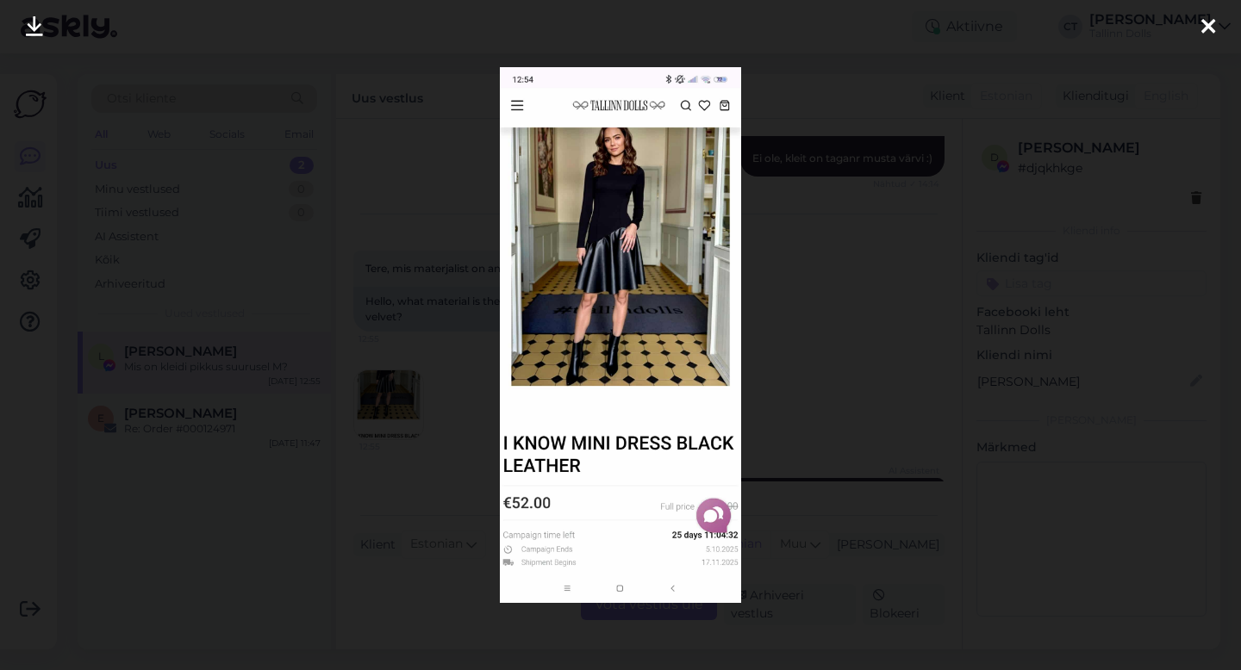
click at [1211, 29] on icon at bounding box center [1208, 27] width 14 height 22
